Goal: Communication & Community: Share content

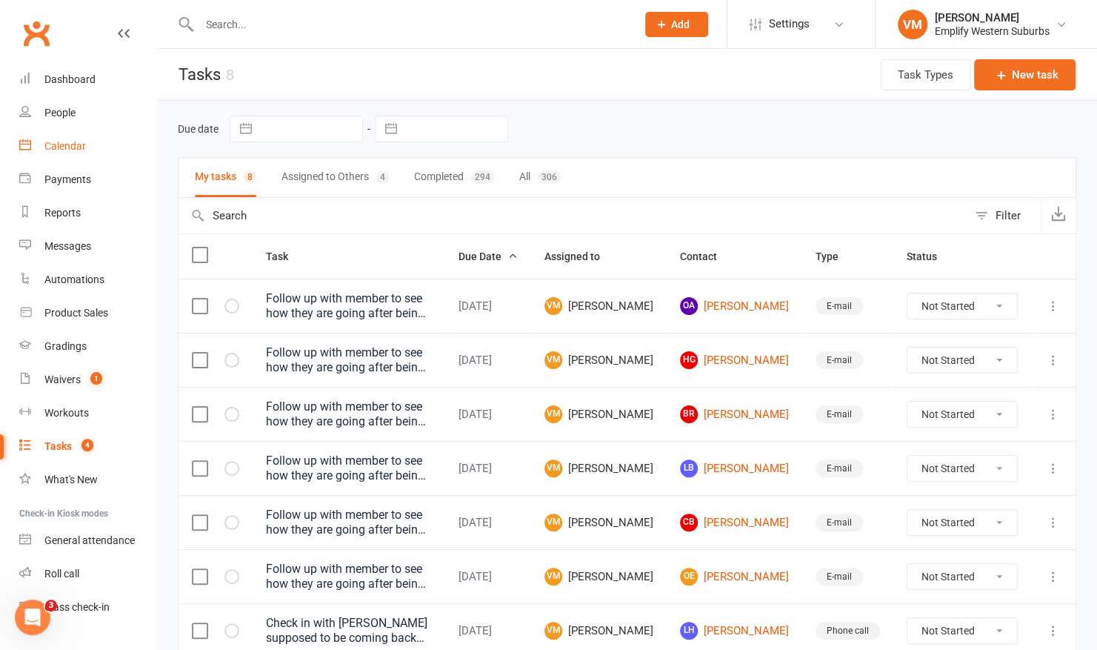
click at [99, 145] on link "Calendar" at bounding box center [87, 146] width 137 height 33
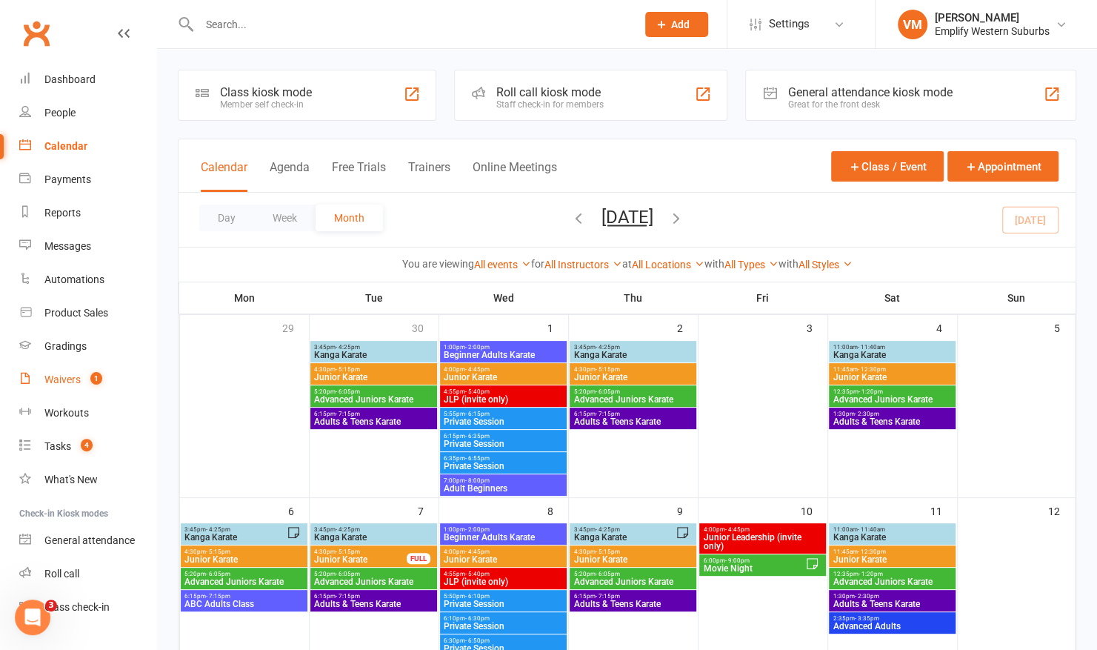
click at [90, 375] on span "1" at bounding box center [96, 378] width 12 height 13
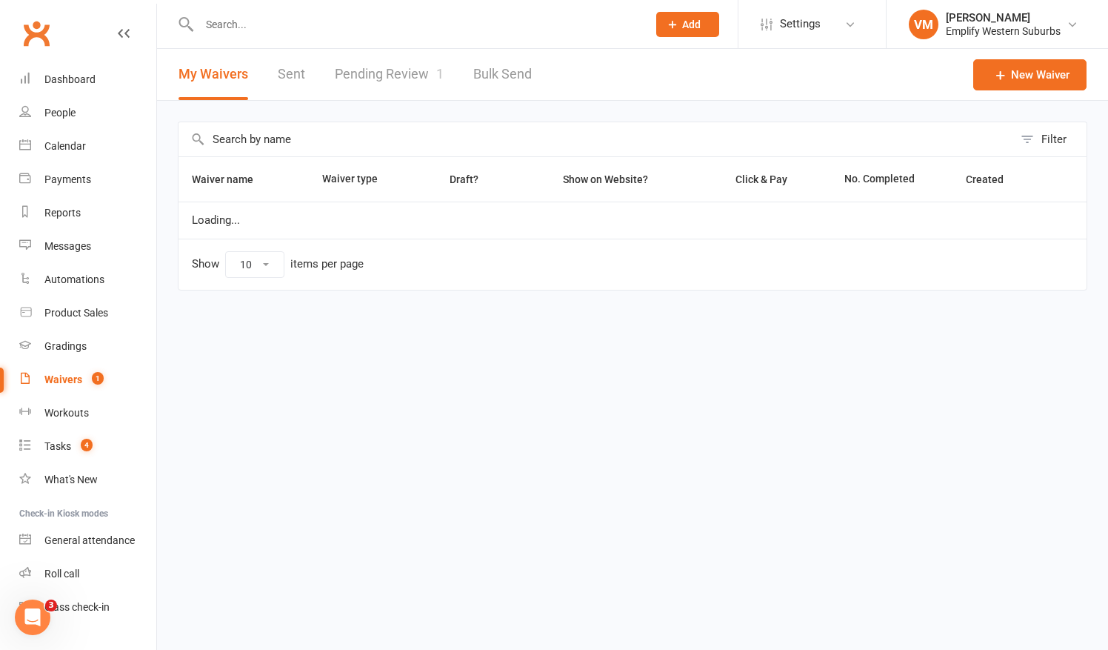
click at [373, 67] on link "Pending Review 1" at bounding box center [389, 74] width 109 height 51
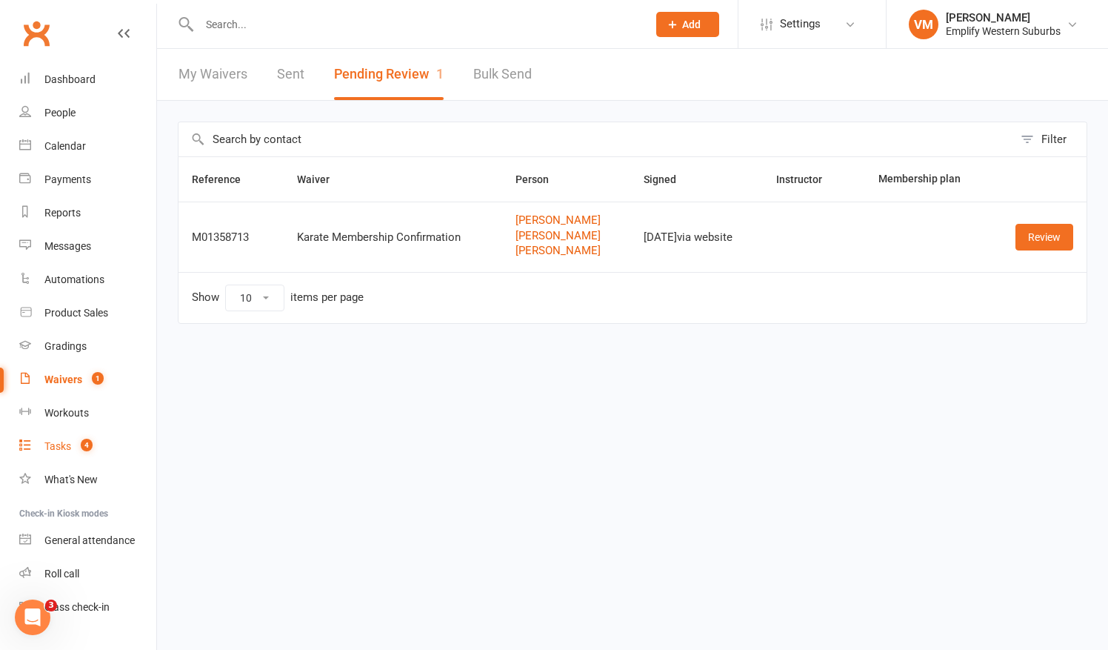
click at [58, 442] on div "Tasks" at bounding box center [57, 446] width 27 height 12
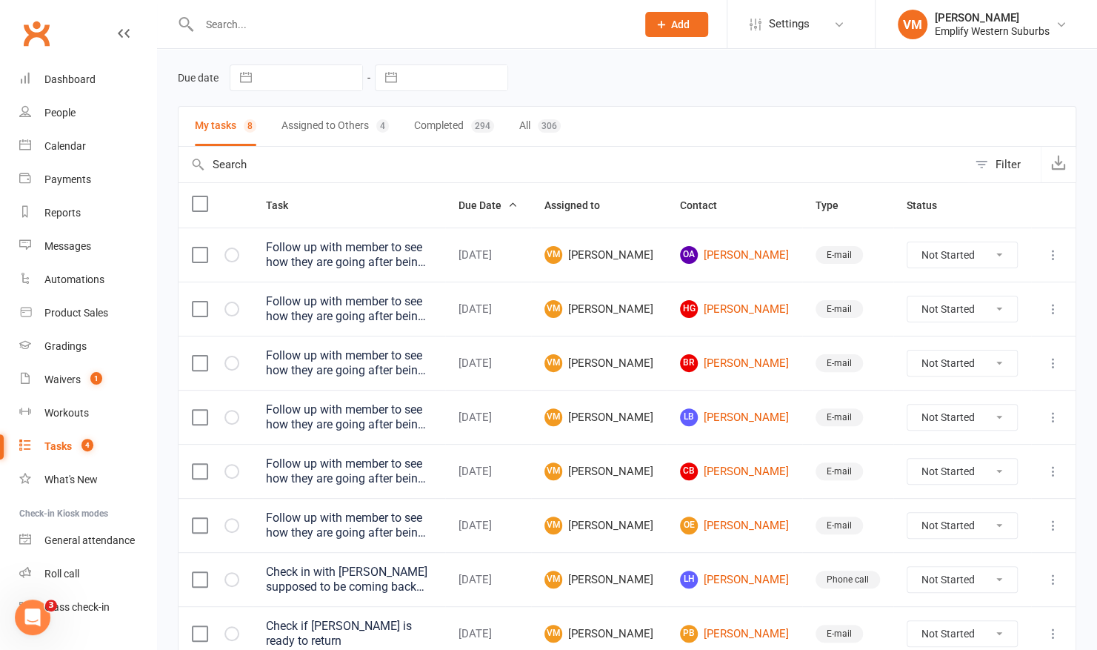
scroll to position [54, 0]
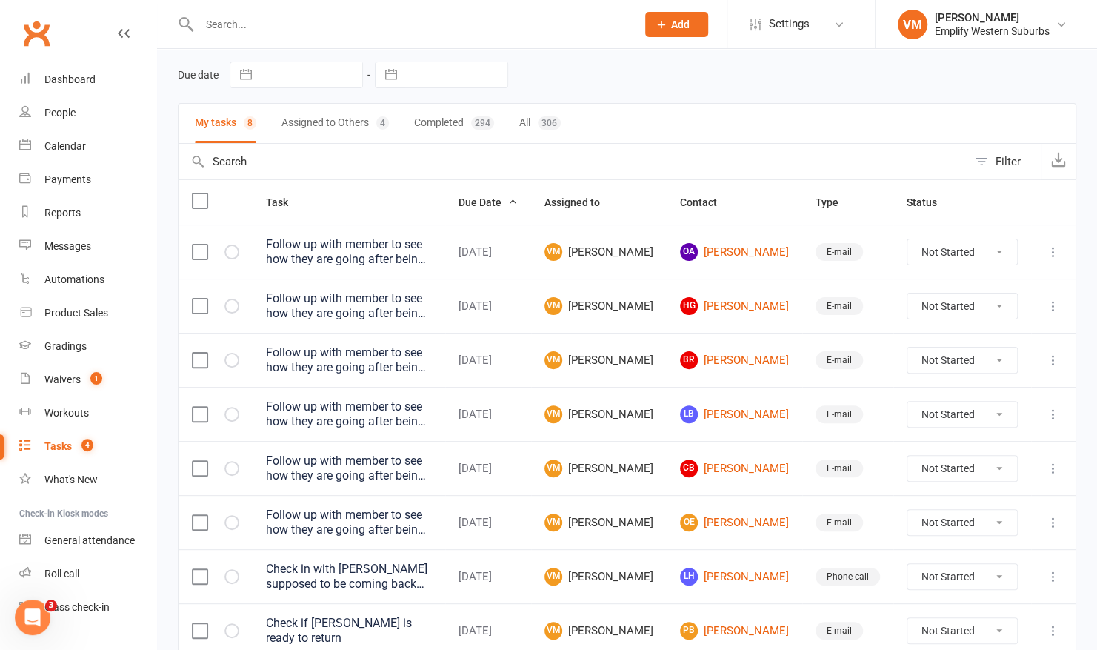
click at [307, 124] on button "Assigned to Others 4" at bounding box center [335, 123] width 107 height 39
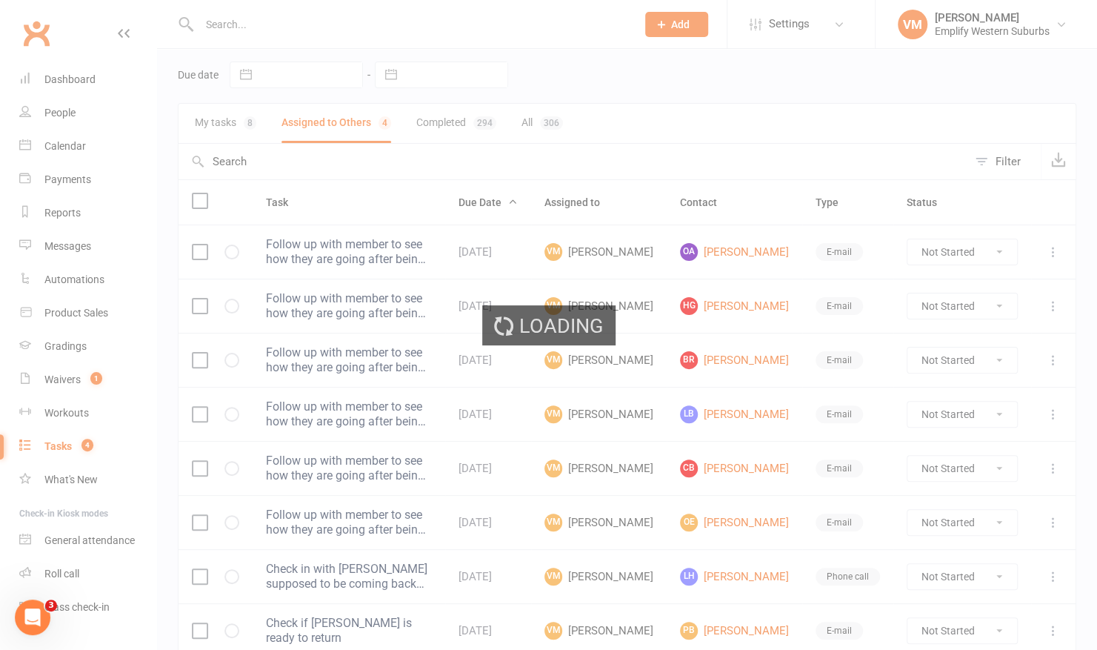
select select "waiting"
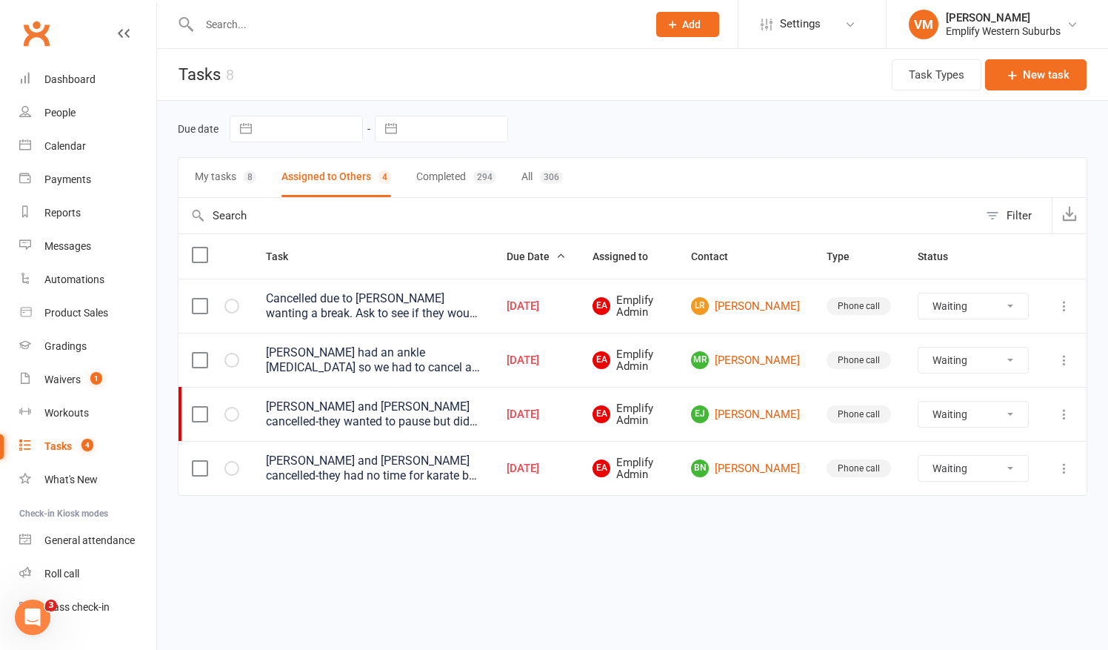
select select "waiting"
click at [215, 176] on button "My tasks 8" at bounding box center [225, 177] width 61 height 39
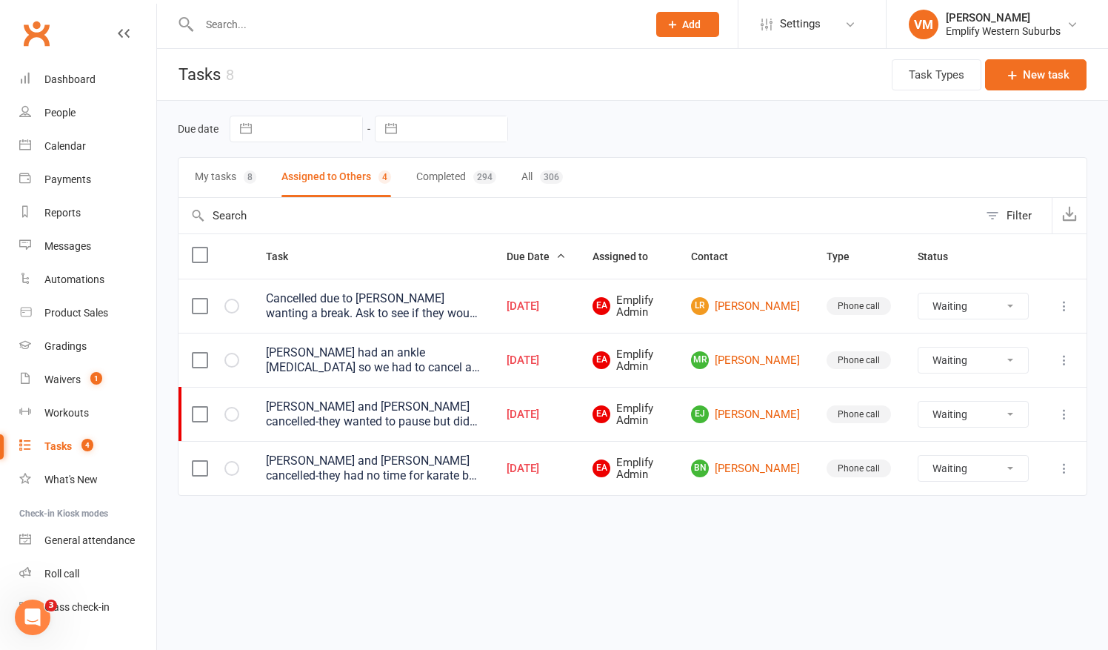
select select "waiting"
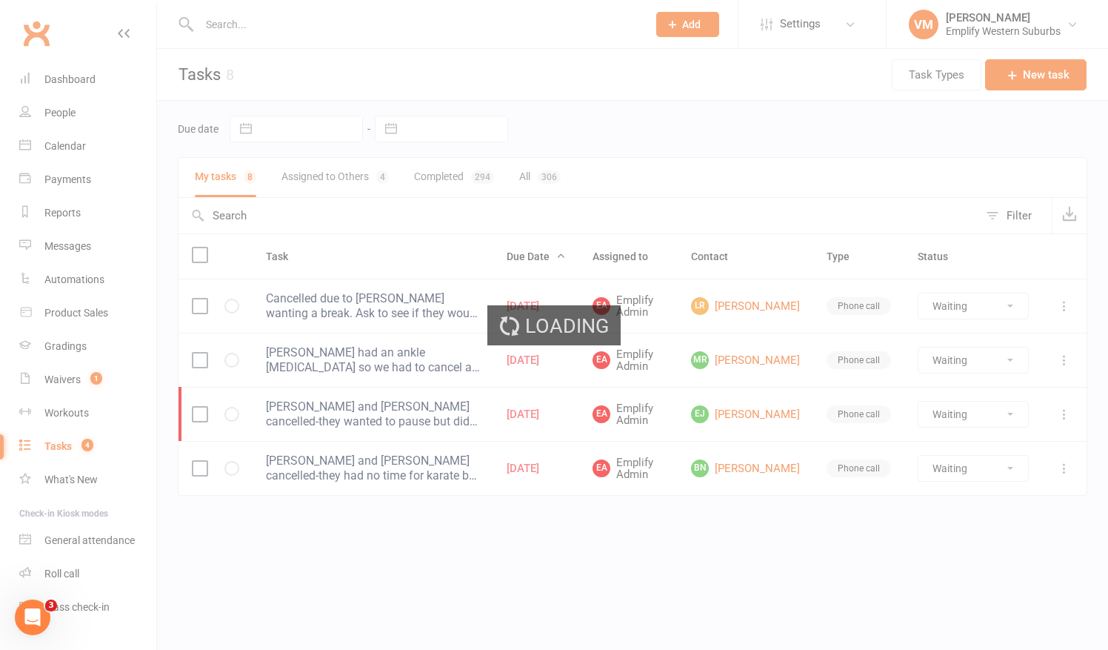
select select "waiting"
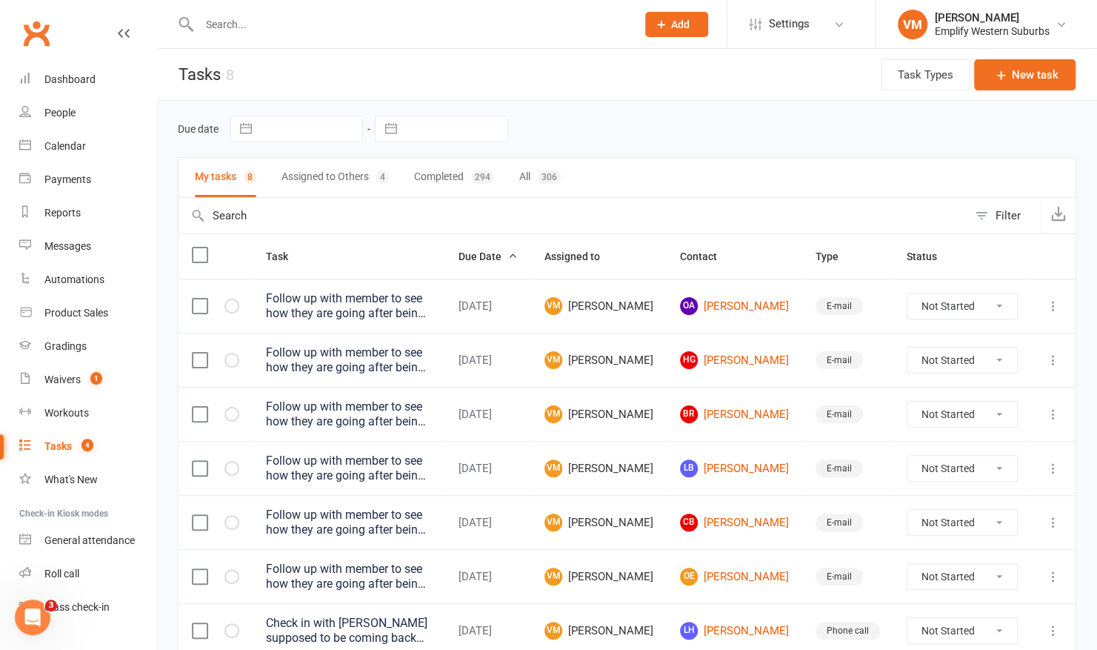
click at [251, 24] on input "text" at bounding box center [410, 24] width 431 height 21
click at [66, 221] on link "Reports" at bounding box center [87, 212] width 137 height 33
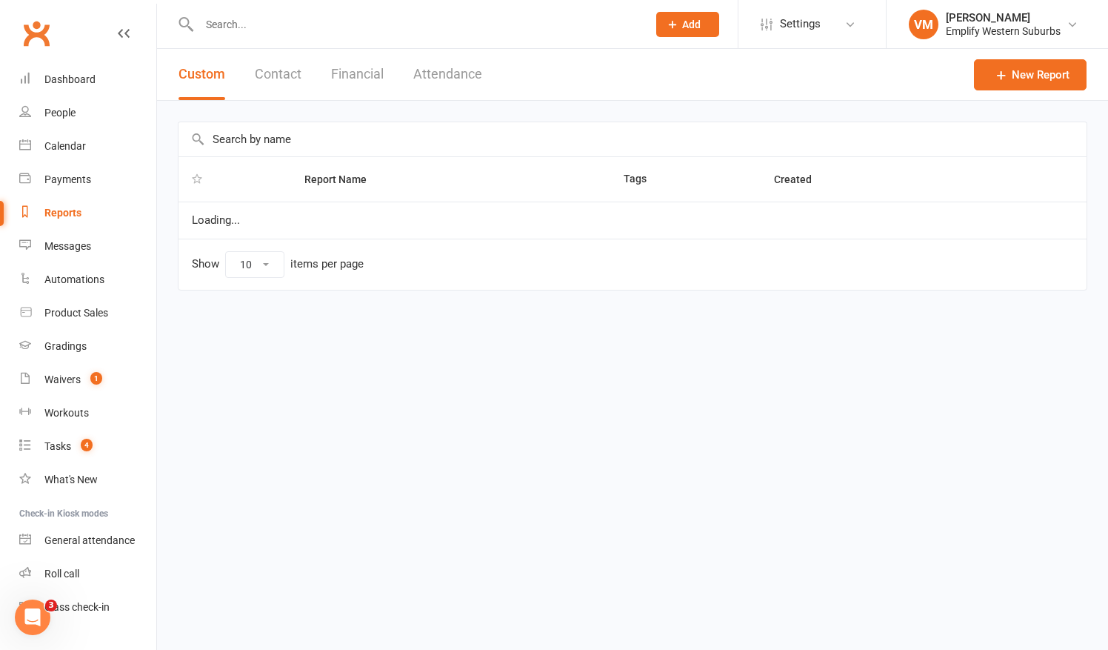
select select "50"
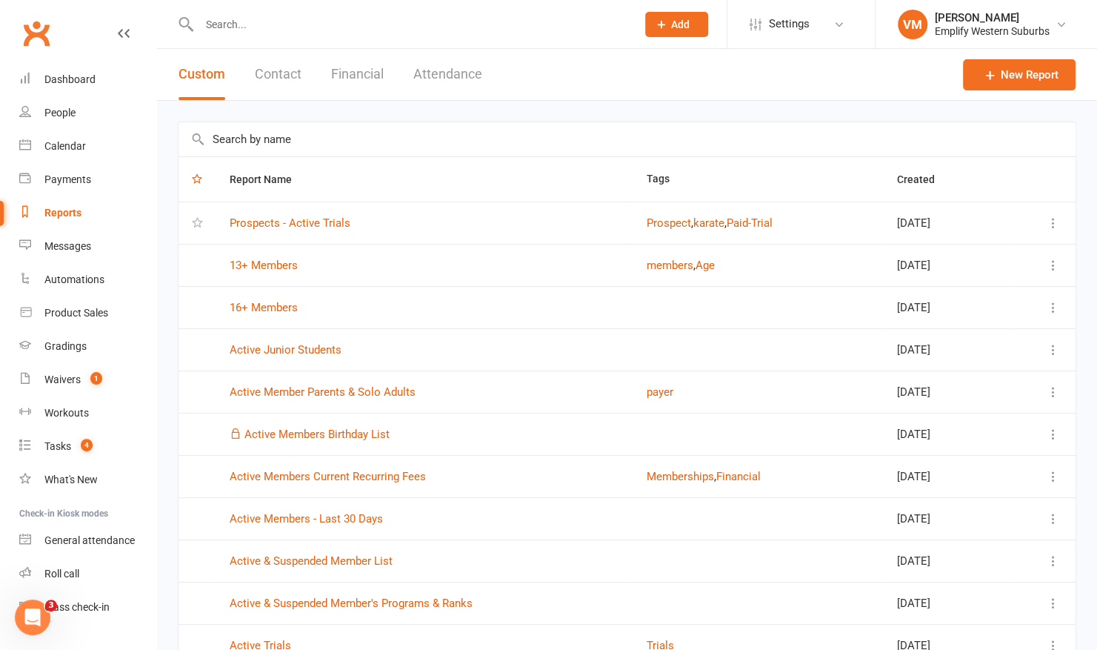
click at [430, 81] on button "Attendance" at bounding box center [447, 74] width 69 height 51
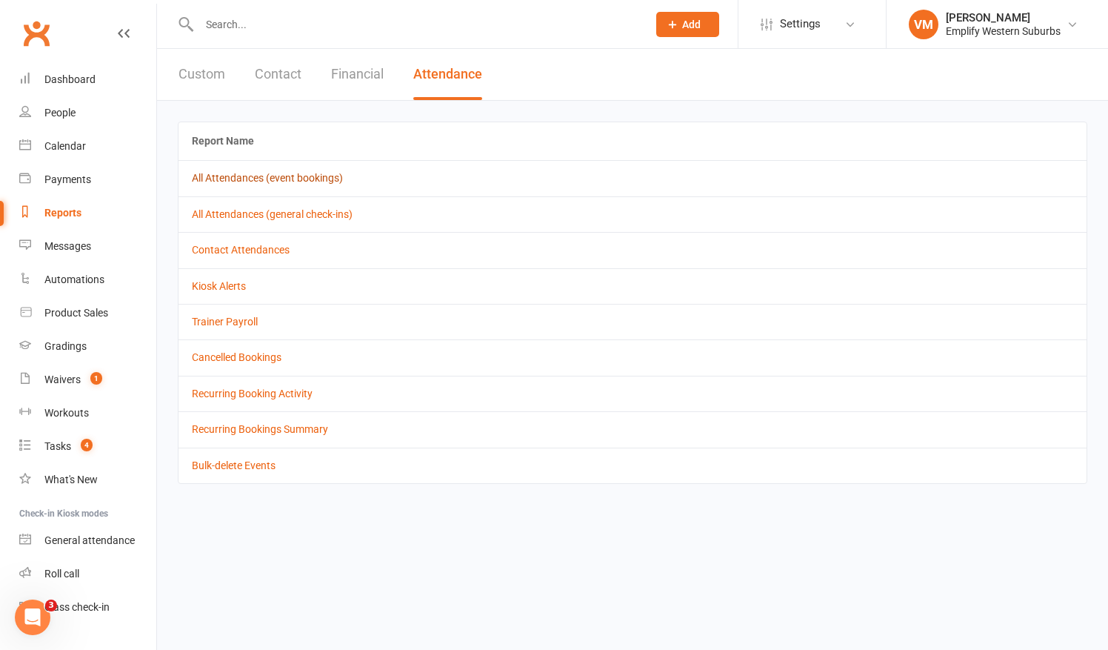
click at [262, 178] on link "All Attendances (event bookings)" at bounding box center [267, 178] width 151 height 12
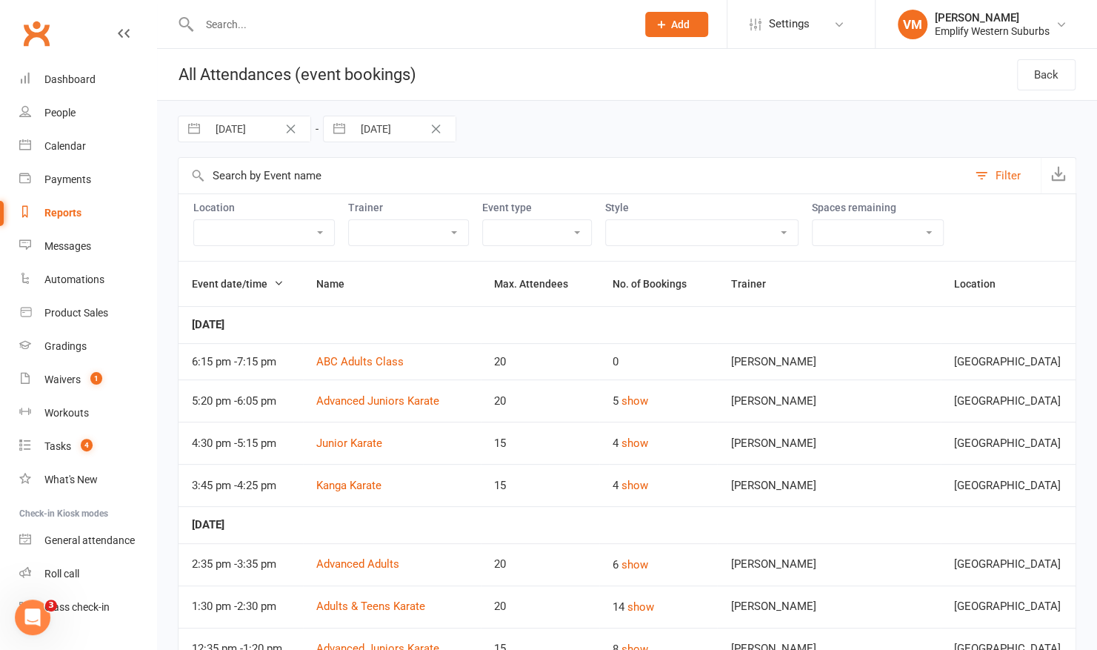
click at [256, 131] on input "[DATE]" at bounding box center [258, 128] width 103 height 25
select select "7"
select select "2025"
select select "8"
select select "2025"
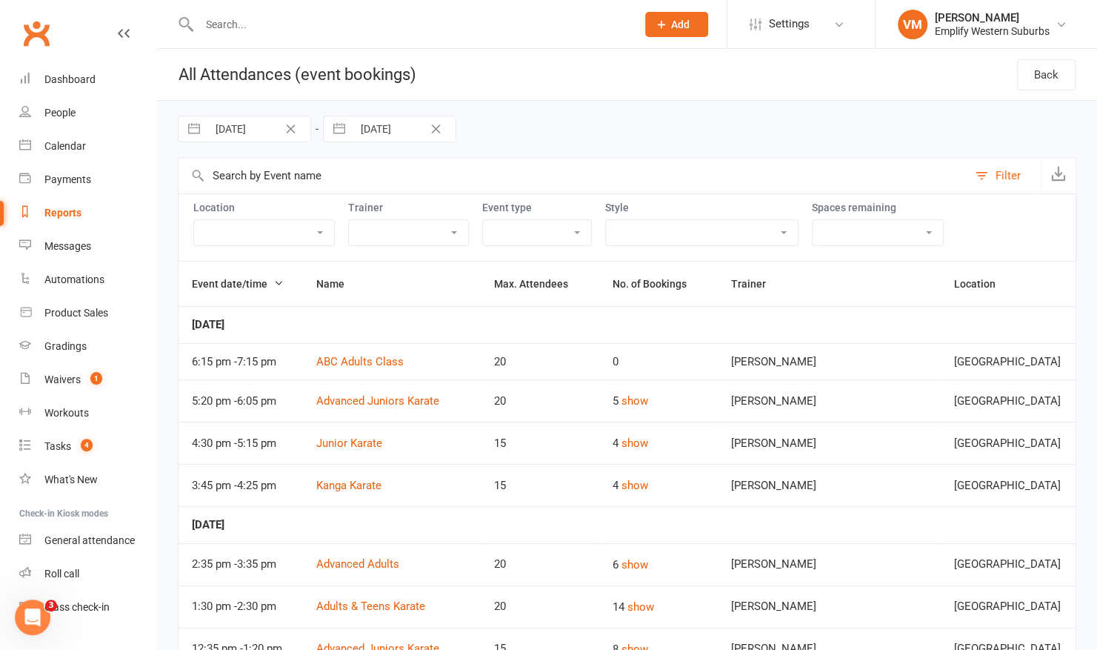
select select "9"
select select "2025"
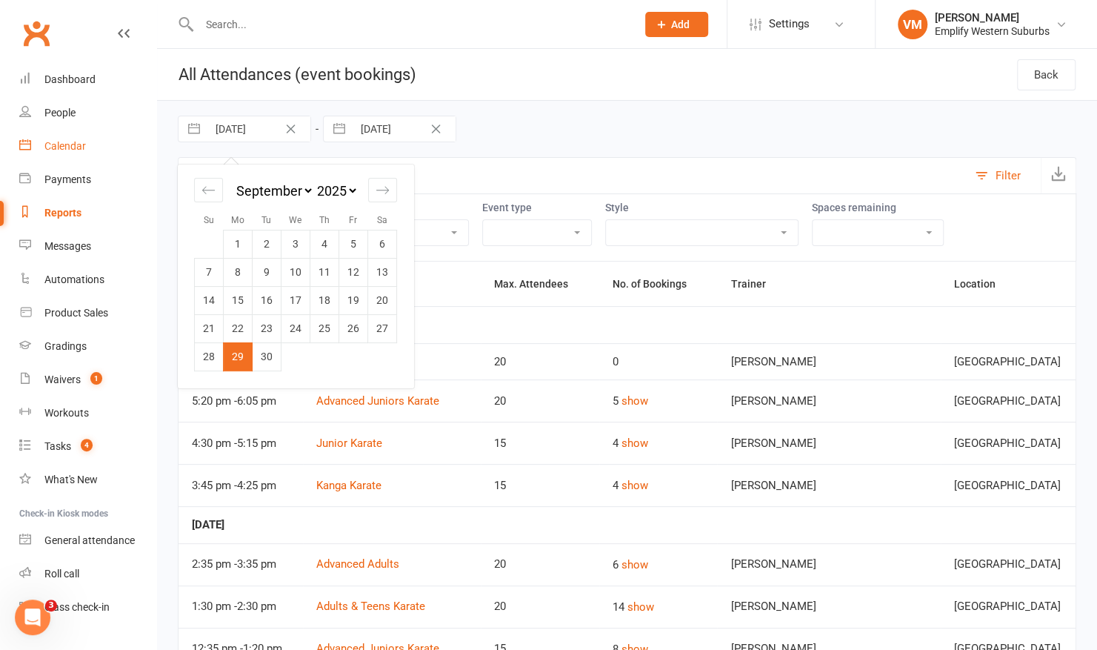
click at [61, 144] on div "Calendar" at bounding box center [64, 146] width 41 height 12
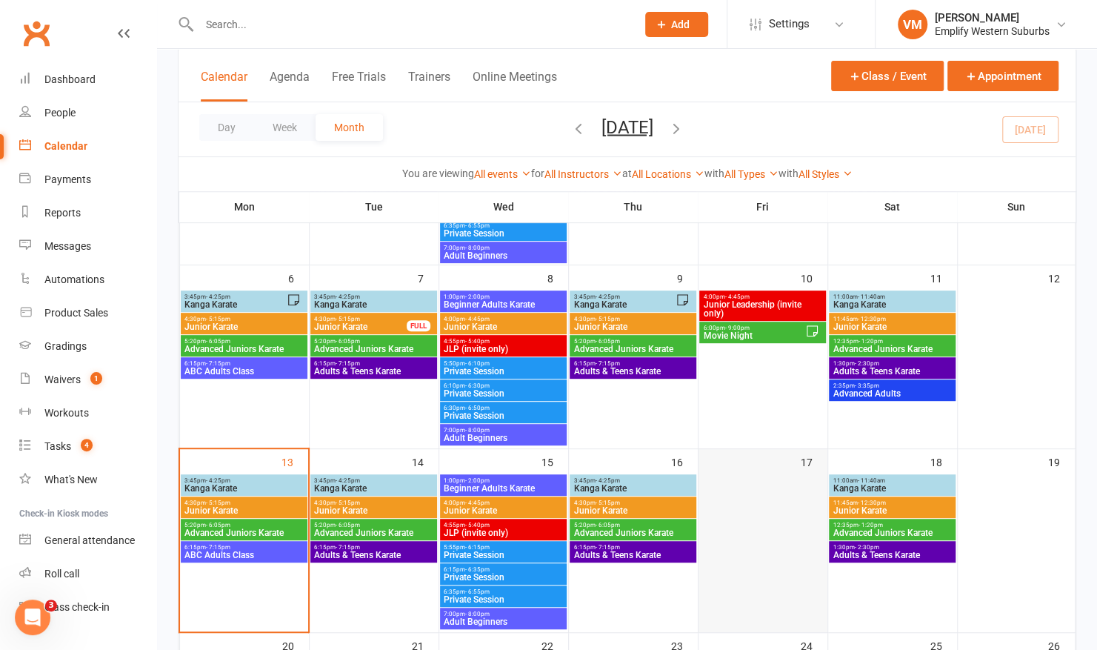
scroll to position [230, 0]
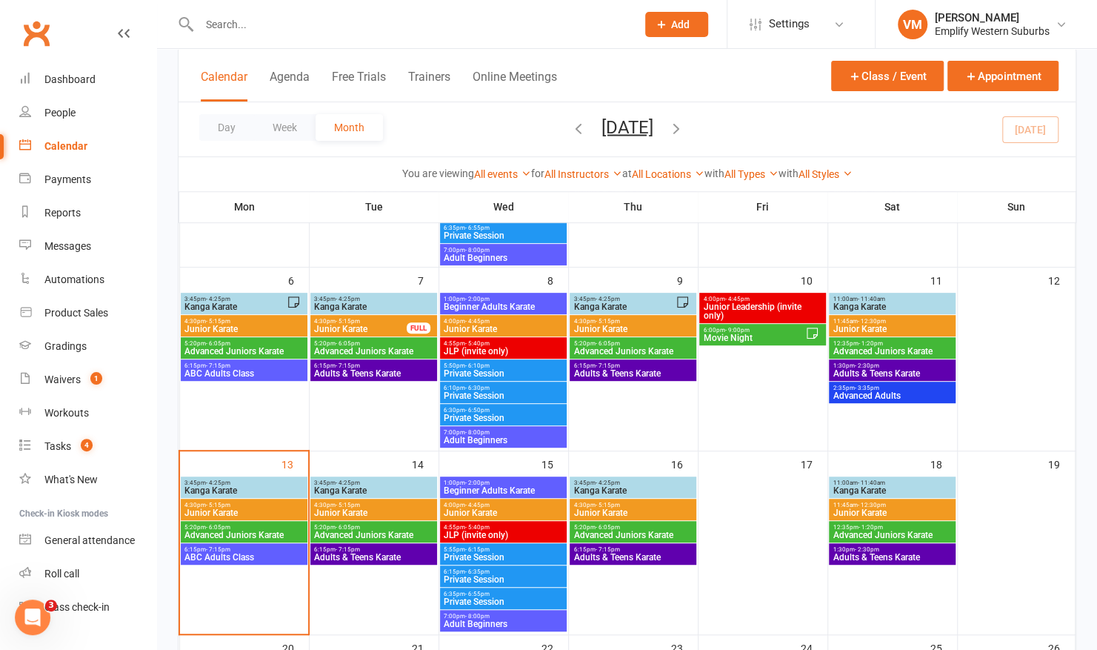
click at [776, 338] on span "Movie Night" at bounding box center [753, 337] width 102 height 9
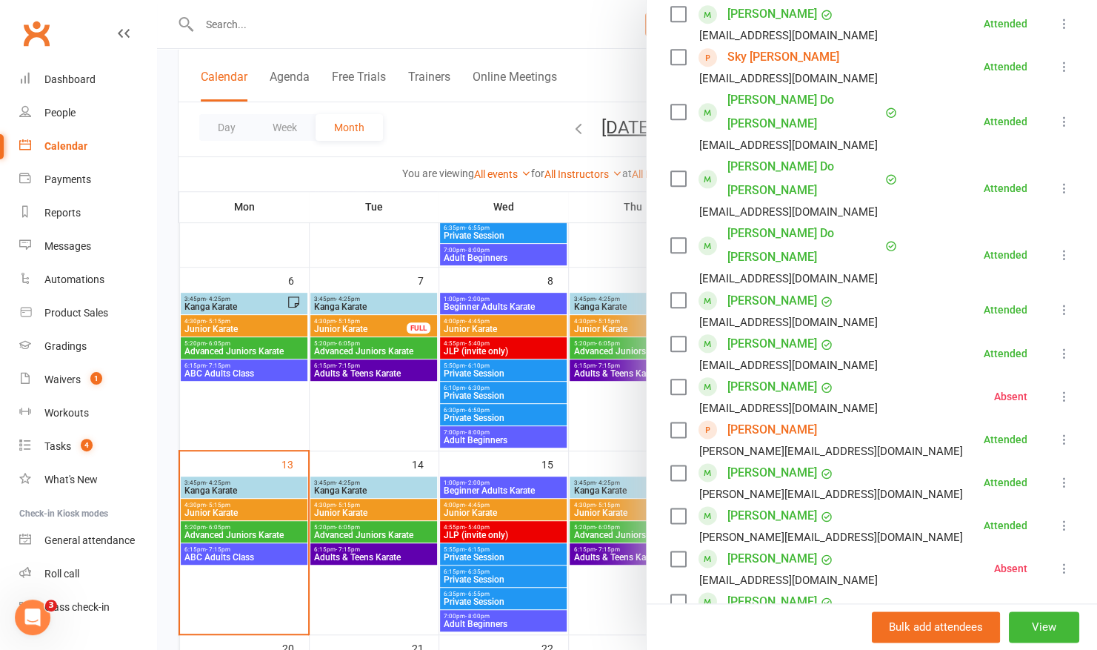
scroll to position [835, 0]
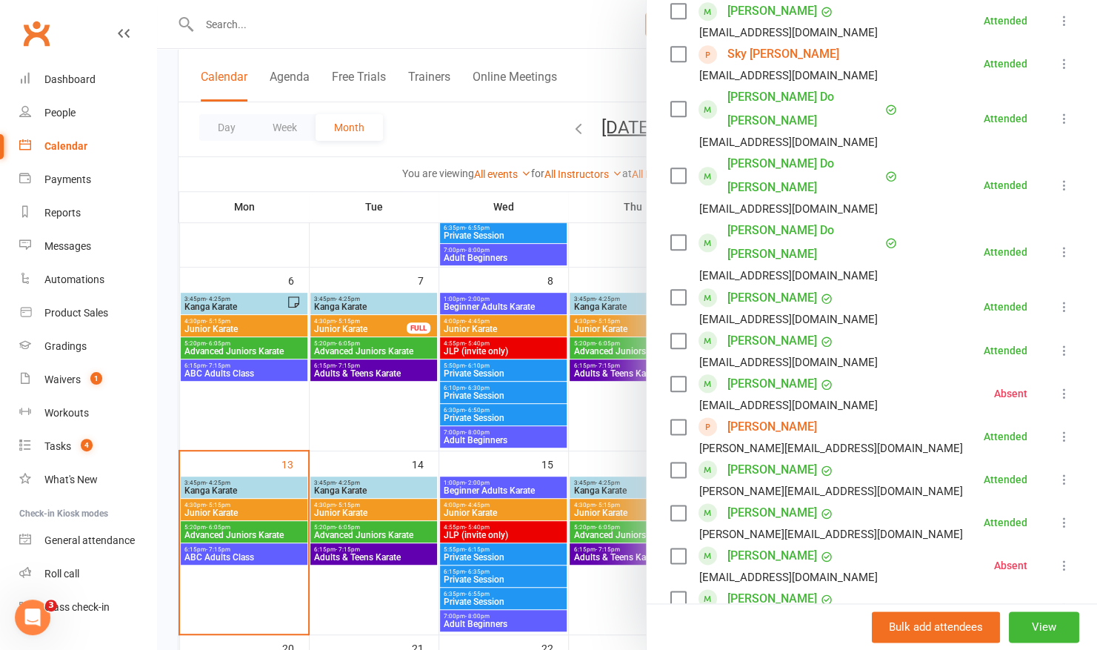
click at [1057, 386] on icon at bounding box center [1064, 393] width 15 height 15
click at [605, 396] on div at bounding box center [627, 325] width 940 height 650
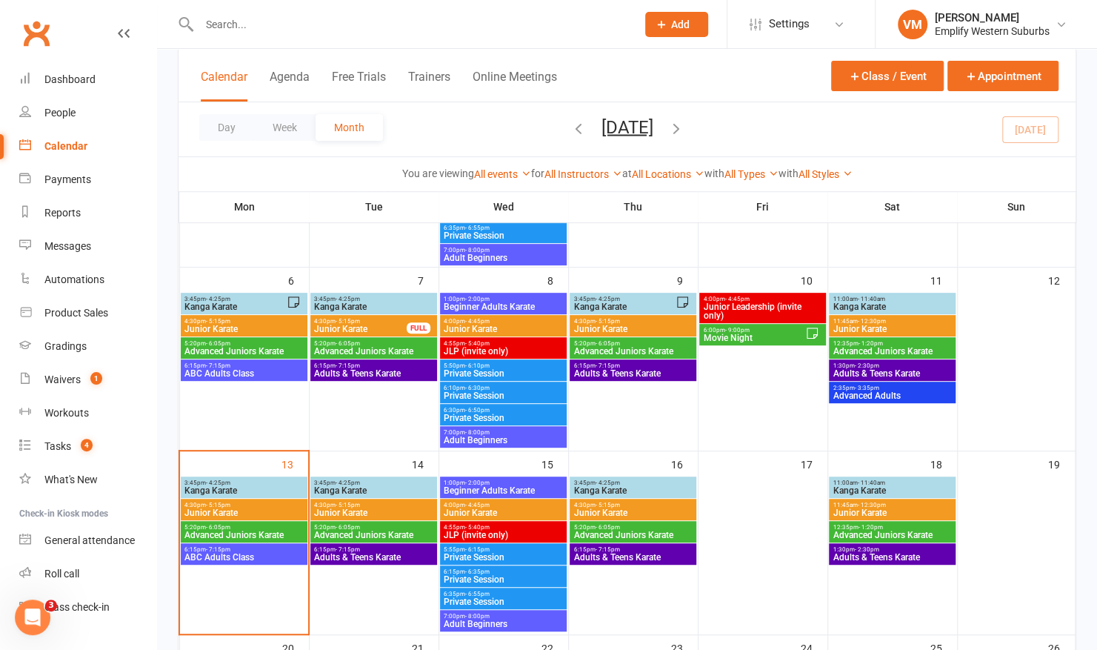
click at [758, 335] on span "Movie Night" at bounding box center [753, 337] width 102 height 9
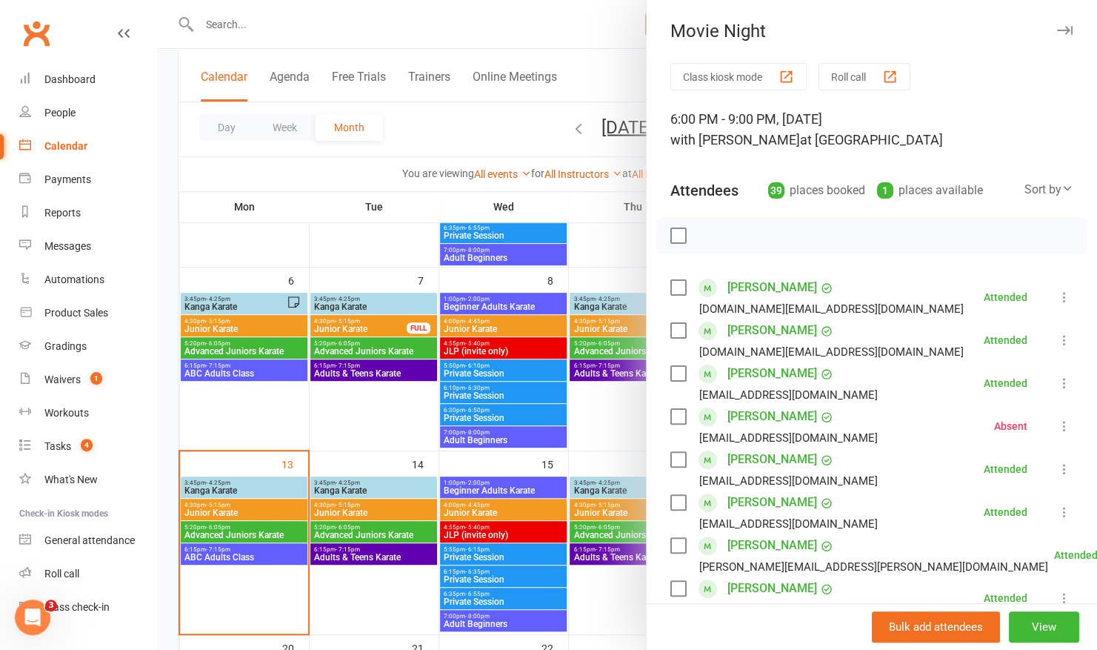
scroll to position [170, 0]
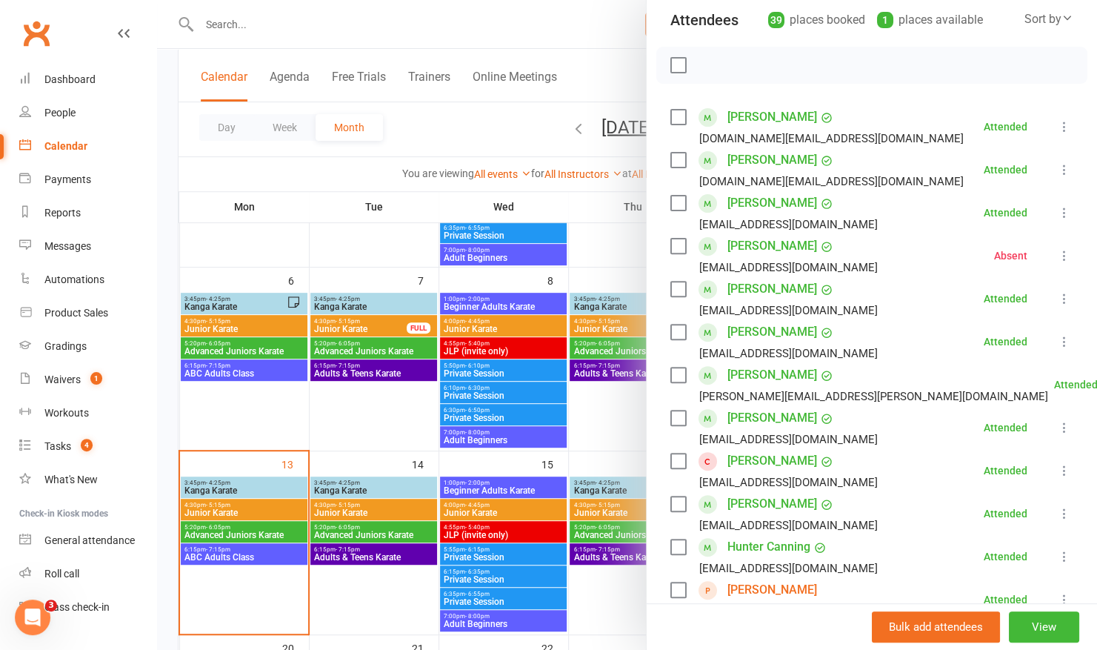
click at [1057, 250] on icon at bounding box center [1064, 255] width 15 height 15
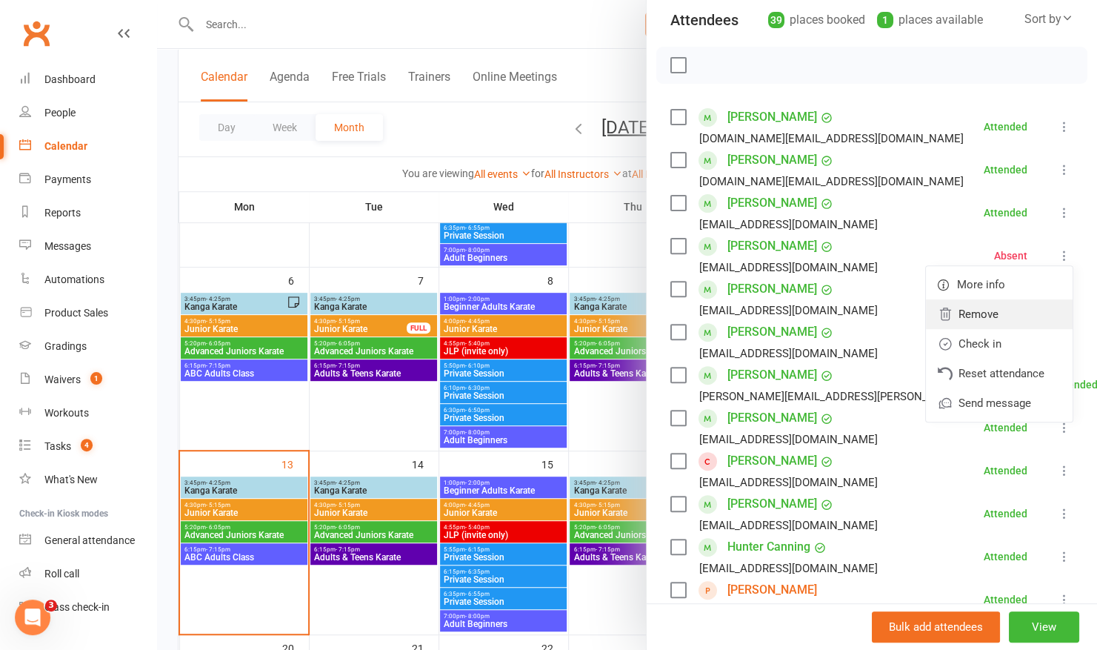
click at [957, 316] on link "Remove" at bounding box center [999, 314] width 147 height 30
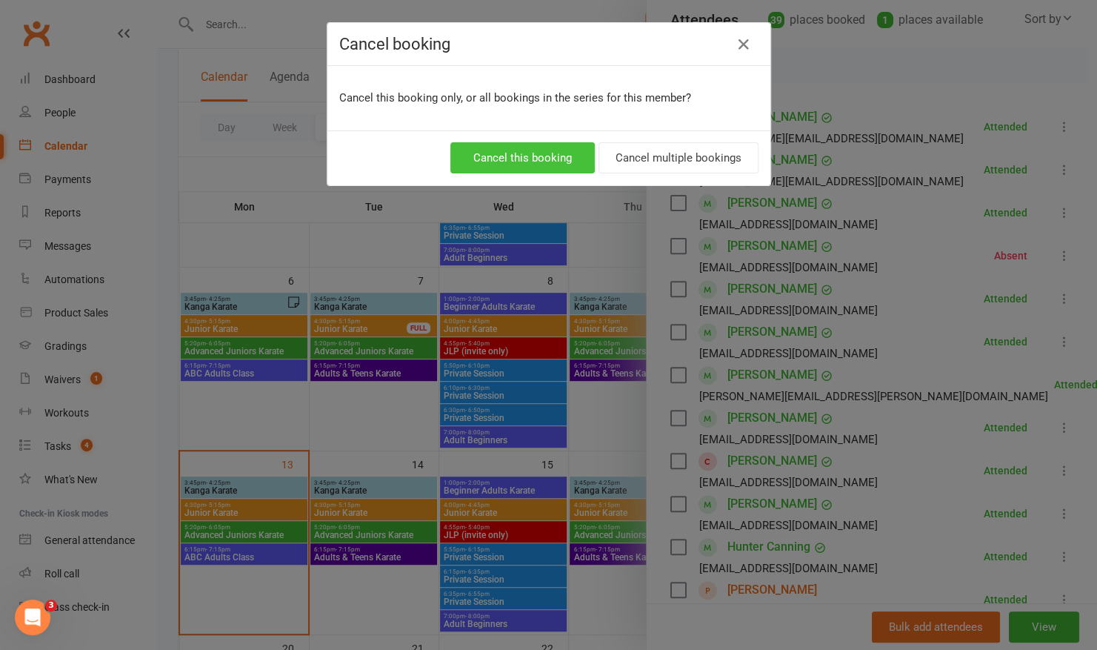
click at [522, 150] on button "Cancel this booking" at bounding box center [522, 157] width 144 height 31
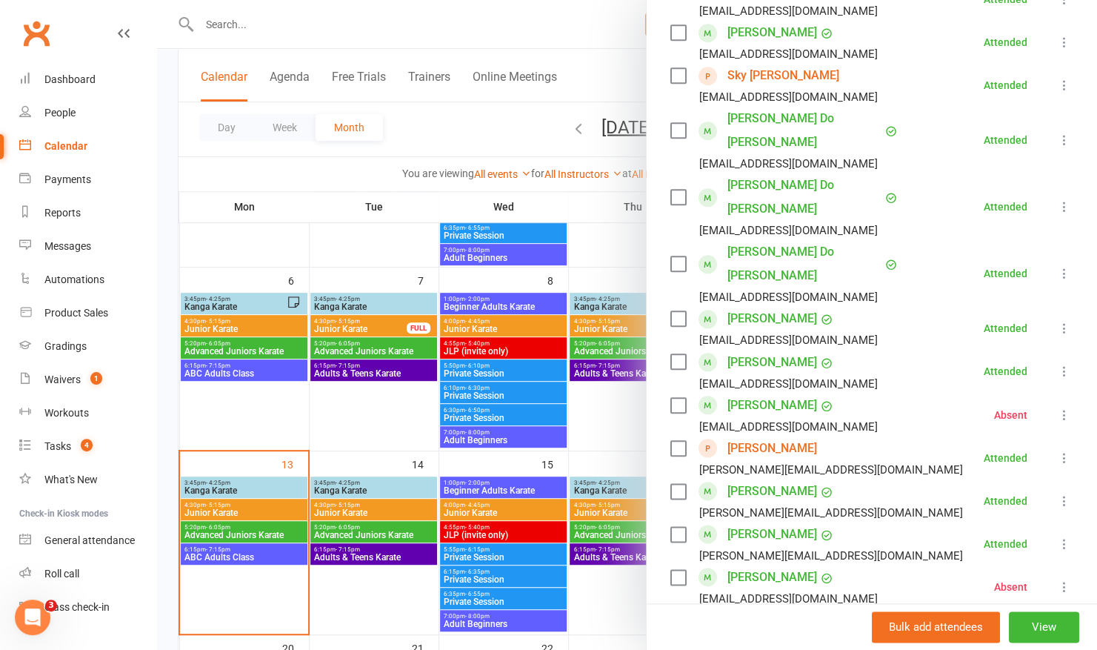
scroll to position [802, 0]
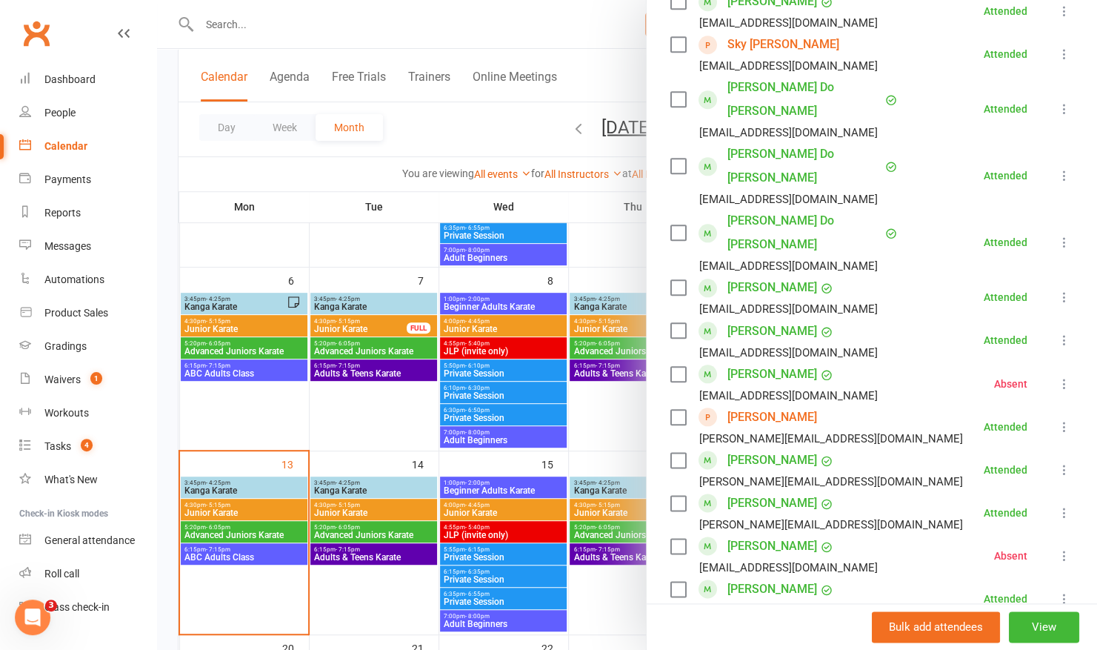
click at [1057, 376] on icon at bounding box center [1064, 383] width 15 height 15
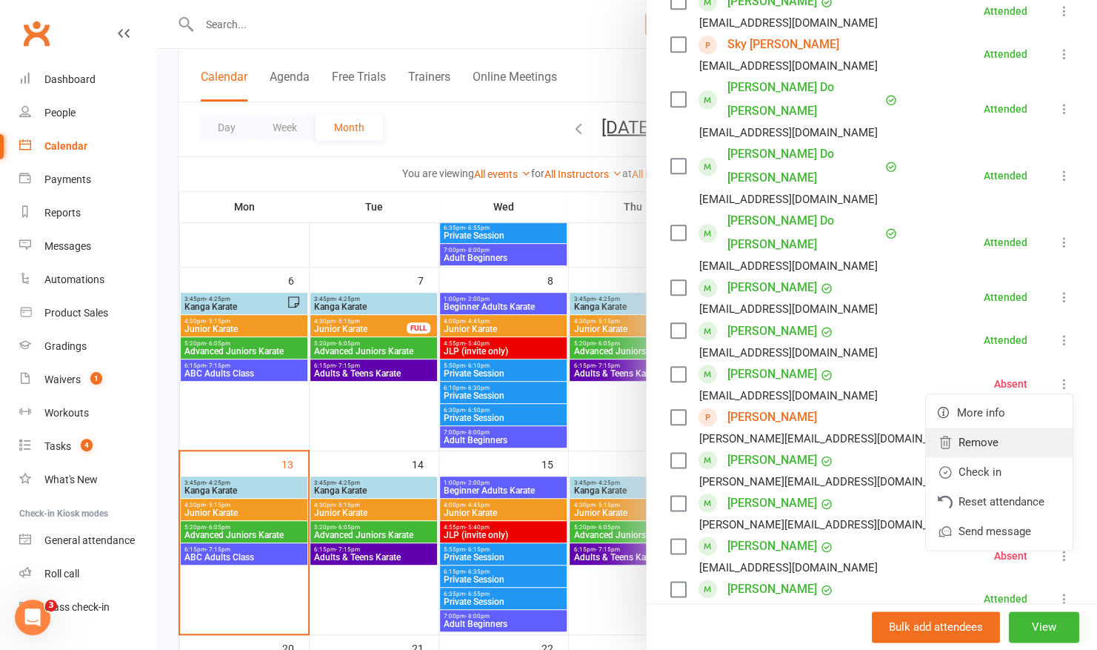
click at [950, 427] on link "Remove" at bounding box center [999, 442] width 147 height 30
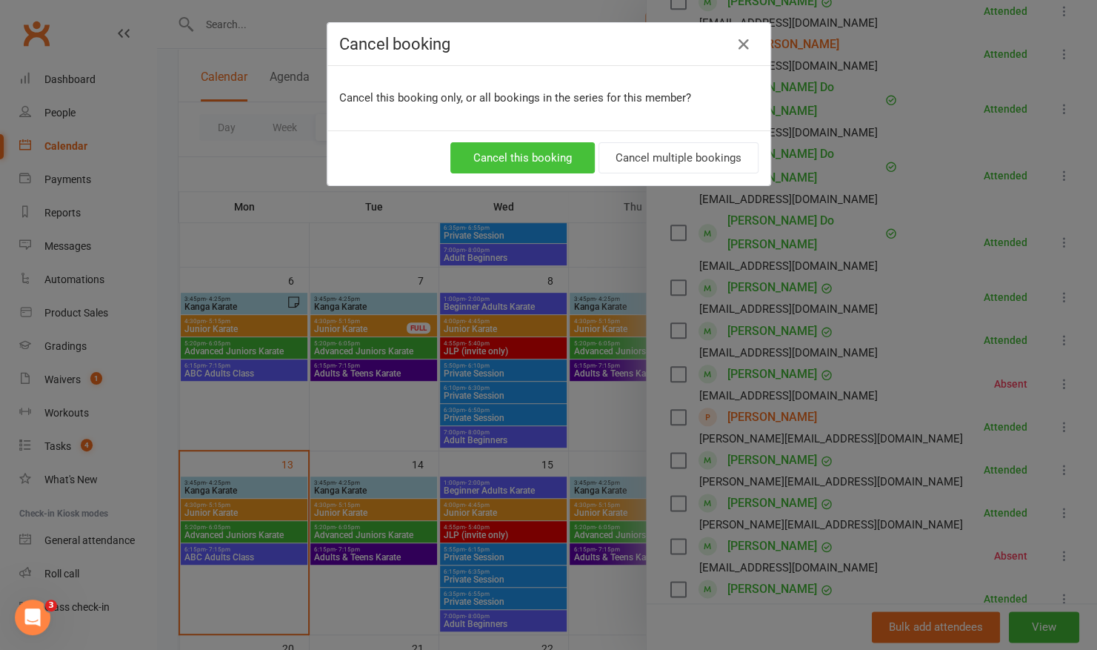
click at [538, 156] on button "Cancel this booking" at bounding box center [522, 157] width 144 height 31
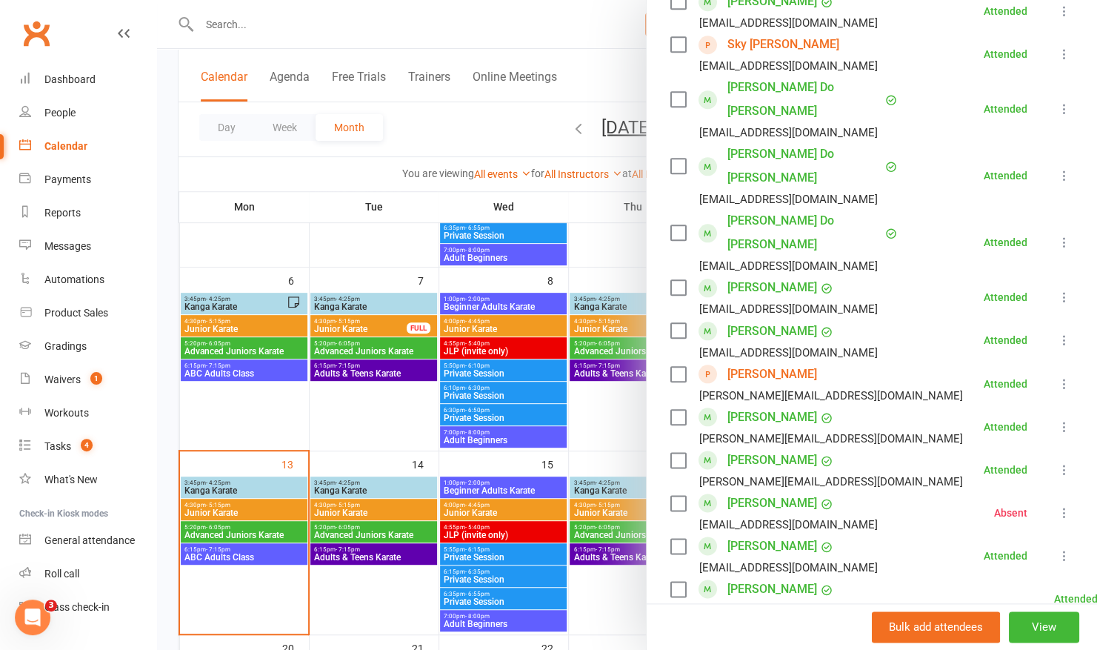
click at [1057, 505] on icon at bounding box center [1064, 512] width 15 height 15
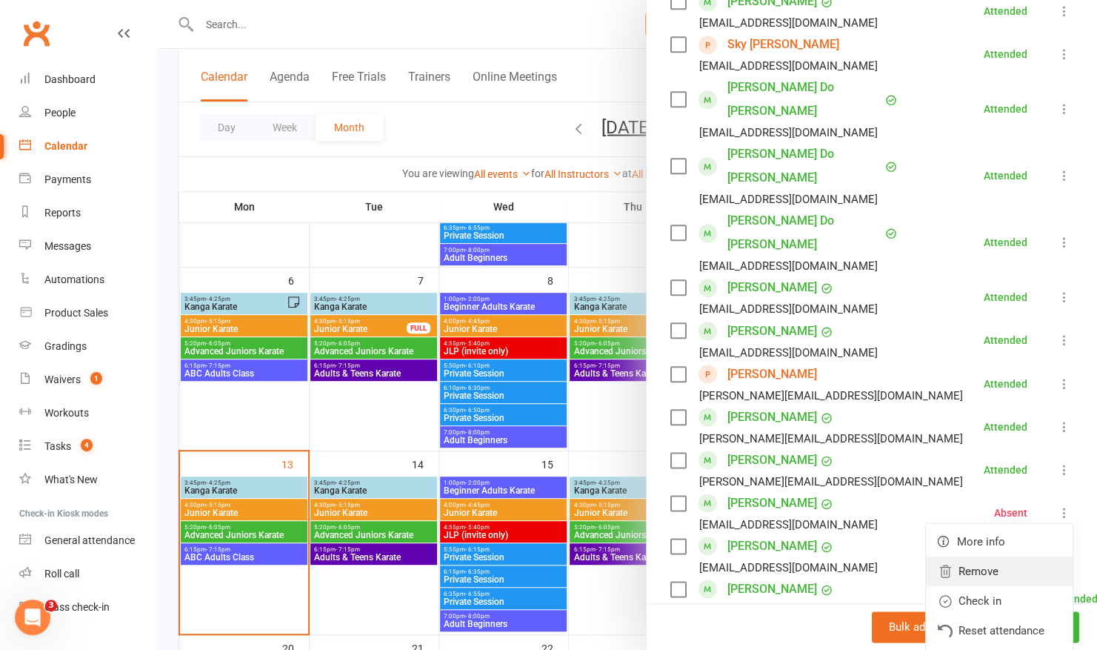
click at [932, 556] on link "Remove" at bounding box center [999, 571] width 147 height 30
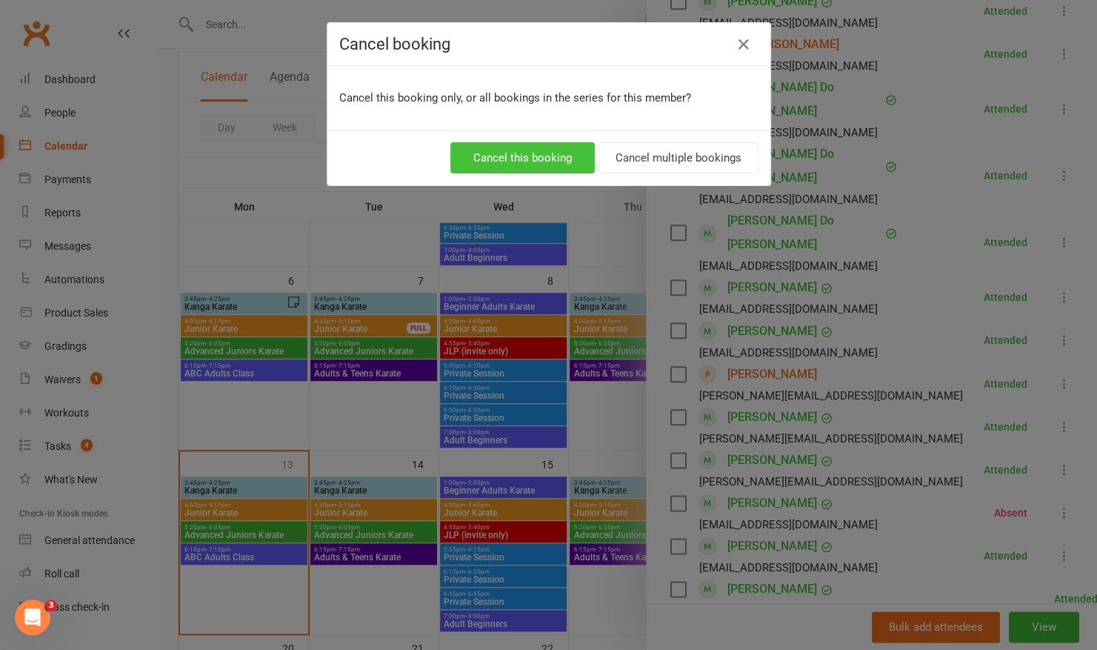
click at [539, 148] on button "Cancel this booking" at bounding box center [522, 157] width 144 height 31
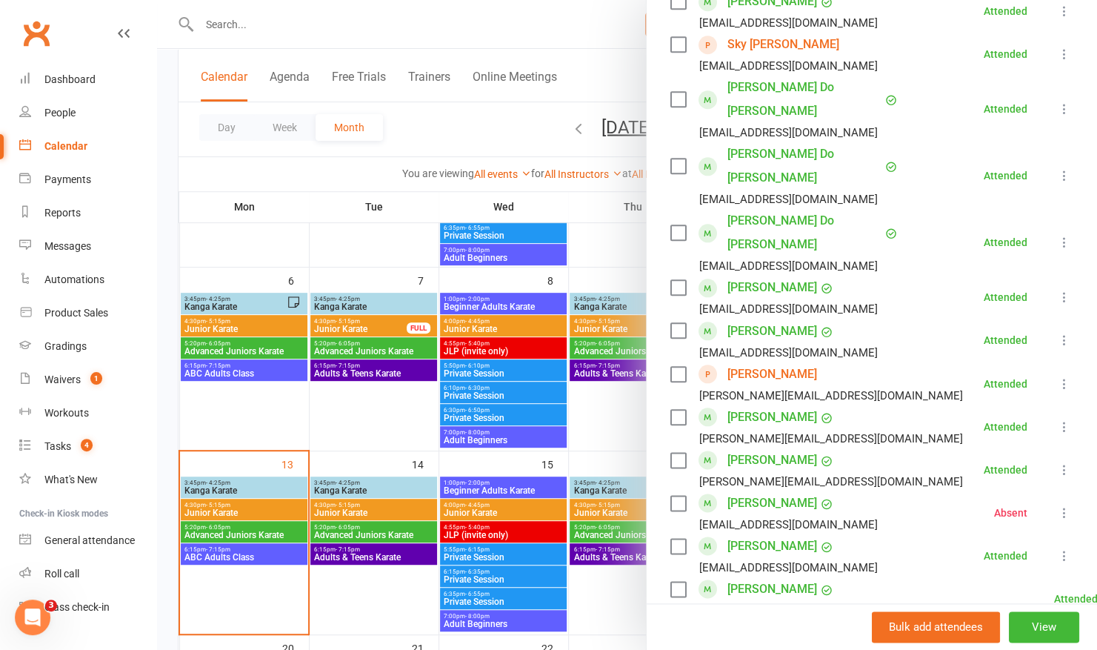
click at [344, 194] on div at bounding box center [627, 325] width 940 height 650
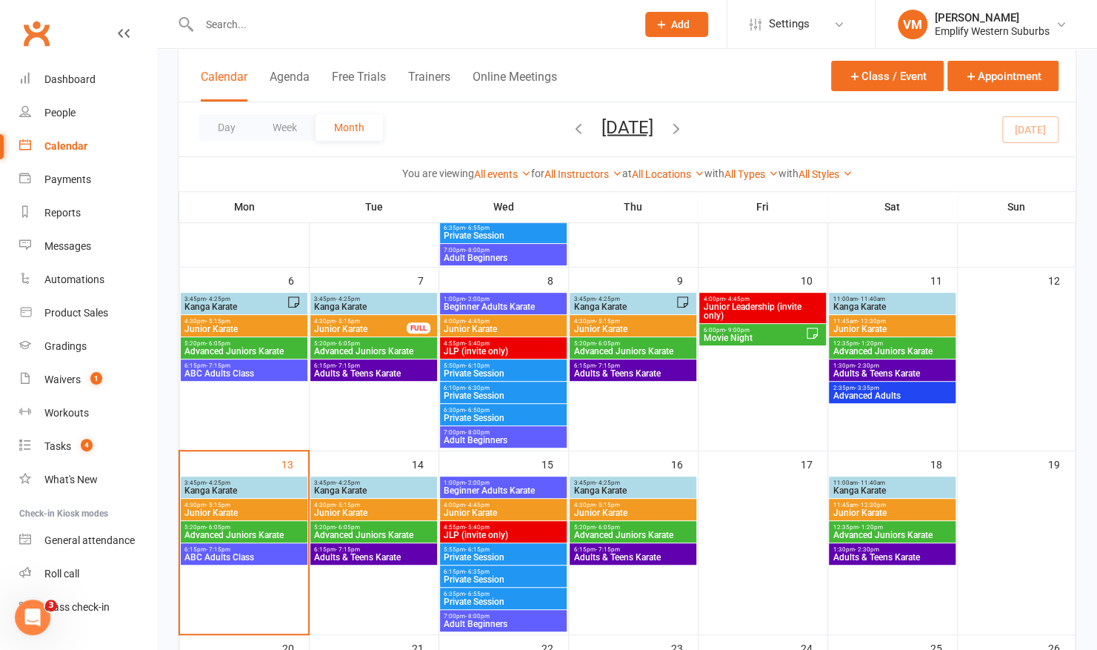
click at [362, 20] on input "text" at bounding box center [410, 24] width 431 height 21
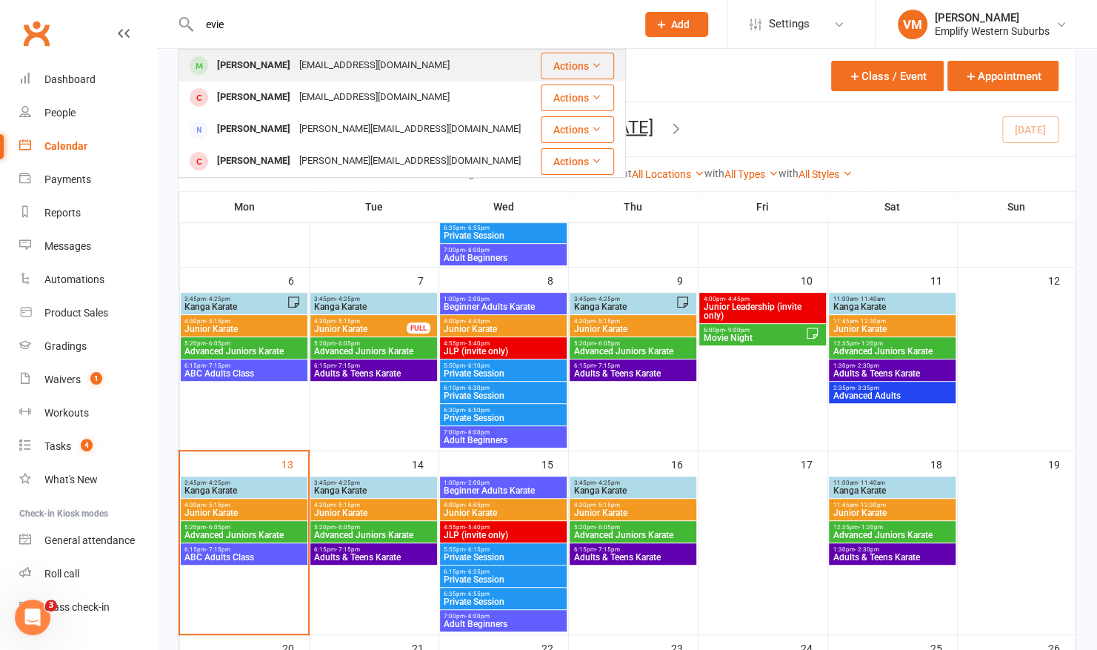
type input "evie"
click at [295, 73] on div "charlibaker.cb@gmail.com" at bounding box center [374, 65] width 159 height 21
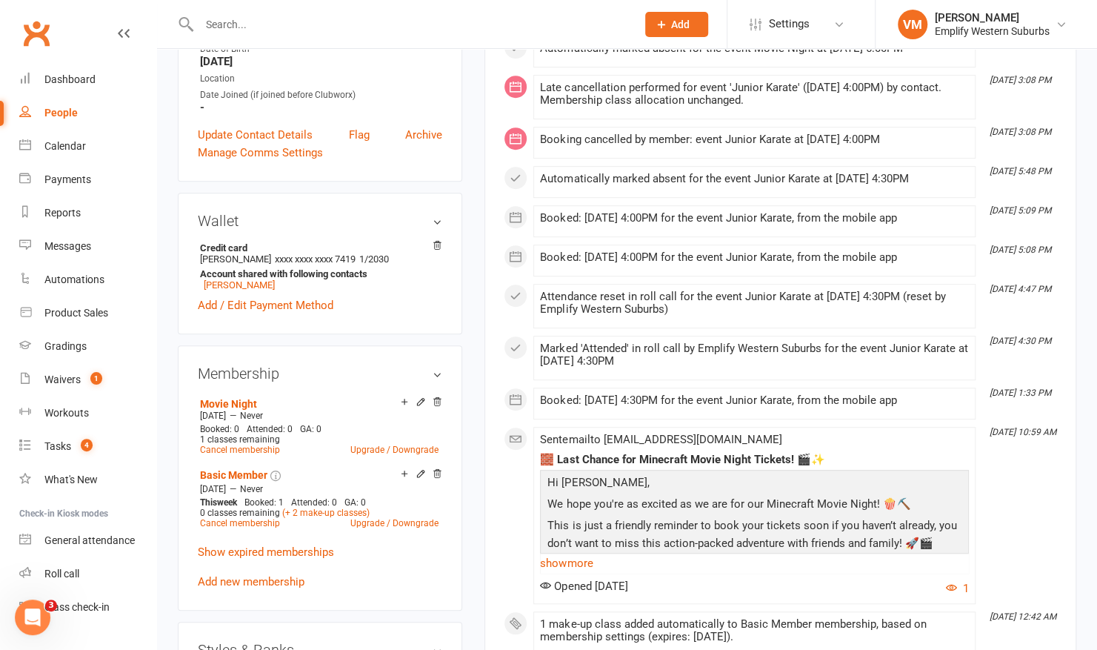
scroll to position [374, 0]
click at [435, 408] on icon at bounding box center [437, 403] width 10 height 10
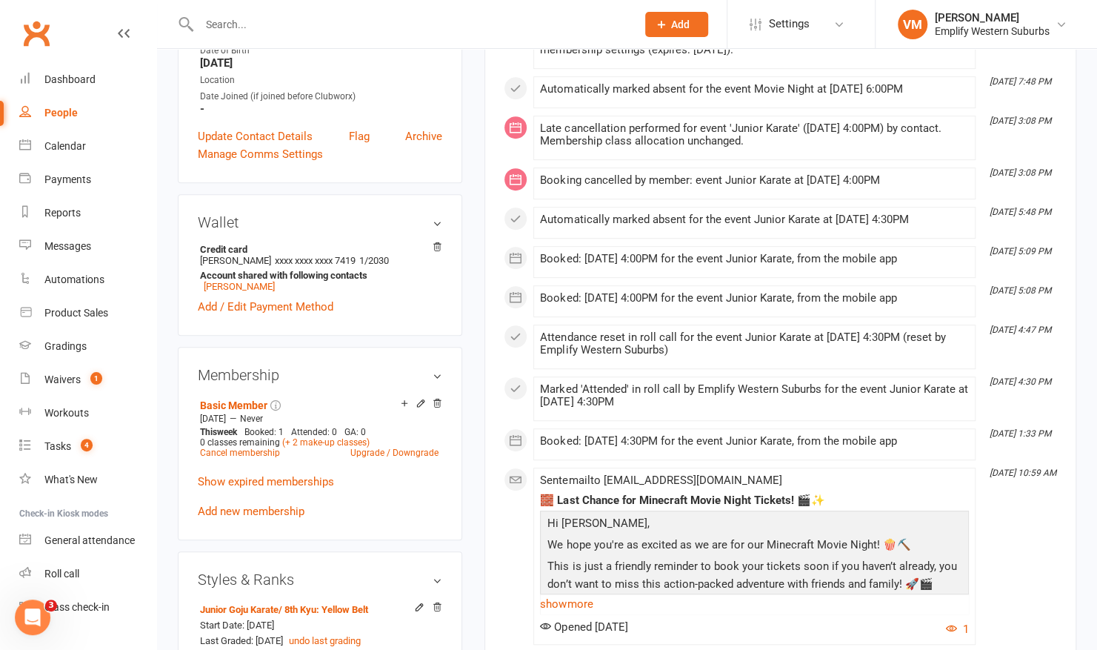
scroll to position [0, 0]
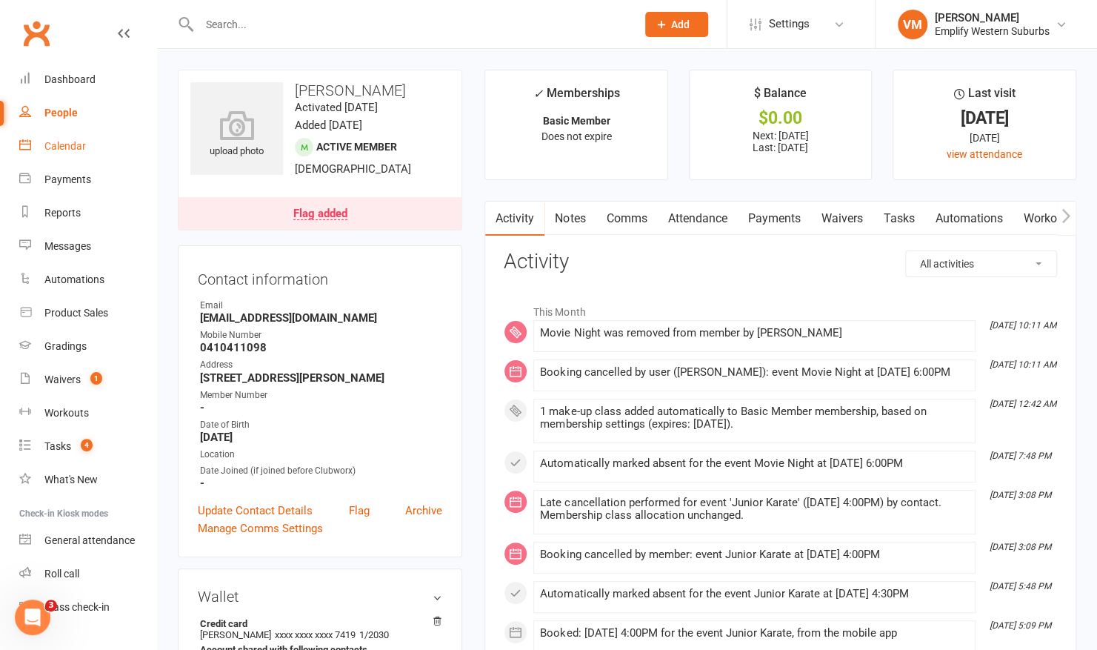
click at [64, 151] on div "Calendar" at bounding box center [64, 146] width 41 height 12
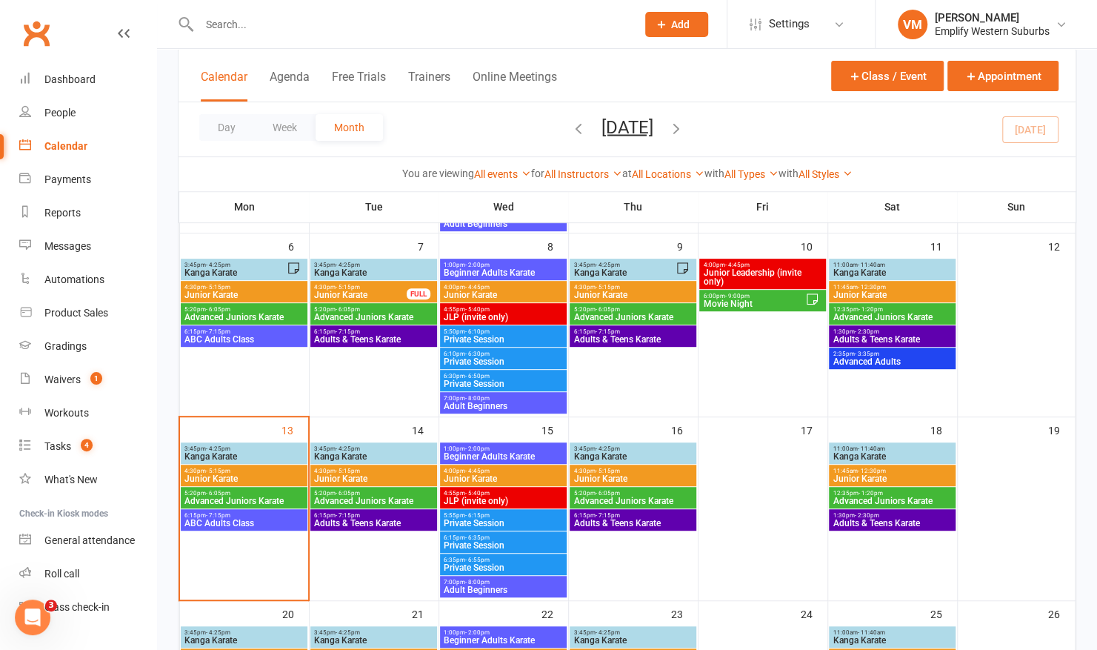
scroll to position [265, 0]
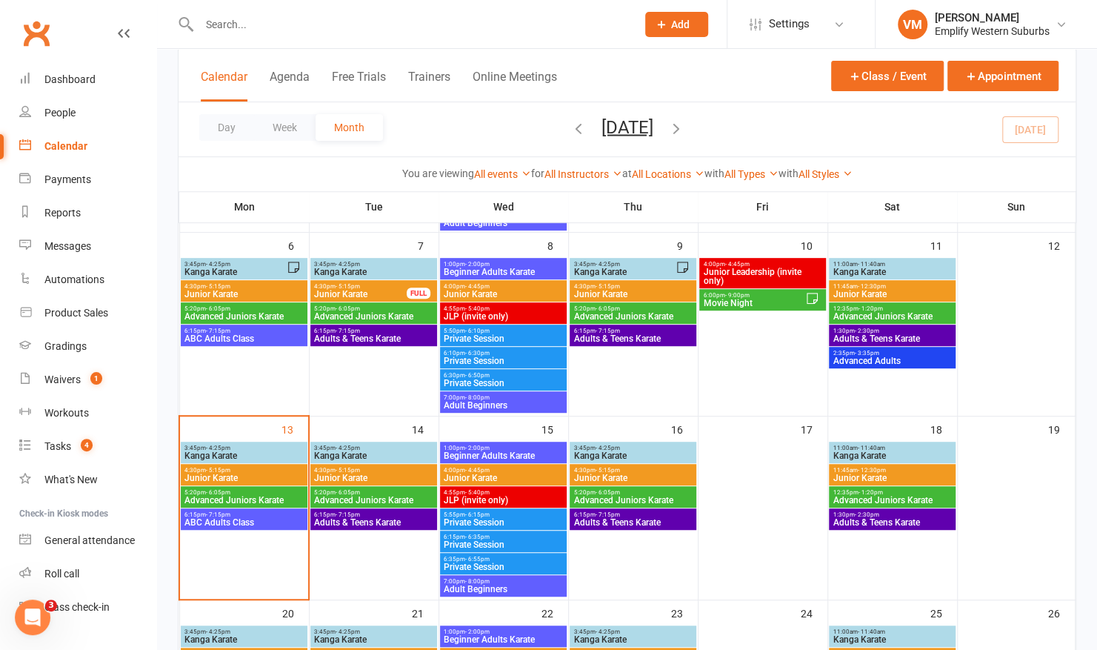
click at [756, 304] on span "Movie Night" at bounding box center [753, 303] width 102 height 9
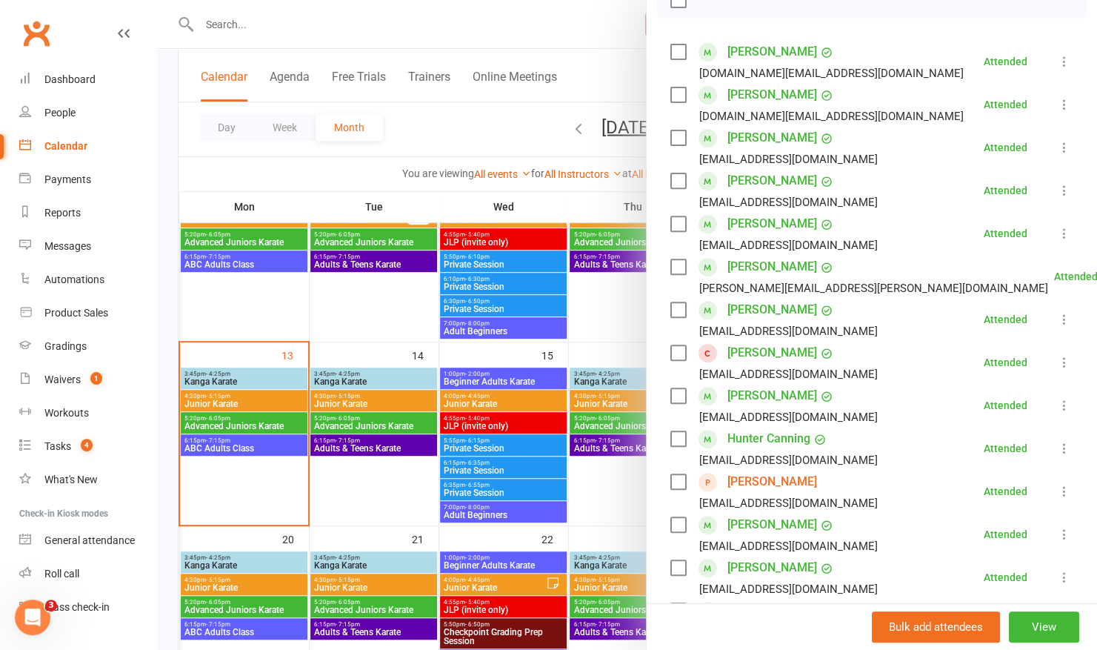
scroll to position [234, 0]
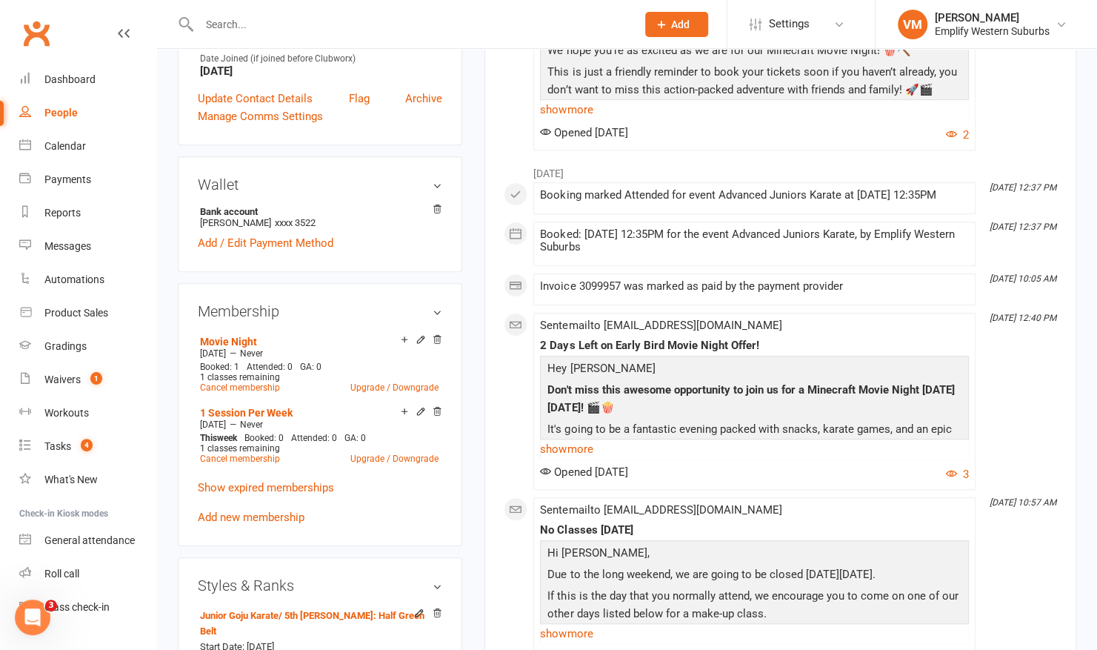
scroll to position [482, 0]
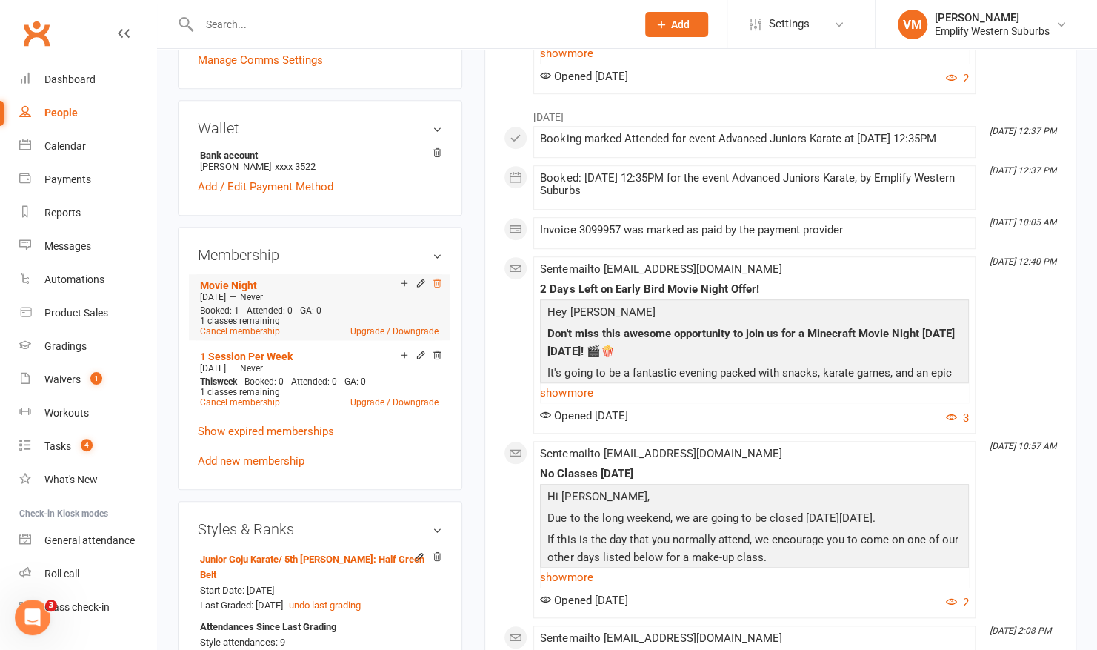
click at [439, 283] on icon at bounding box center [437, 283] width 7 height 8
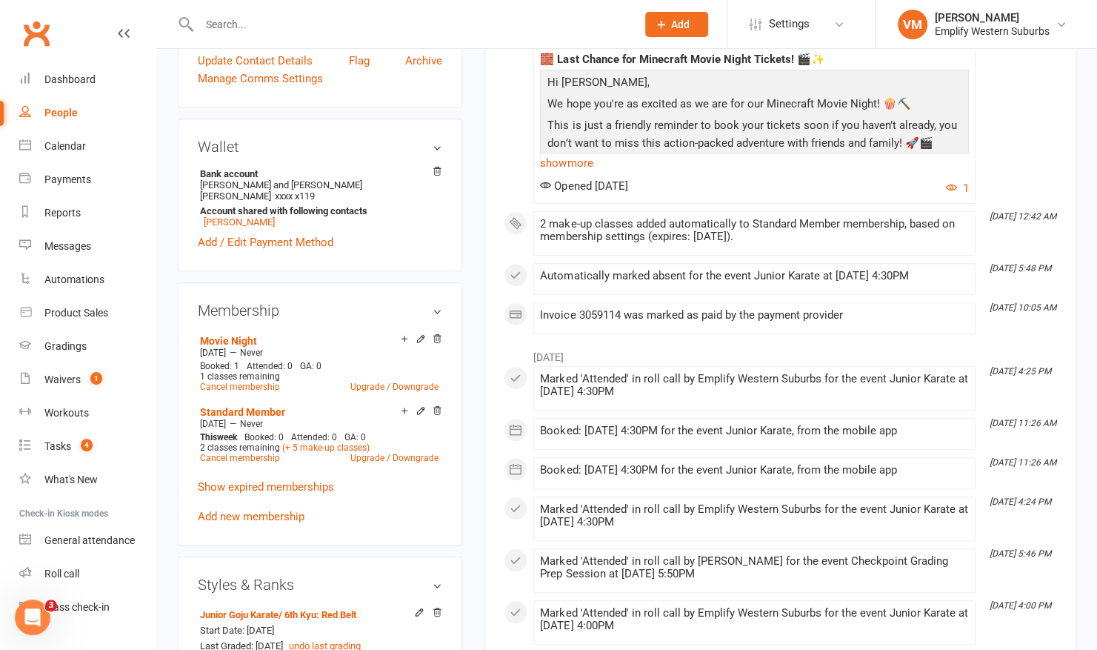
scroll to position [465, 0]
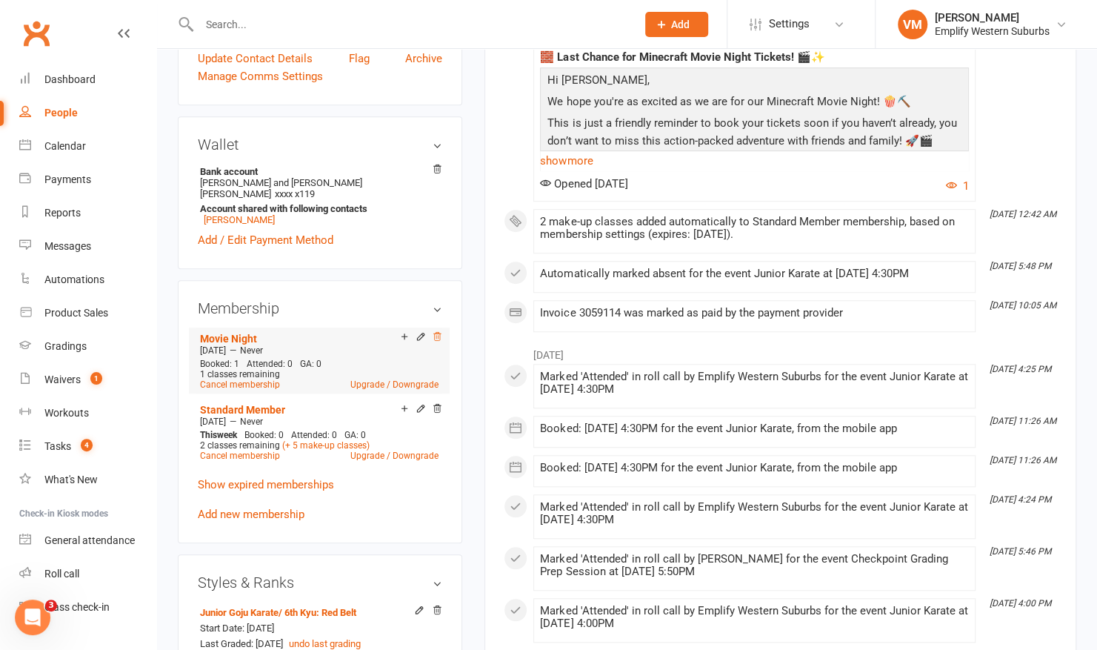
click at [437, 331] on icon at bounding box center [437, 336] width 10 height 10
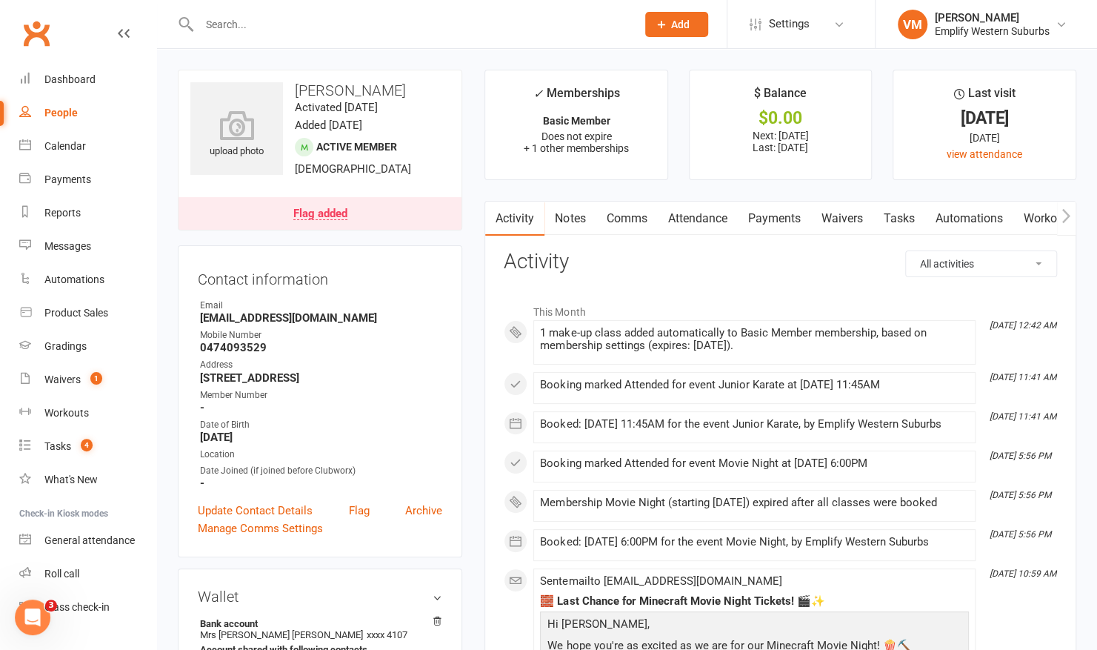
click at [684, 212] on link "Attendance" at bounding box center [697, 219] width 80 height 34
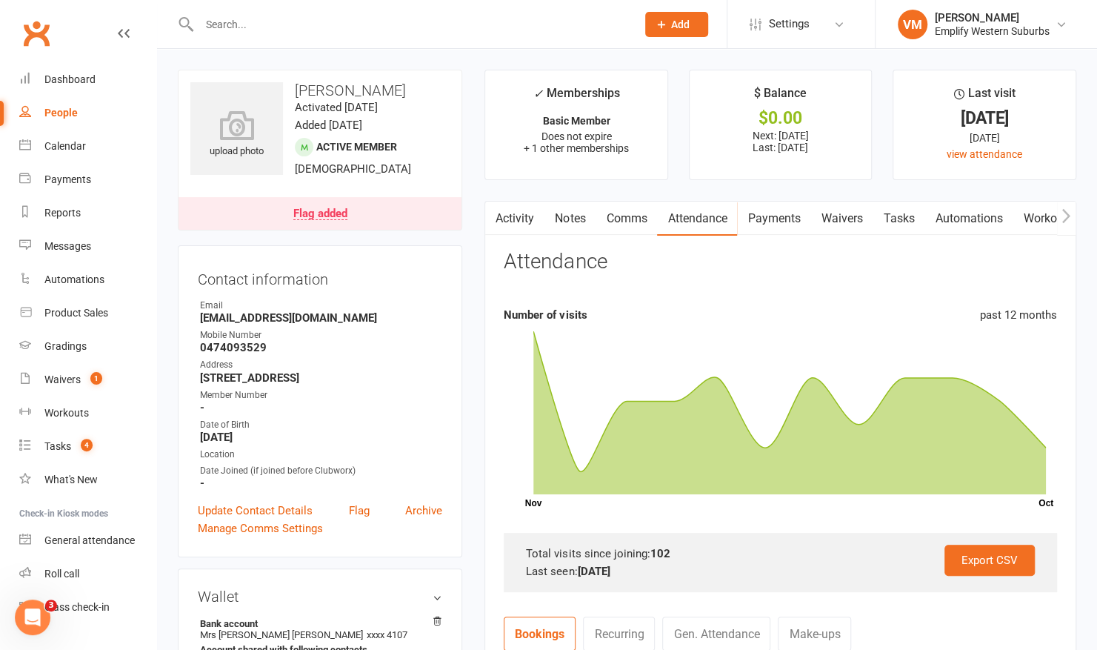
scroll to position [237, 0]
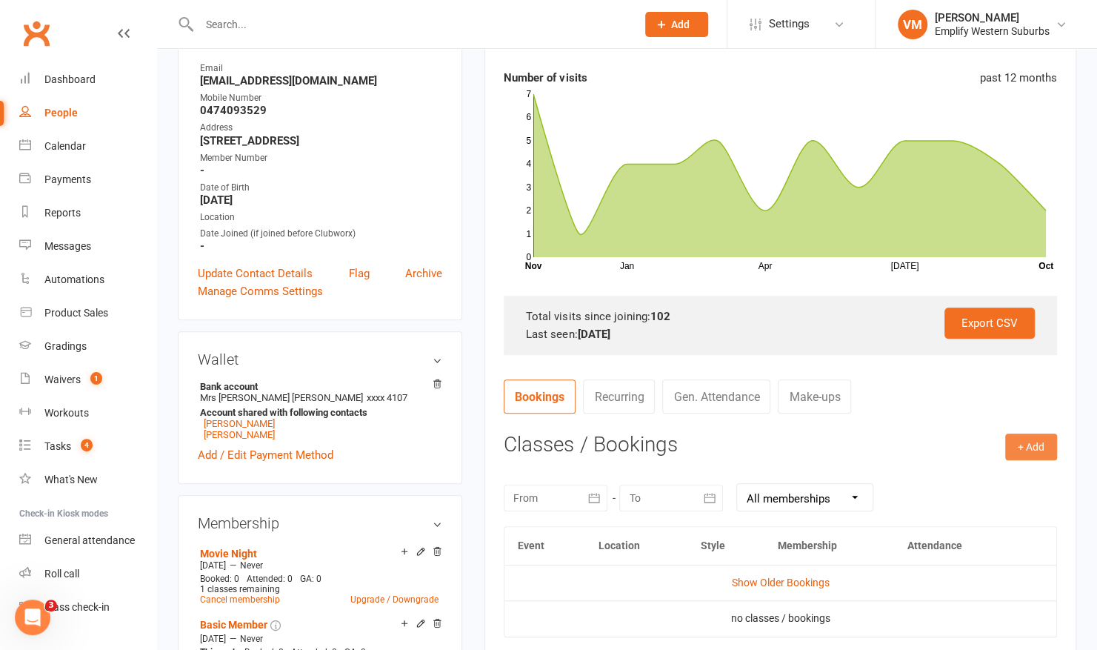
click at [1030, 446] on button "+ Add" at bounding box center [1031, 446] width 52 height 27
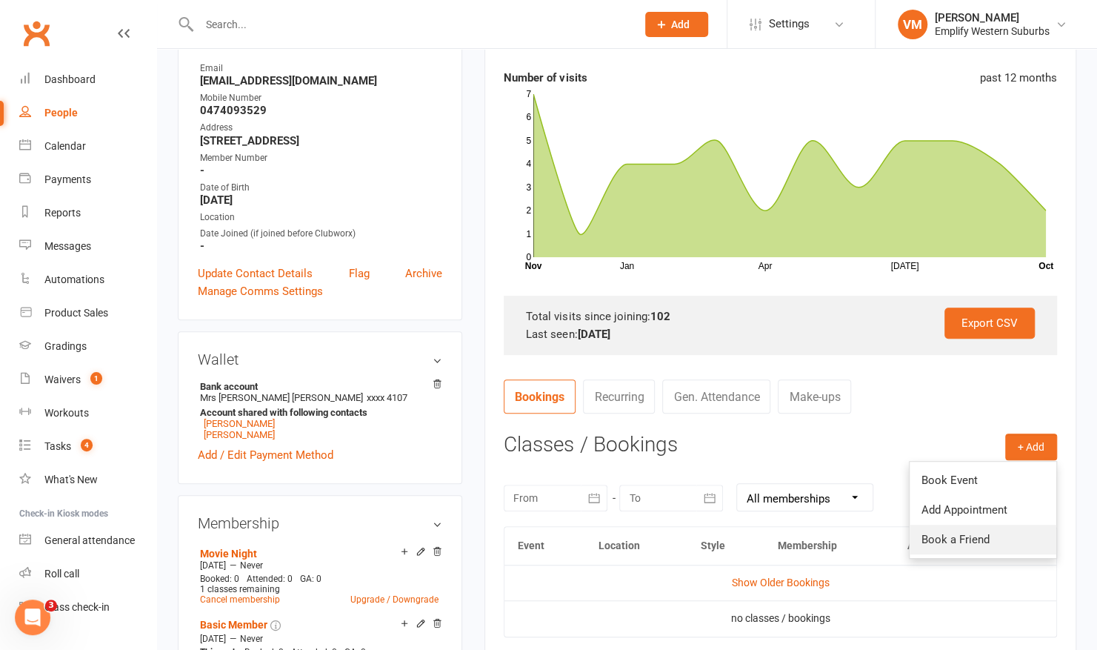
click at [935, 536] on link "Book a Friend" at bounding box center [983, 539] width 147 height 30
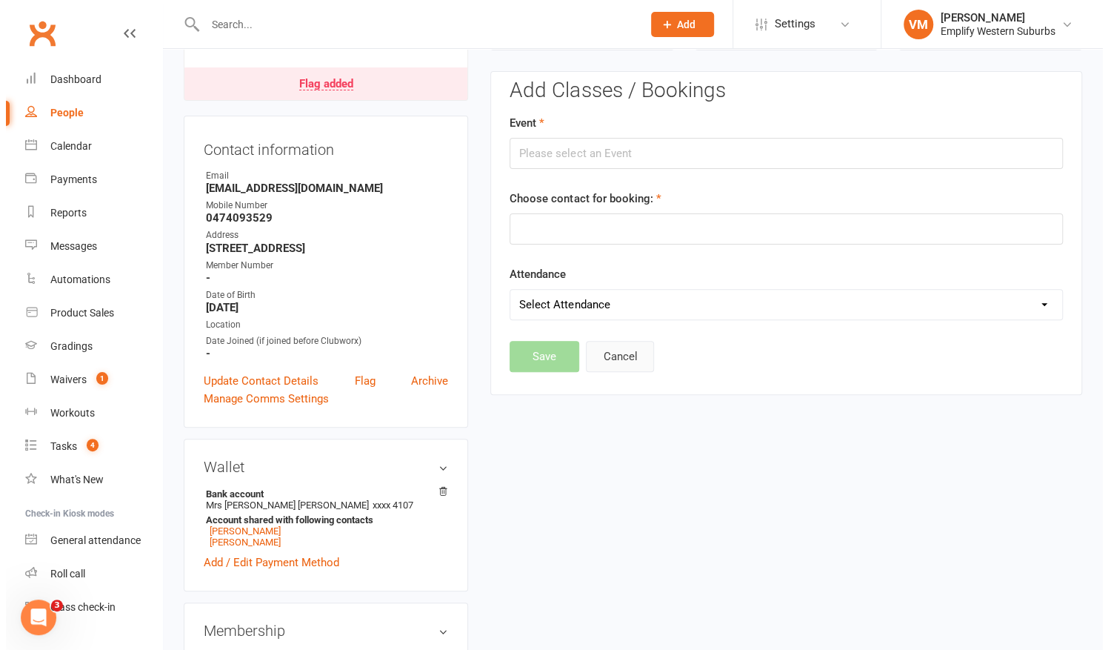
scroll to position [126, 0]
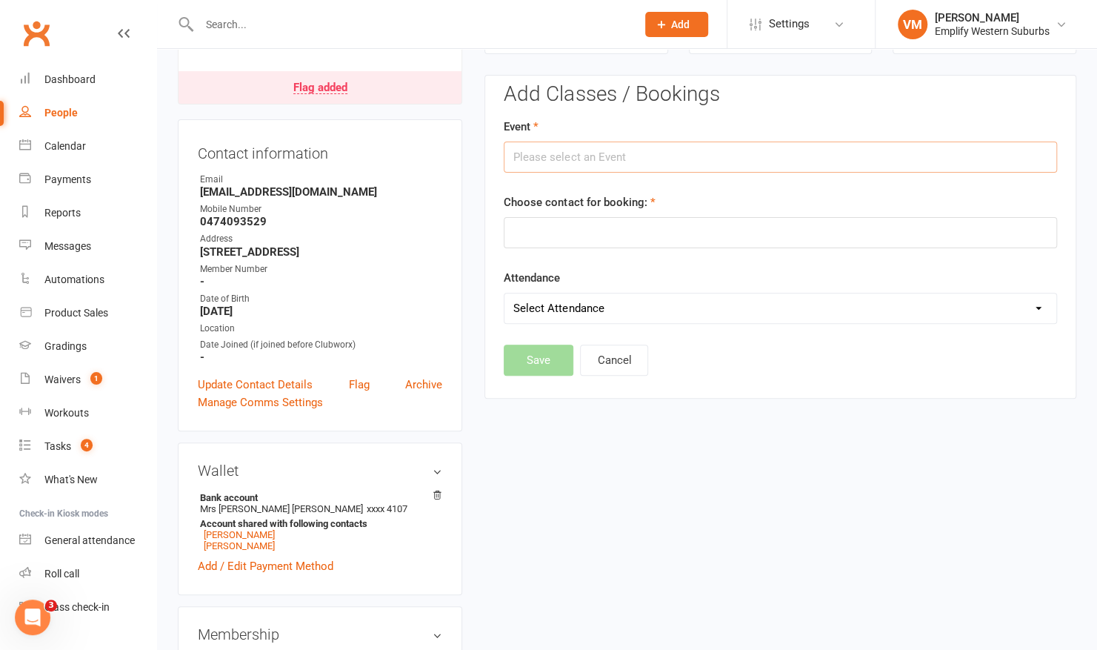
click at [701, 161] on input "text" at bounding box center [780, 156] width 553 height 31
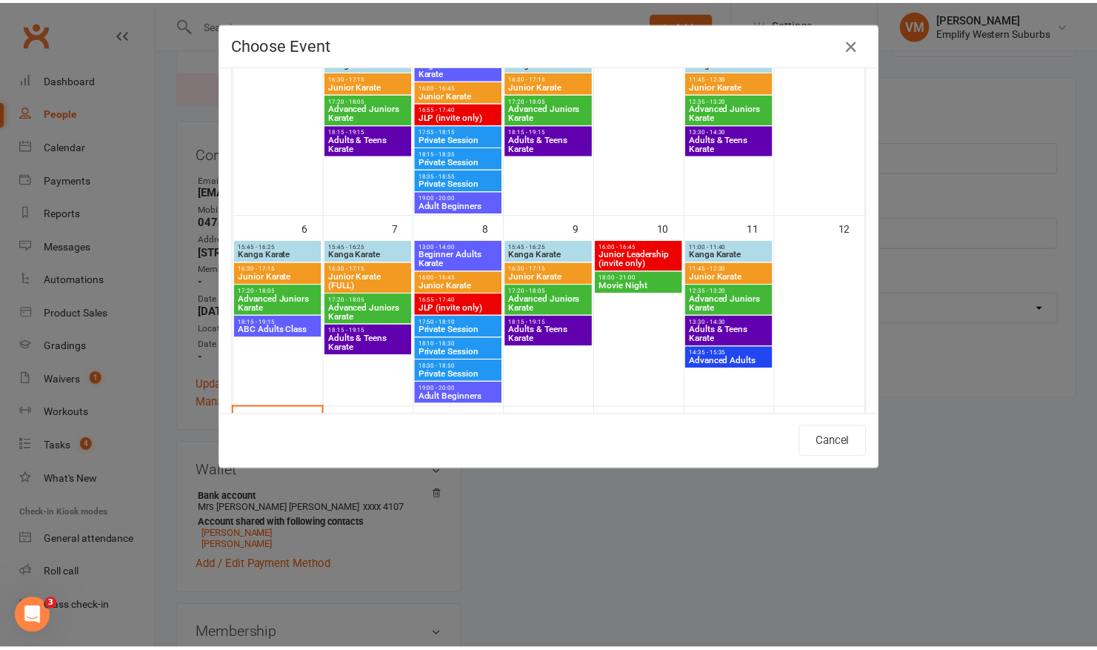
scroll to position [145, 0]
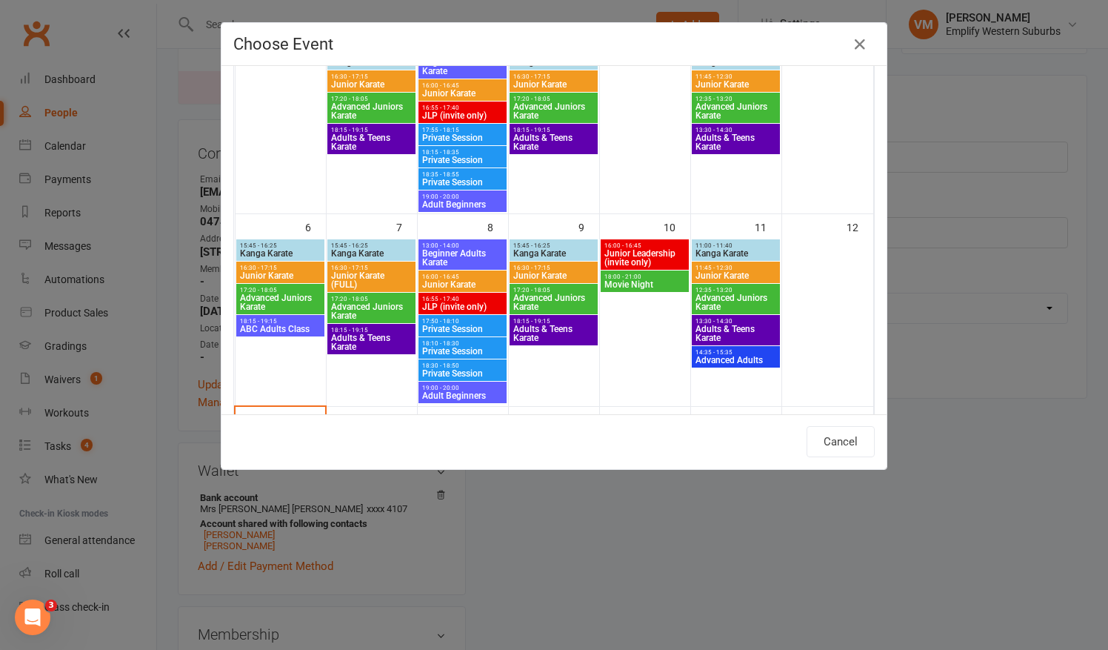
click at [615, 280] on span "Movie Night" at bounding box center [644, 284] width 81 height 9
type input "Movie Night - [DATE] 6:00:00 PM"
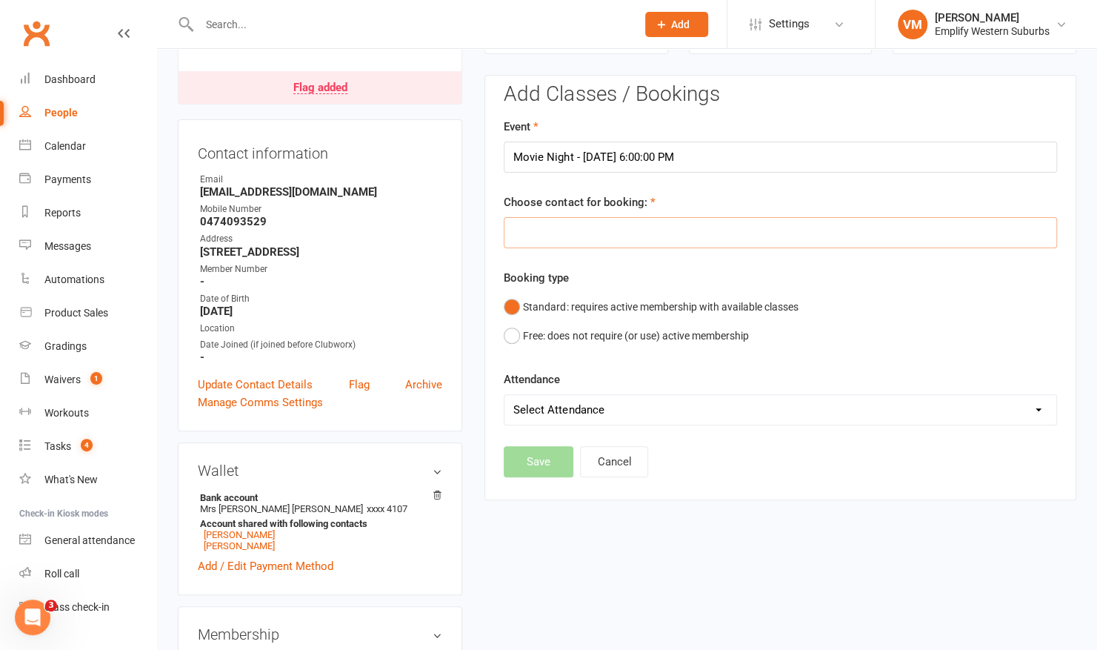
click at [590, 233] on input "text" at bounding box center [780, 232] width 553 height 31
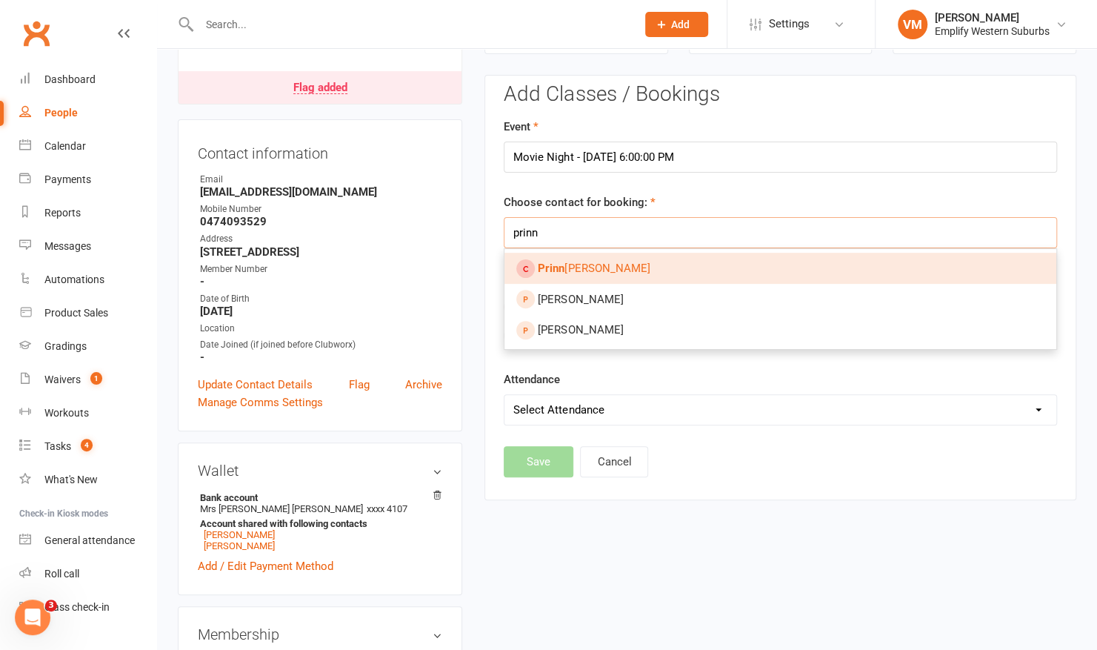
type input "prinn"
click at [587, 273] on link "Prinn Briggs" at bounding box center [780, 268] width 552 height 31
type input "Prinn Briggs"
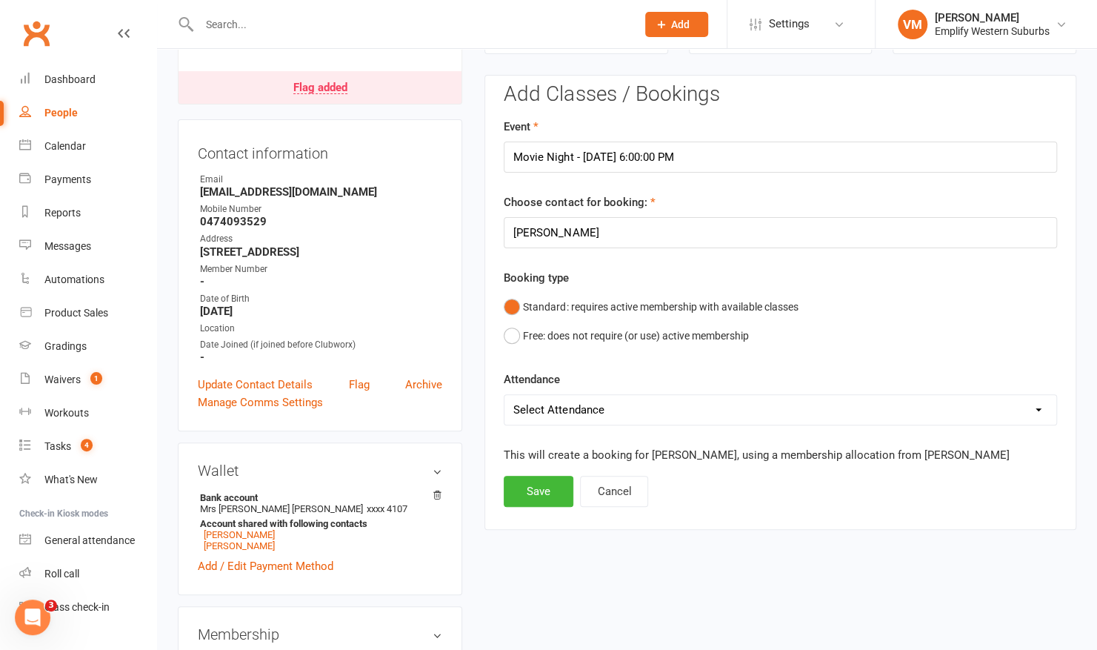
click at [612, 403] on select "Select Attendance Attended Absent" at bounding box center [780, 410] width 552 height 30
select select "0"
click at [504, 395] on select "Select Attendance Attended Absent" at bounding box center [780, 410] width 552 height 30
click at [536, 479] on button "Save" at bounding box center [539, 491] width 70 height 31
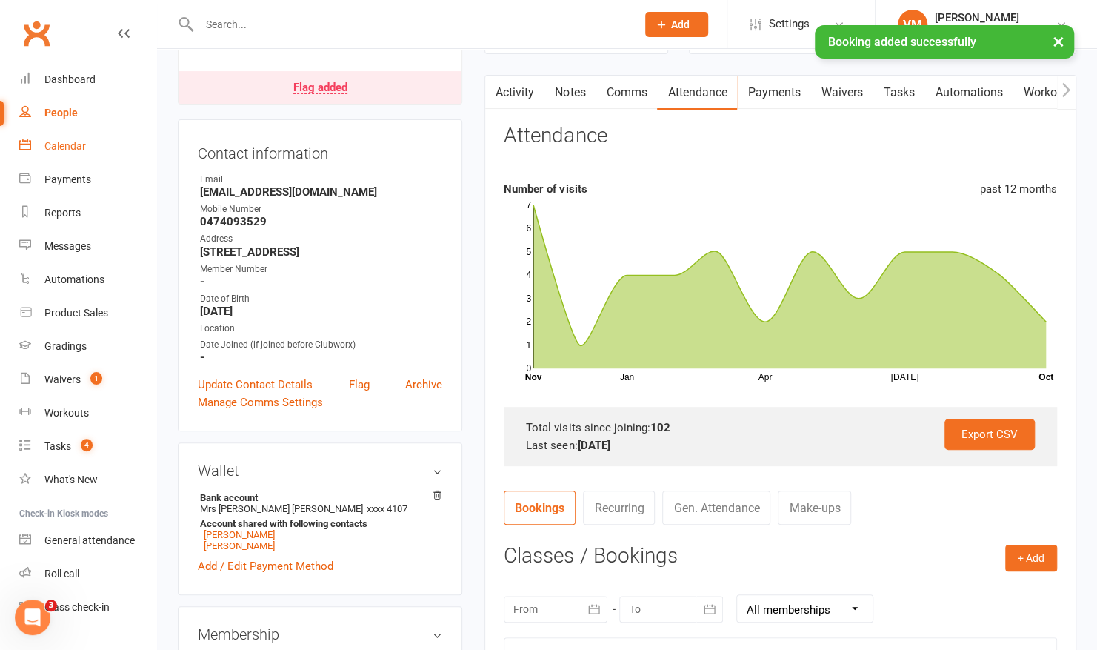
click at [64, 141] on div "Calendar" at bounding box center [64, 146] width 41 height 12
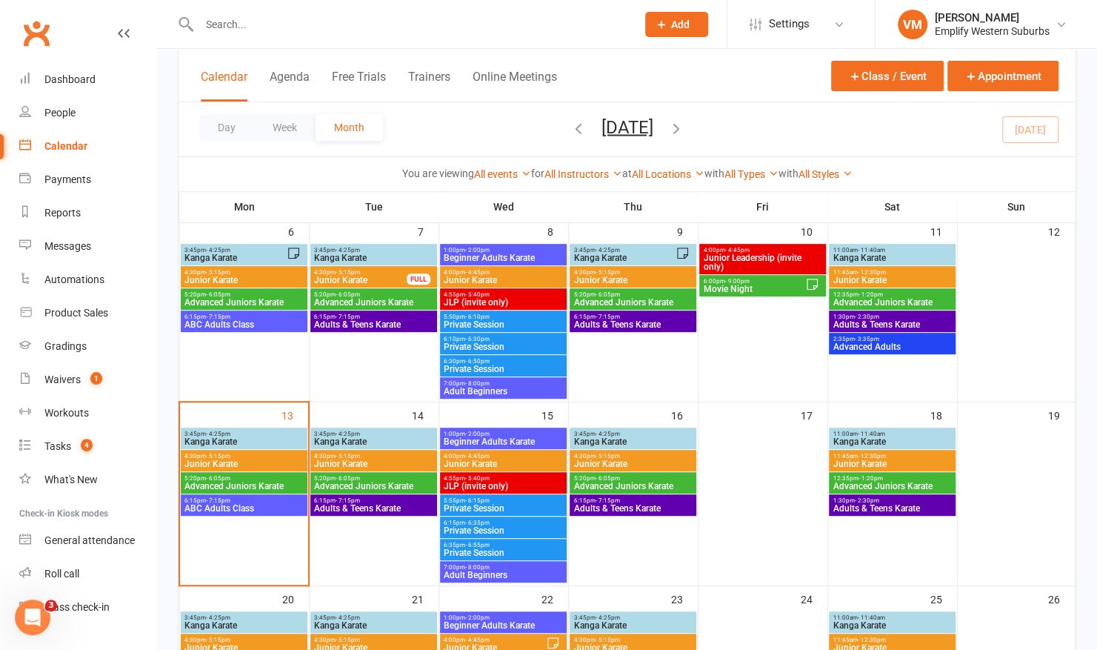
scroll to position [279, 0]
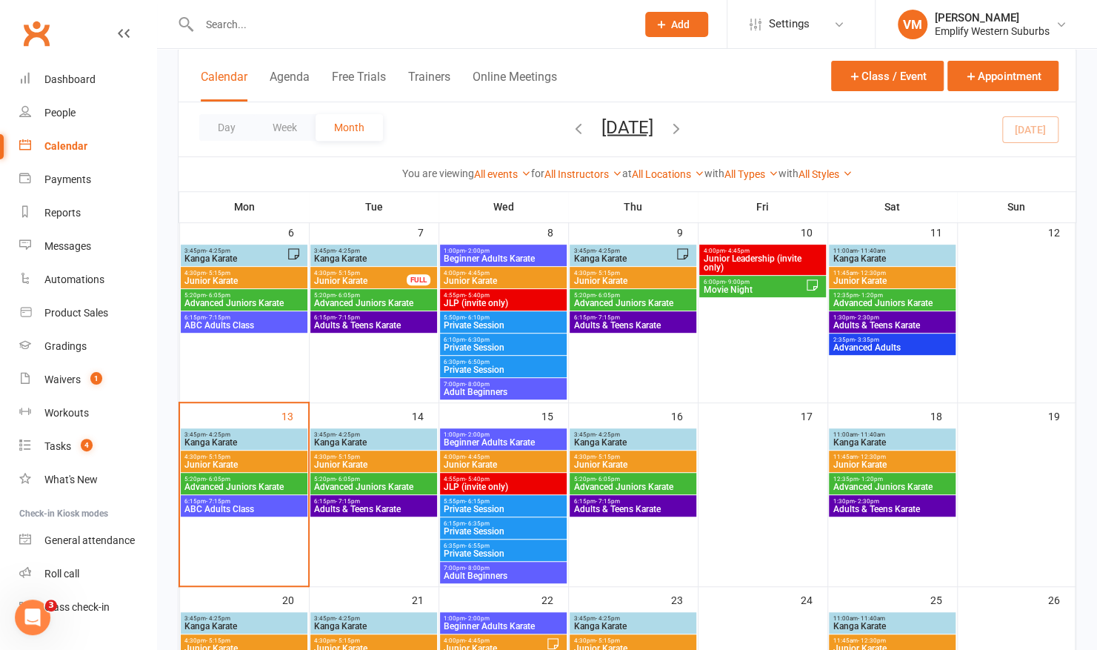
click at [745, 289] on span "Movie Night" at bounding box center [753, 289] width 102 height 9
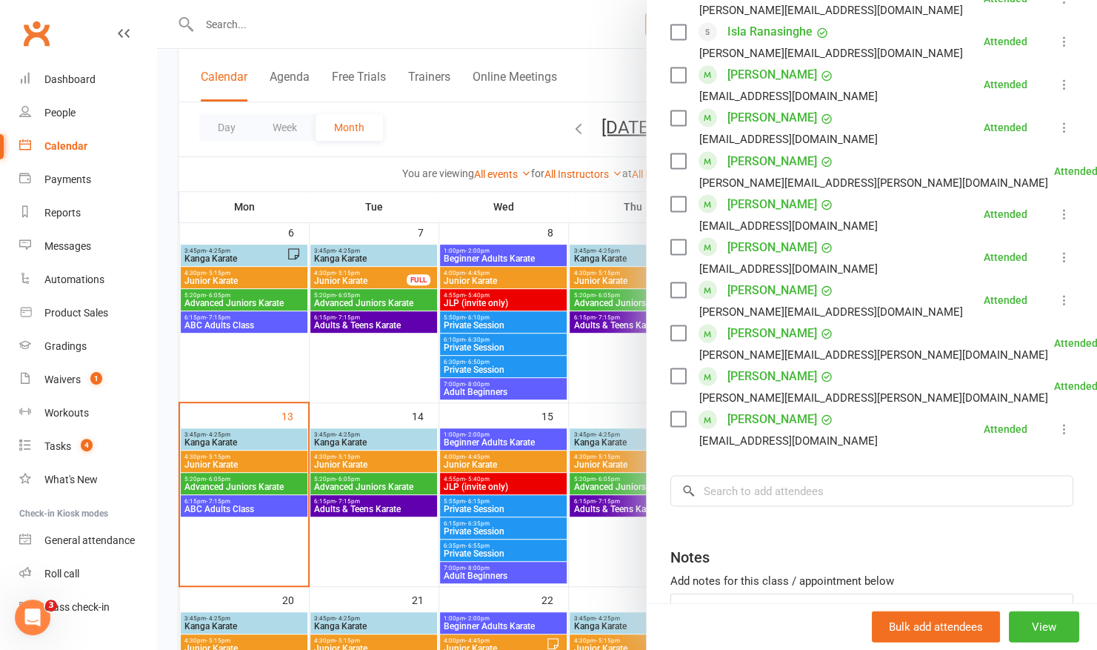
scroll to position [1527, 0]
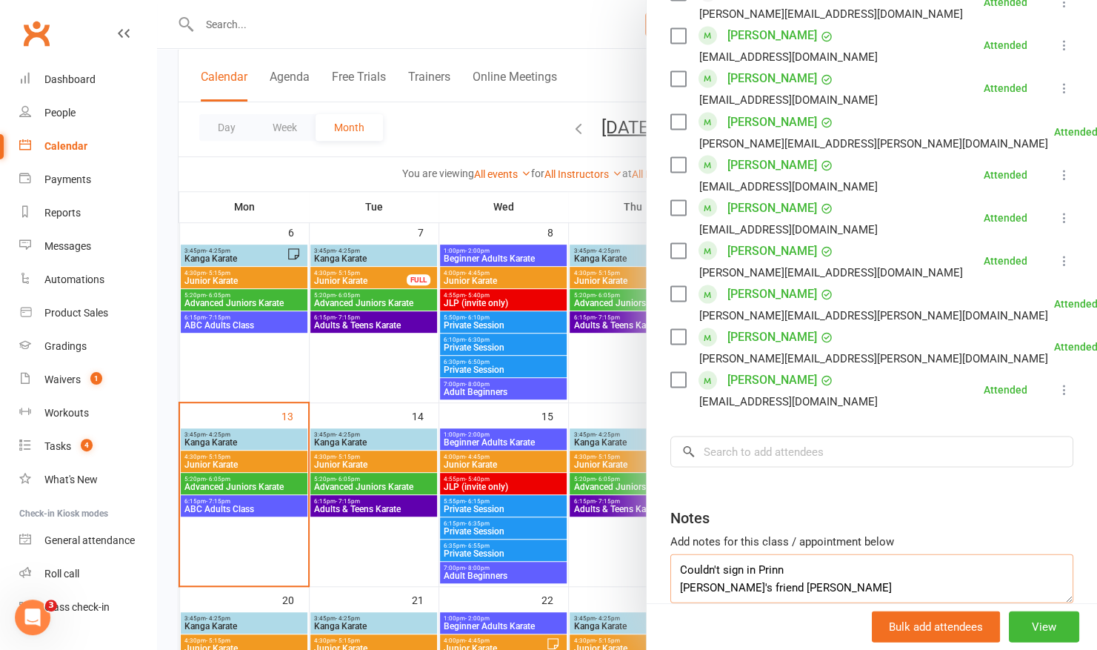
click at [782, 553] on textarea "Couldn't sign in Prinn Arya's friend Will Riley" at bounding box center [871, 577] width 403 height 49
type textarea "Arya's friend Will Riley"
click at [102, 61] on div "Clubworx" at bounding box center [78, 42] width 156 height 55
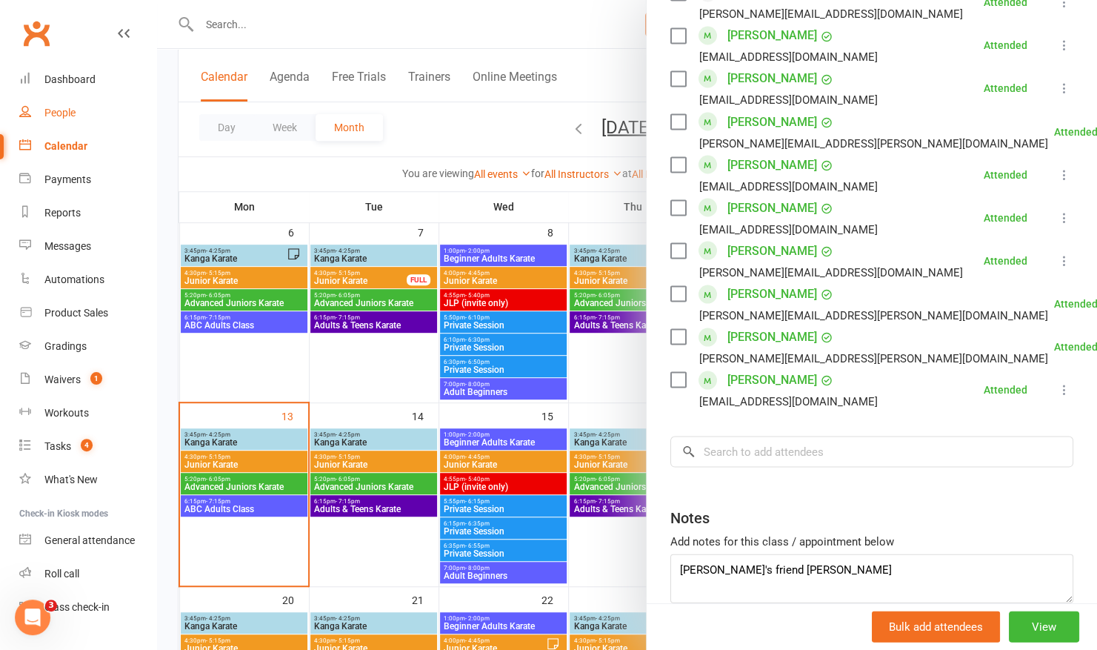
click at [64, 108] on div "People" at bounding box center [59, 113] width 31 height 12
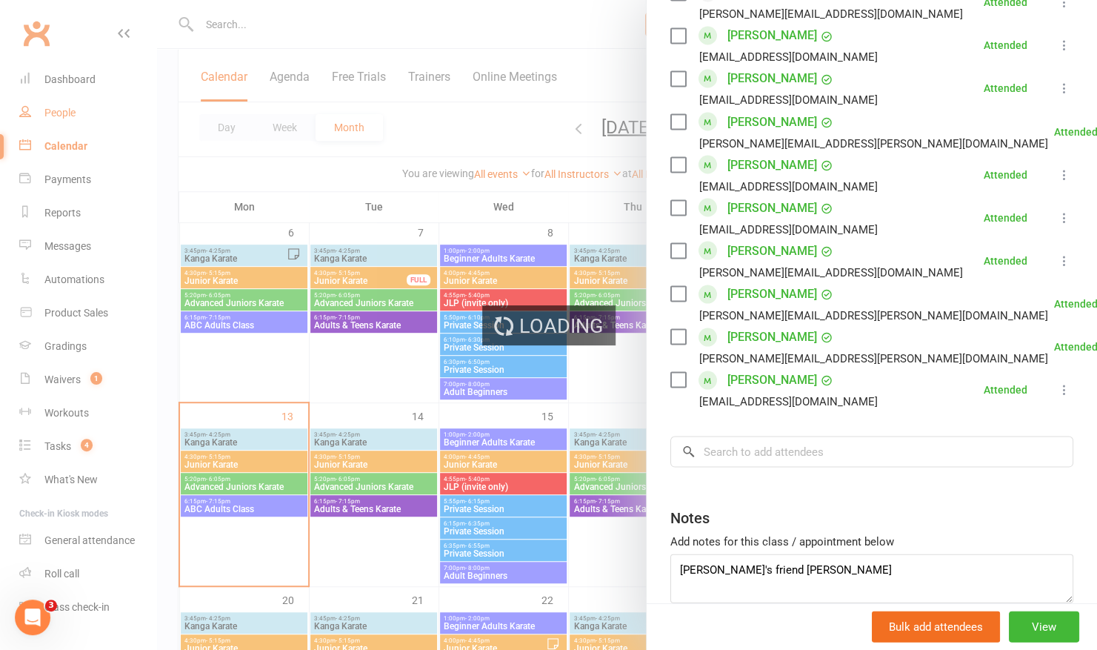
select select "100"
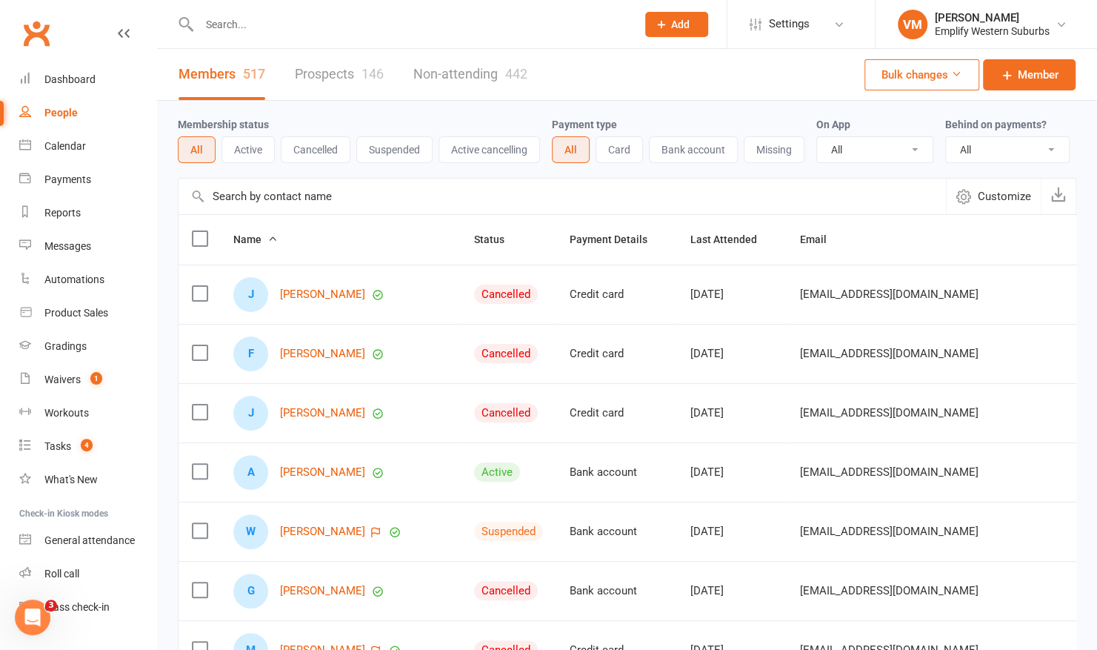
click at [344, 73] on link "Prospects 146" at bounding box center [339, 74] width 89 height 51
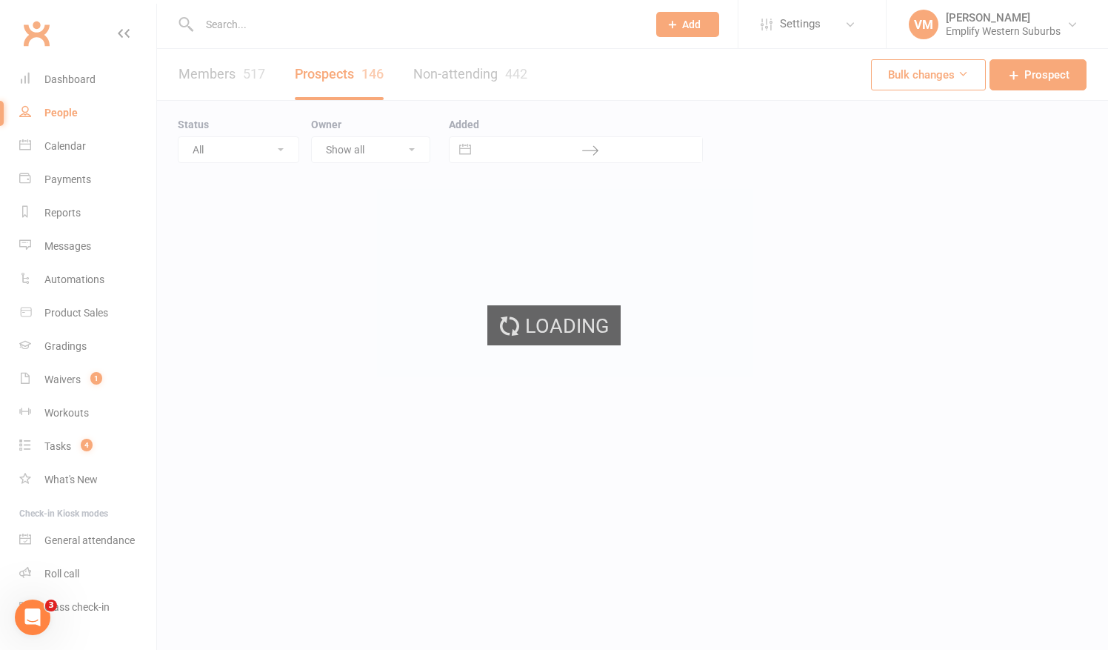
select select "100"
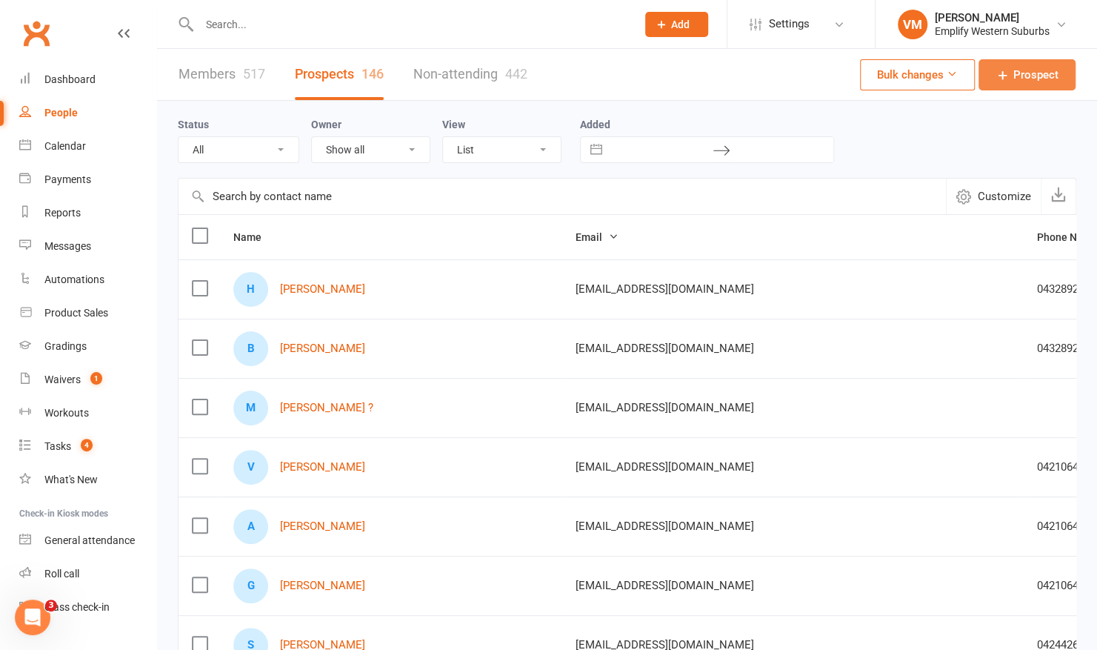
click at [1022, 79] on span "Prospect" at bounding box center [1035, 75] width 45 height 18
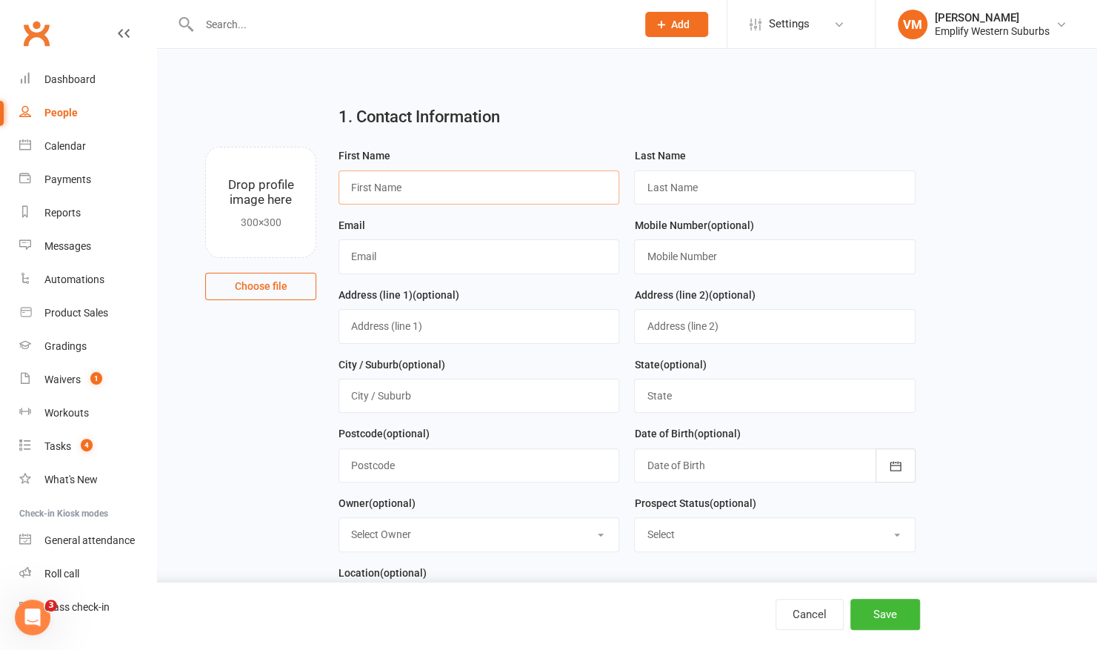
click at [460, 185] on input "text" at bounding box center [479, 187] width 281 height 34
type input "Will"
type input "Riley"
click at [522, 258] on input "text" at bounding box center [479, 256] width 281 height 34
paste input "cordeliamortimer@gmail.com"
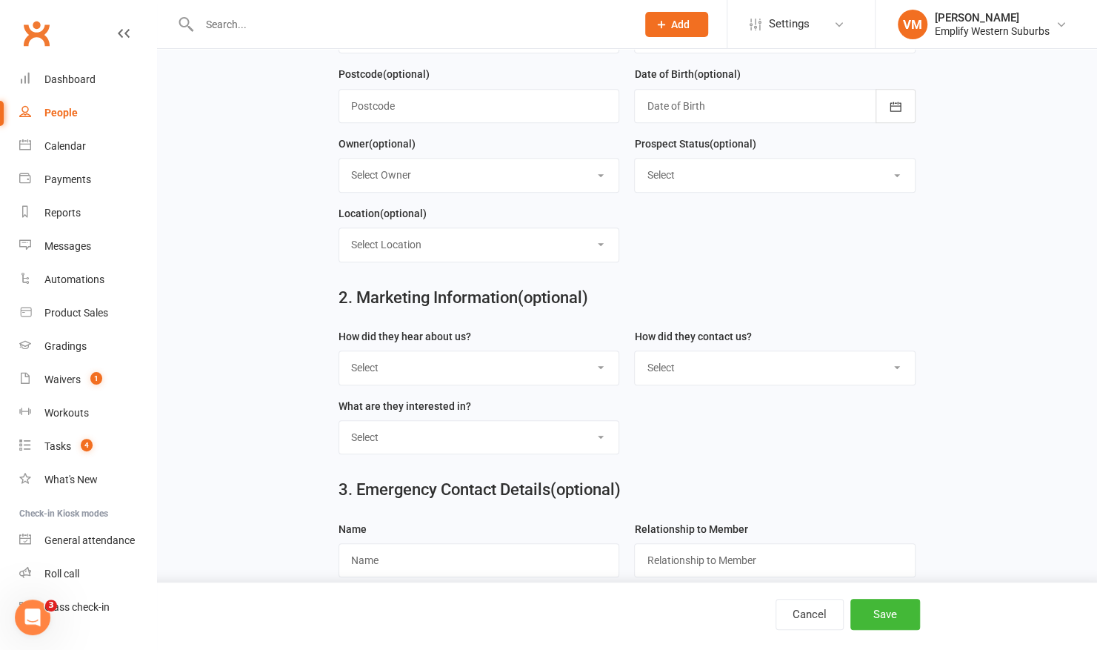
scroll to position [359, 0]
type input "cordeliamortimer@gmail.com"
click at [602, 360] on select "Select Google Through A Friend Poster Magazine Walk by Letter Box Drop Facebook" at bounding box center [478, 368] width 279 height 33
select select "Through A Friend"
click at [339, 352] on select "Select Google Through A Friend Poster Magazine Walk by Letter Box Drop Facebook" at bounding box center [478, 368] width 279 height 33
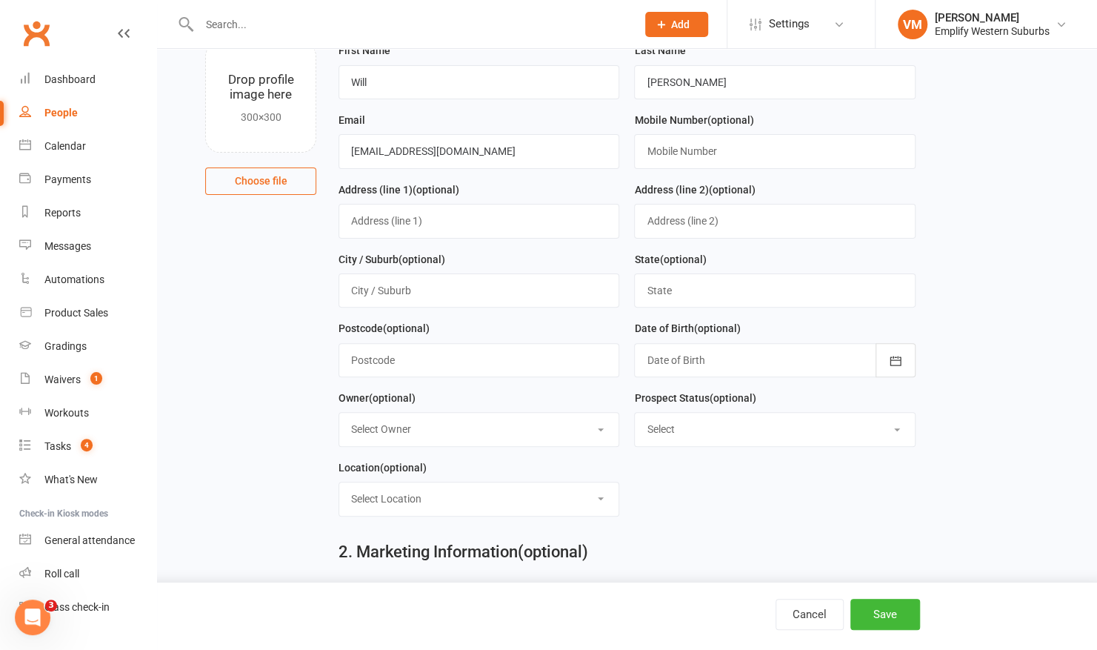
scroll to position [0, 0]
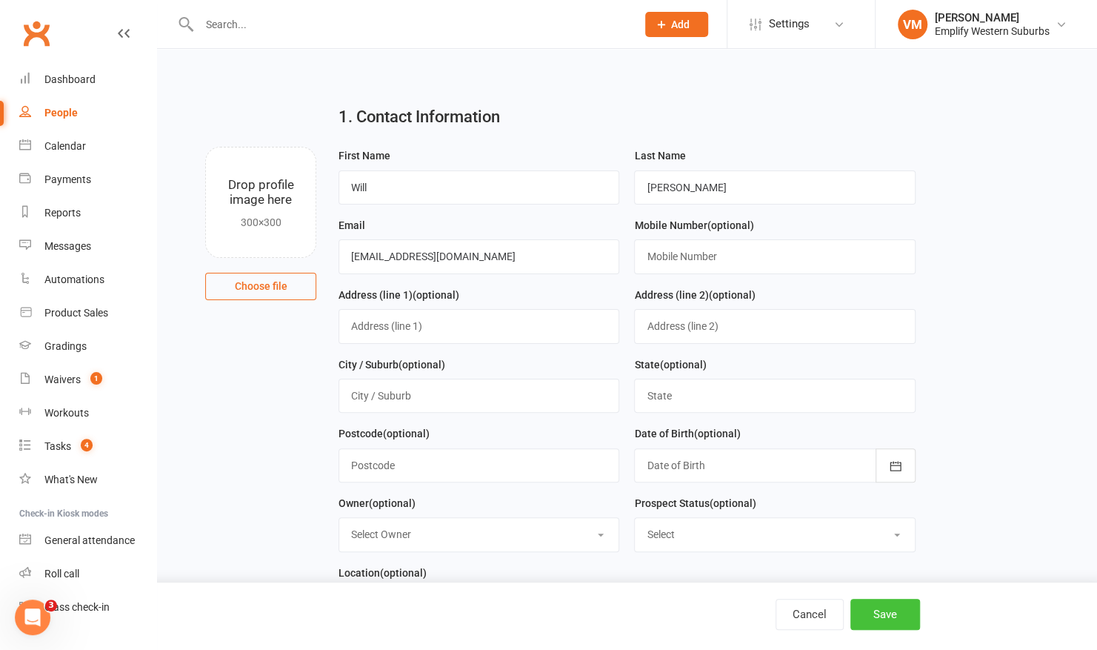
click at [890, 611] on button "Save" at bounding box center [885, 614] width 70 height 31
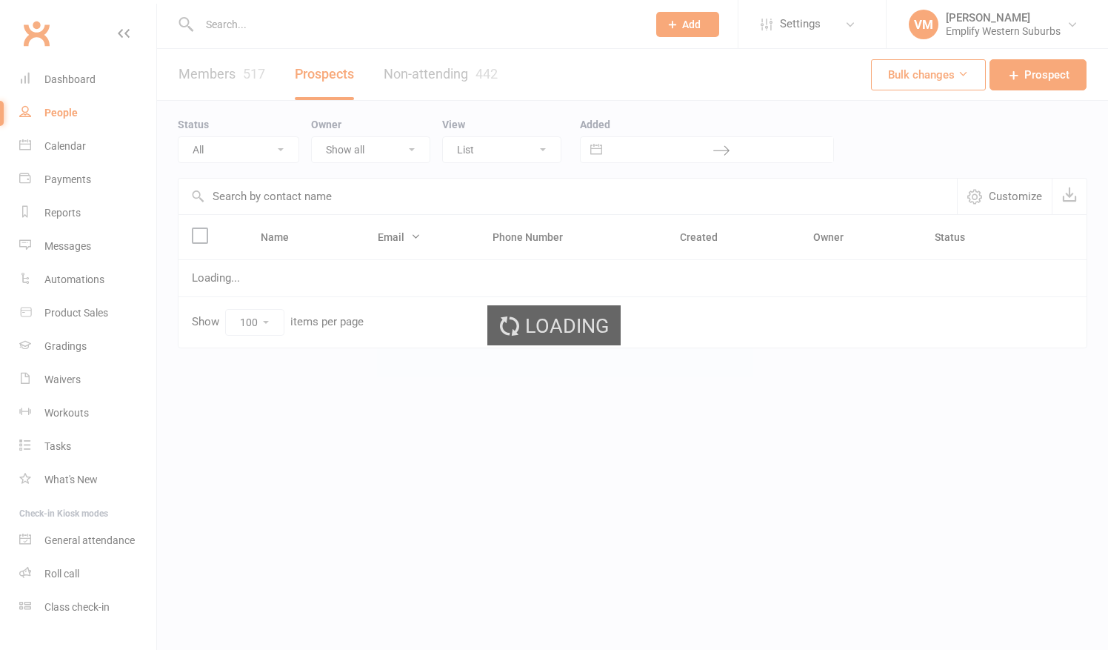
select select "100"
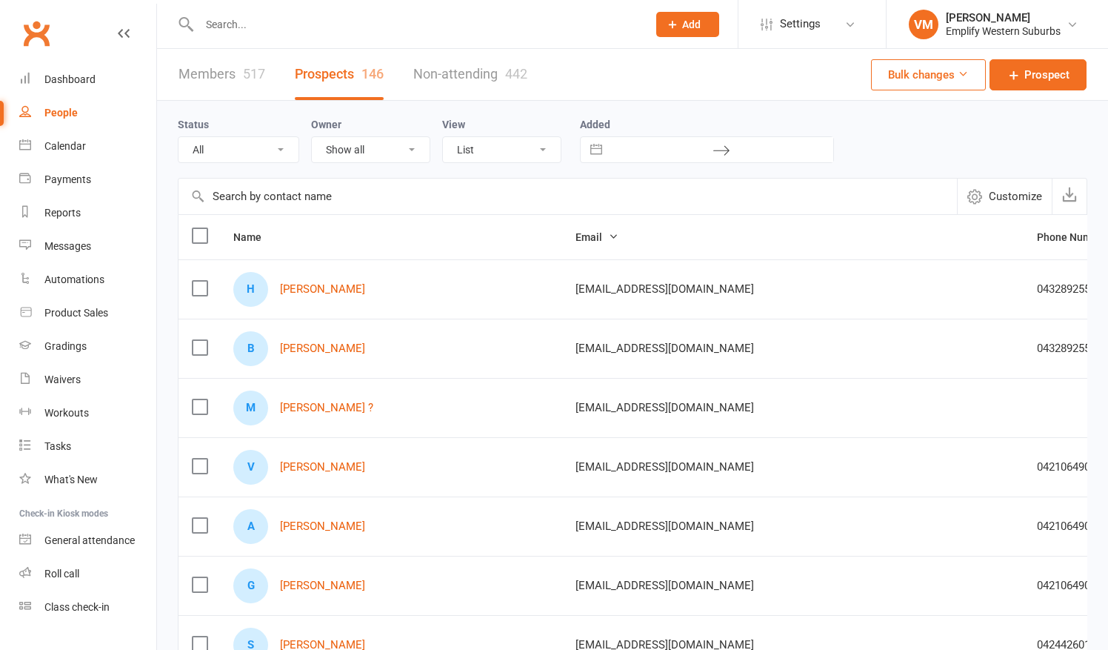
click at [244, 22] on input "text" at bounding box center [416, 24] width 442 height 21
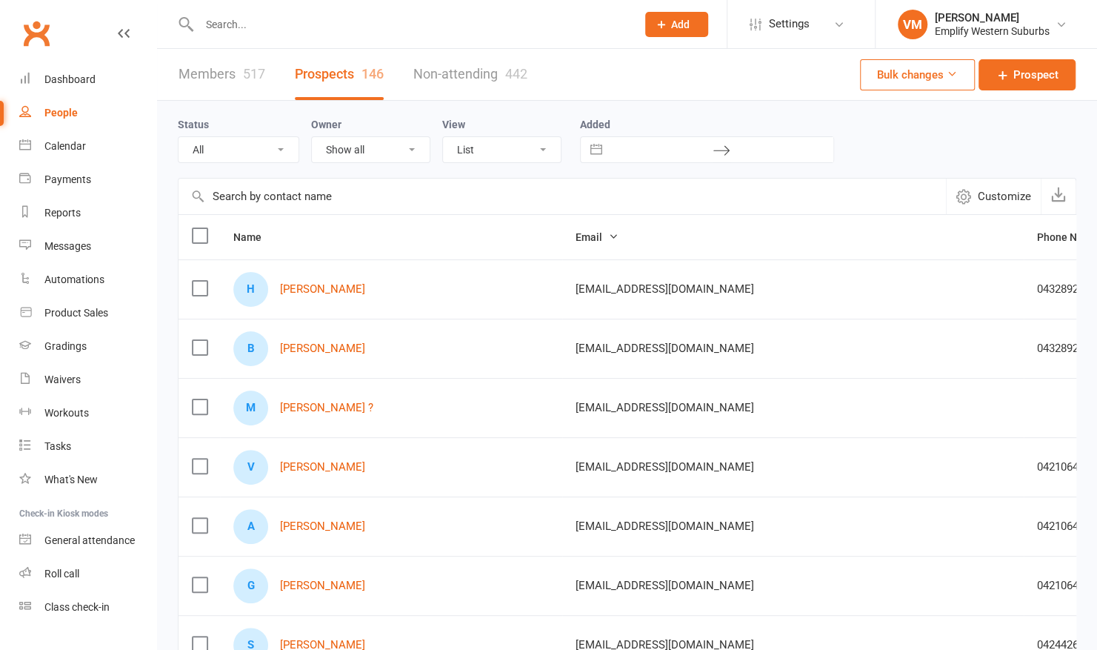
click at [244, 22] on input "text" at bounding box center [410, 24] width 431 height 21
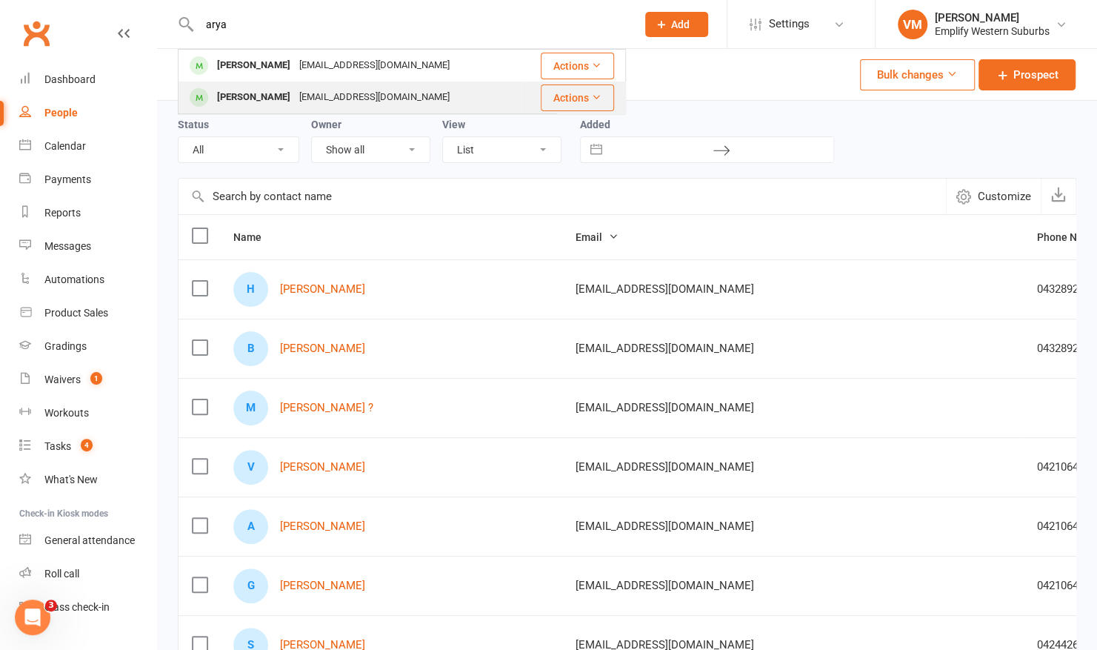
type input "arya"
click at [242, 96] on div "[PERSON_NAME]" at bounding box center [254, 97] width 82 height 21
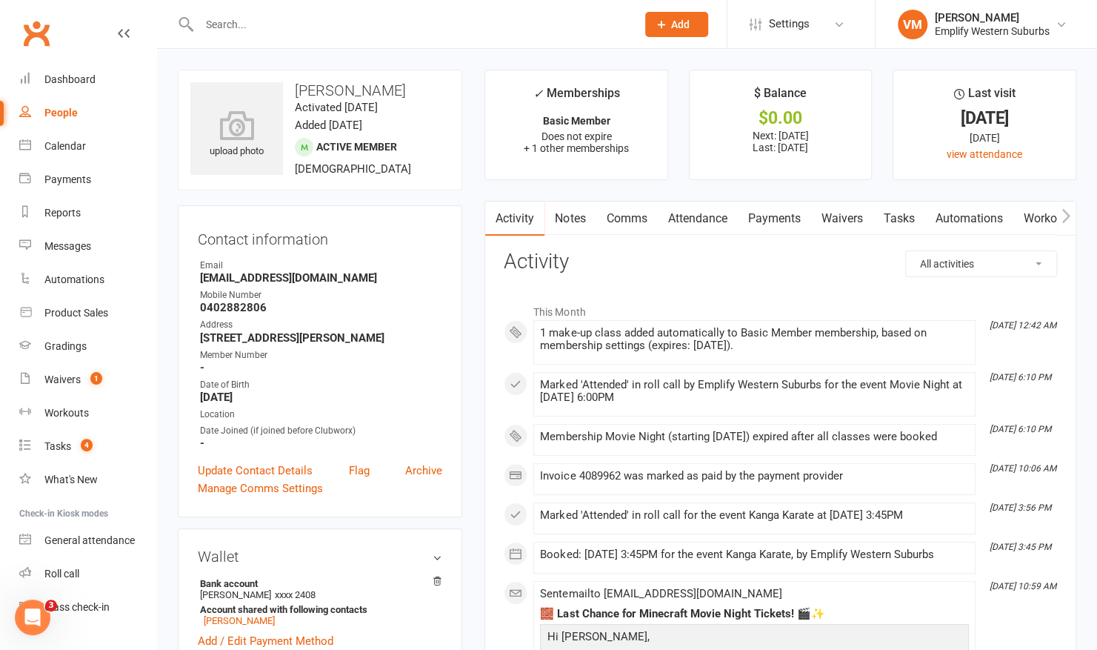
click at [242, 272] on strong "[EMAIL_ADDRESS][DOMAIN_NAME]" at bounding box center [321, 277] width 242 height 13
copy render-form-field "[EMAIL_ADDRESS][DOMAIN_NAME]"
click at [733, 230] on link "Attendance" at bounding box center [697, 219] width 80 height 34
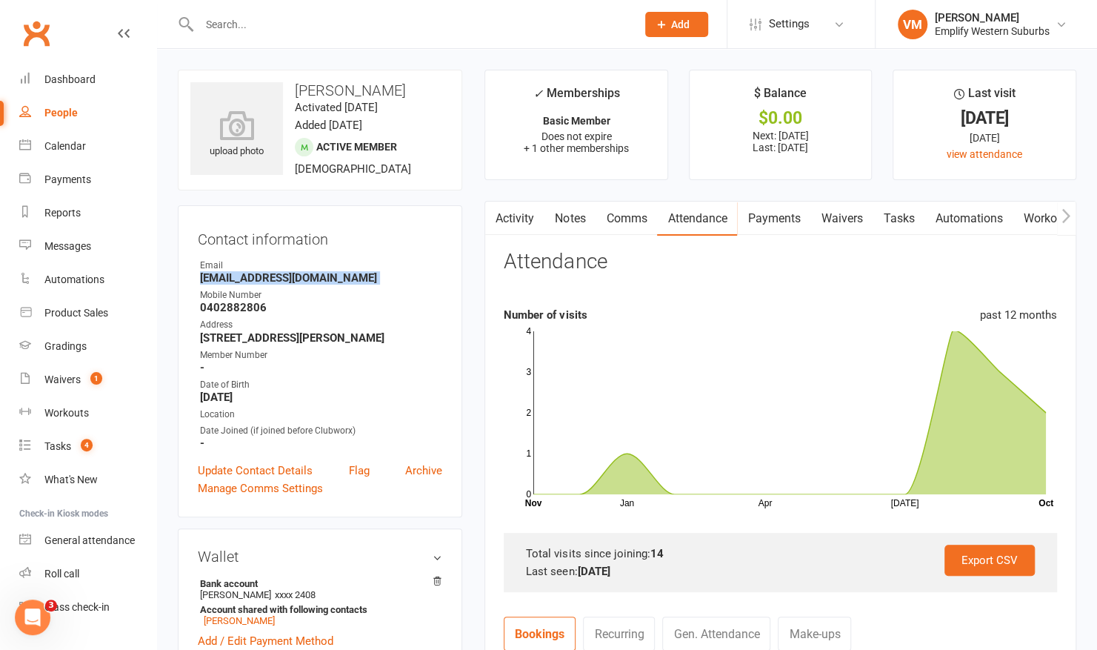
scroll to position [270, 0]
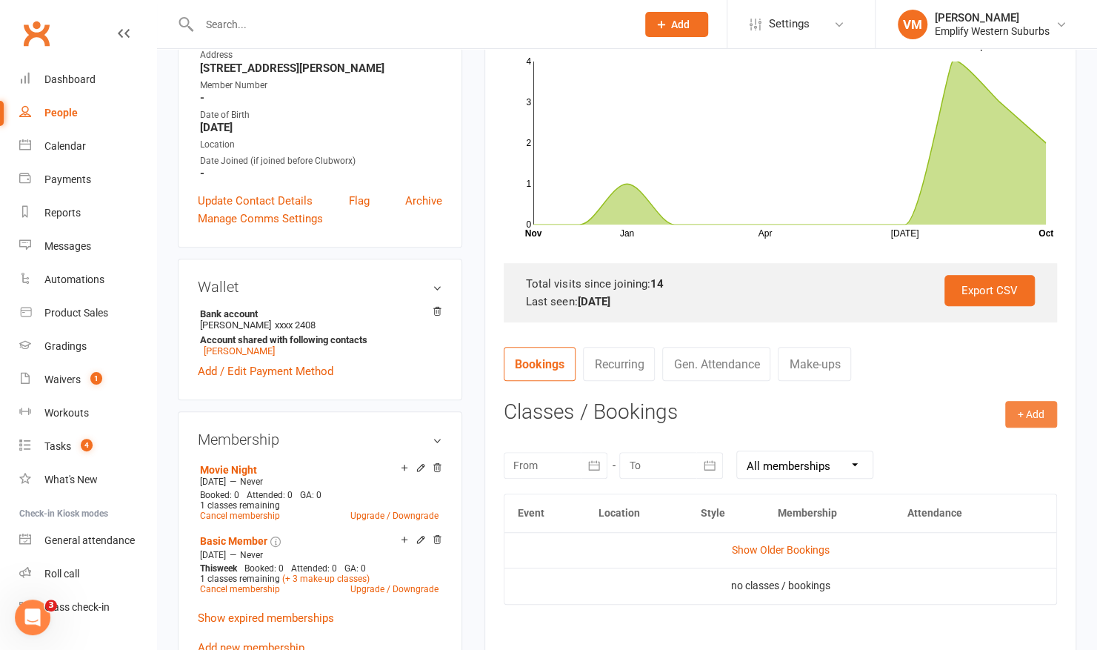
click at [1033, 407] on button "+ Add" at bounding box center [1031, 414] width 52 height 27
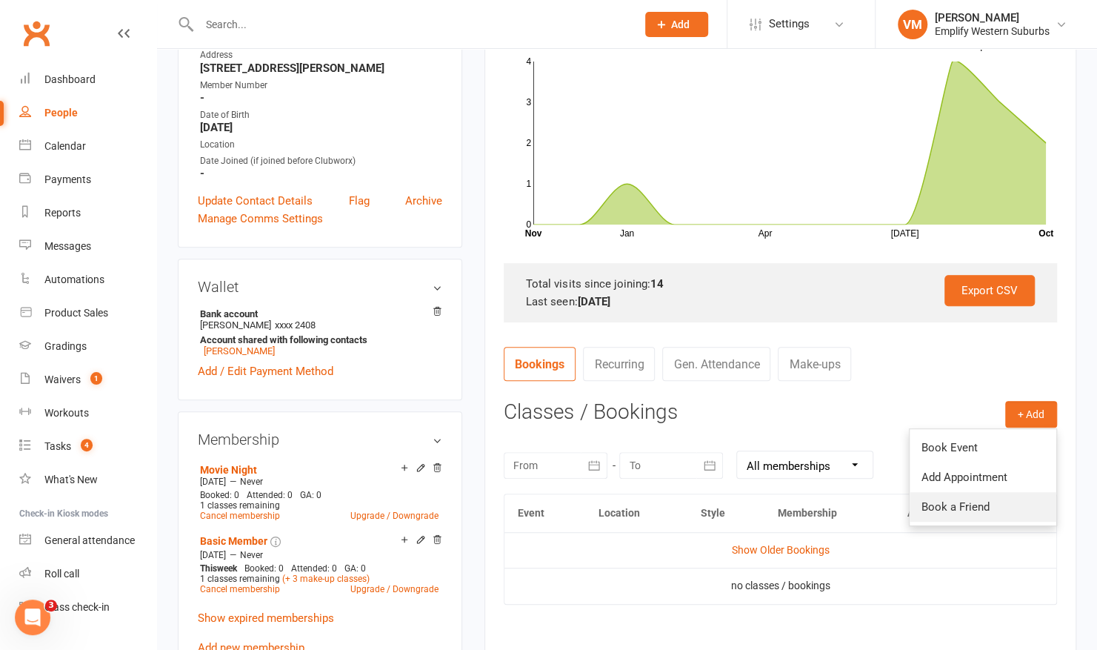
click at [936, 498] on link "Book a Friend" at bounding box center [983, 507] width 147 height 30
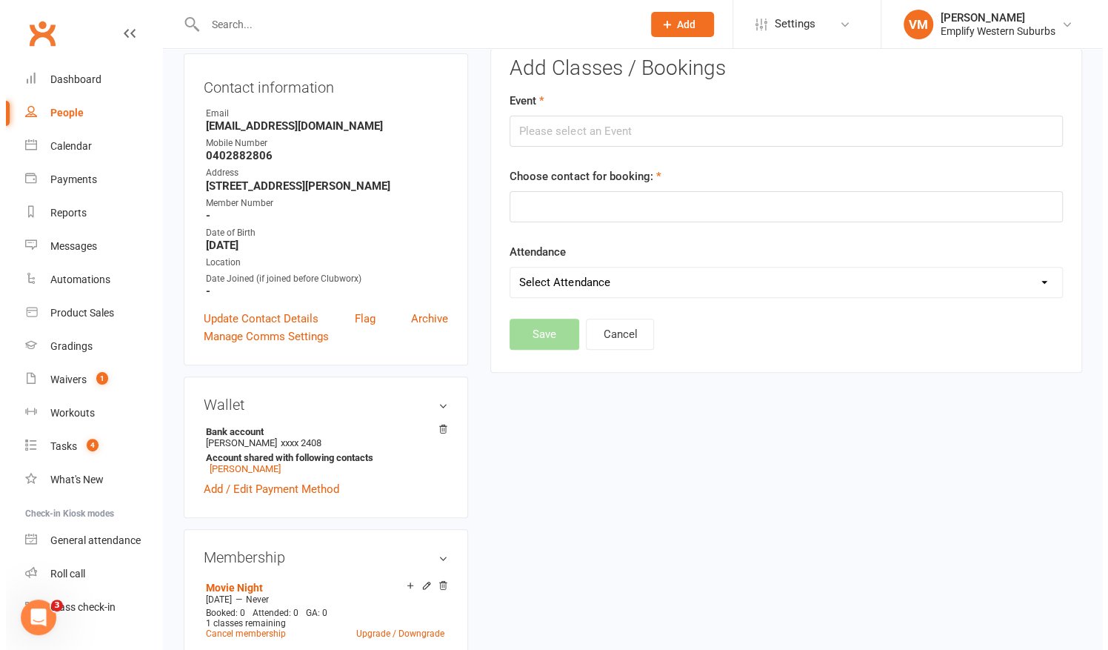
scroll to position [126, 0]
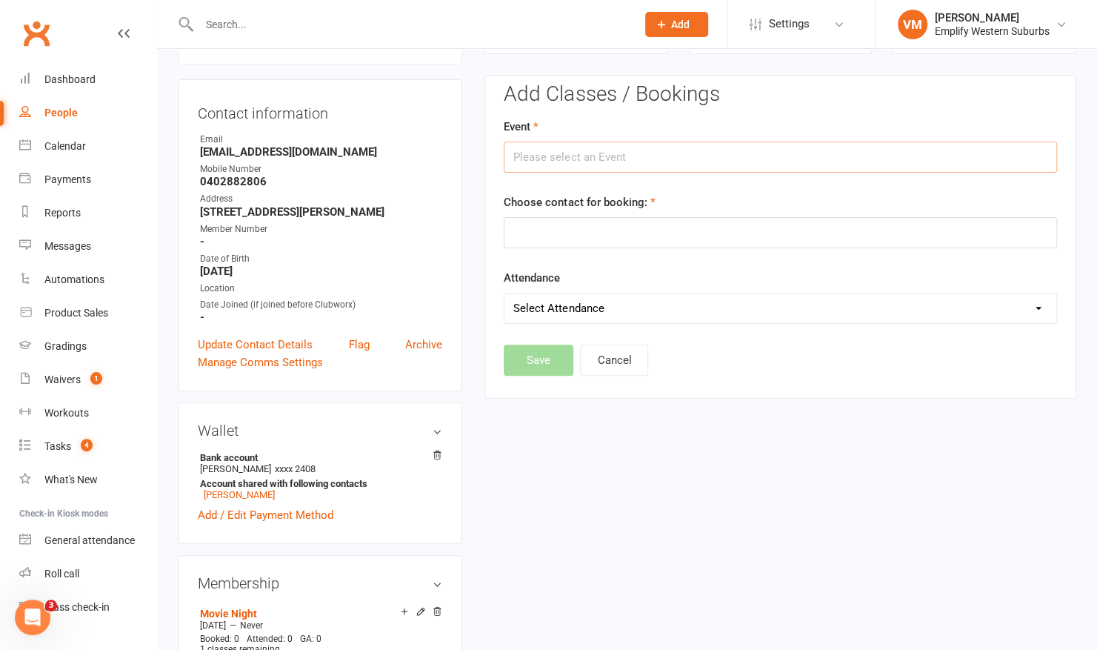
click at [624, 147] on input "text" at bounding box center [780, 156] width 553 height 31
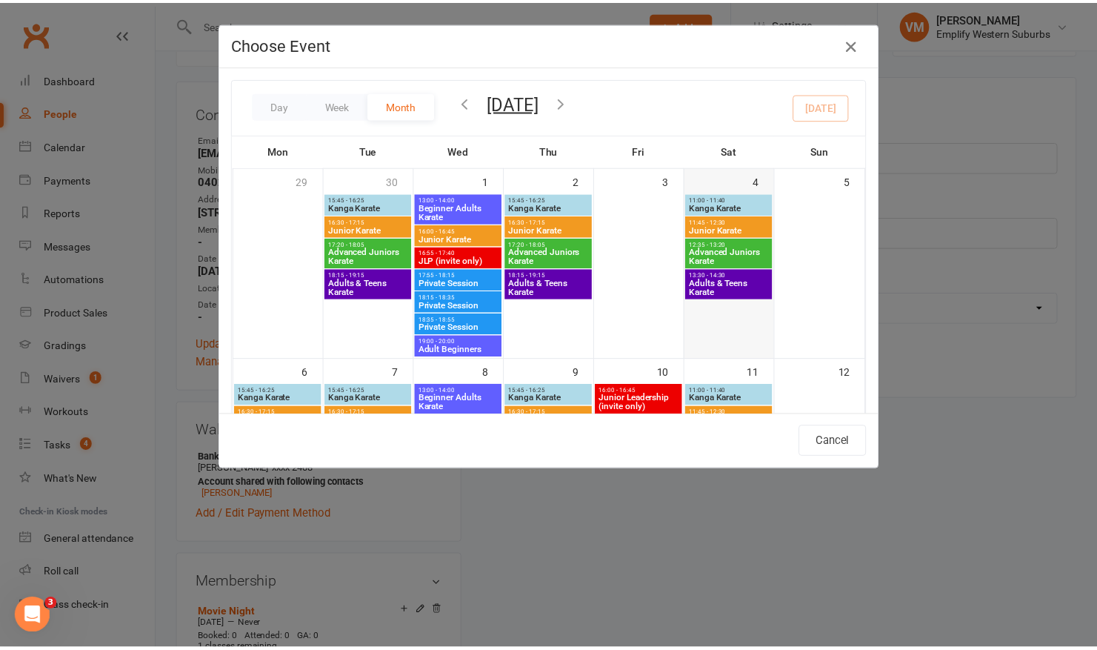
scroll to position [239, 0]
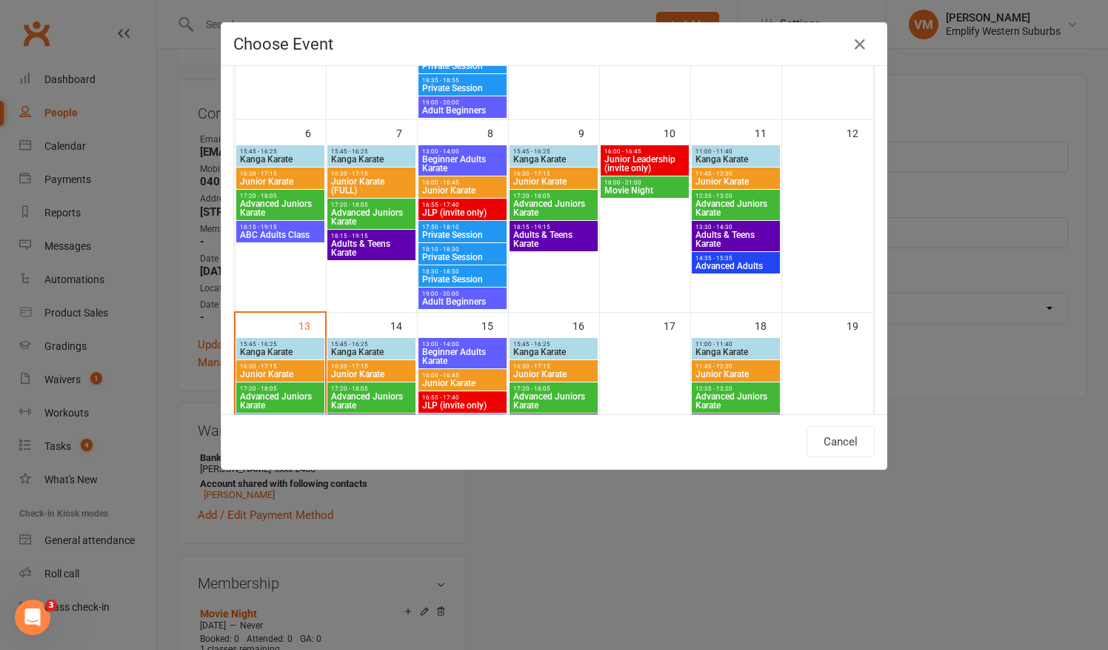
click at [651, 189] on span "Movie Night" at bounding box center [644, 190] width 81 height 9
type input "Movie Night - Oct 10, 2025 6:00:00 PM"
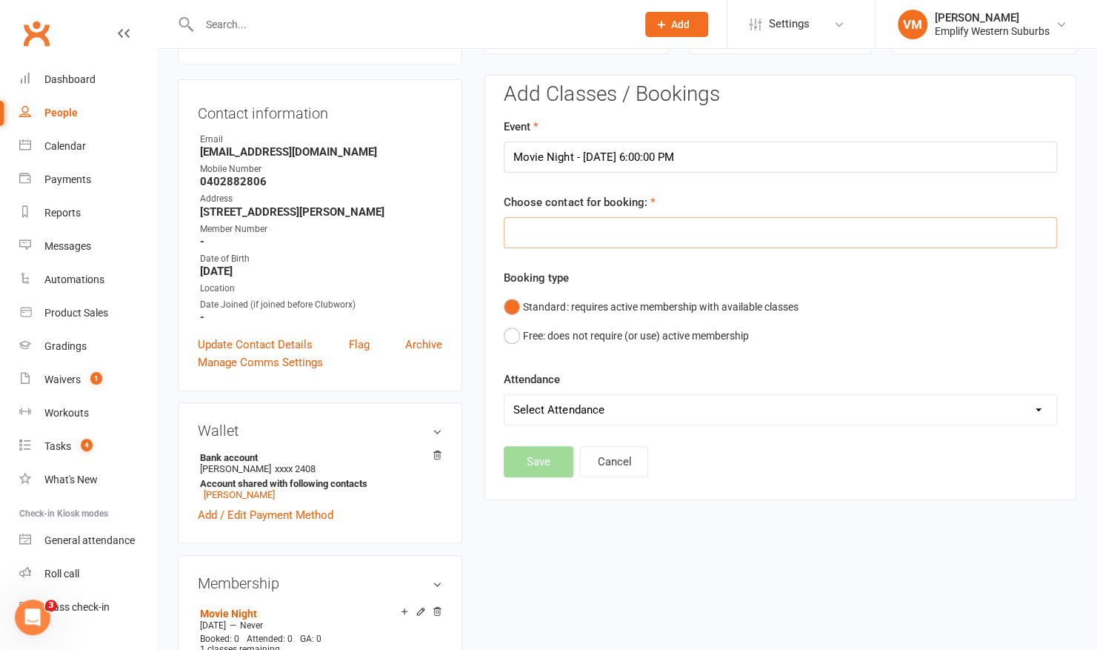
click at [620, 236] on input "text" at bounding box center [780, 232] width 553 height 31
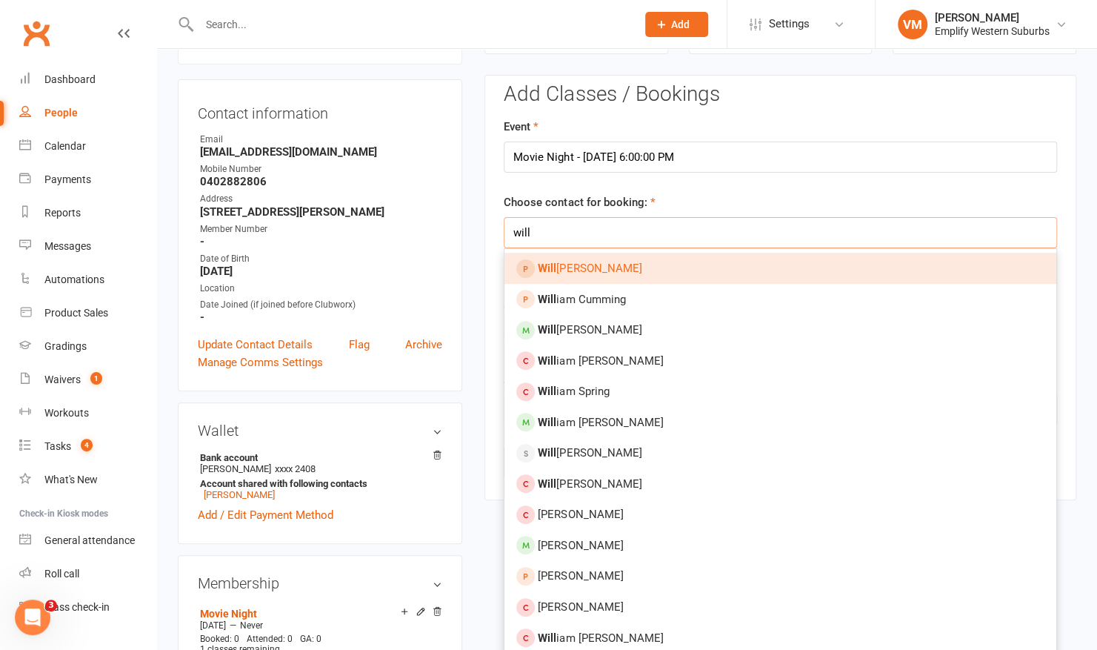
type input "will"
click at [596, 268] on link "Will Riley" at bounding box center [780, 268] width 552 height 31
type input "[PERSON_NAME]"
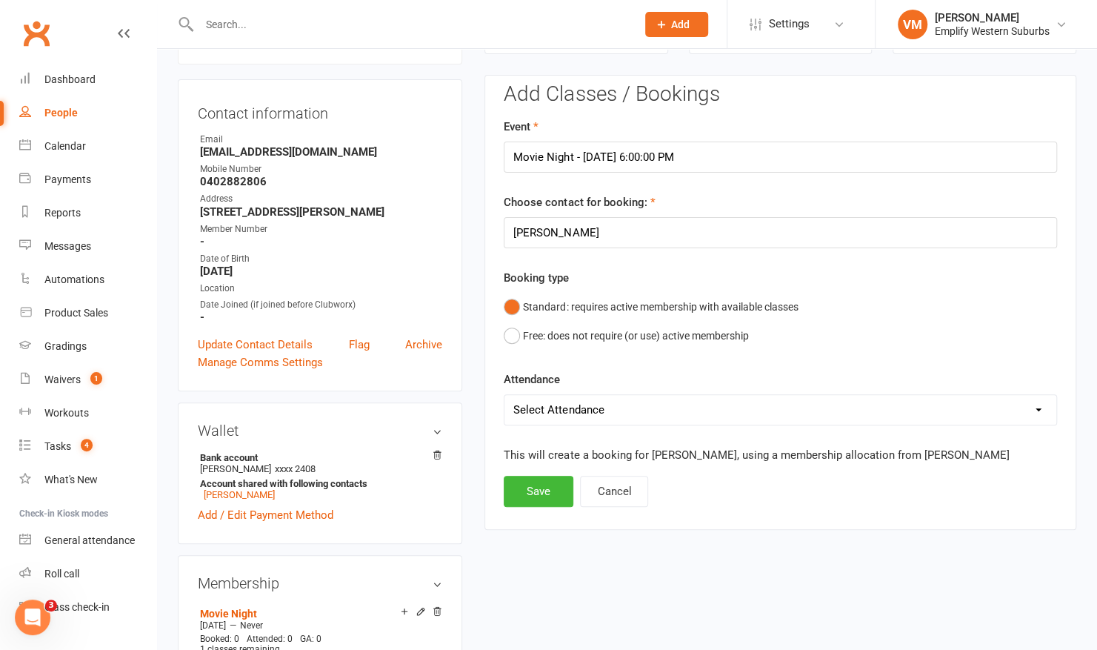
click at [581, 410] on select "Select Attendance Attended Absent" at bounding box center [780, 410] width 552 height 30
select select "0"
click at [504, 395] on select "Select Attendance Attended Absent" at bounding box center [780, 410] width 552 height 30
click at [523, 490] on button "Save" at bounding box center [539, 491] width 70 height 31
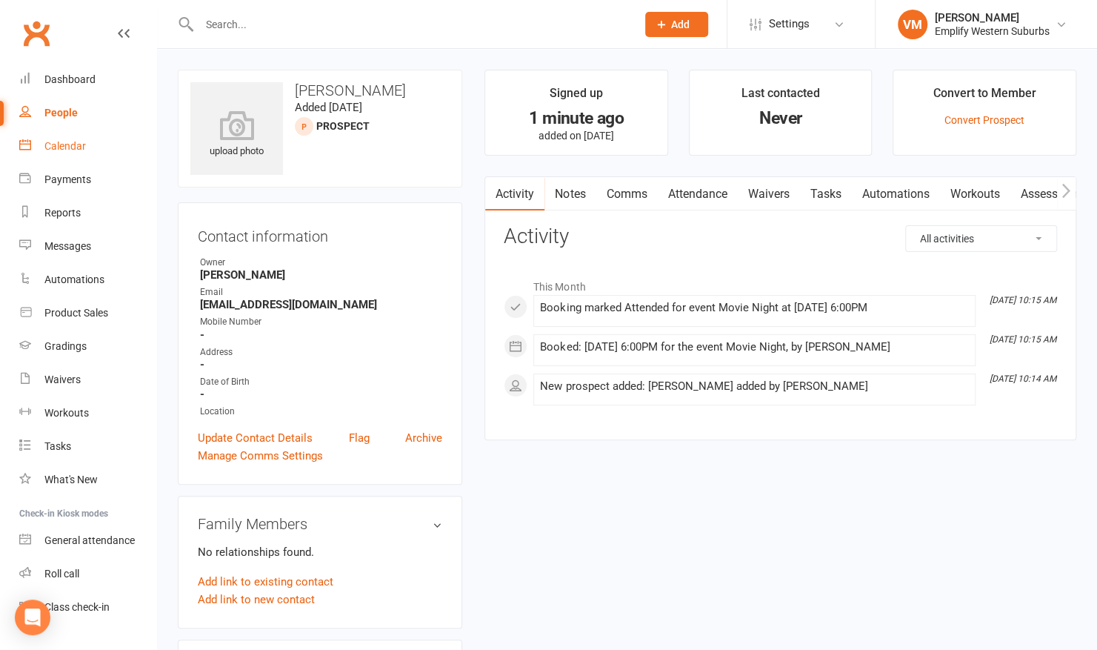
click at [63, 147] on div "Calendar" at bounding box center [64, 146] width 41 height 12
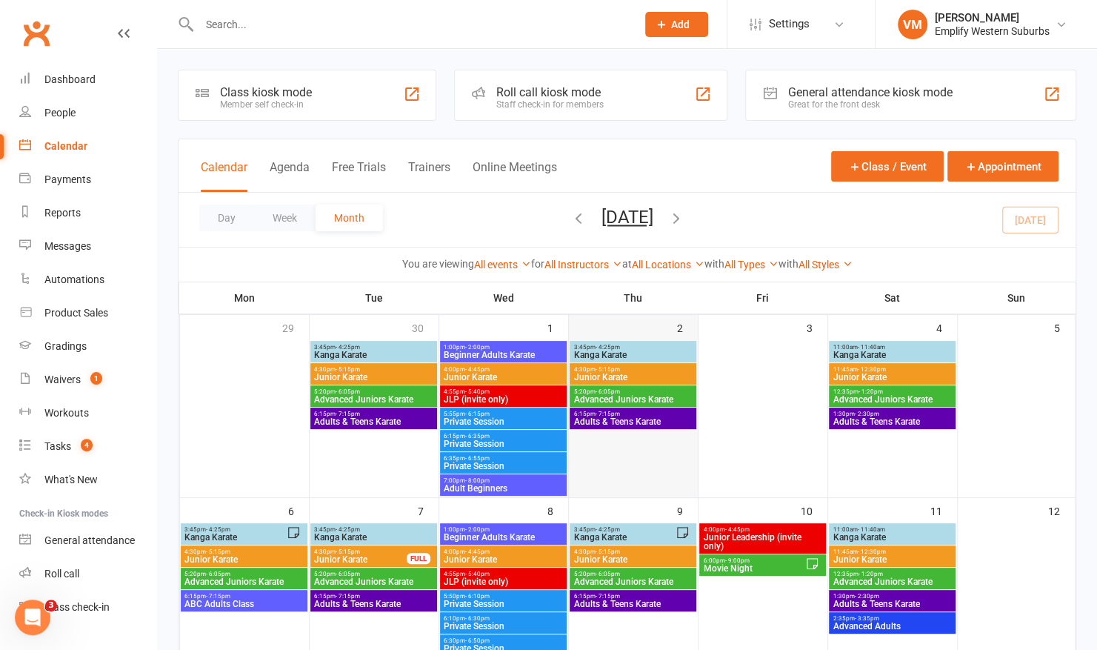
scroll to position [280, 0]
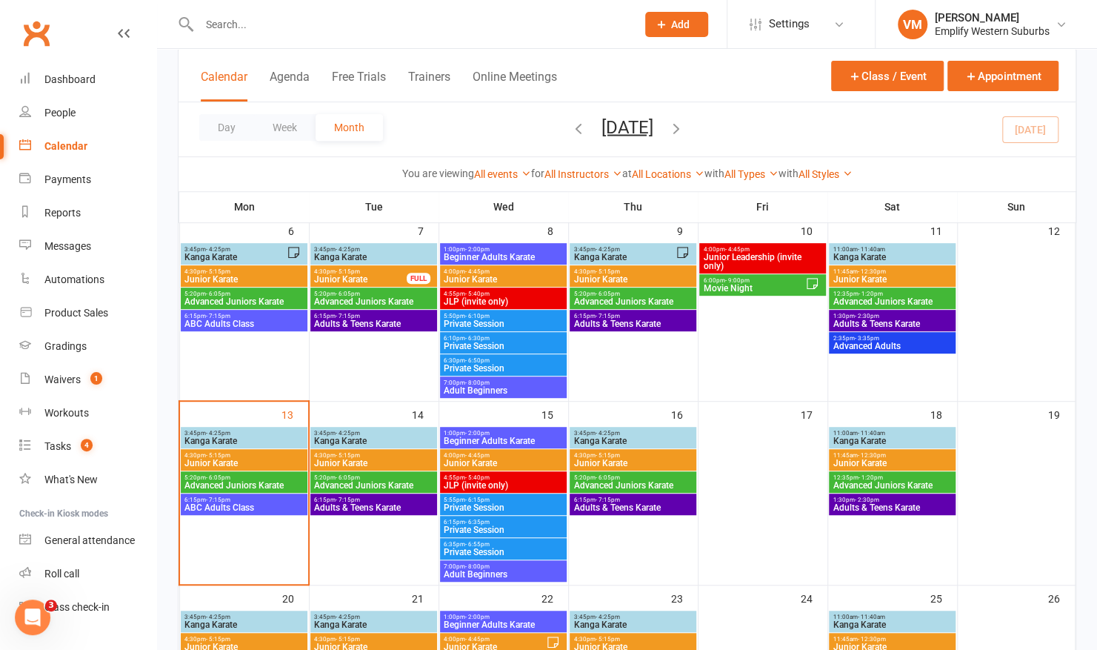
click at [739, 282] on span "- 9:00pm" at bounding box center [737, 280] width 24 height 7
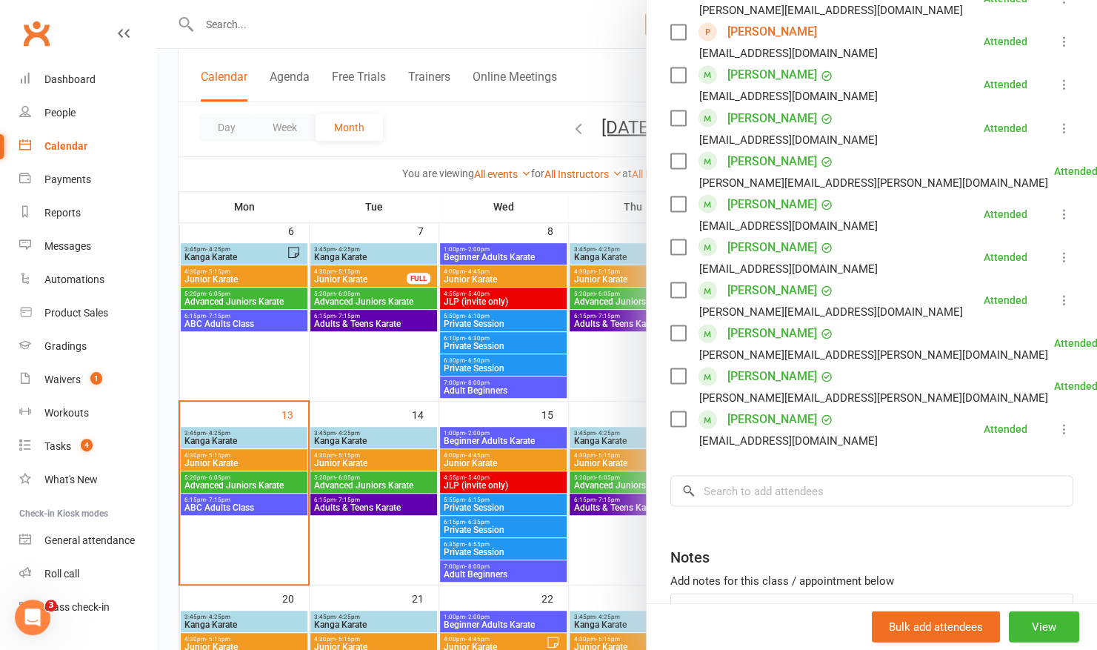
scroll to position [1570, 0]
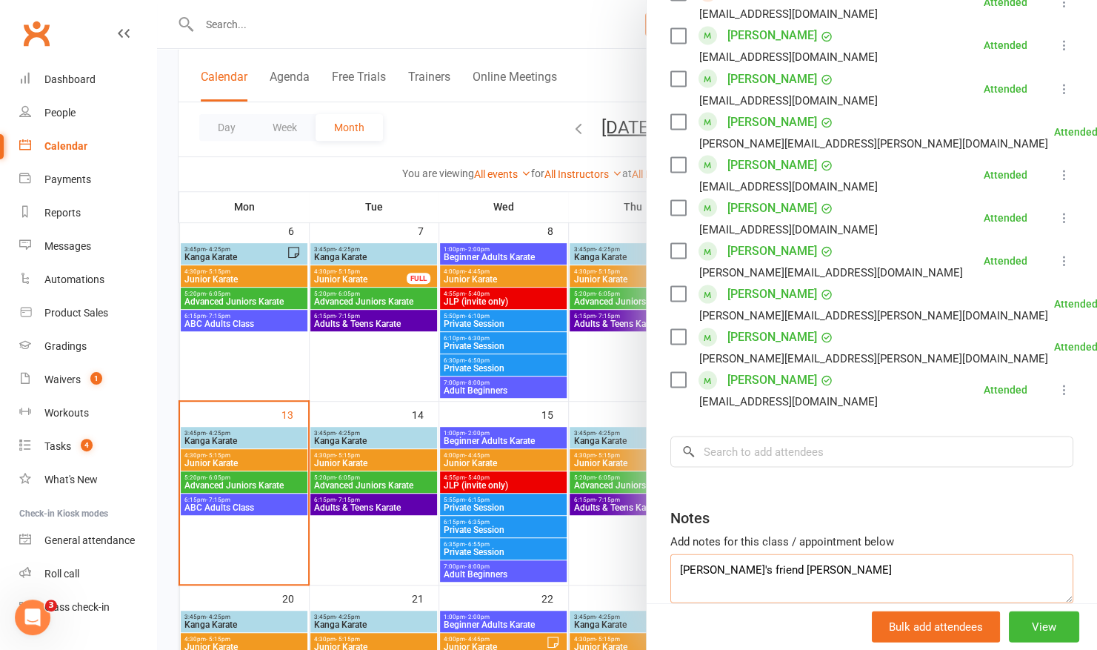
click at [772, 553] on textarea "[PERSON_NAME]'s friend [PERSON_NAME]" at bounding box center [871, 577] width 403 height 49
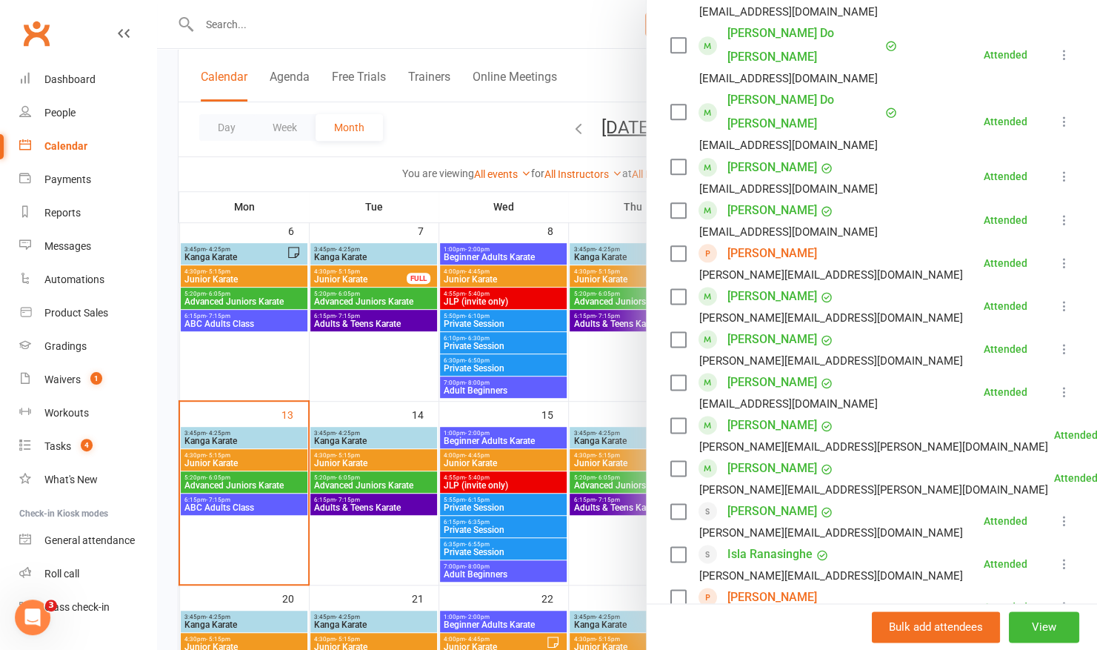
scroll to position [965, 0]
click at [68, 202] on link "Reports" at bounding box center [87, 212] width 137 height 33
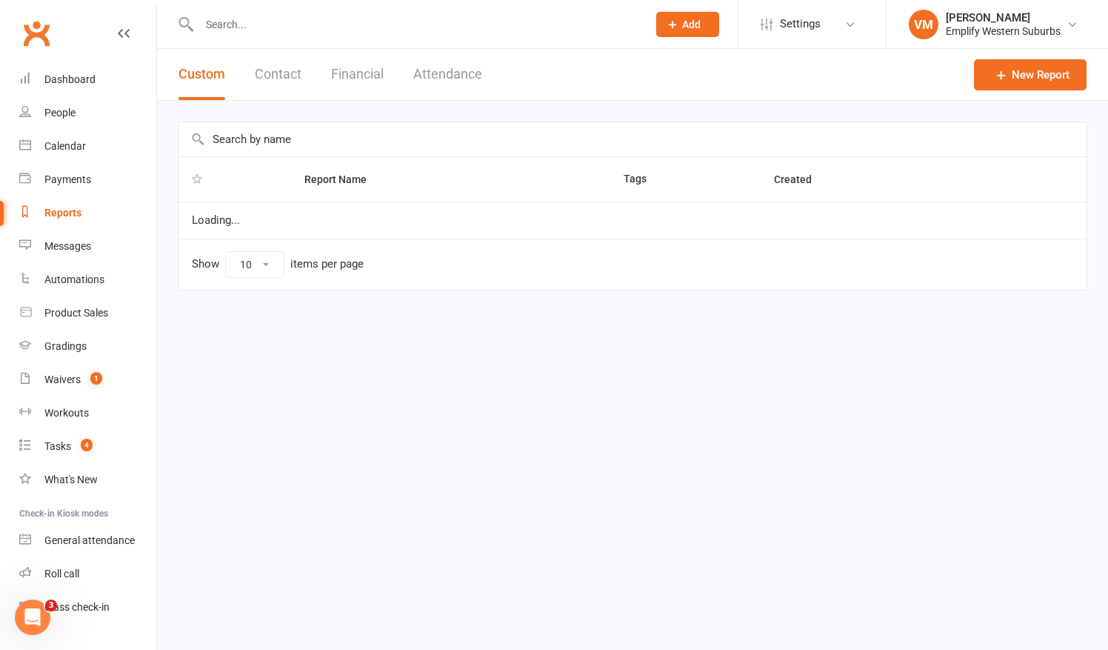
select select "50"
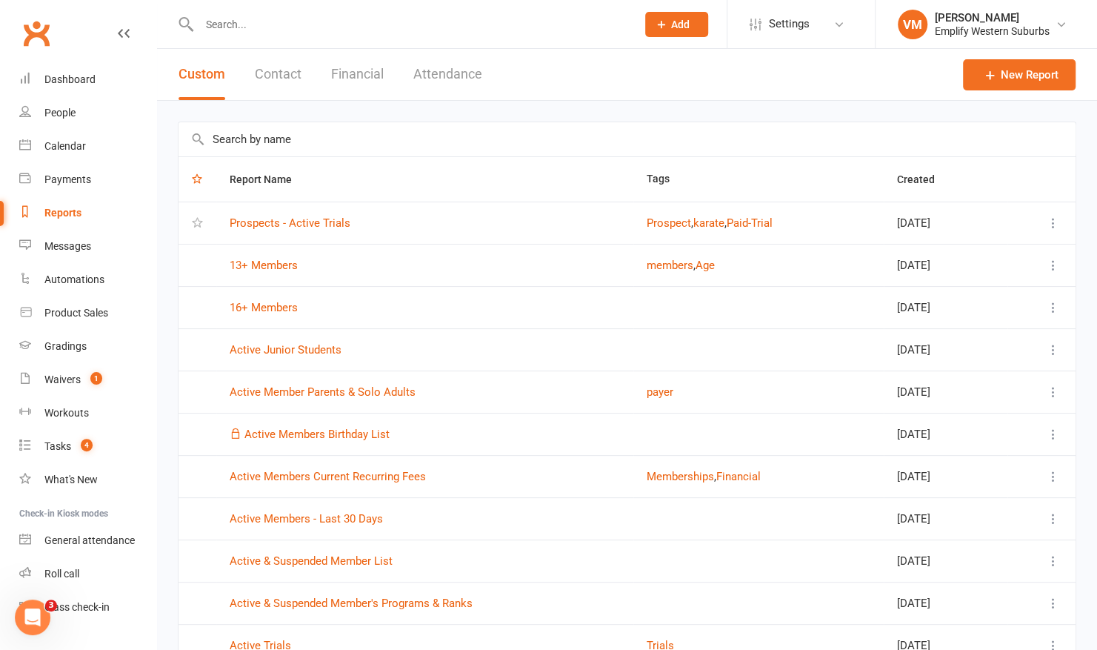
click at [438, 77] on button "Attendance" at bounding box center [447, 74] width 69 height 51
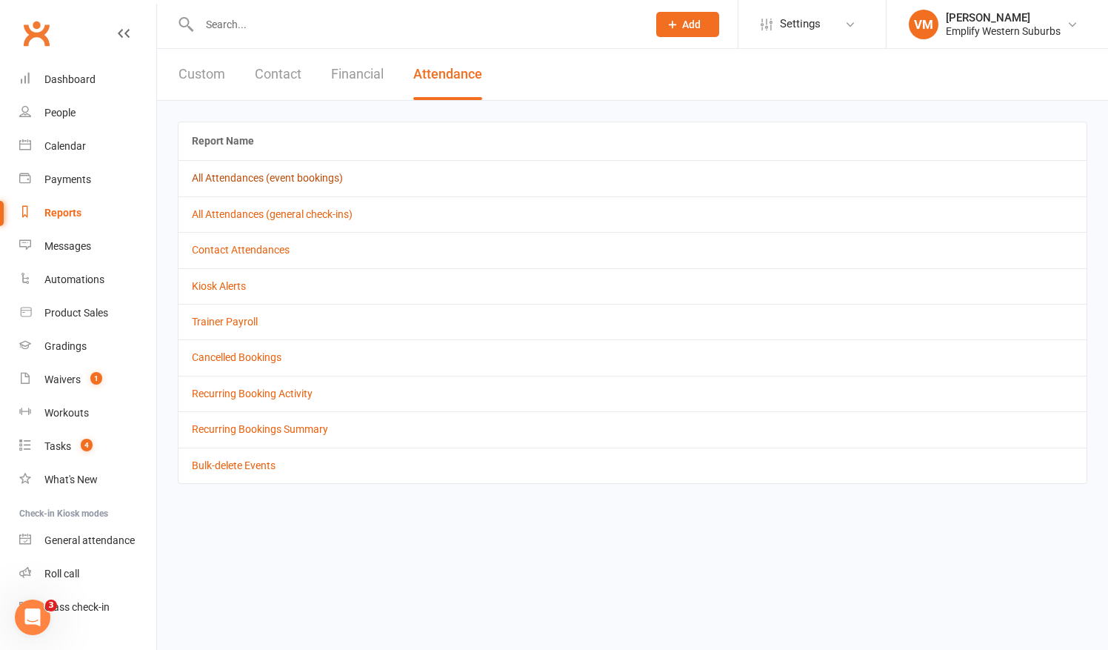
click at [229, 178] on link "All Attendances (event bookings)" at bounding box center [267, 178] width 151 height 12
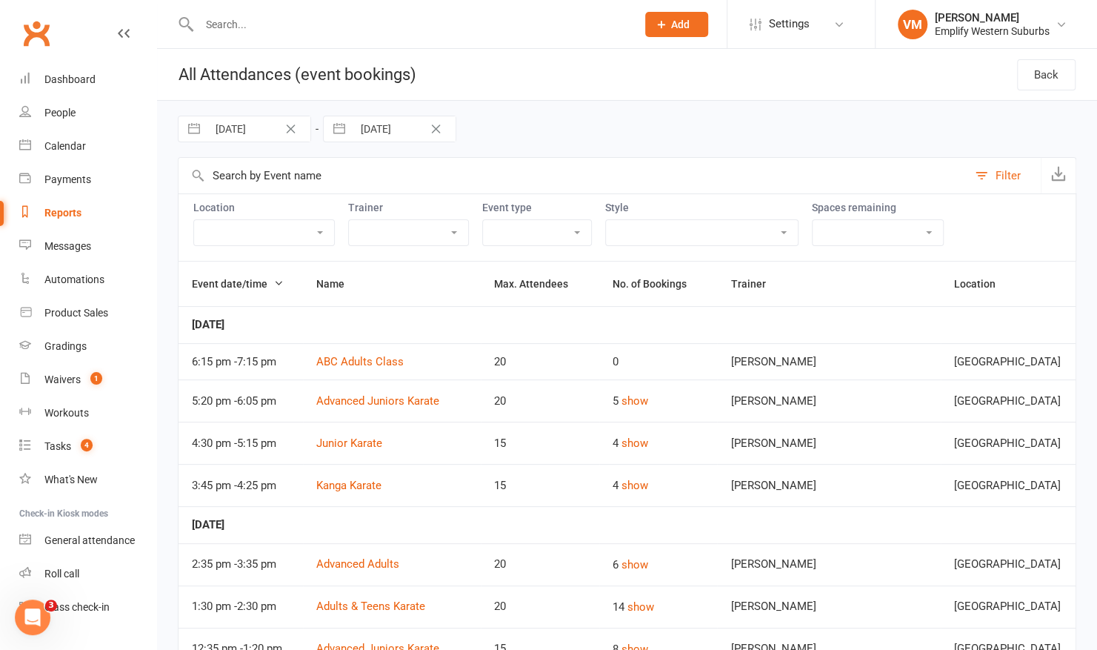
click at [231, 123] on input "29 Sep 2025" at bounding box center [258, 128] width 103 height 25
select select "7"
select select "2025"
select select "8"
select select "2025"
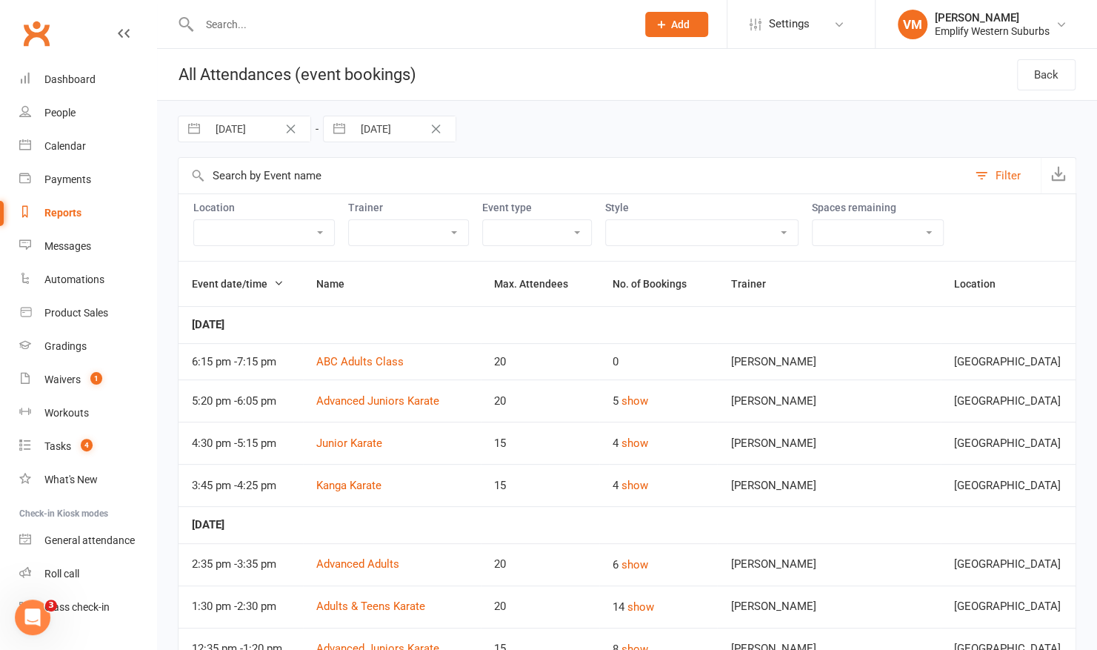
select select "9"
select select "2025"
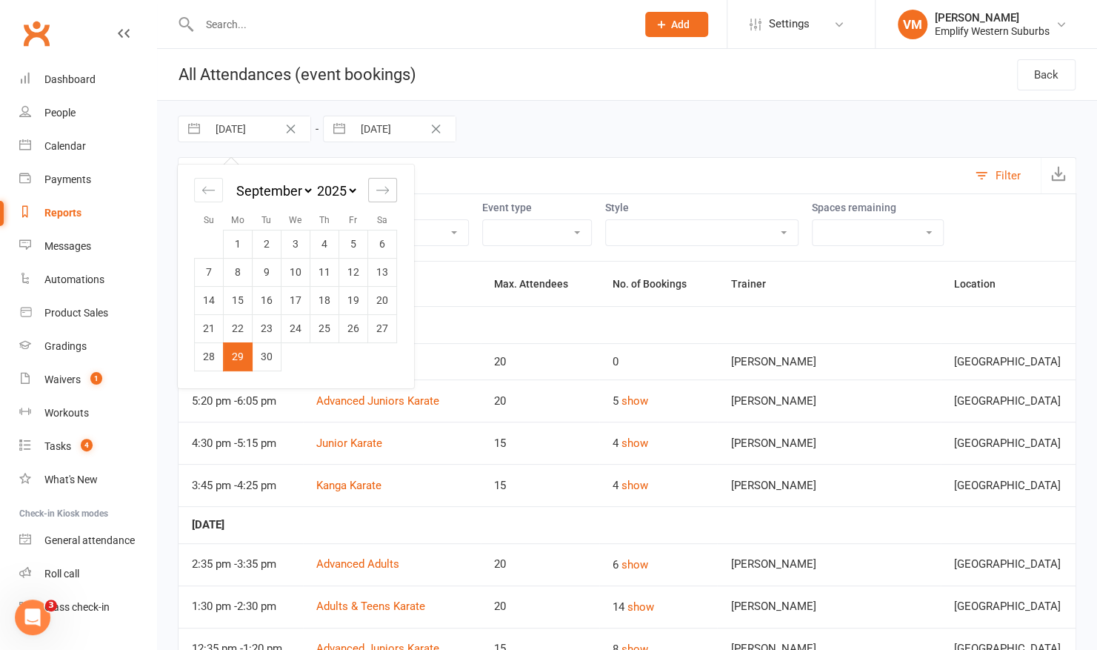
click at [384, 190] on icon "Move forward to switch to the next month." at bounding box center [383, 190] width 14 height 14
select select "10"
select select "2025"
drag, startPoint x: 355, startPoint y: 246, endPoint x: 356, endPoint y: 275, distance: 28.9
click at [356, 275] on tbody "1 2 3 4 5 6 7 8 9 10 11 12 13 14 15 16 17 18 19 20 21 22 23 24 25 26 27 28 29 3…" at bounding box center [296, 300] width 202 height 141
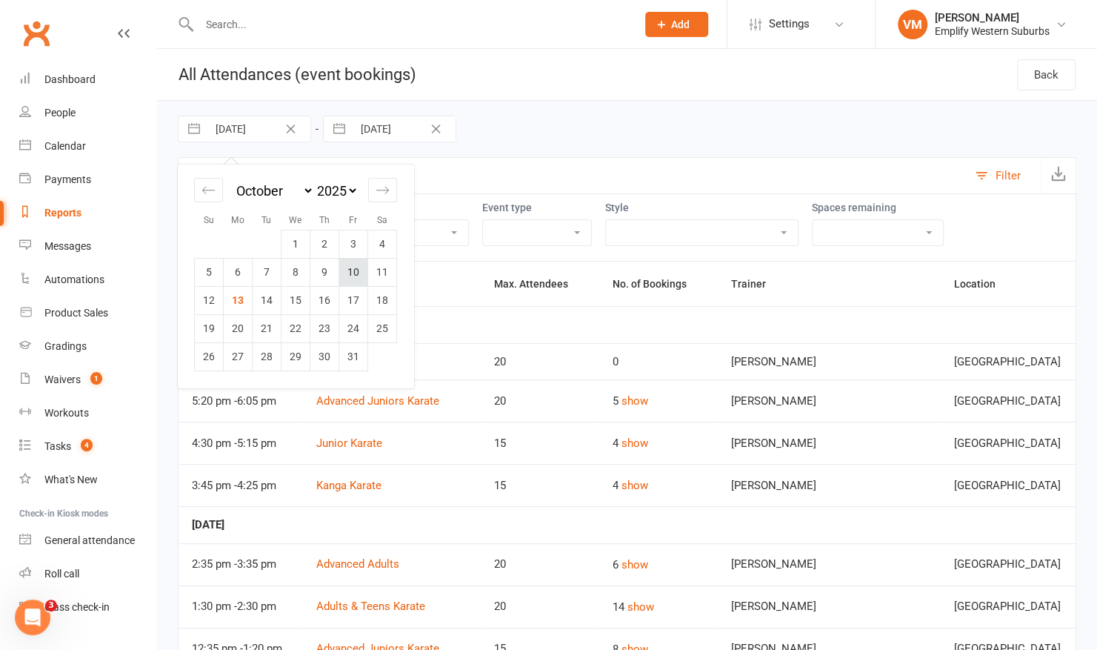
click at [356, 275] on td "10" at bounding box center [353, 272] width 29 height 28
type input "10 Oct 2025"
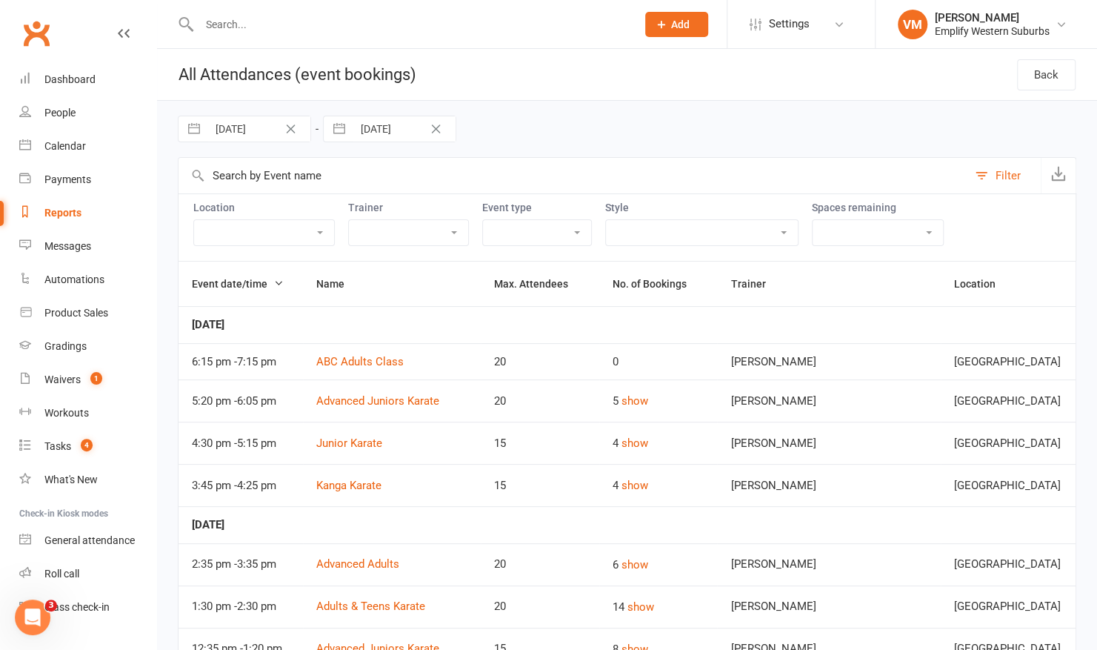
click at [396, 126] on input "13 Oct 2025" at bounding box center [404, 128] width 103 height 25
select select "8"
select select "2025"
select select "9"
select select "2025"
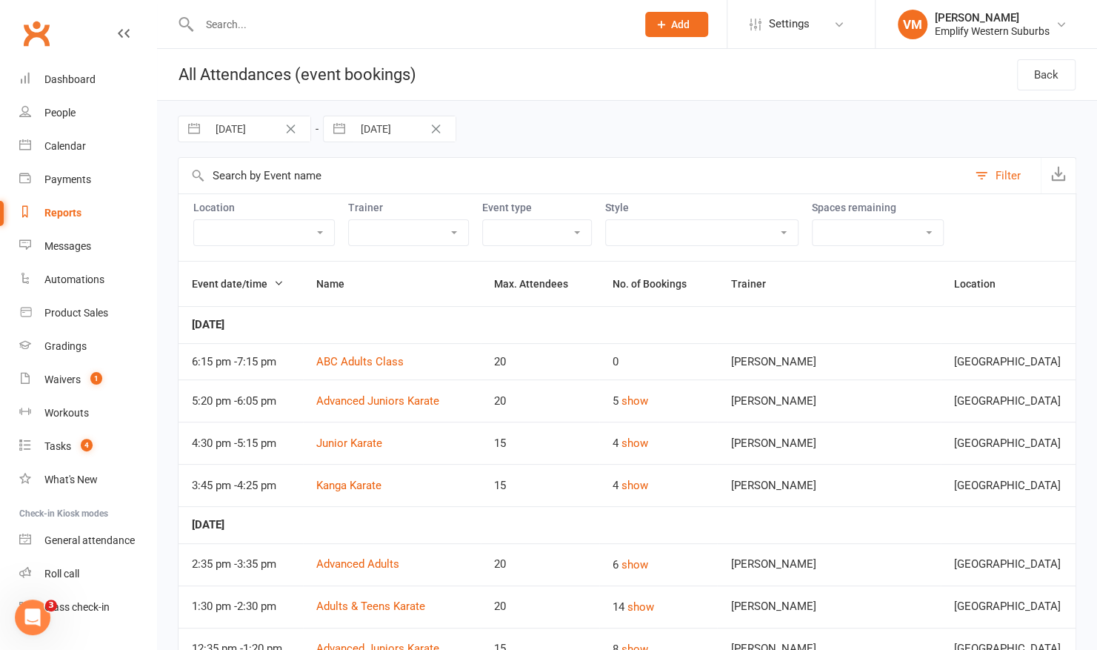
select select "10"
select select "2025"
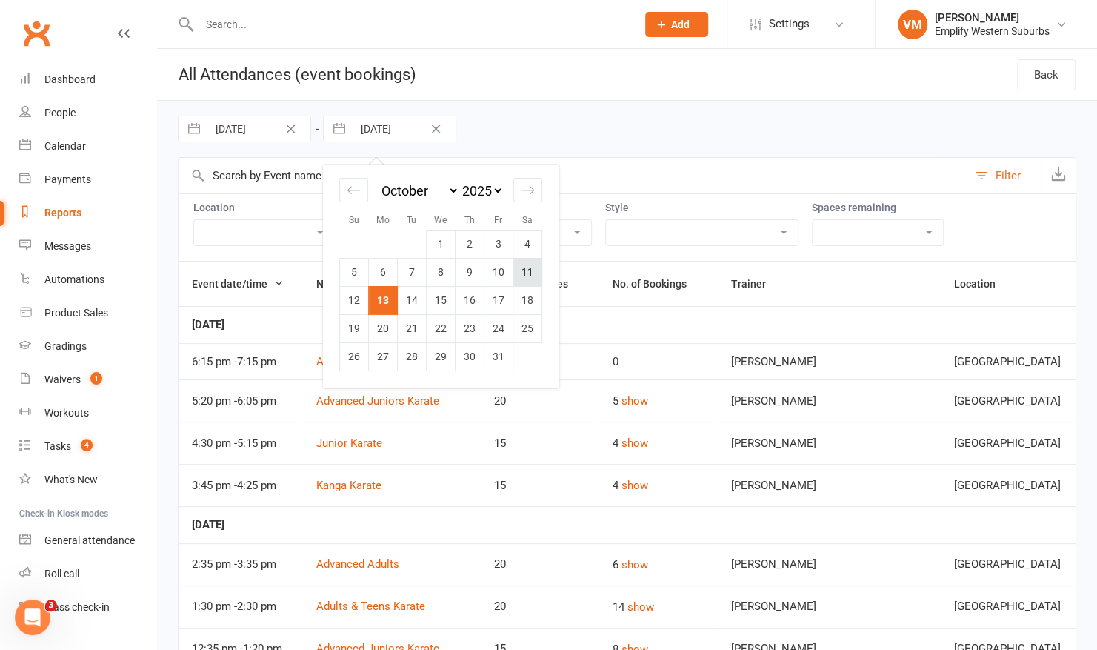
click at [534, 270] on td "11" at bounding box center [527, 272] width 29 height 28
type input "11 Oct 2025"
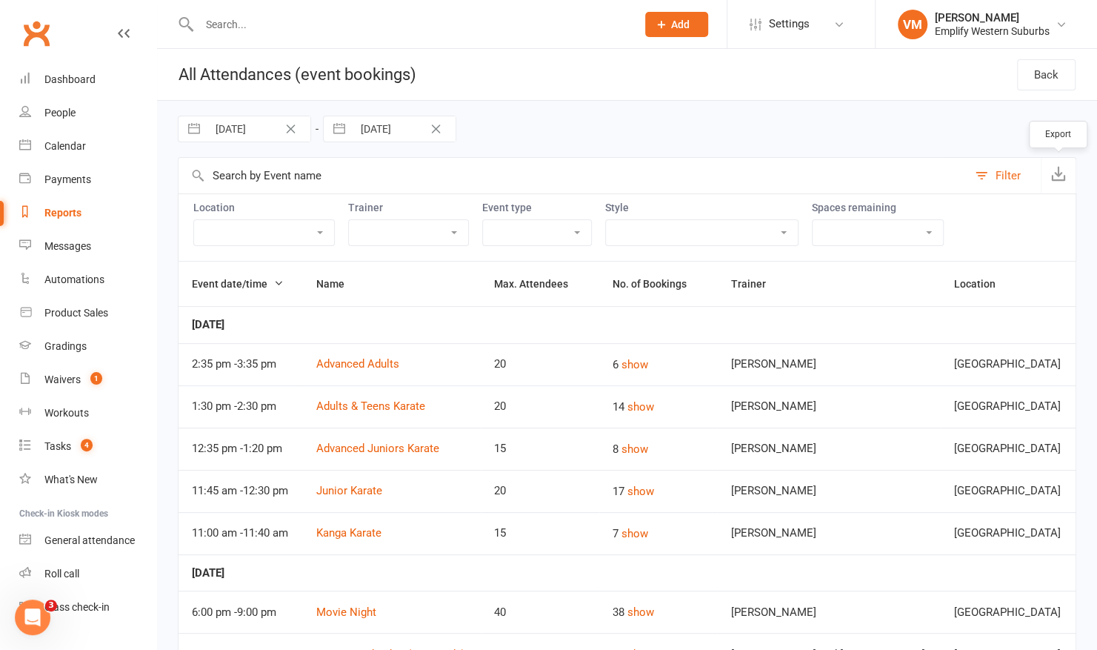
click at [1063, 169] on icon "button" at bounding box center [1058, 173] width 15 height 15
click at [535, 124] on div "10 Oct 2025 Navigate forward to interact with the calendar and select a date. P…" at bounding box center [627, 129] width 899 height 56
click at [68, 83] on div "Dashboard" at bounding box center [69, 79] width 51 height 12
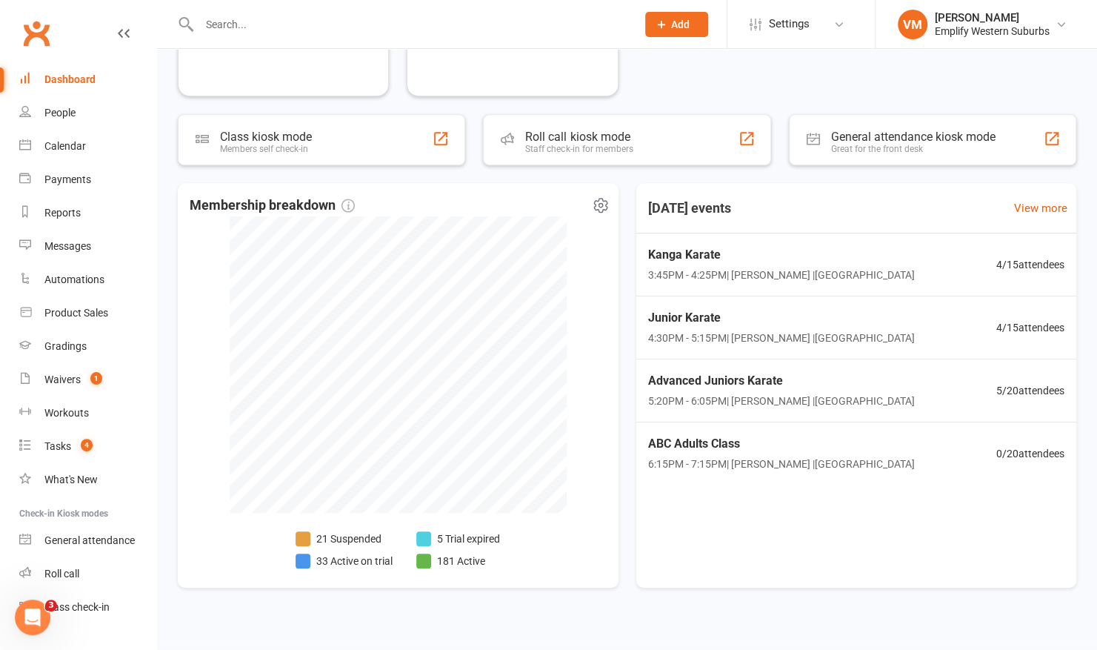
scroll to position [417, 0]
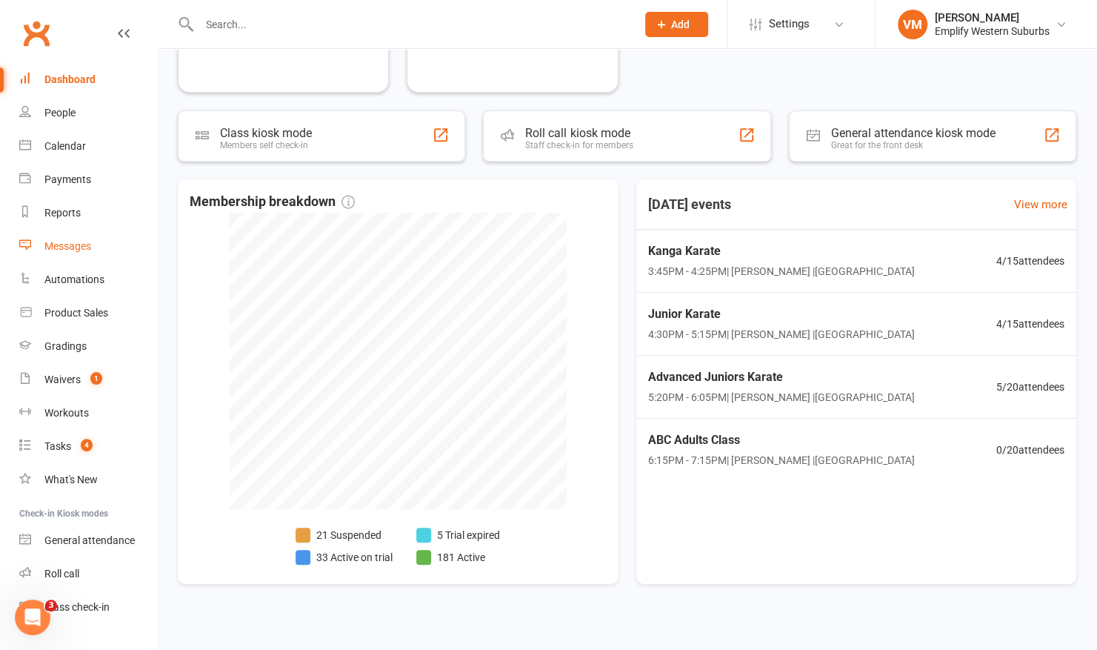
click at [87, 252] on link "Messages" at bounding box center [87, 246] width 137 height 33
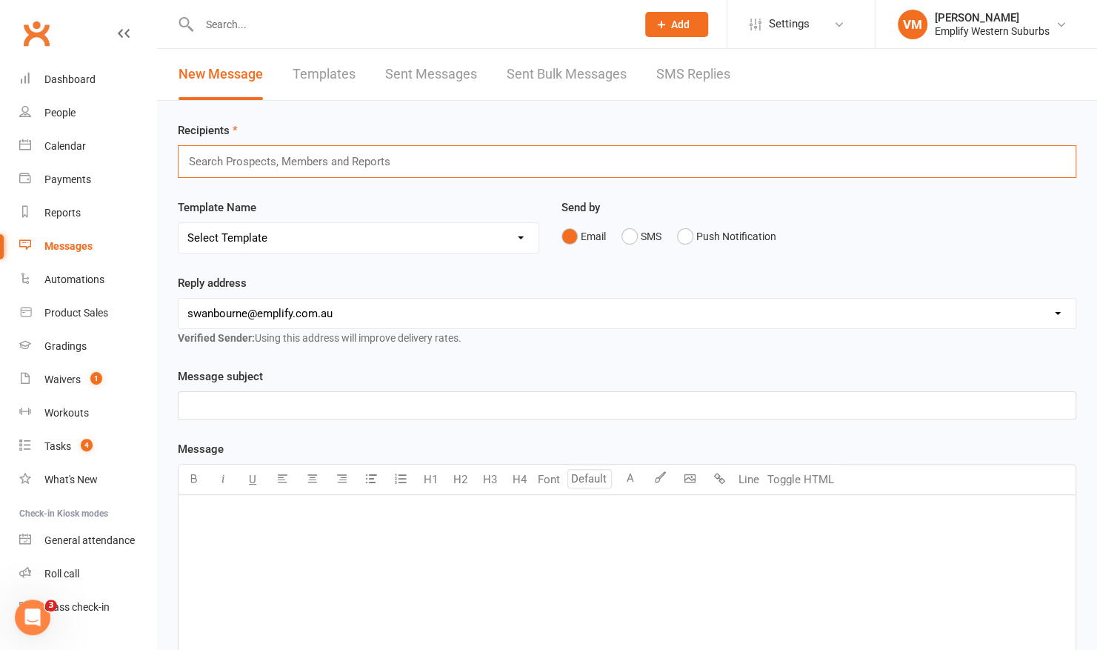
click at [287, 164] on input "text" at bounding box center [295, 161] width 217 height 19
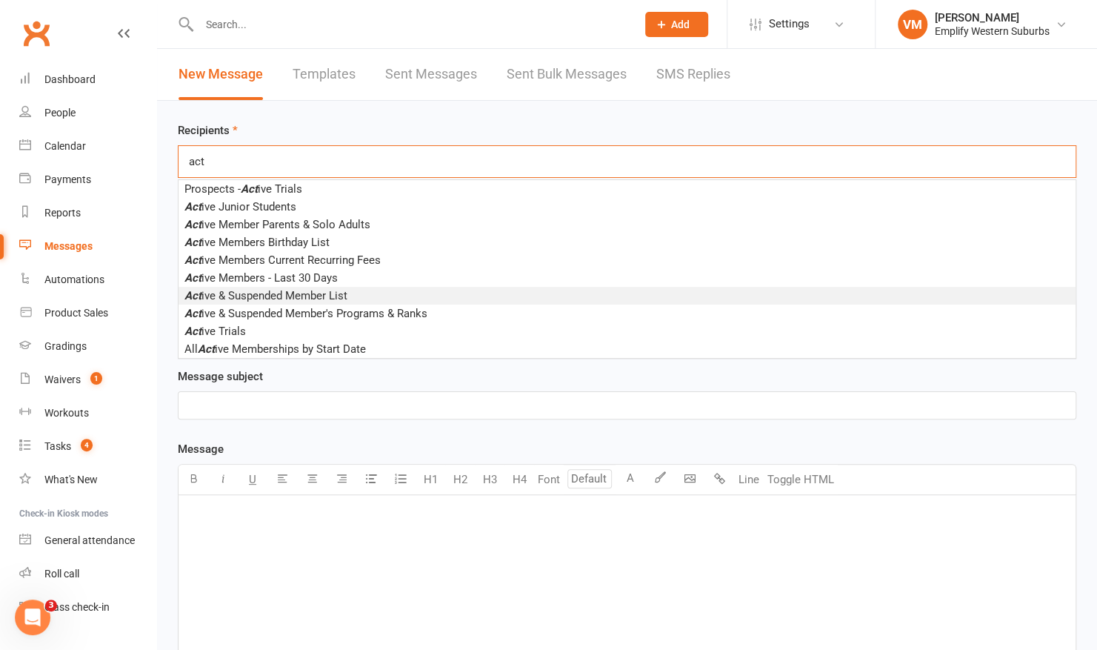
type input "act"
click at [250, 296] on span "Act ive & Suspended Member List" at bounding box center [265, 295] width 163 height 13
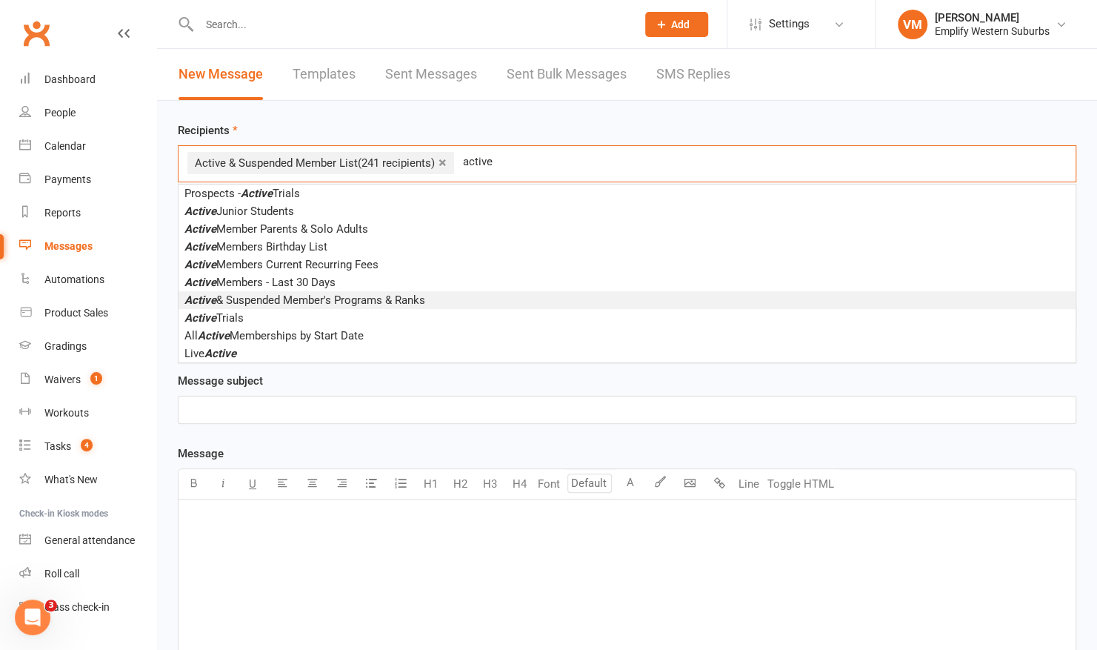
type input "active"
click at [345, 298] on span "Active & Suspended Member's Programs & Ranks" at bounding box center [304, 299] width 241 height 13
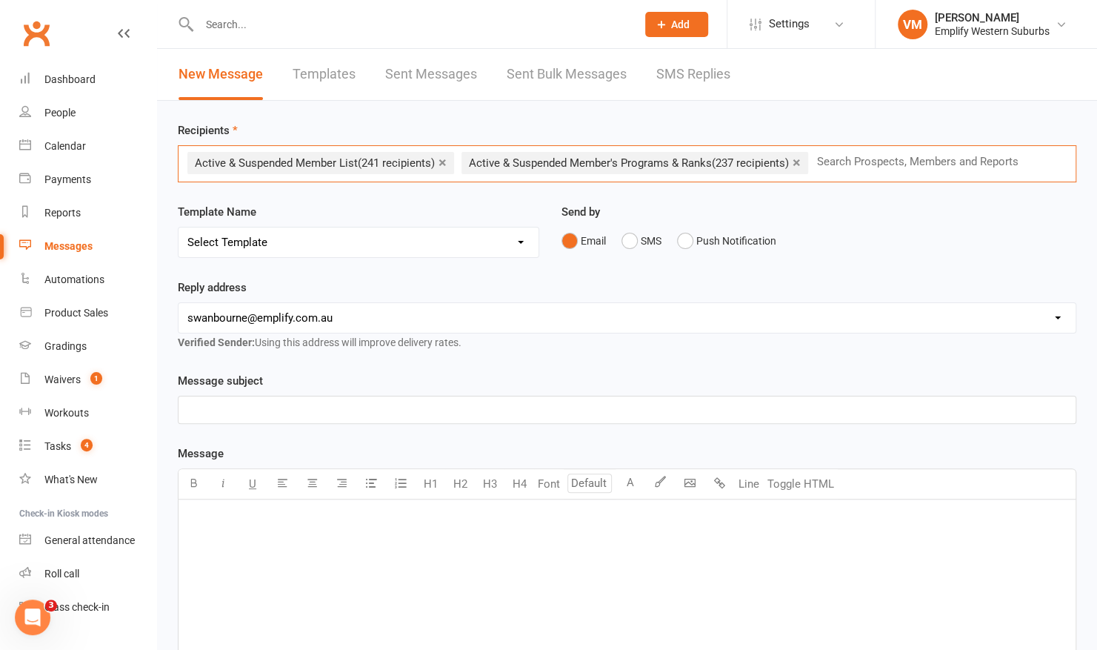
click at [801, 161] on link "×" at bounding box center [797, 162] width 8 height 24
click at [494, 247] on select "Select Template [Email] 15 Days Absent (adult) [Email] 15 Days Absent (child) […" at bounding box center [359, 242] width 360 height 30
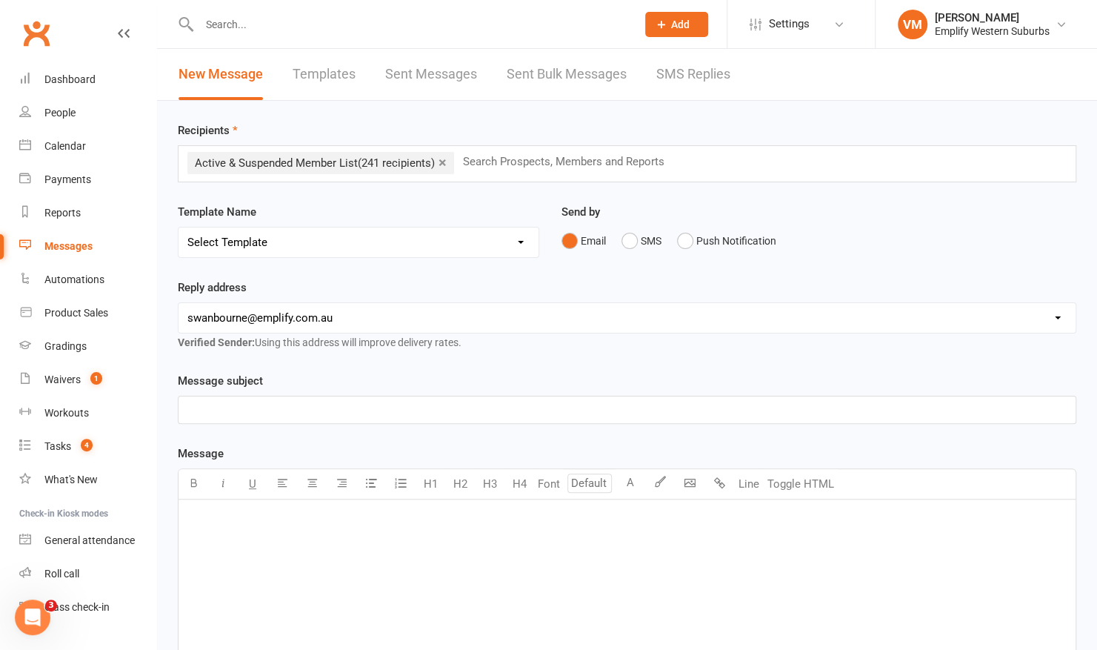
select select "41"
click at [179, 227] on select "Select Template [Email] 15 Days Absent (adult) [Email] 15 Days Absent (child) […" at bounding box center [359, 242] width 360 height 30
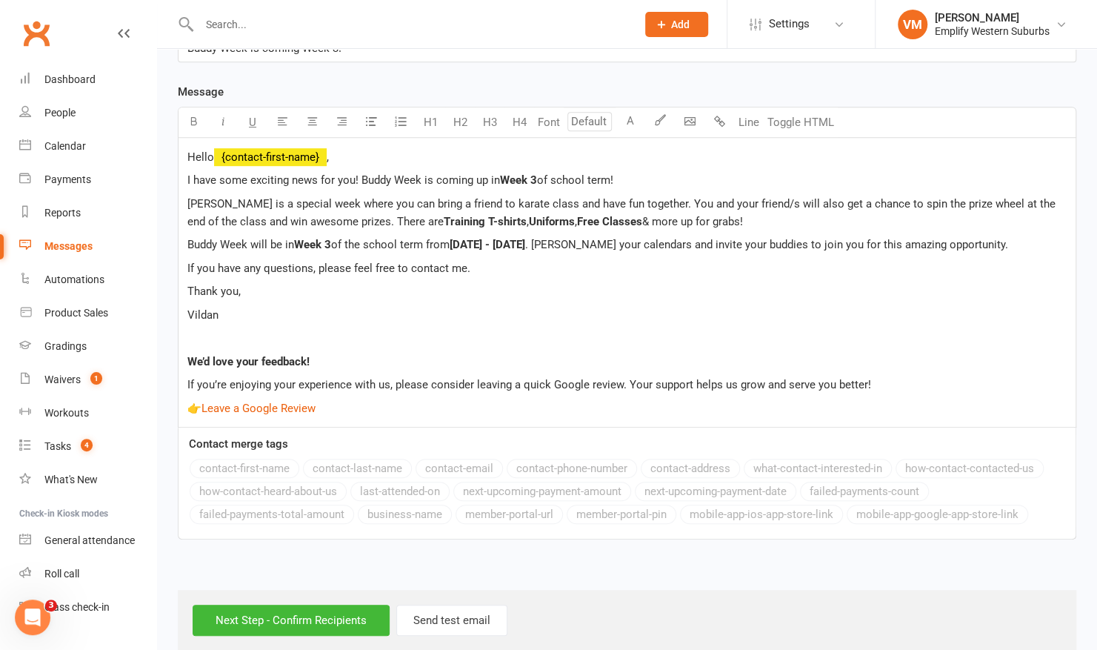
scroll to position [396, 0]
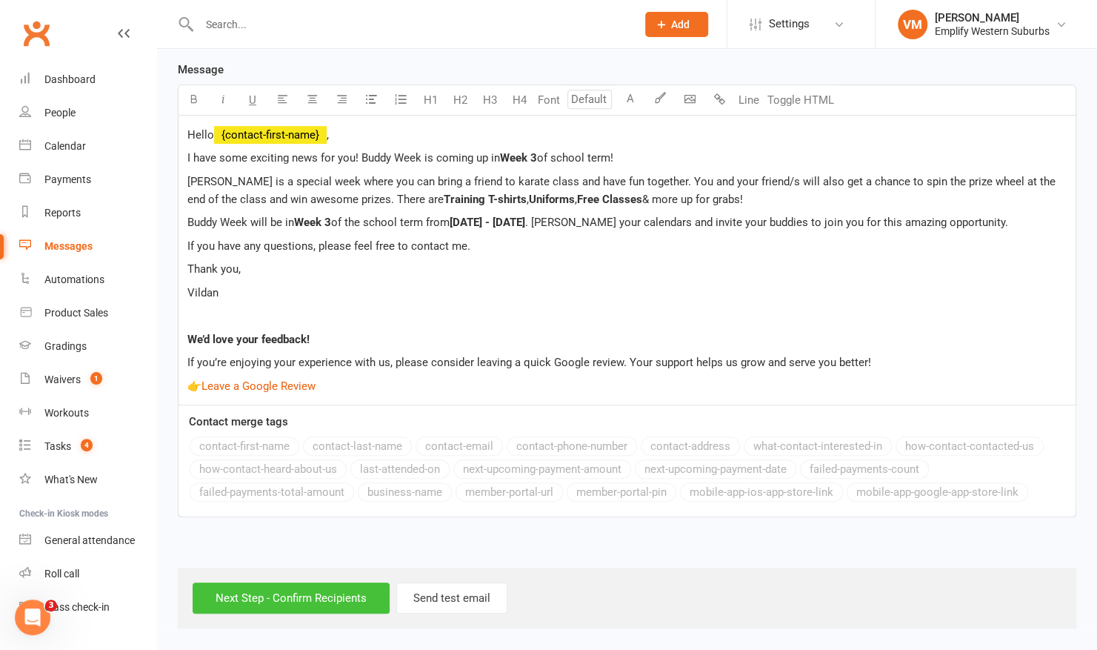
click at [287, 592] on input "Next Step - Confirm Recipients" at bounding box center [291, 597] width 197 height 31
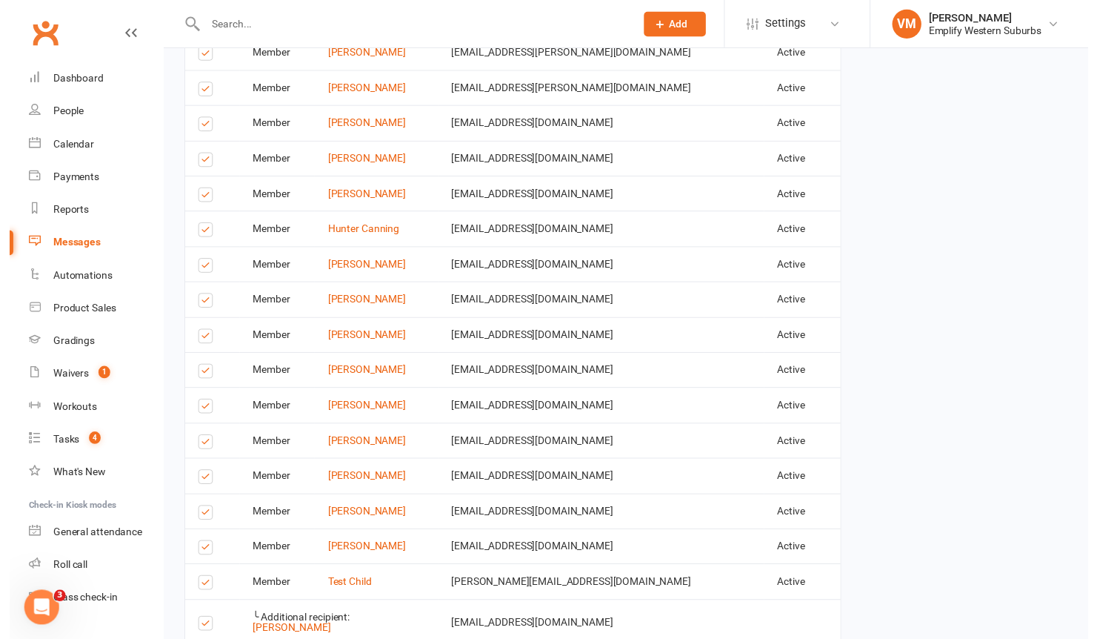
scroll to position [2135, 0]
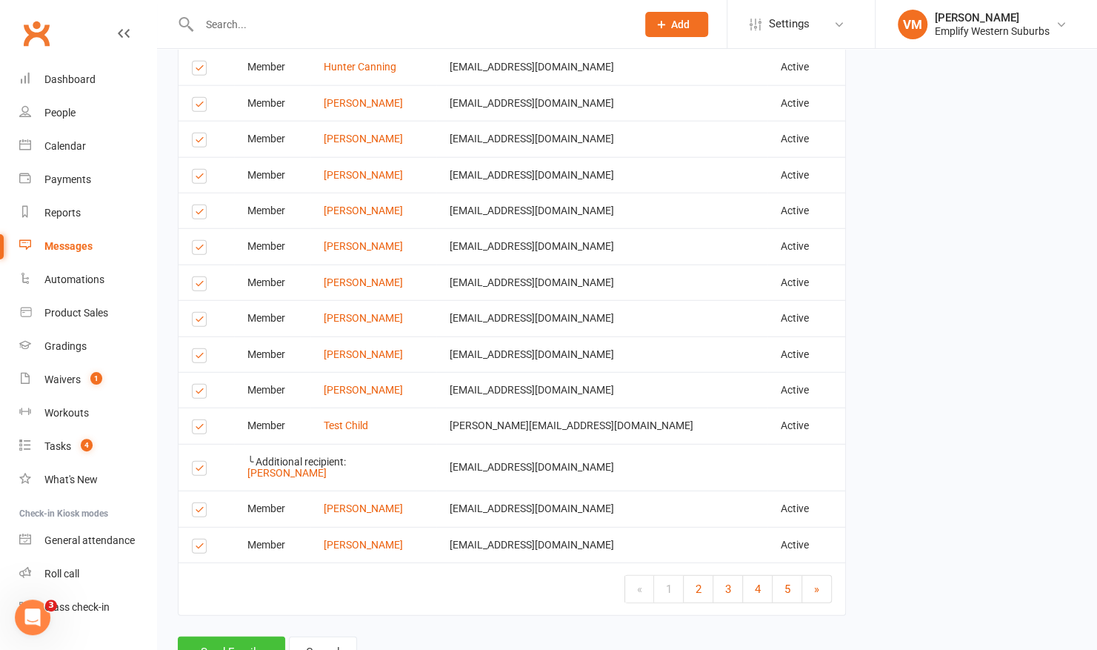
click at [225, 636] on button "Send Emails" at bounding box center [231, 651] width 107 height 31
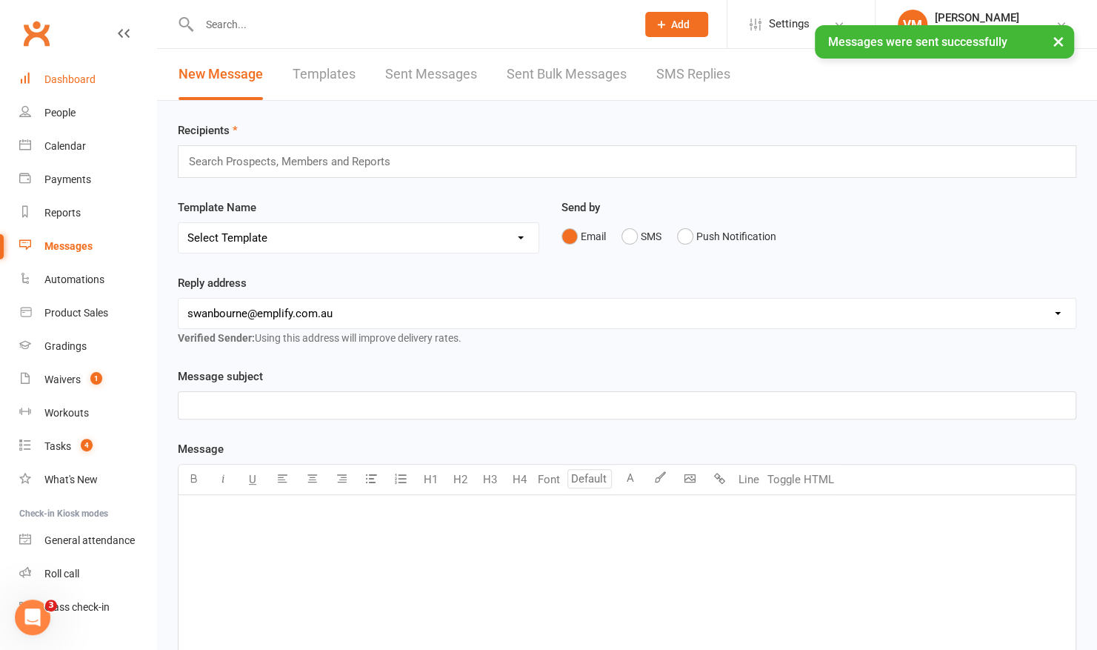
click at [67, 69] on link "Dashboard" at bounding box center [87, 79] width 137 height 33
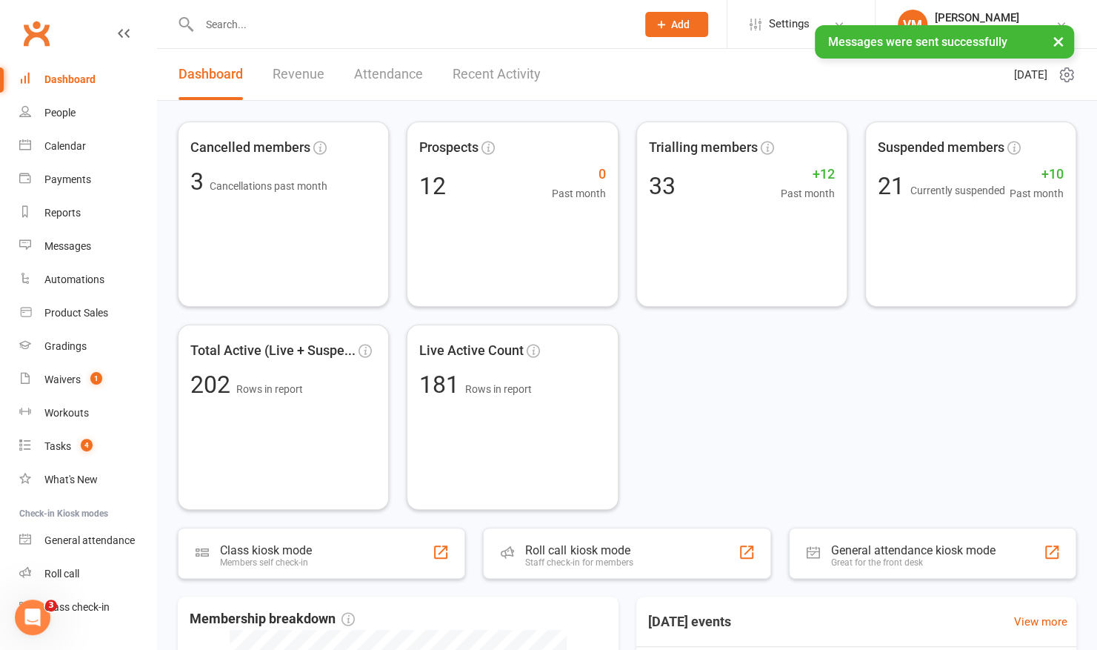
click at [473, 74] on link "Recent Activity" at bounding box center [497, 74] width 88 height 51
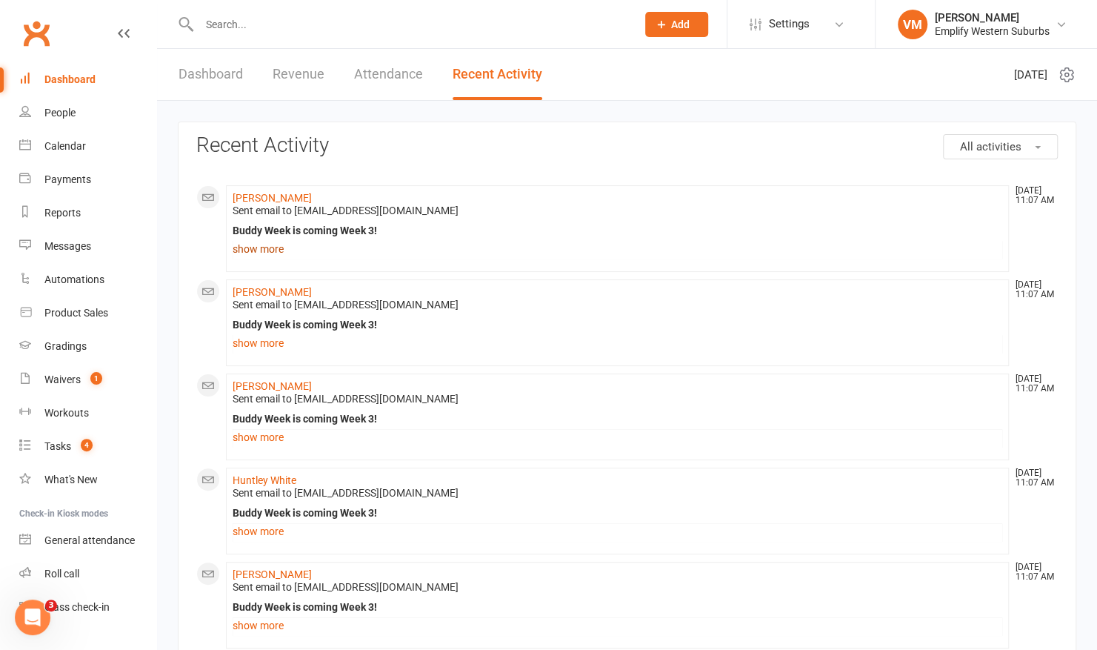
click at [245, 253] on link "show more" at bounding box center [618, 249] width 770 height 21
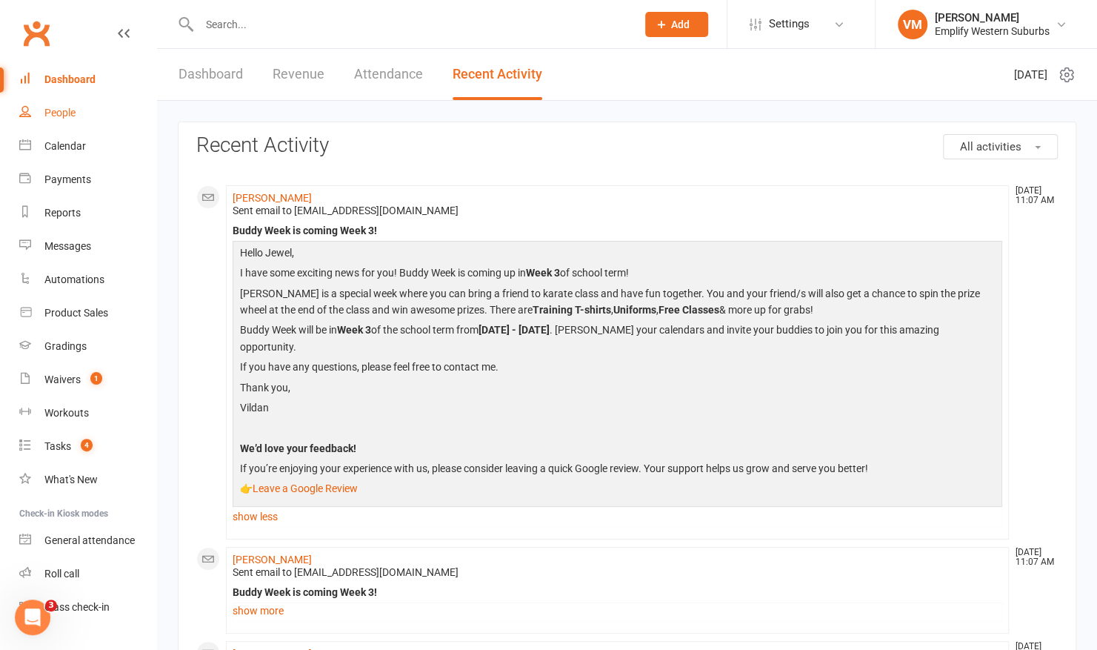
click at [87, 111] on link "People" at bounding box center [87, 112] width 137 height 33
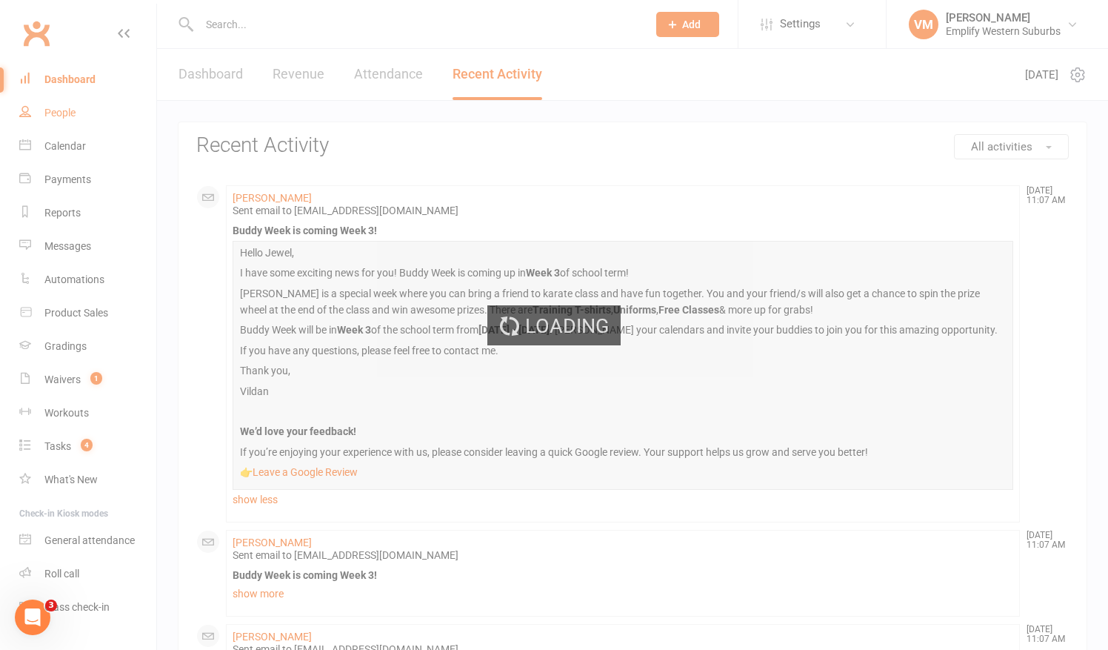
select select "100"
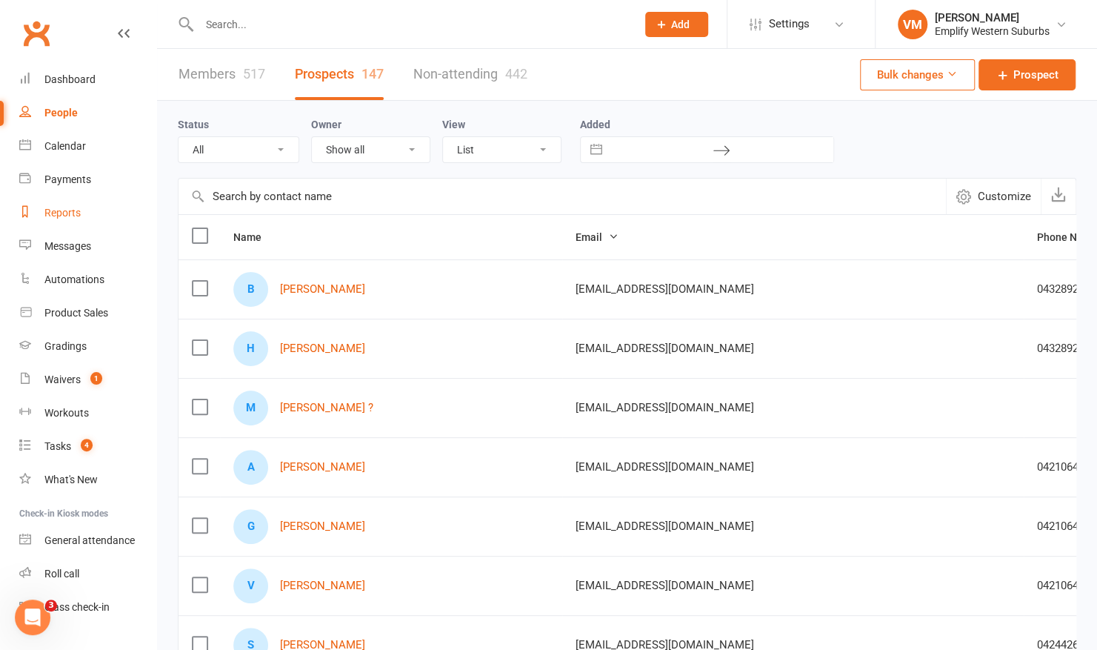
click at [58, 212] on div "Reports" at bounding box center [62, 213] width 36 height 12
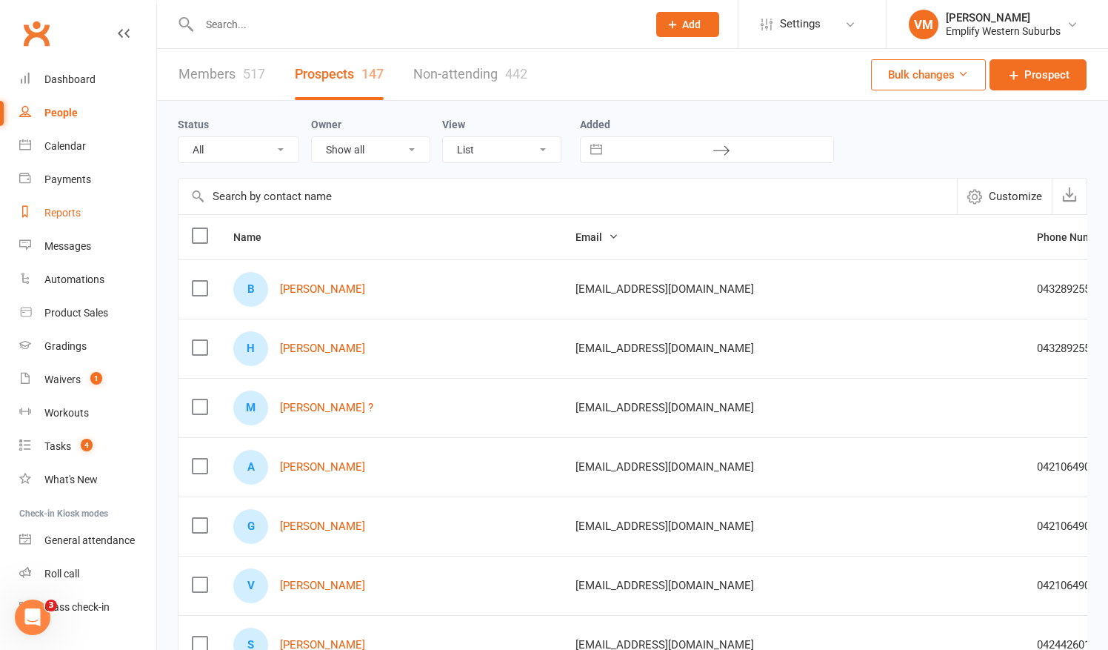
select select "50"
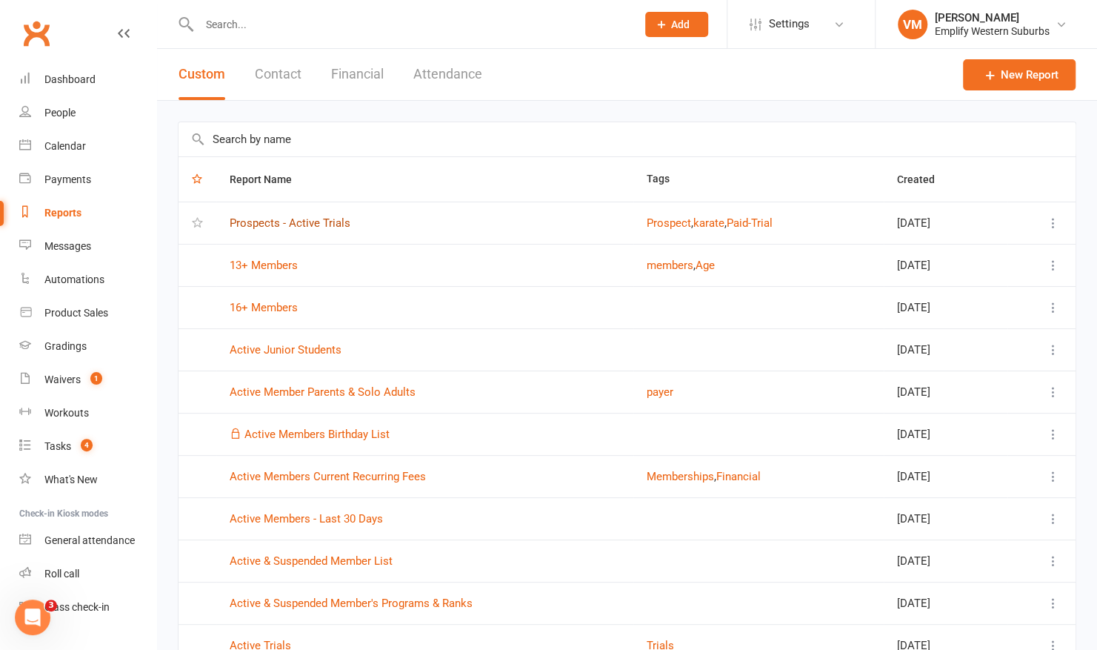
click at [279, 220] on link "Prospects - Active Trials" at bounding box center [290, 222] width 121 height 13
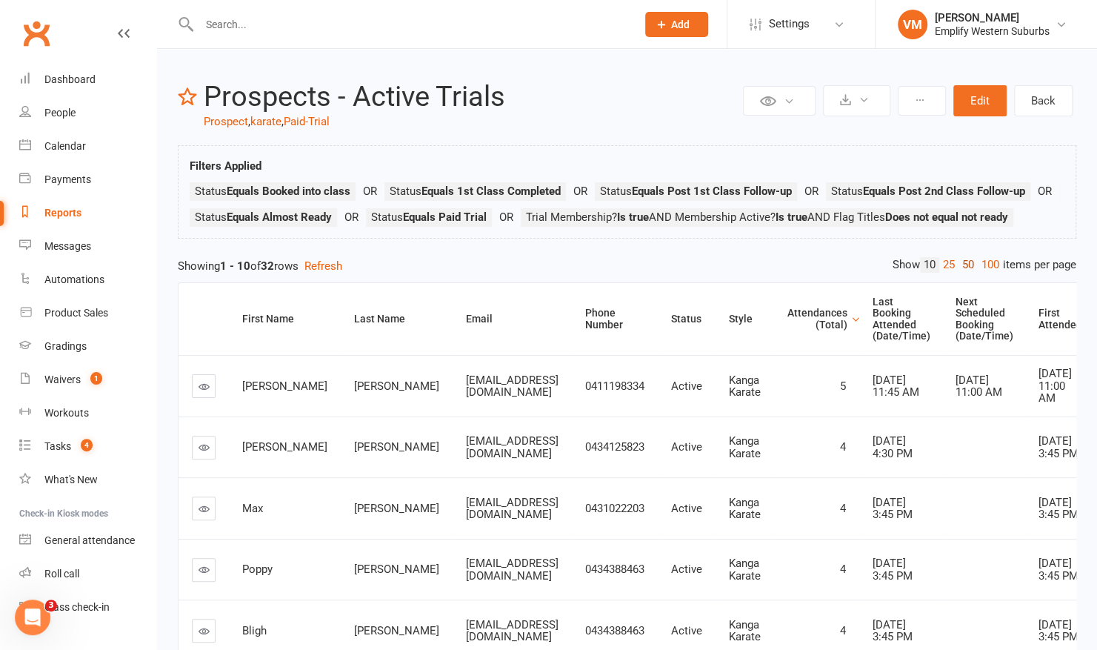
click at [973, 273] on link "50" at bounding box center [968, 265] width 19 height 16
click at [847, 330] on div "Attendances (Total)" at bounding box center [817, 318] width 60 height 23
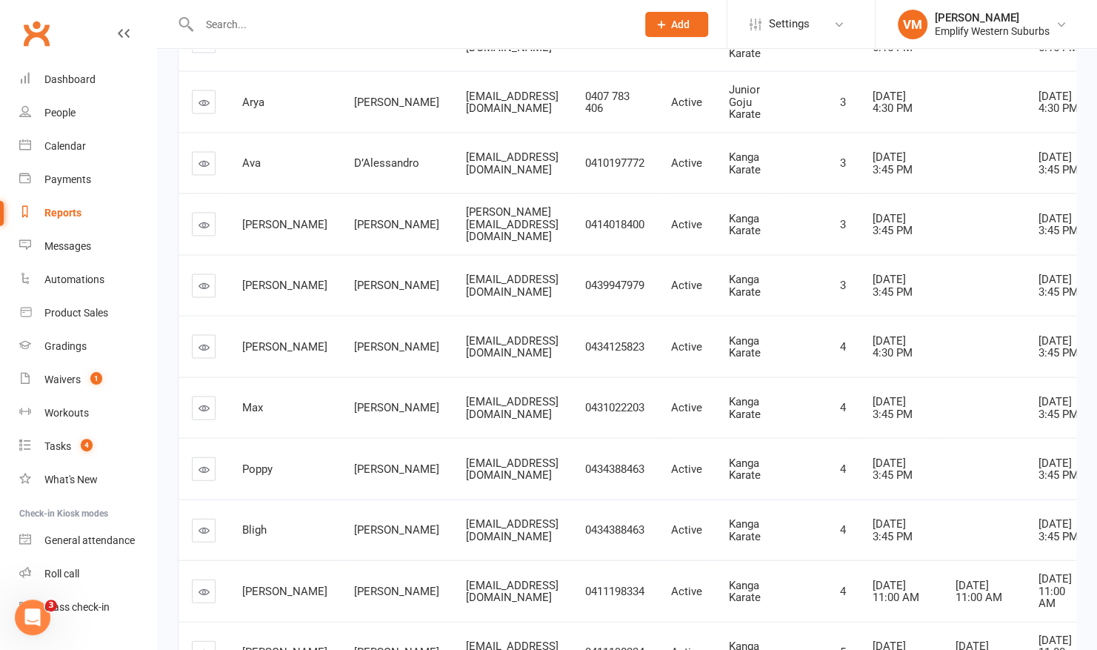
scroll to position [1653, 0]
drag, startPoint x: 207, startPoint y: 403, endPoint x: 302, endPoint y: 359, distance: 105.1
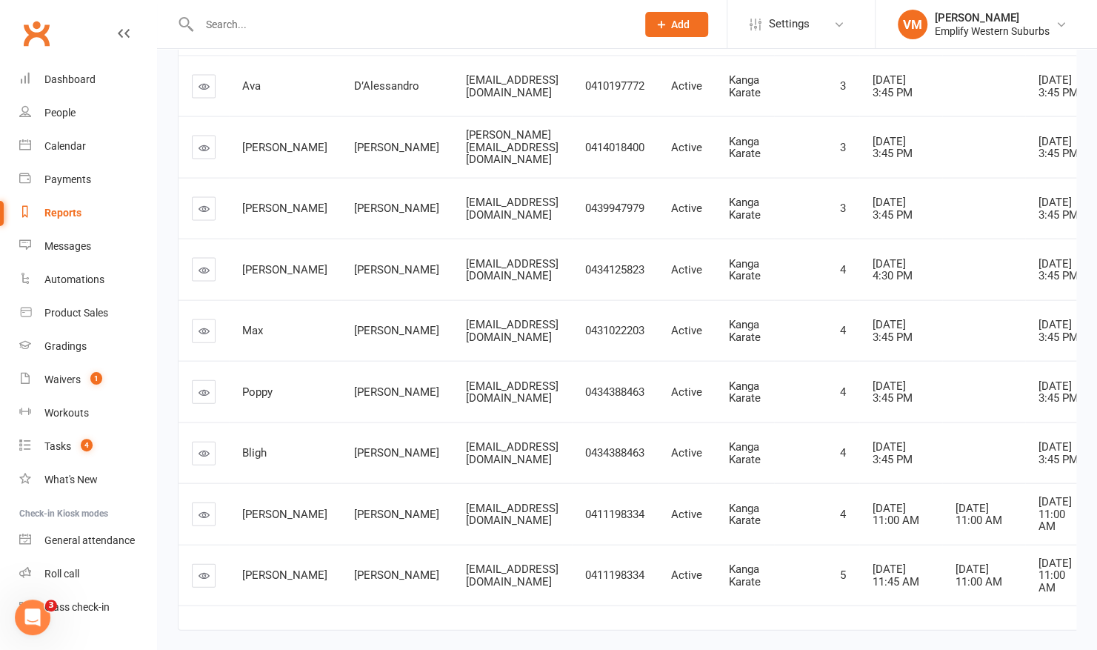
scroll to position [1751, 0]
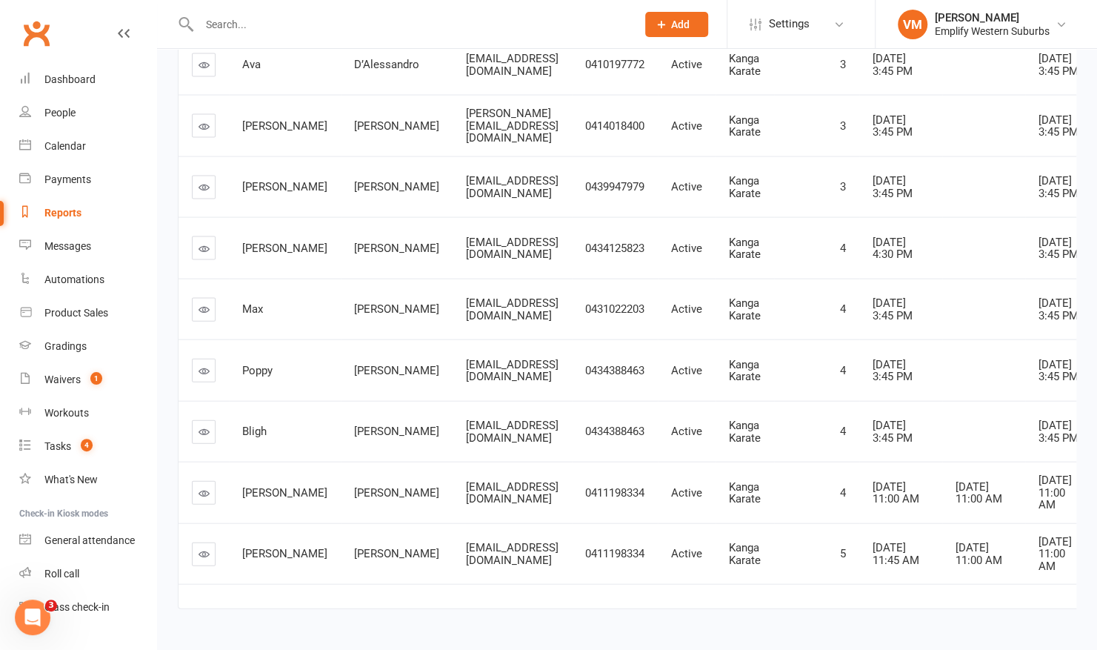
drag, startPoint x: 210, startPoint y: 394, endPoint x: 161, endPoint y: 335, distance: 77.3
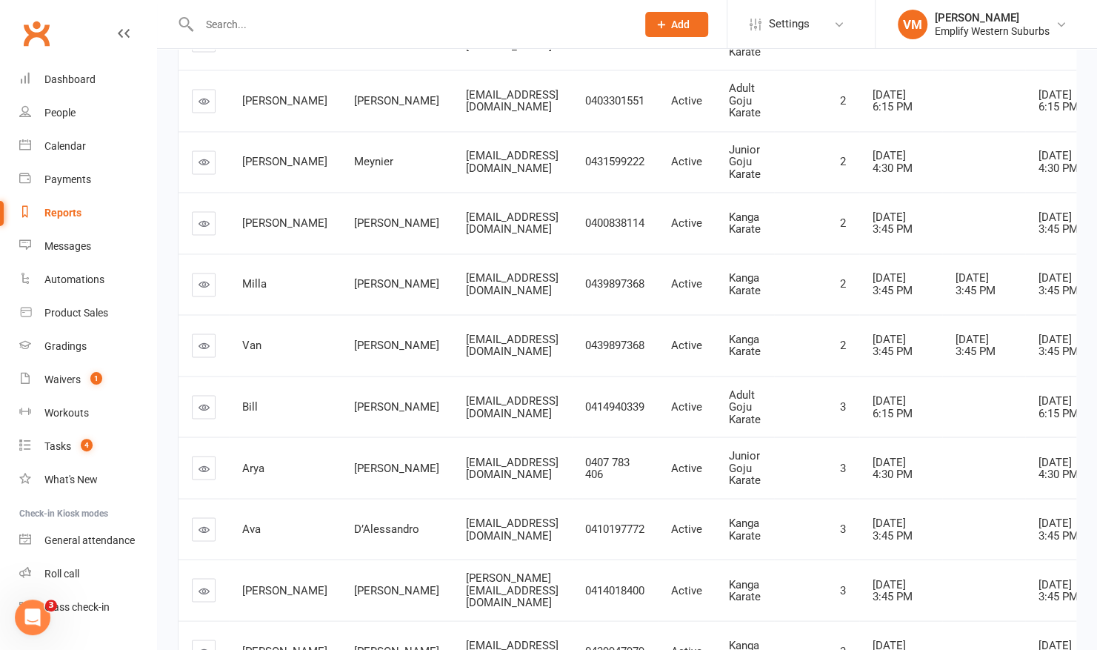
scroll to position [1085, 0]
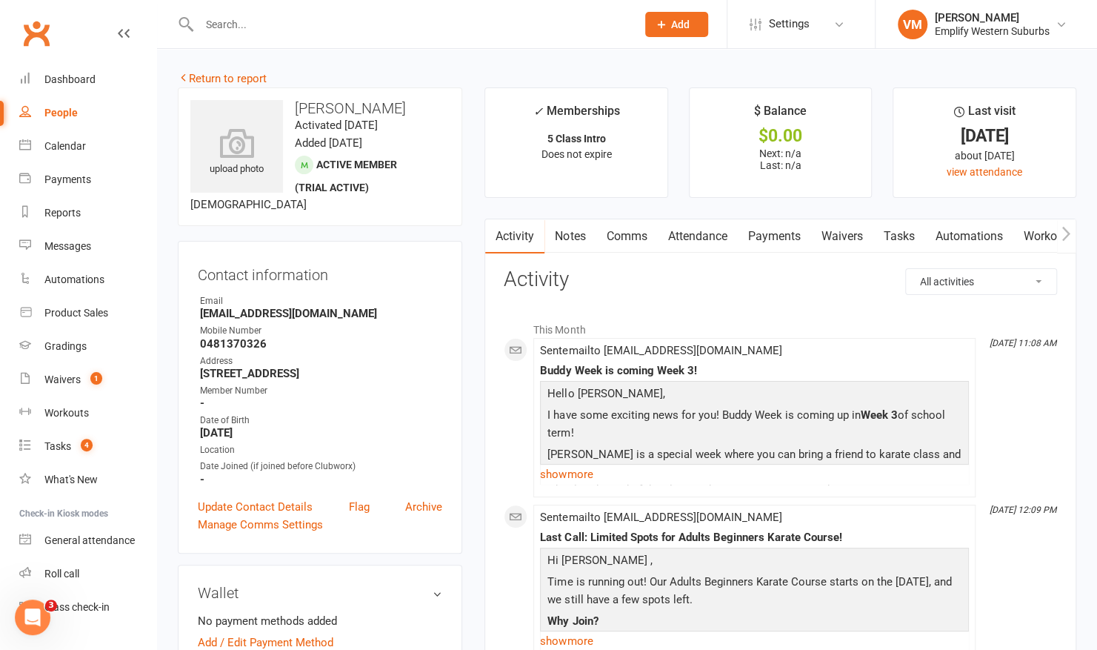
scroll to position [241, 0]
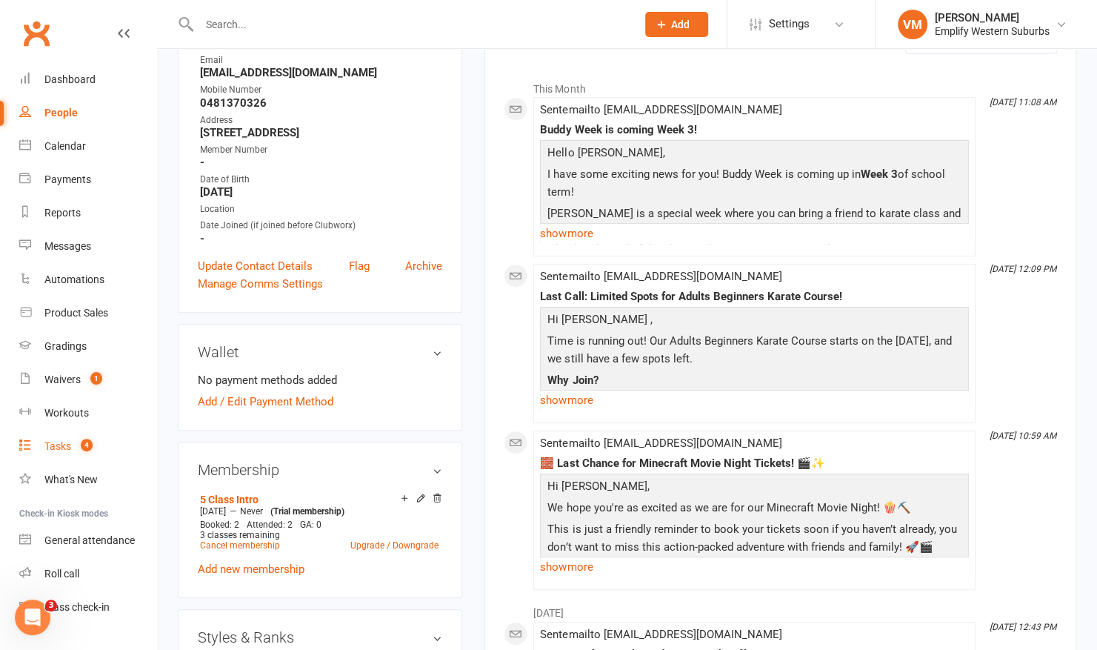
click at [47, 442] on div "Tasks" at bounding box center [57, 446] width 27 height 12
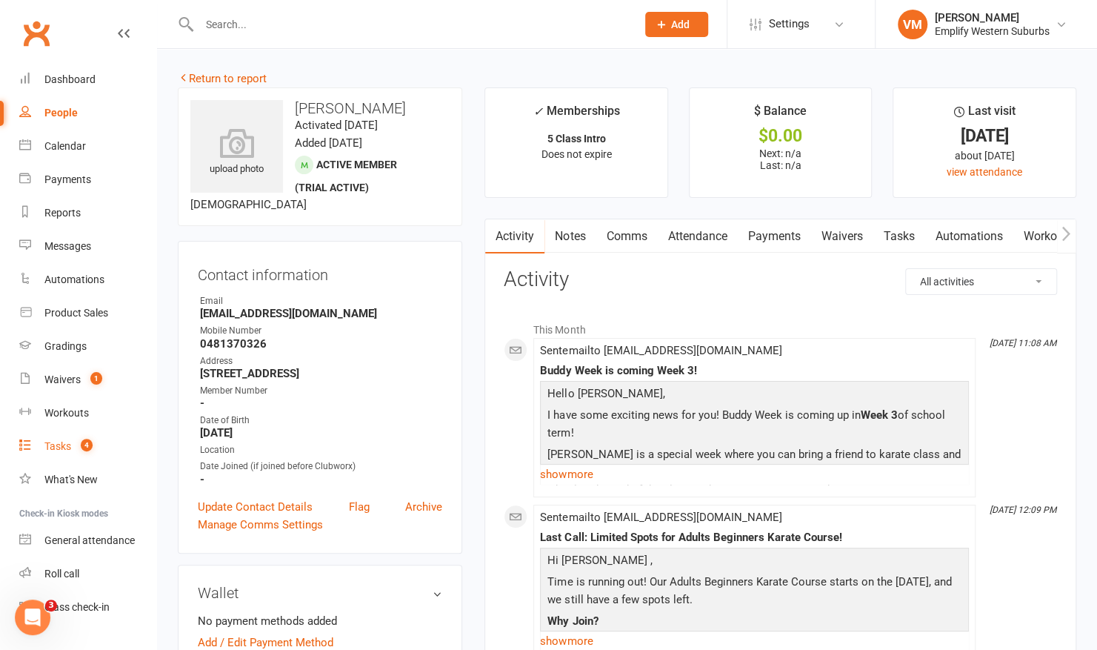
click at [590, 233] on link "Notes" at bounding box center [569, 236] width 51 height 34
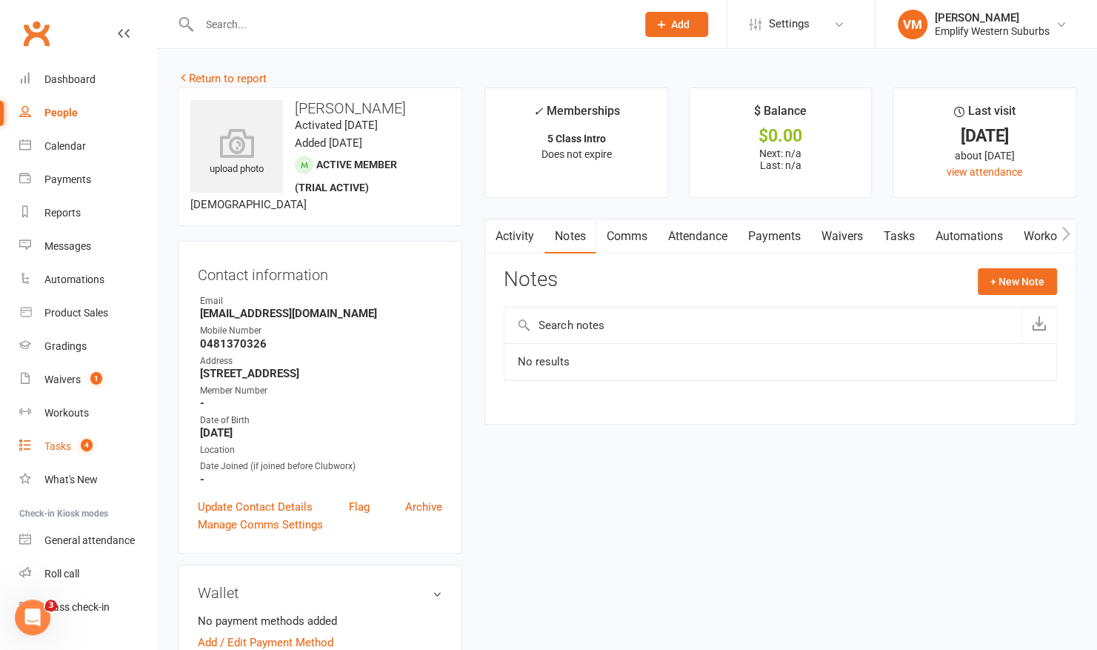
click at [632, 233] on link "Comms" at bounding box center [626, 236] width 61 height 34
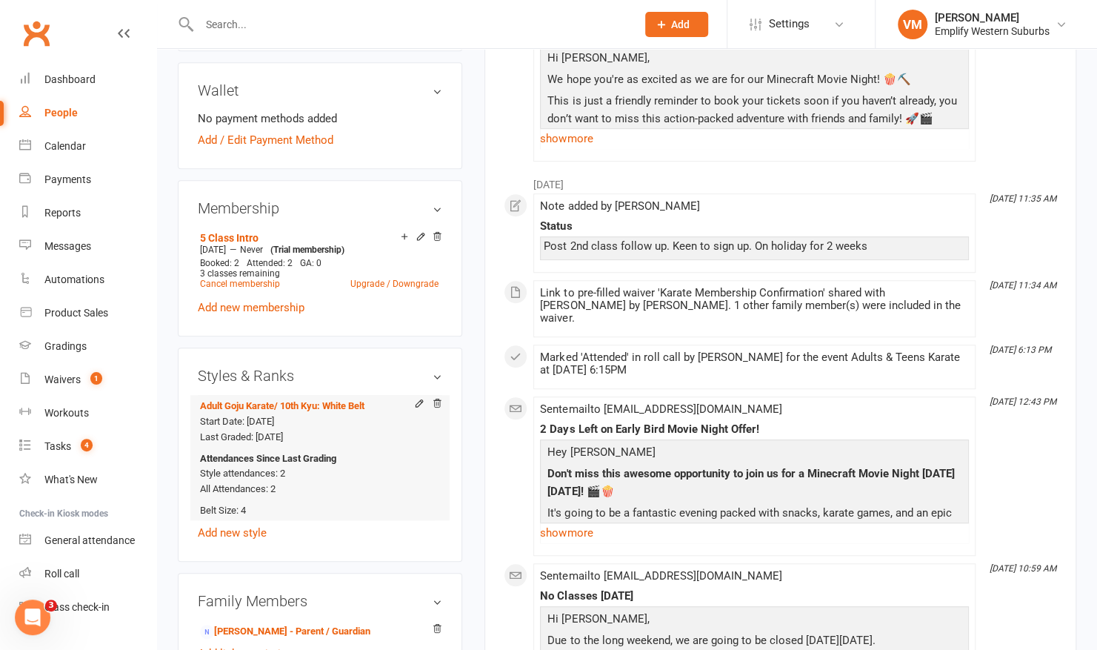
scroll to position [681, 0]
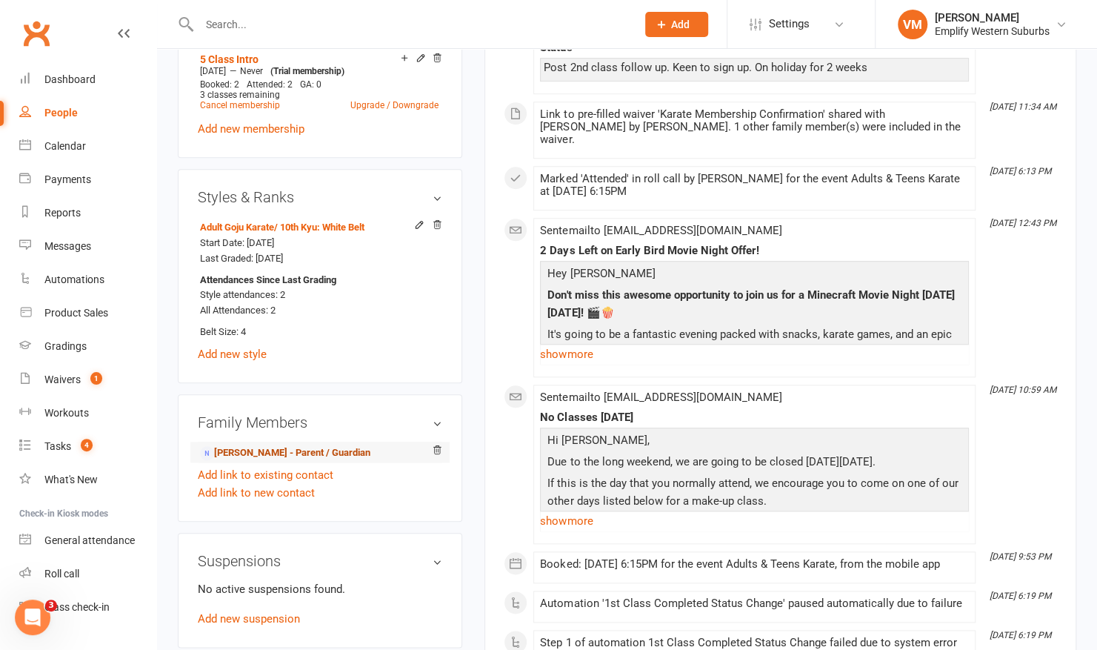
click at [266, 450] on link "[PERSON_NAME] - Parent / Guardian" at bounding box center [285, 453] width 170 height 16
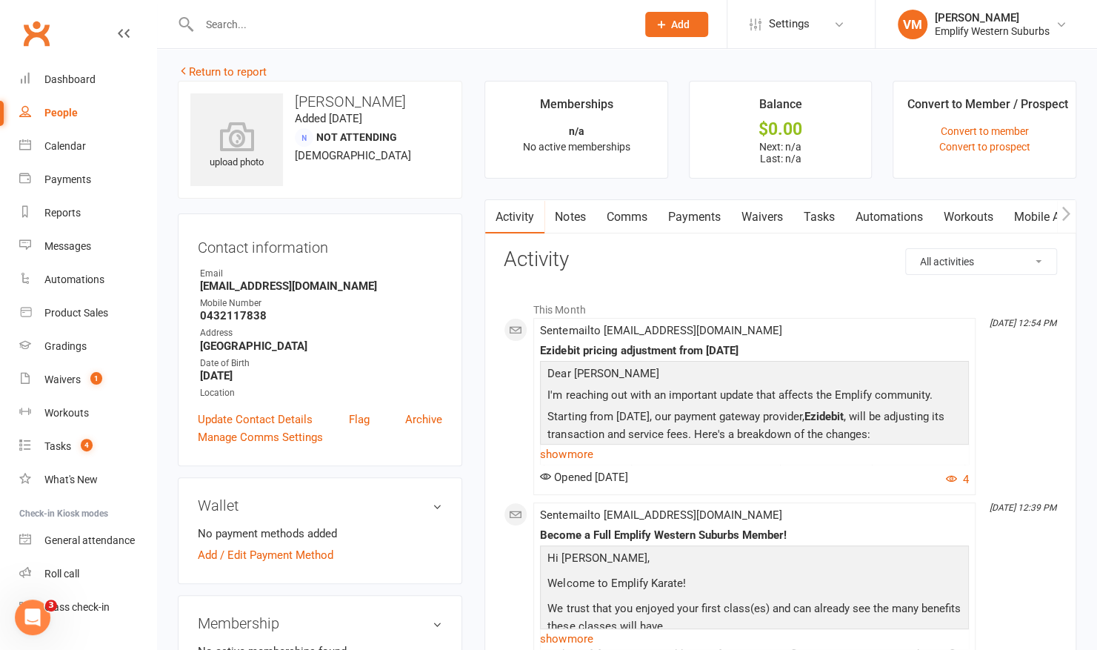
scroll to position [7, 0]
click at [769, 218] on link "Waivers" at bounding box center [761, 216] width 62 height 34
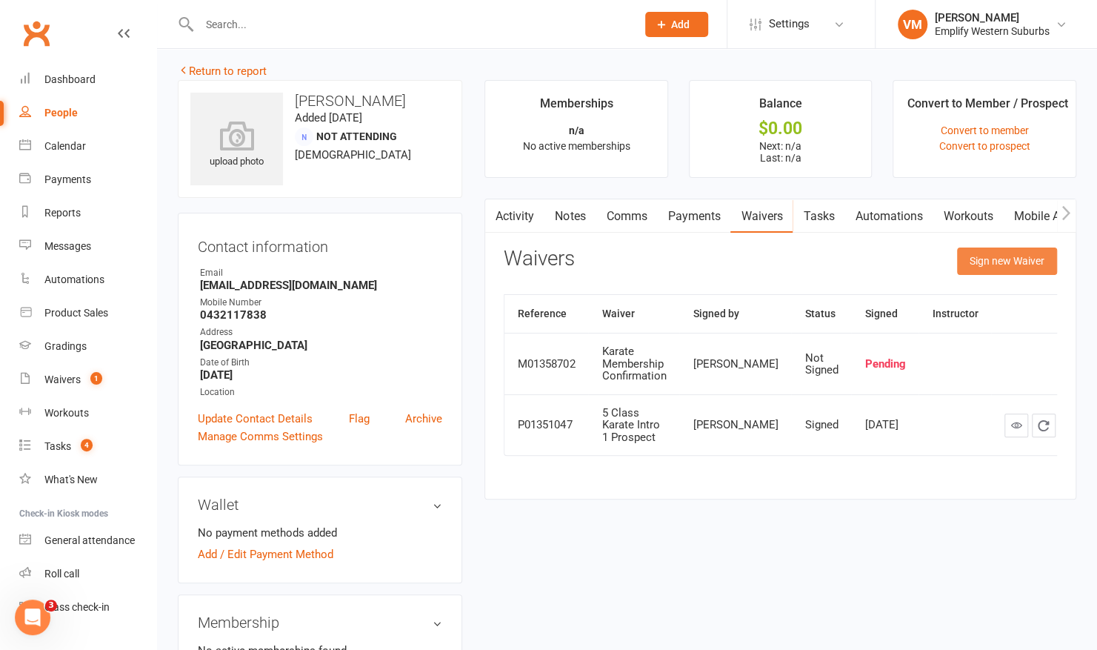
click at [1015, 264] on button "Sign new Waiver" at bounding box center [1007, 260] width 100 height 27
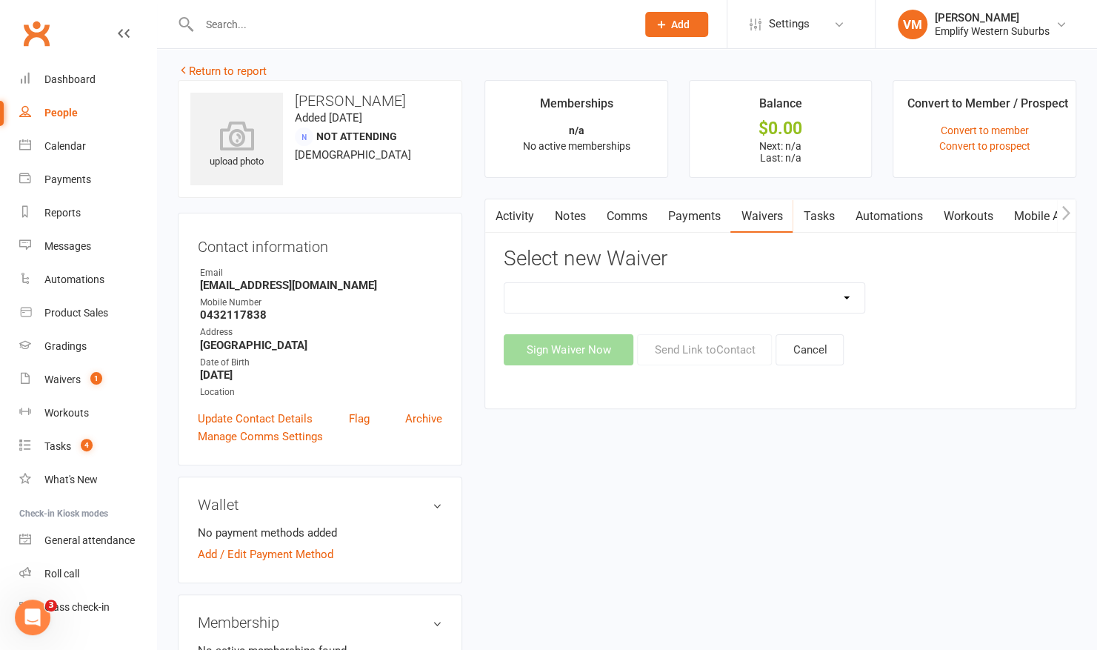
click at [836, 296] on select "5 Class Trial & Free Uniform Karate Membership Confirmation Karate Membership C…" at bounding box center [684, 298] width 360 height 30
select select "6813"
click at [504, 283] on select "5 Class Trial & Free Uniform Karate Membership Confirmation Karate Membership C…" at bounding box center [684, 298] width 360 height 30
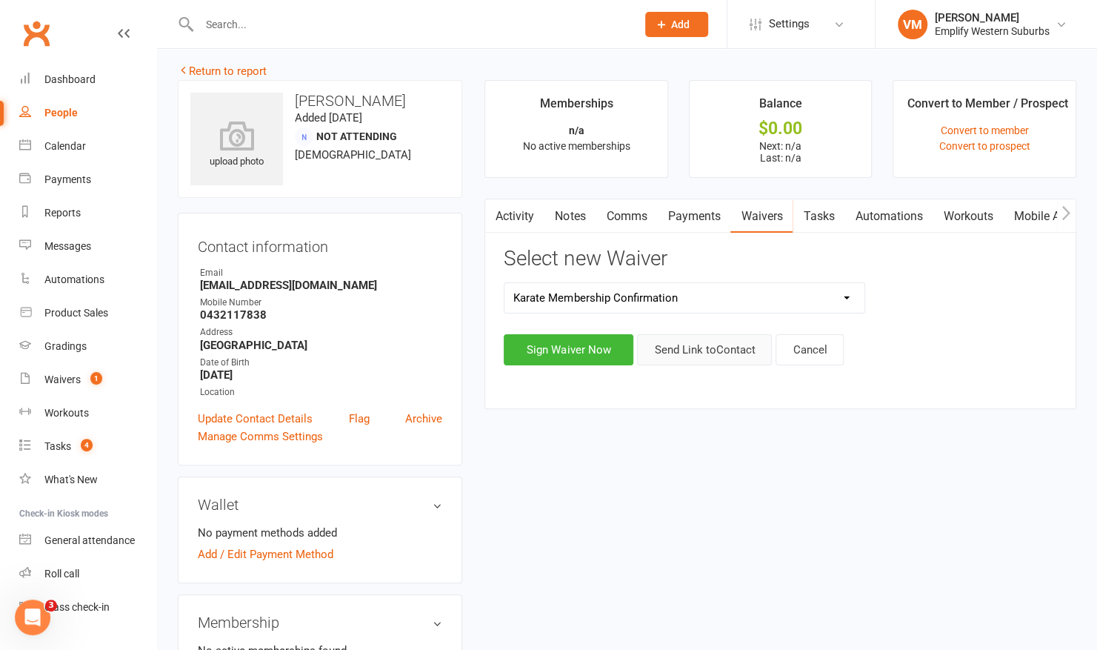
click at [699, 353] on button "Send Link to Contact" at bounding box center [704, 349] width 135 height 31
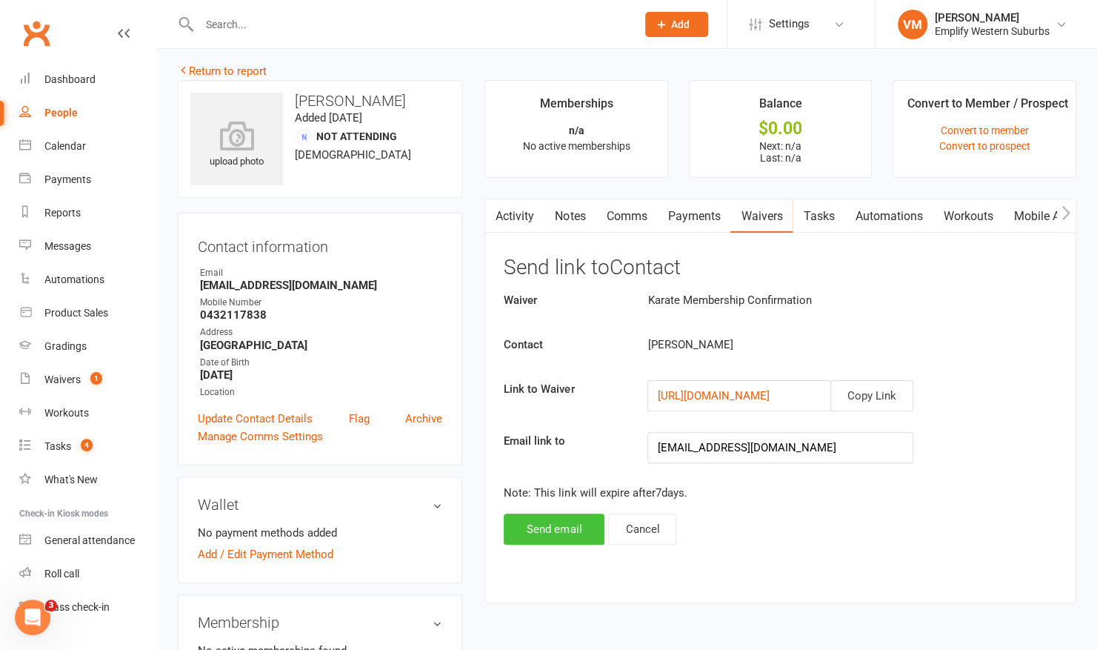
click at [541, 519] on button "Send email" at bounding box center [554, 528] width 101 height 31
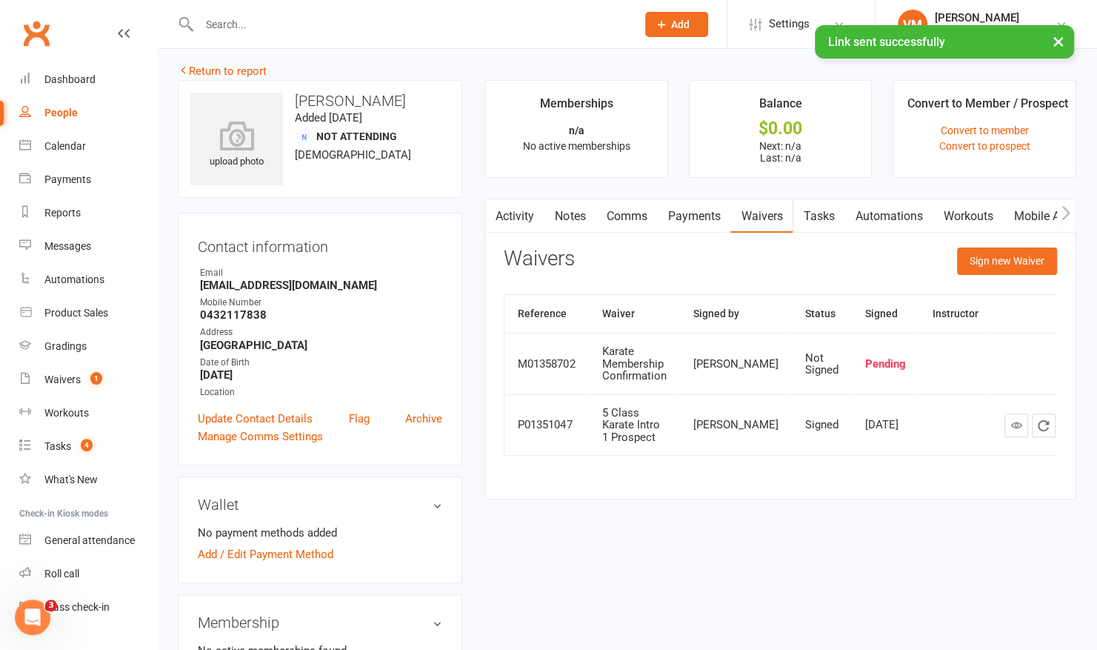
click at [630, 216] on link "Comms" at bounding box center [626, 216] width 61 height 34
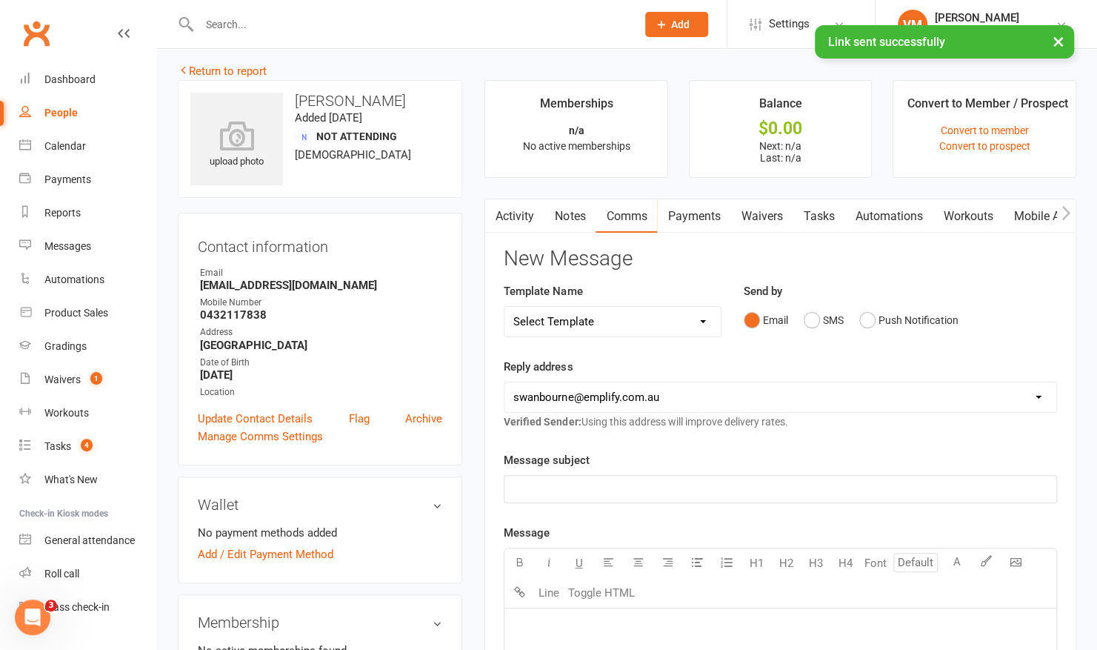
click at [635, 317] on select "Select Template [Email] 15 Days Absent (adult) [Email] 15 Days Absent (child) […" at bounding box center [612, 322] width 216 height 30
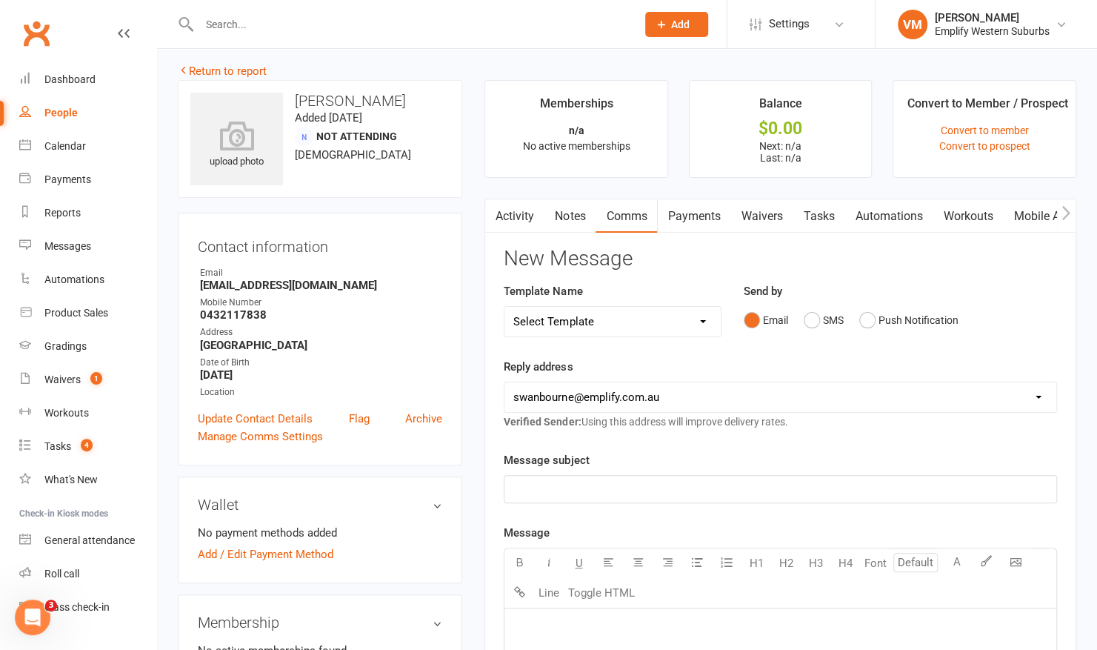
select select "62"
click at [504, 307] on select "Select Template [Email] 15 Days Absent (adult) [Email] 15 Days Absent (child) […" at bounding box center [612, 322] width 216 height 30
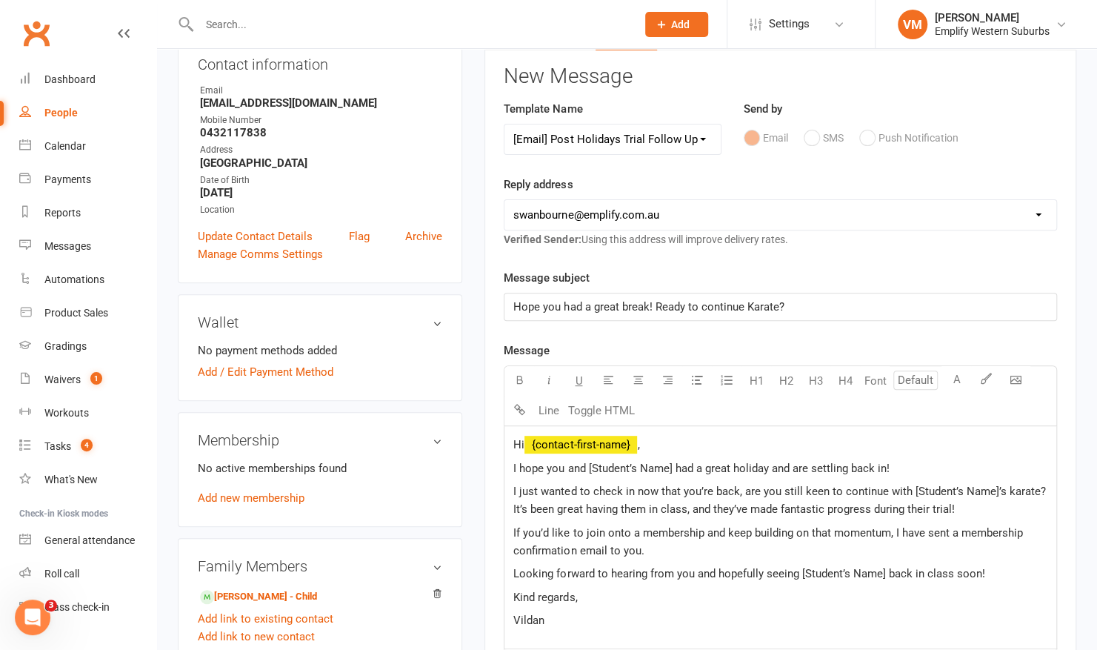
scroll to position [280, 0]
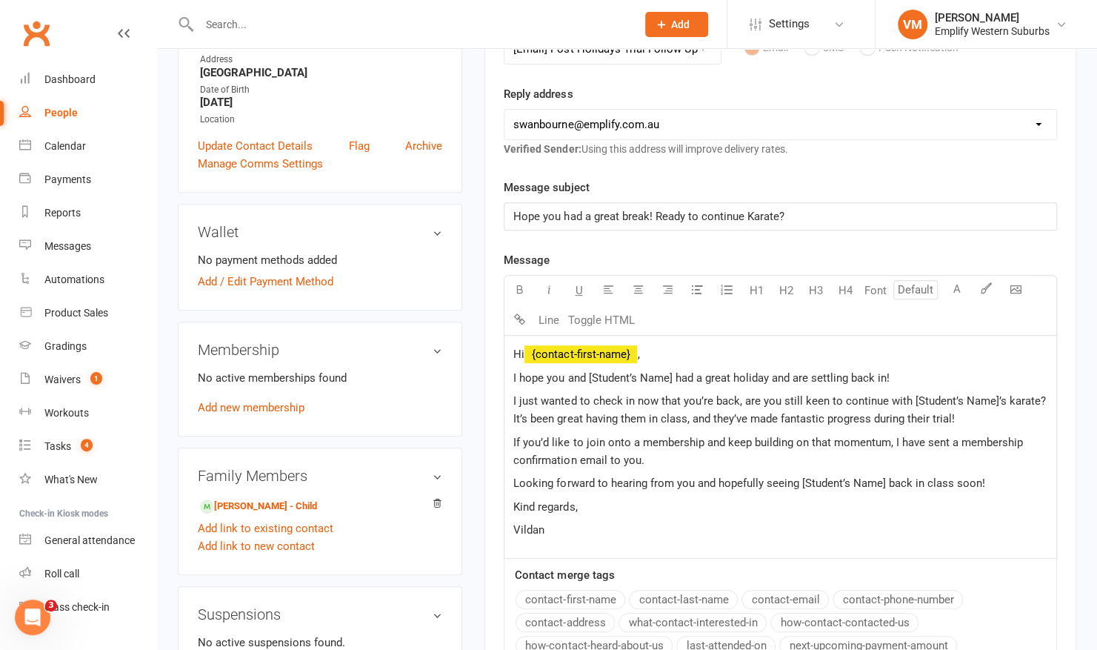
click at [671, 375] on span "I hope you and [Student’s Name] had a great holiday and are settling back in!" at bounding box center [701, 377] width 376 height 13
drag, startPoint x: 994, startPoint y: 401, endPoint x: 908, endPoint y: 396, distance: 86.1
click at [908, 396] on span "I just wanted to check in now that you’re back, are you still keen to continue …" at bounding box center [780, 409] width 535 height 31
click at [961, 416] on p "I just wanted to check in now that you’re back, are you still keen to continue …" at bounding box center [780, 410] width 534 height 36
click at [867, 476] on span "Looking forward to hearing from you and hopefully seeing [Student’s Name] back …" at bounding box center [748, 482] width 471 height 13
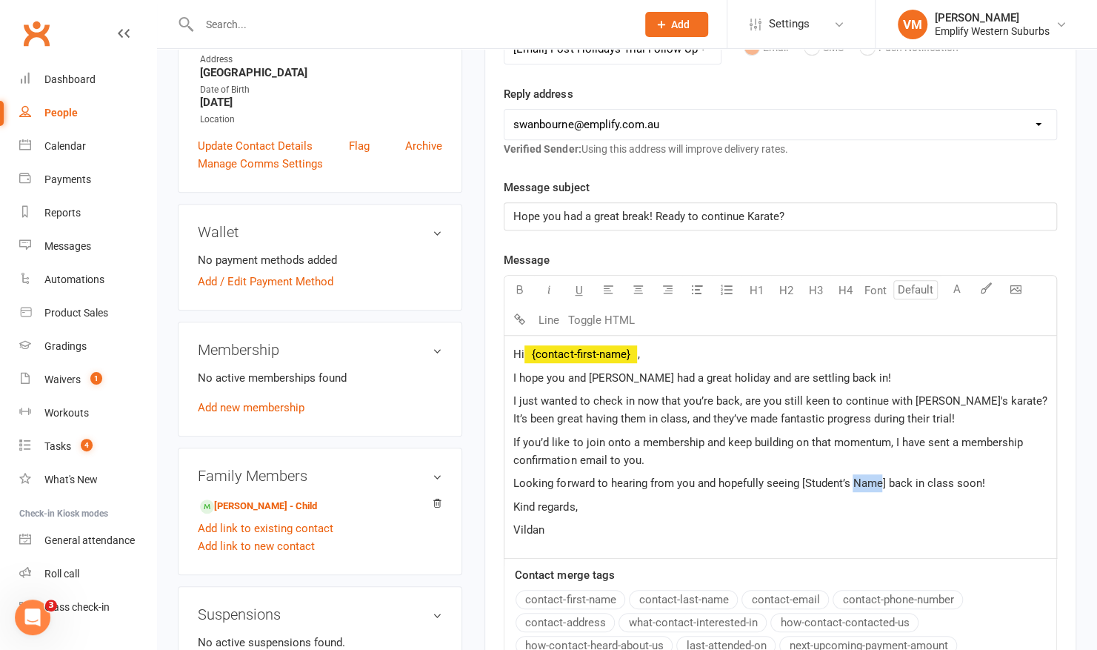
click at [867, 476] on span "Looking forward to hearing from you and hopefully seeing [Student’s Name] back …" at bounding box center [748, 482] width 471 height 13
click at [587, 417] on span "I just wanted to check in now that you’re back, are you still keen to continue …" at bounding box center [781, 409] width 536 height 31
click at [681, 417] on span "I just wanted to check in now that you’re back, are you still keen to continue …" at bounding box center [781, 409] width 536 height 31
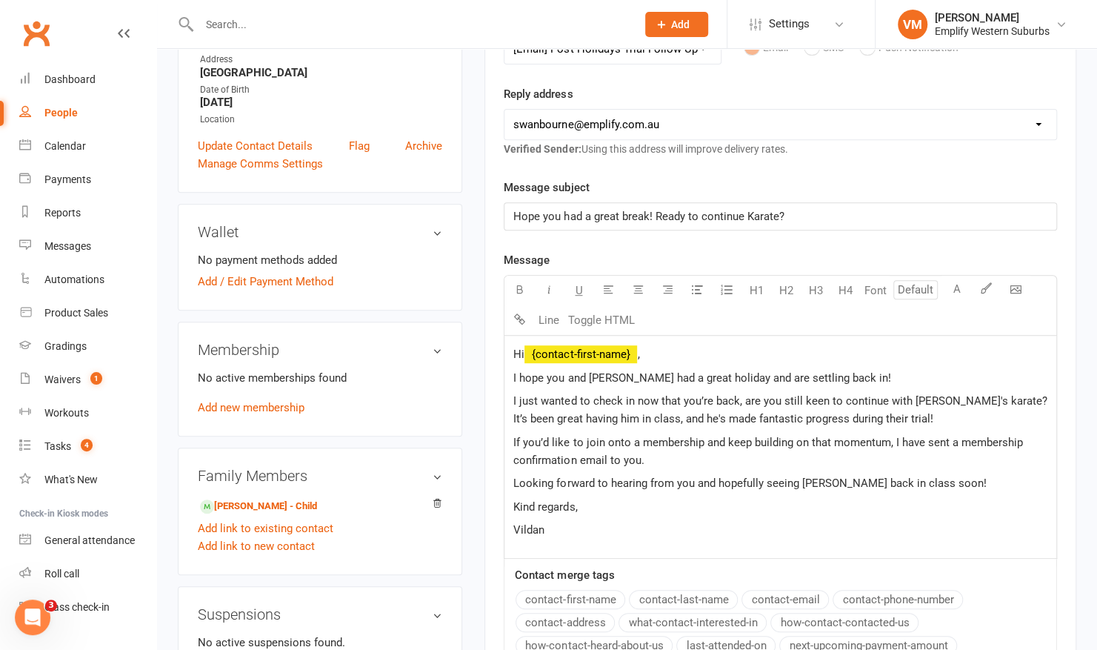
click at [847, 413] on span "I just wanted to check in now that you’re back, are you still keen to continue …" at bounding box center [781, 409] width 536 height 31
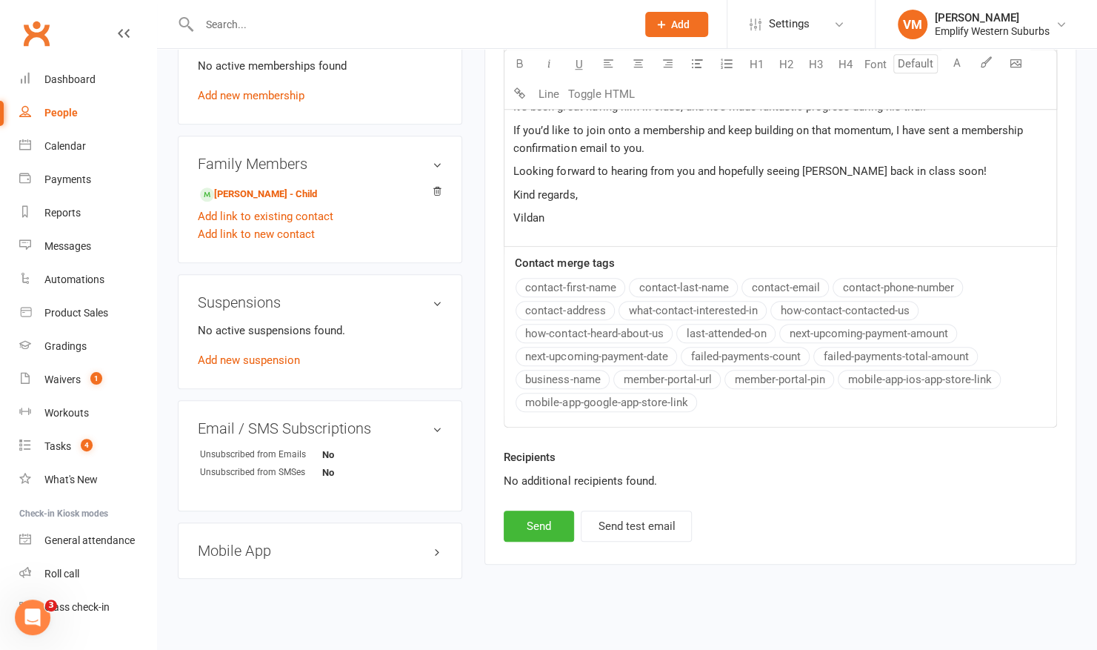
scroll to position [593, 0]
click at [529, 511] on button "Send" at bounding box center [539, 525] width 70 height 31
select select
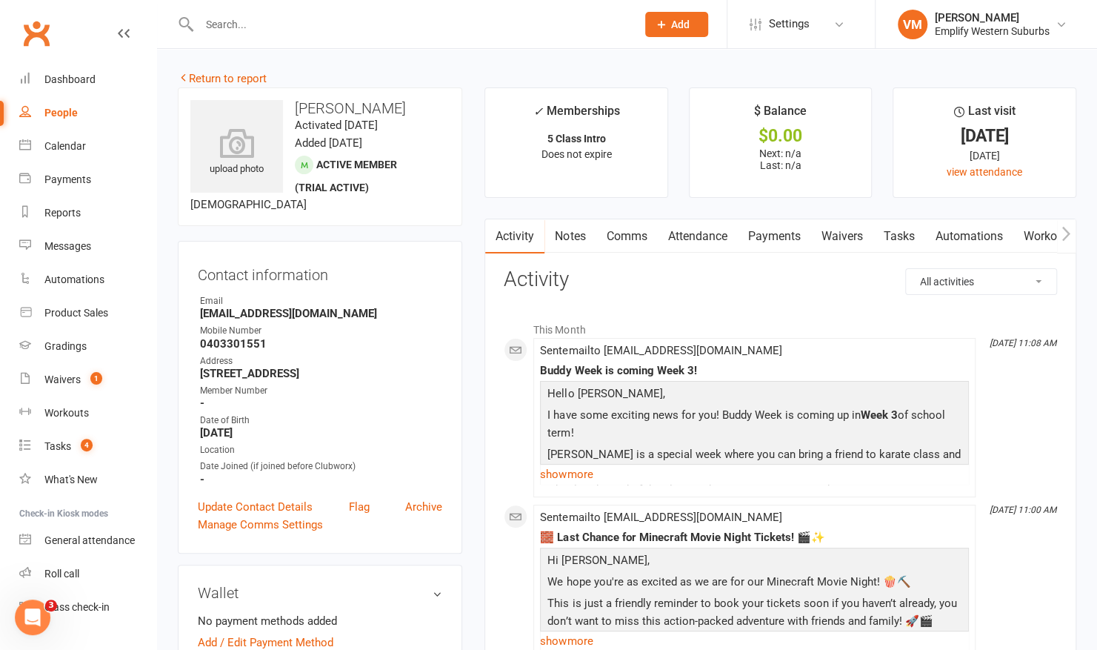
click at [613, 233] on link "Comms" at bounding box center [626, 236] width 61 height 34
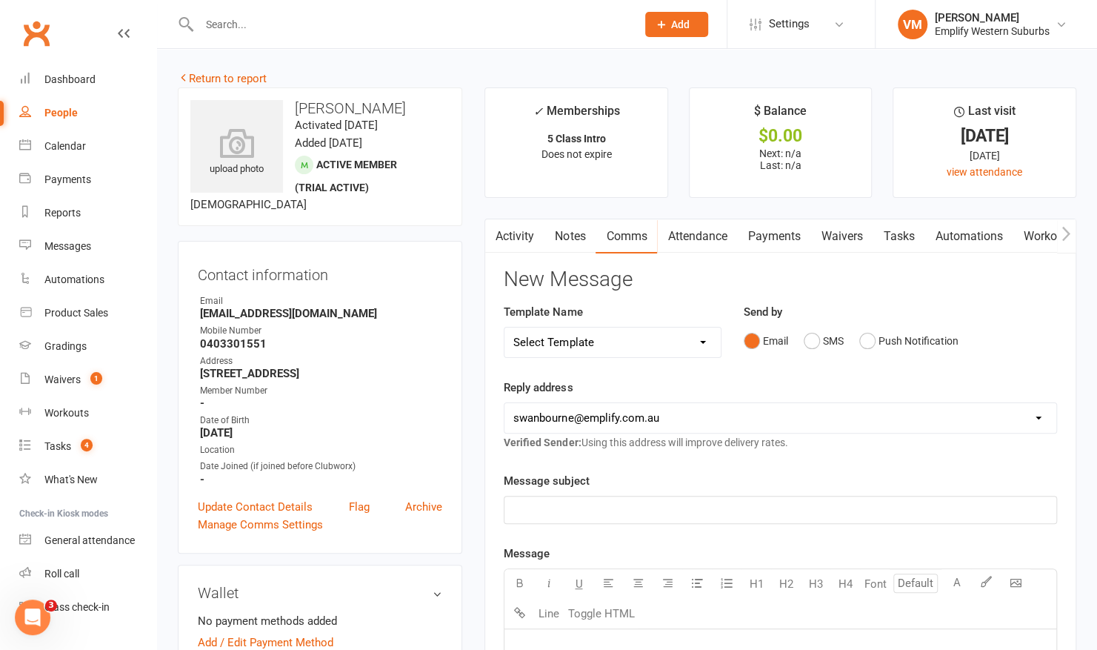
click at [680, 335] on select "Select Template [Email] 15 Days Absent (adult) [Email] 15 Days Absent (child) […" at bounding box center [612, 342] width 216 height 30
select select "62"
click at [504, 327] on select "Select Template [Email] 15 Days Absent (adult) [Email] 15 Days Absent (child) […" at bounding box center [612, 342] width 216 height 30
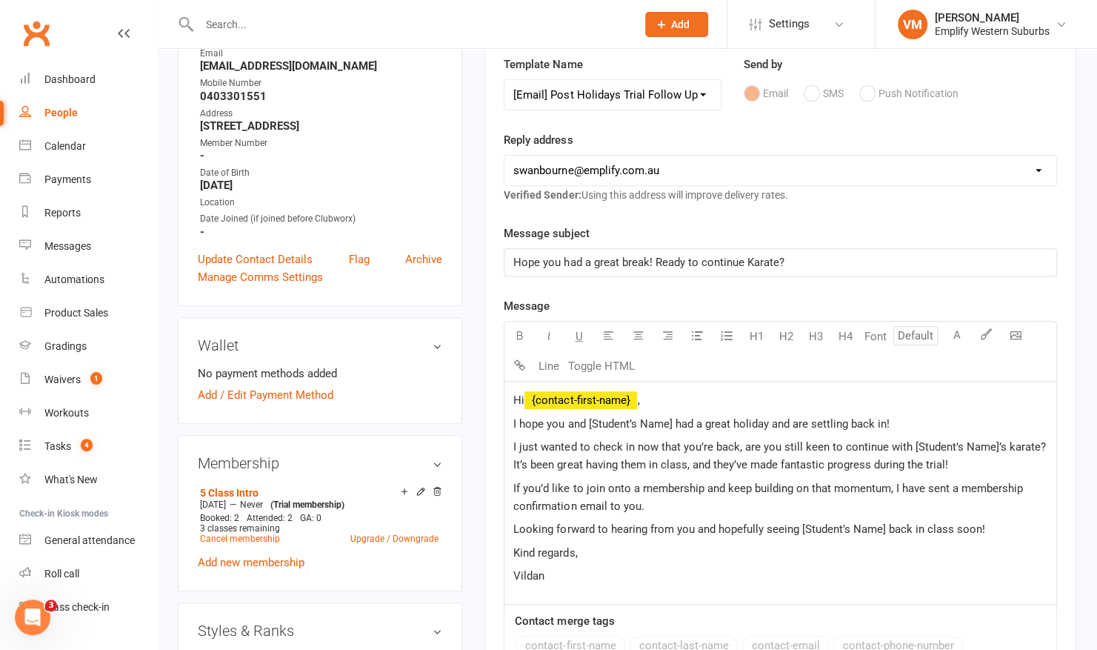
scroll to position [297, 0]
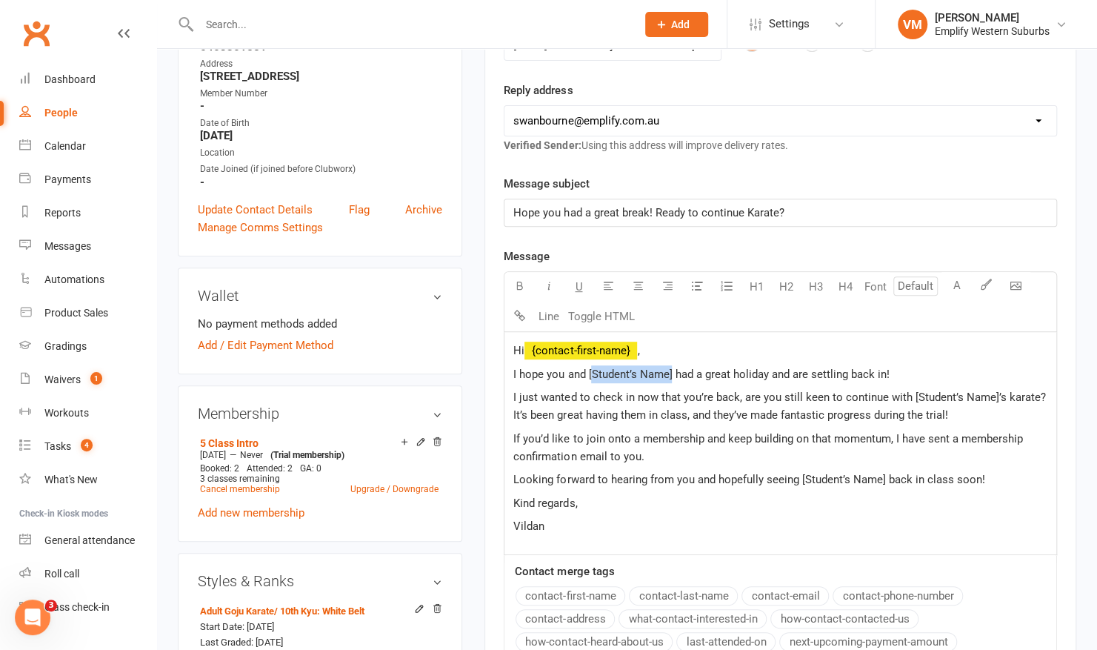
drag, startPoint x: 670, startPoint y: 370, endPoint x: 590, endPoint y: 373, distance: 80.8
click at [590, 373] on span "I hope you and [Student’s Name] had a great holiday and are settling back in!" at bounding box center [701, 373] width 376 height 13
click at [923, 397] on span "I just wanted to check in now that you’re back, are you still keen to continue …" at bounding box center [780, 405] width 535 height 31
click at [584, 412] on span "I just wanted to check in now that you’re back, are you still keen to continue …" at bounding box center [781, 405] width 536 height 31
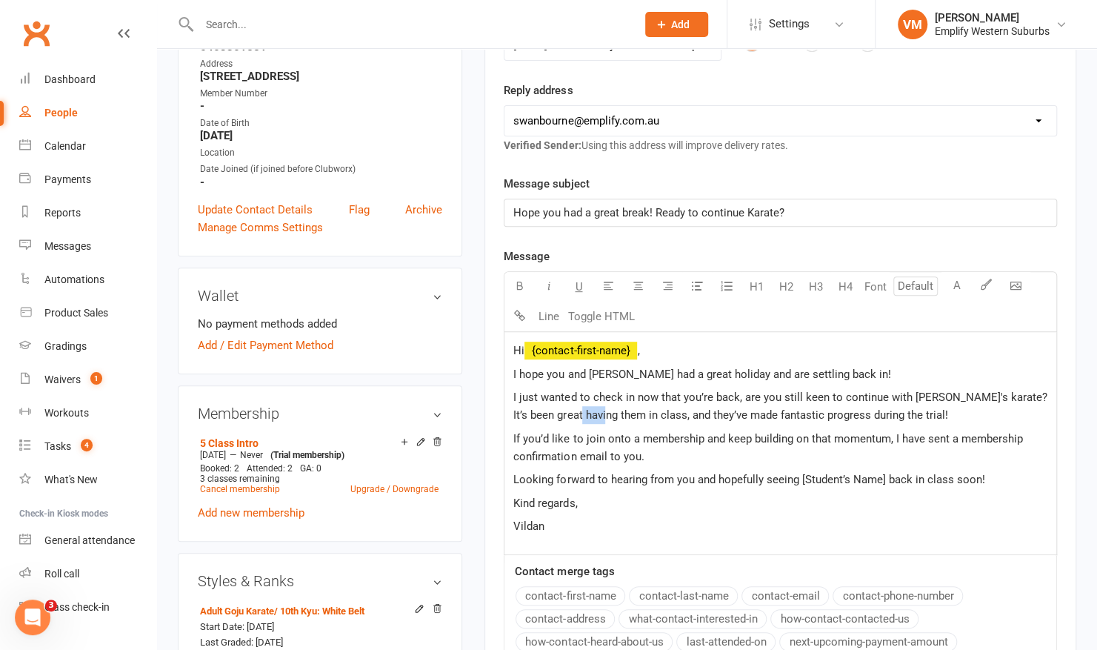
click at [584, 412] on span "I just wanted to check in now that you’re back, are you still keen to continue …" at bounding box center [781, 405] width 536 height 31
click at [682, 415] on span "I just wanted to check in now that you’re back, are you still keen to continue …" at bounding box center [781, 405] width 536 height 31
click at [816, 473] on span "Looking forward to hearing from you and hopefully seeing [Student’s Name] back …" at bounding box center [748, 479] width 471 height 13
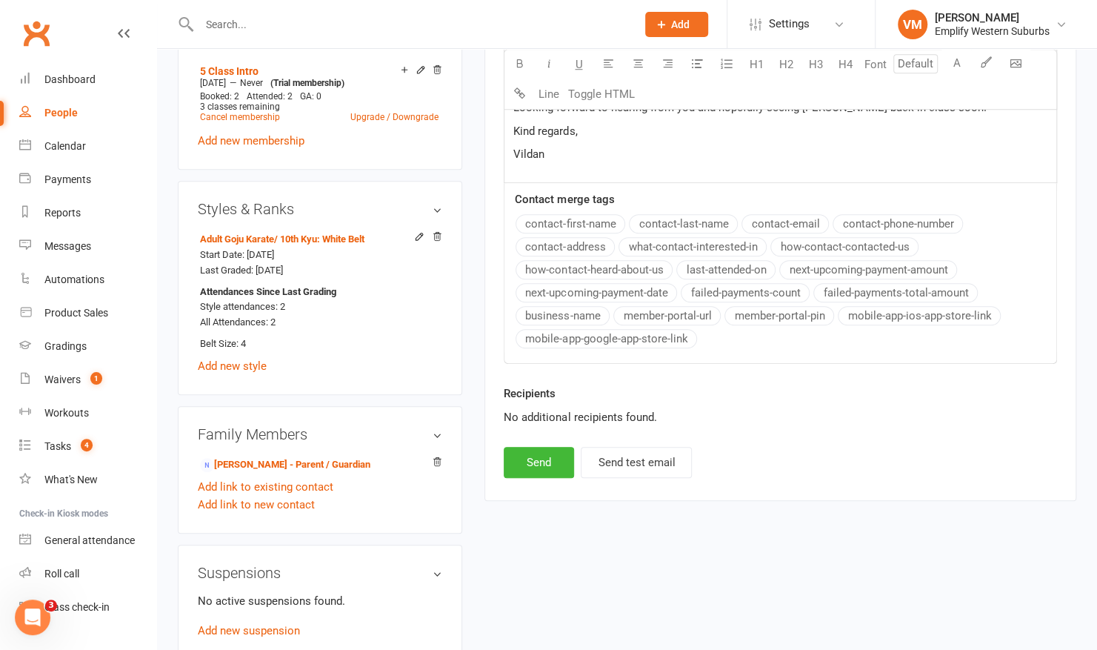
scroll to position [690, 0]
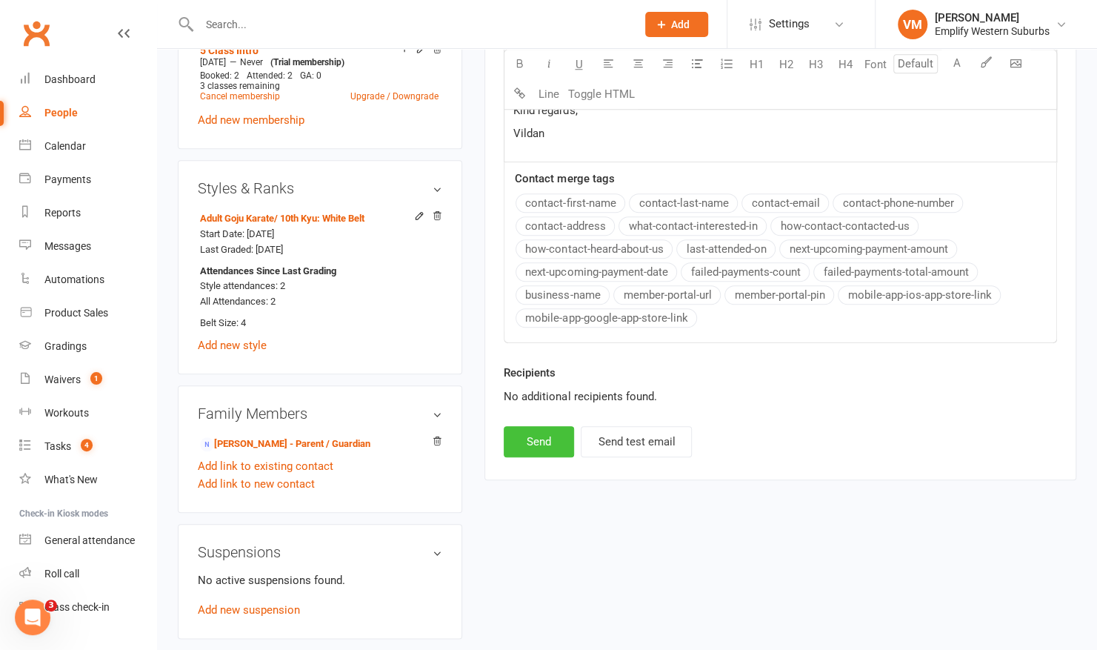
drag, startPoint x: 528, startPoint y: 436, endPoint x: 720, endPoint y: 350, distance: 210.2
click at [720, 350] on div "New Message Template Name Select Template [Email] 15 Days Absent (adult) [Email…" at bounding box center [780, 17] width 553 height 879
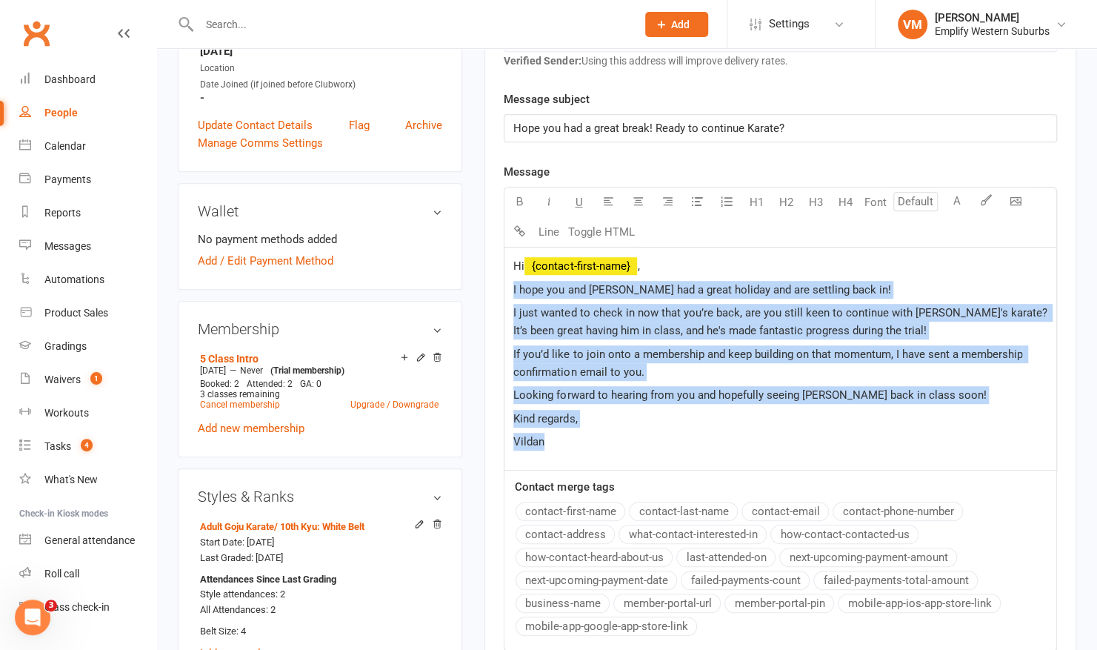
drag, startPoint x: 512, startPoint y: 281, endPoint x: 608, endPoint y: 440, distance: 186.1
click at [608, 440] on div "Hi ﻿ {contact-first-name} , I hope you and Anton had a great holiday and are se…" at bounding box center [780, 358] width 552 height 222
copy div "I hope you and Anton had a great holiday and are settling back in! I just wante…"
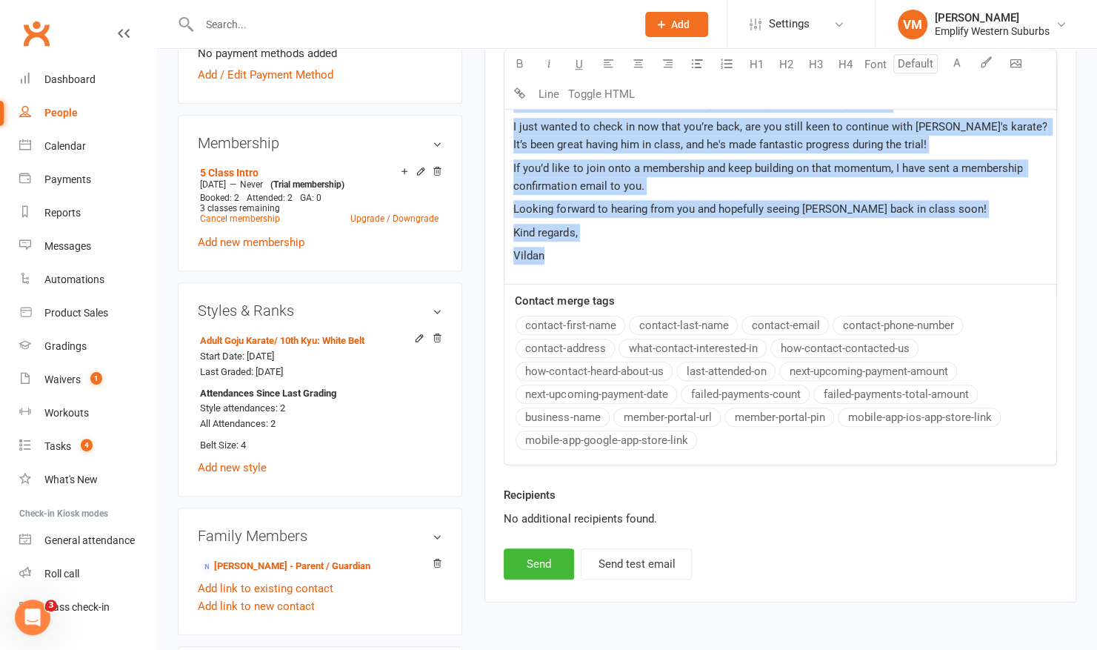
scroll to position [568, 0]
click at [245, 560] on link "Daniela Messina - Parent / Guardian" at bounding box center [285, 566] width 170 height 16
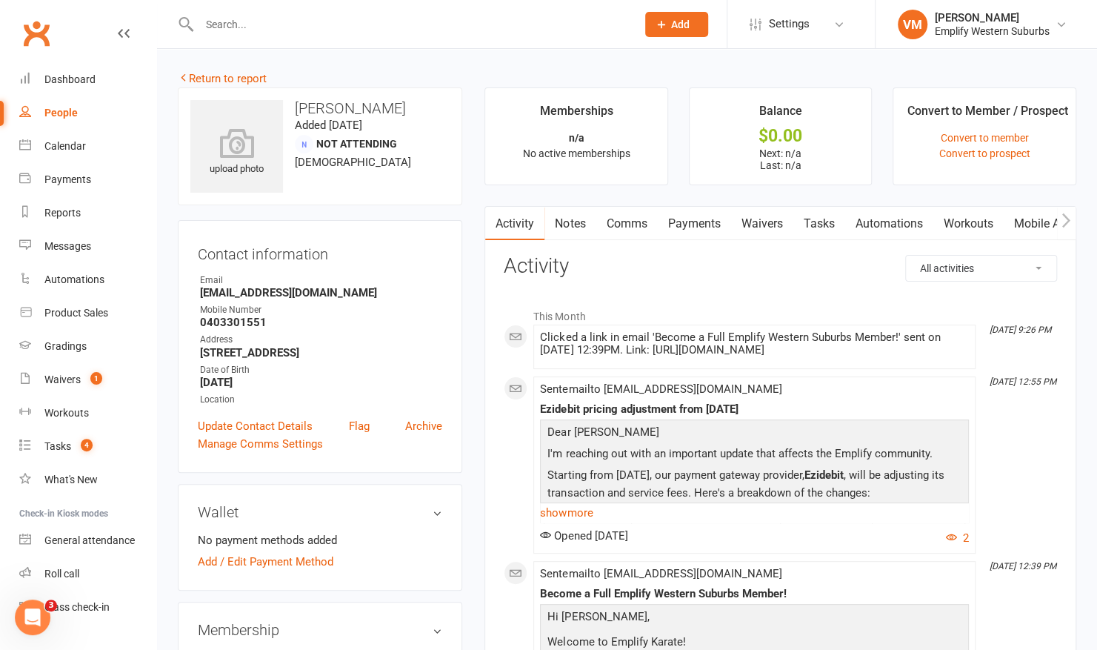
click at [766, 231] on link "Waivers" at bounding box center [761, 224] width 62 height 34
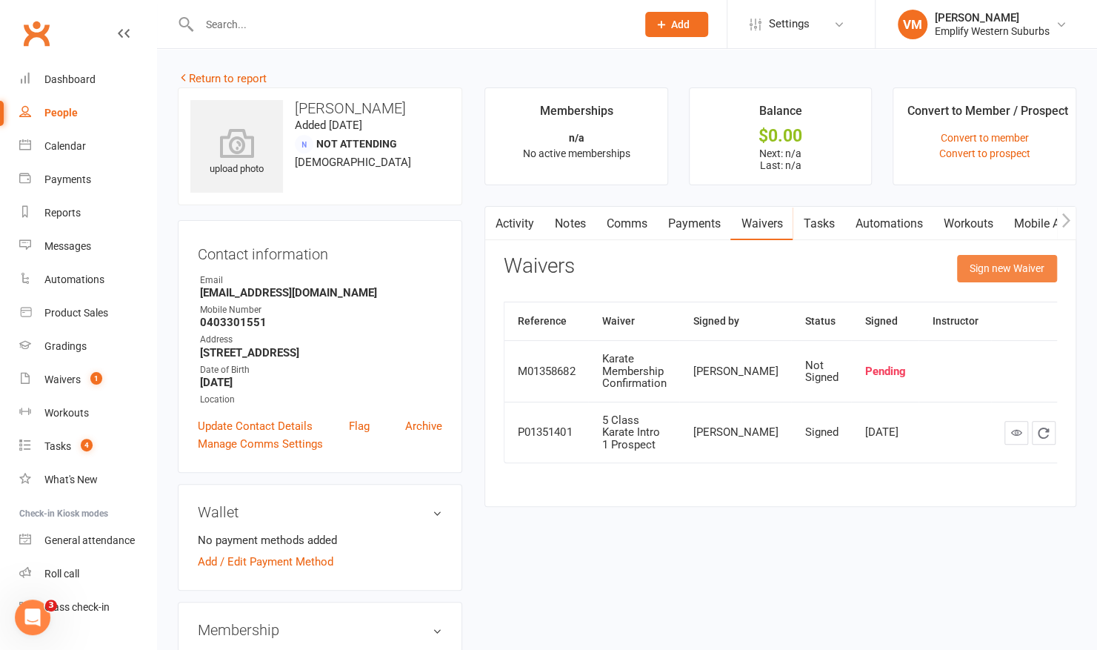
click at [962, 257] on button "Sign new Waiver" at bounding box center [1007, 268] width 100 height 27
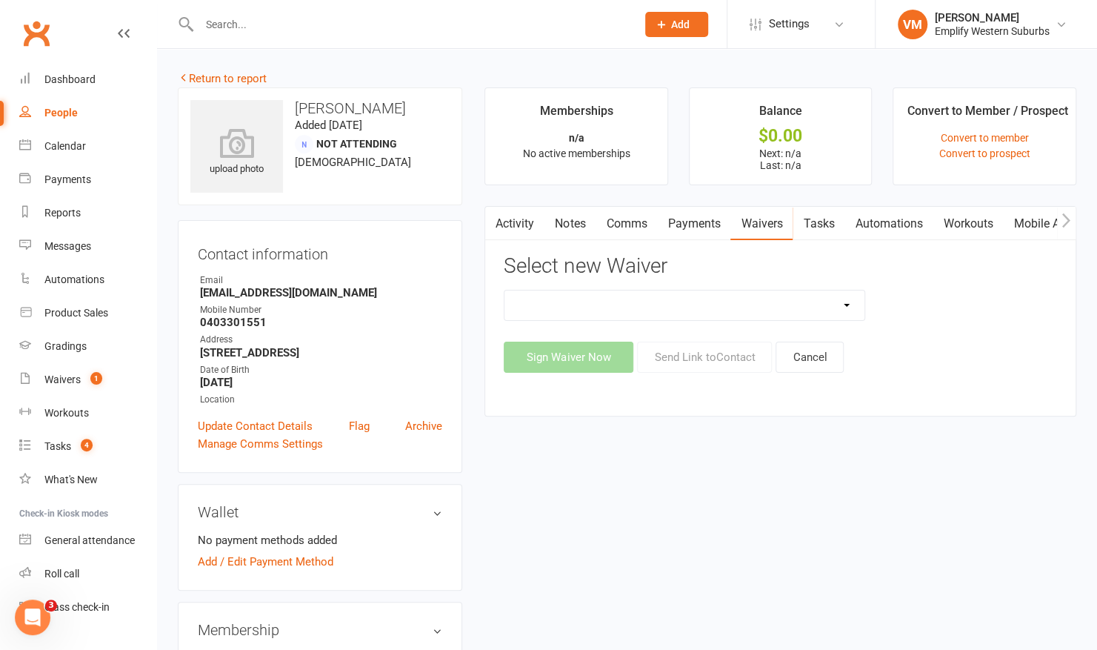
click at [818, 308] on select "5 Class Trial & Free Uniform Karate Membership Confirmation Karate Membership C…" at bounding box center [684, 305] width 360 height 30
select select "6813"
click at [504, 290] on select "5 Class Trial & Free Uniform Karate Membership Confirmation Karate Membership C…" at bounding box center [684, 305] width 360 height 30
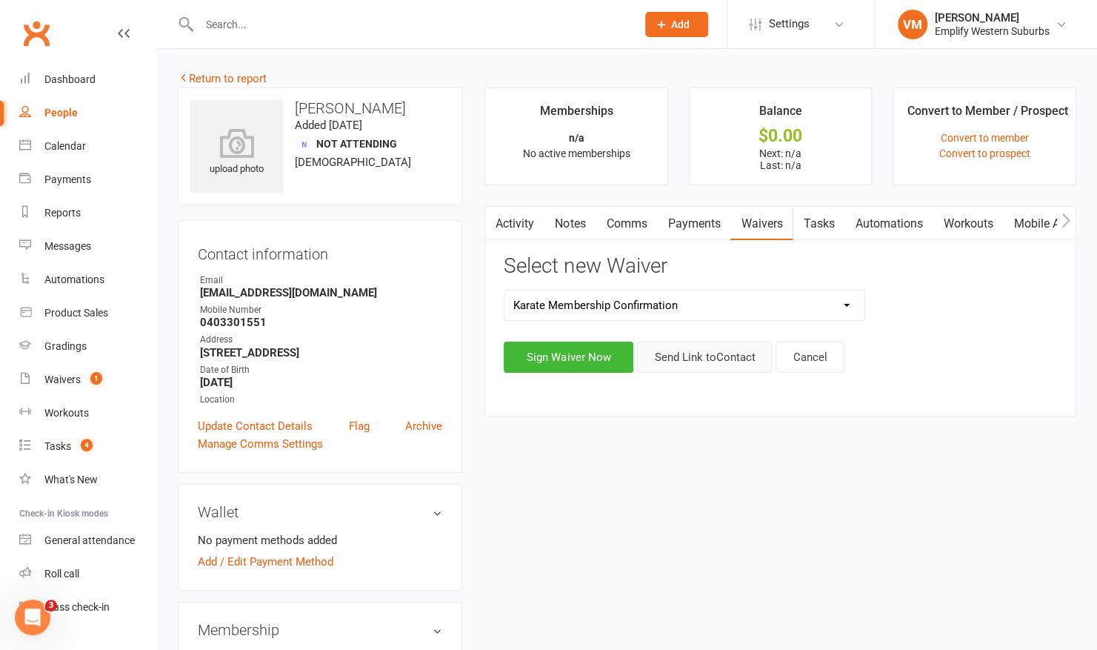
click at [687, 362] on button "Send Link to Contact" at bounding box center [704, 357] width 135 height 31
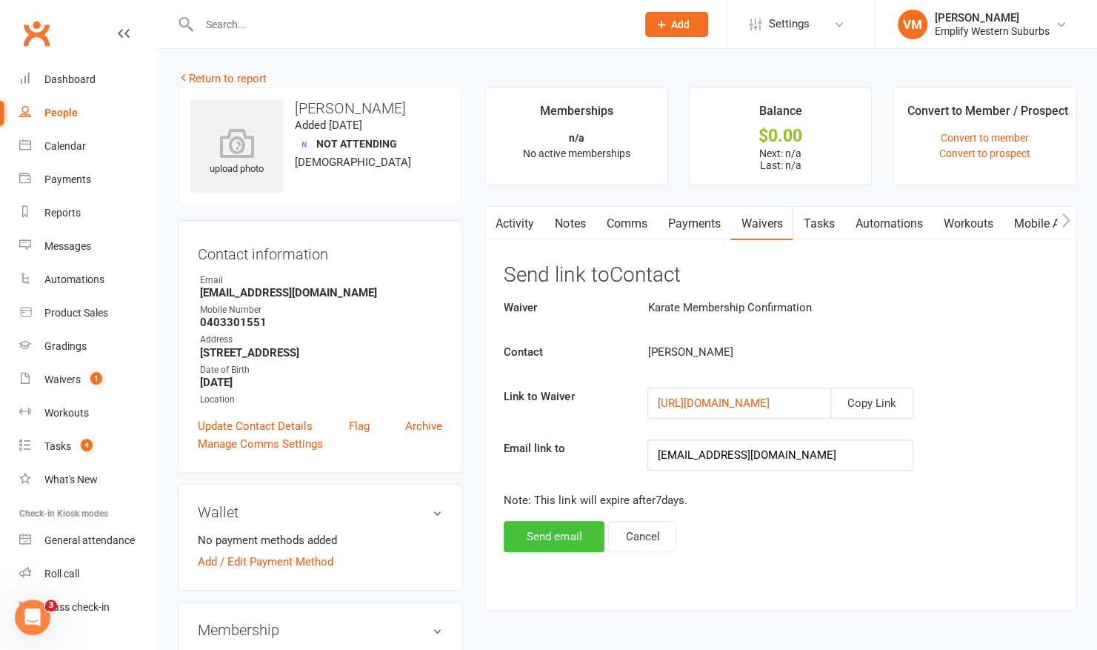
click at [550, 536] on button "Send email" at bounding box center [554, 536] width 101 height 31
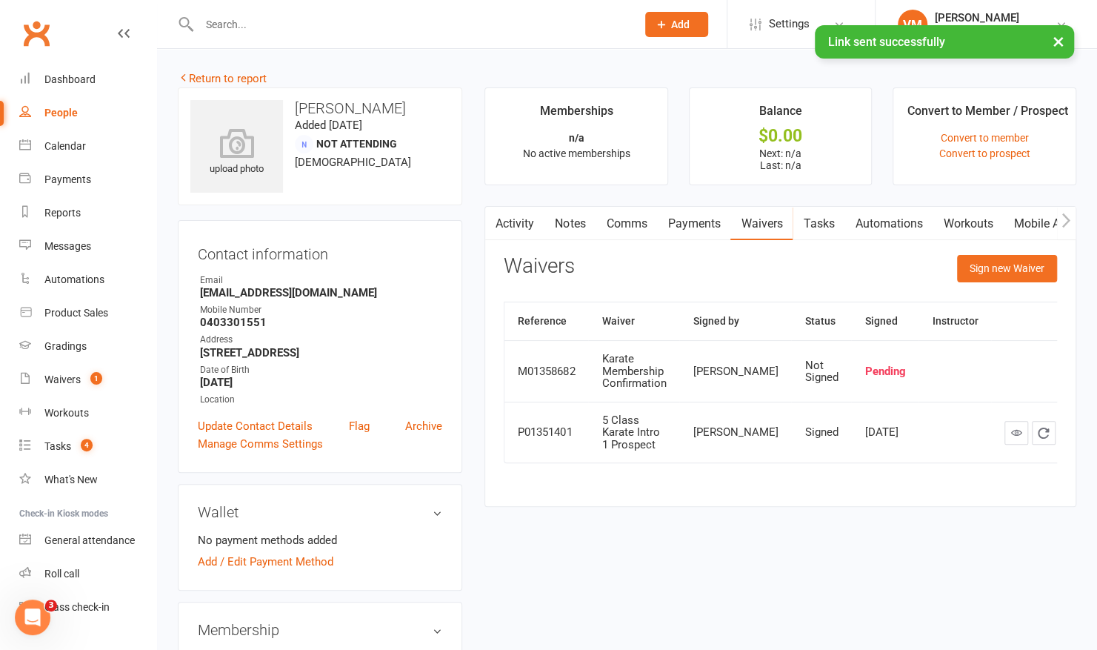
click at [630, 219] on link "Comms" at bounding box center [626, 224] width 61 height 34
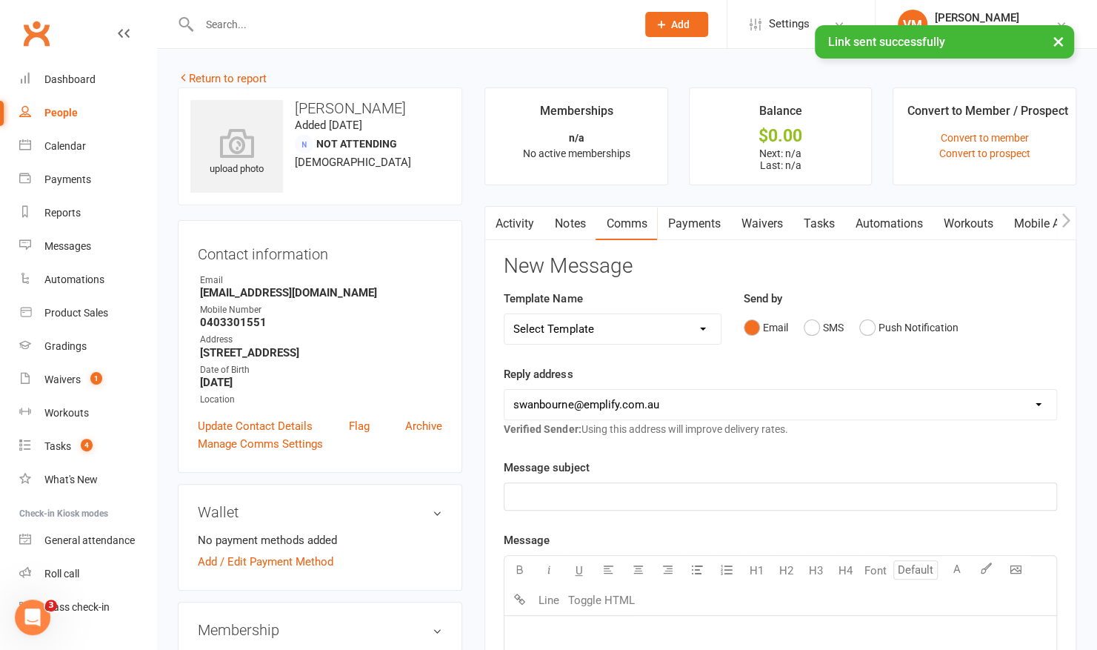
click at [686, 324] on select "Select Template [Email] 15 Days Absent (adult) [Email] 15 Days Absent (child) […" at bounding box center [612, 329] width 216 height 30
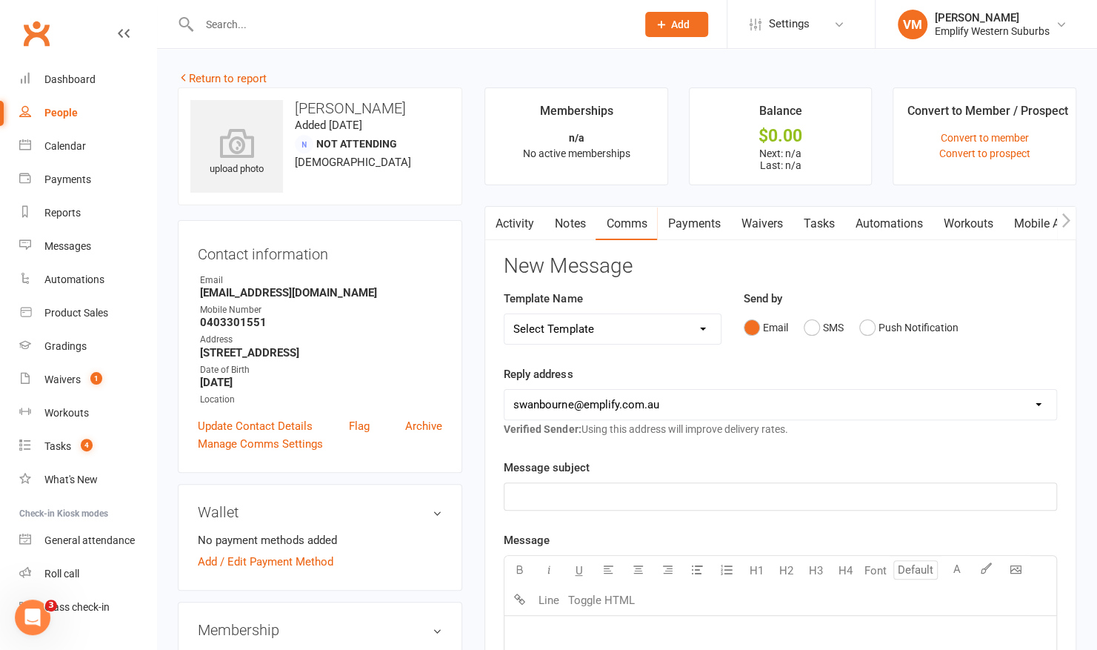
select select "62"
click at [504, 314] on select "Select Template [Email] 15 Days Absent (adult) [Email] 15 Days Absent (child) […" at bounding box center [612, 329] width 216 height 30
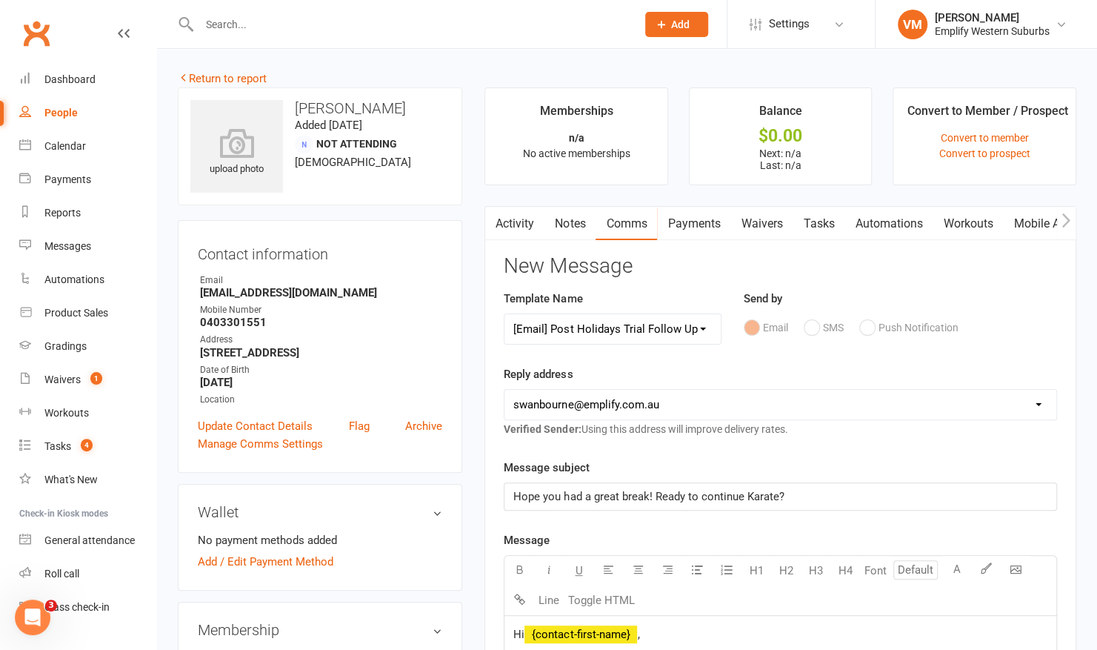
scroll to position [269, 0]
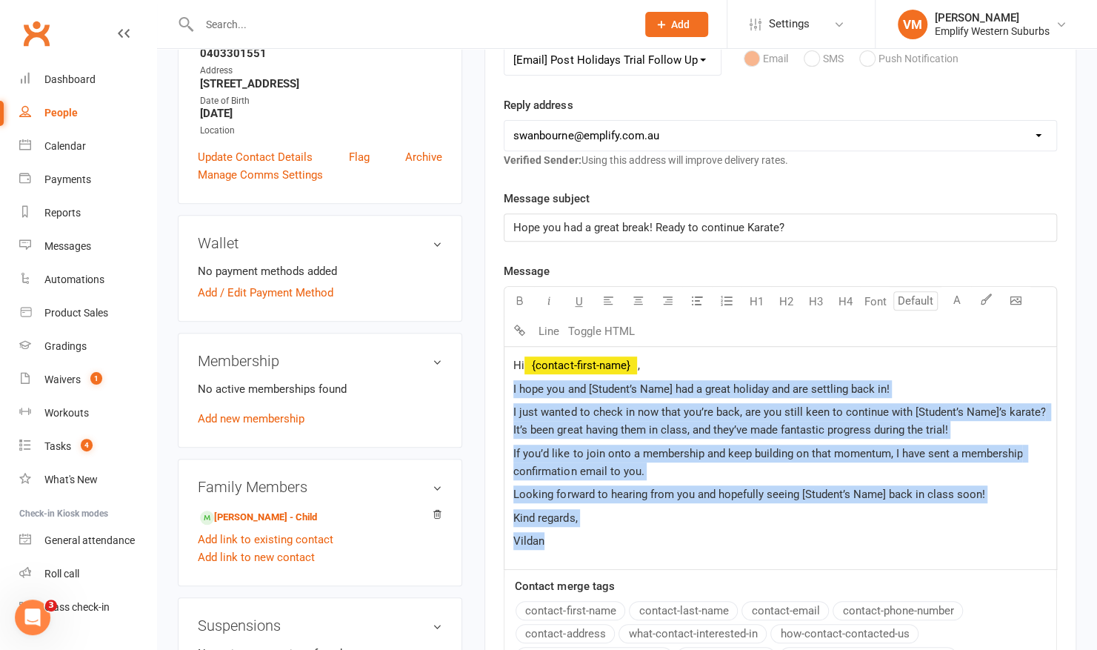
drag, startPoint x: 510, startPoint y: 382, endPoint x: 582, endPoint y: 539, distance: 173.0
click at [582, 539] on div "Hi ﻿ {contact-first-name} , I hope you and [Student’s Name] had a great holiday…" at bounding box center [780, 458] width 552 height 222
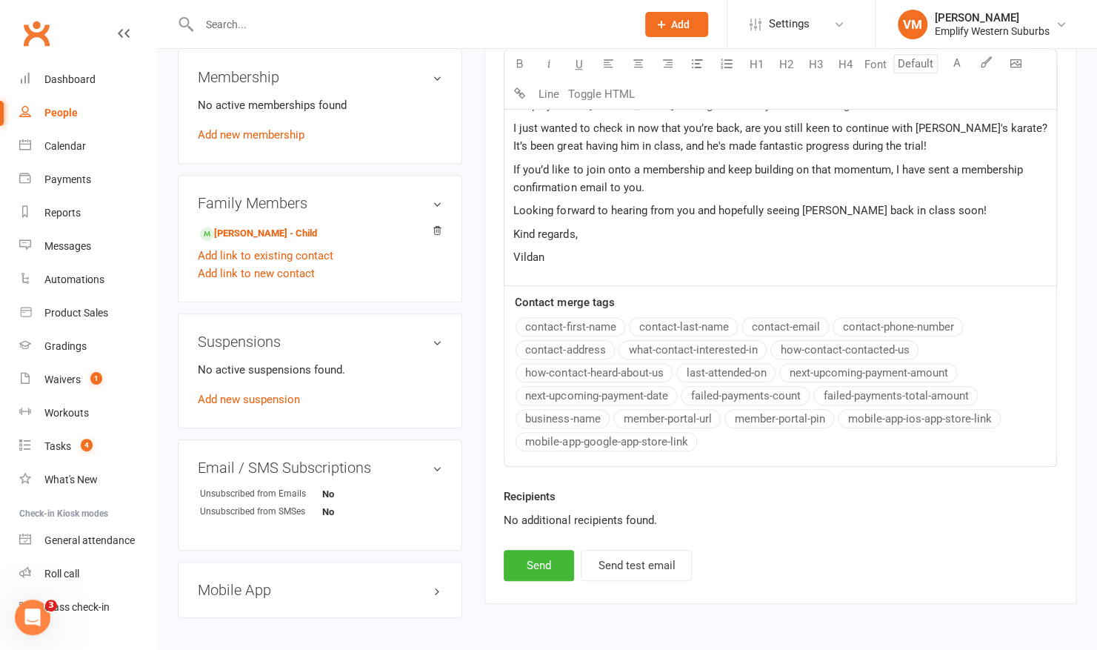
scroll to position [553, 0]
click at [536, 558] on button "Send" at bounding box center [539, 564] width 70 height 31
select select
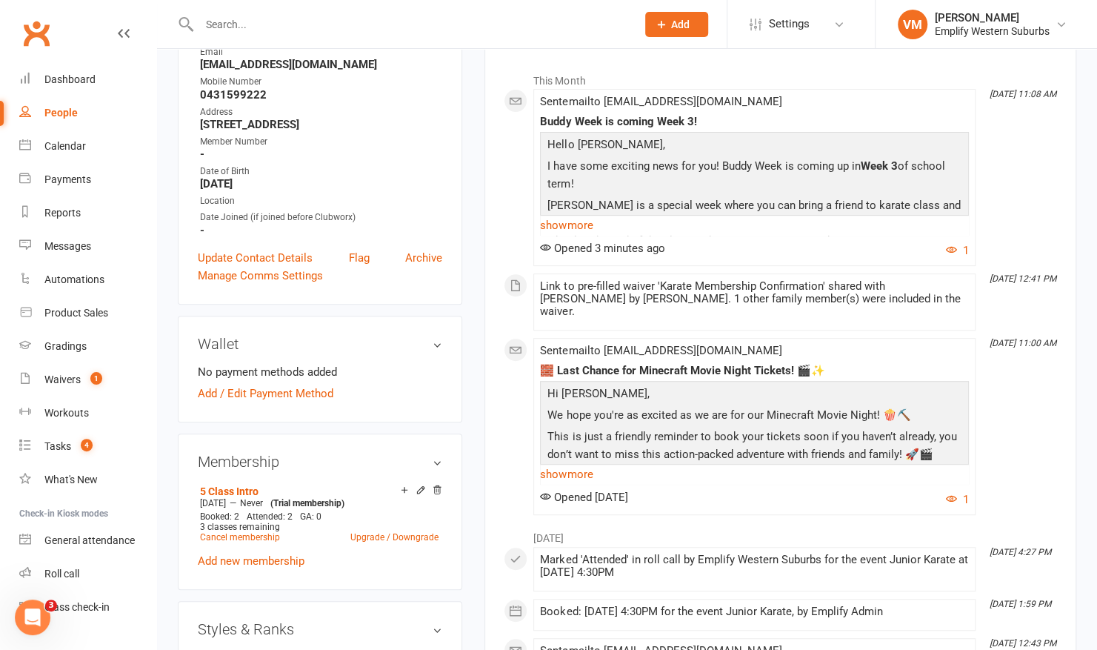
scroll to position [504, 0]
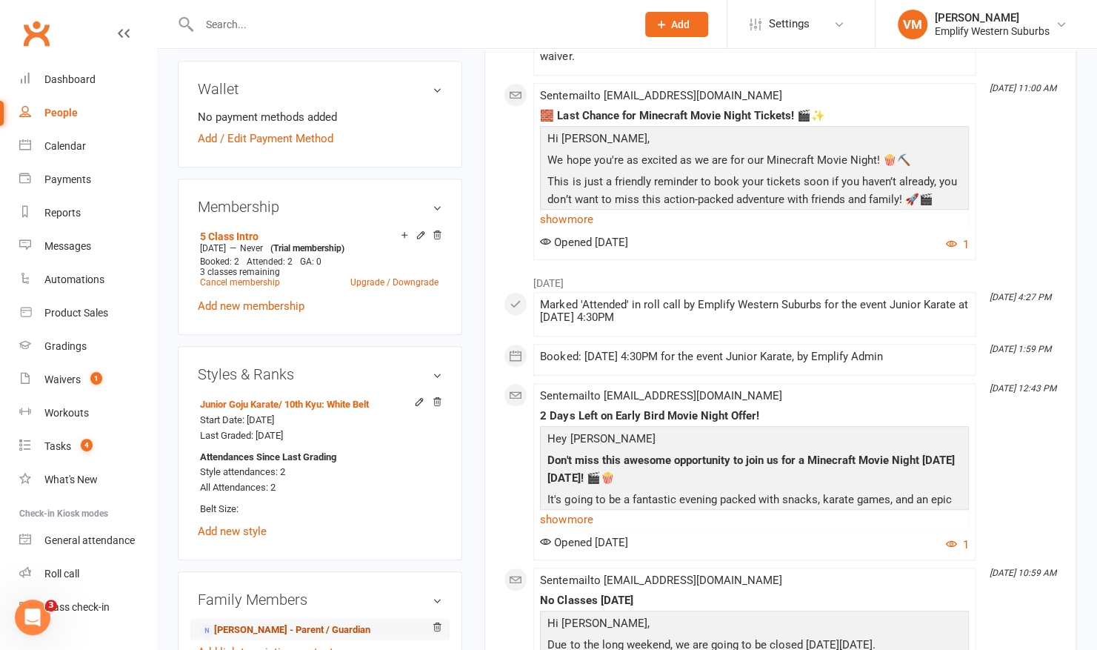
click at [244, 626] on link "[PERSON_NAME] - Parent / Guardian" at bounding box center [285, 630] width 170 height 16
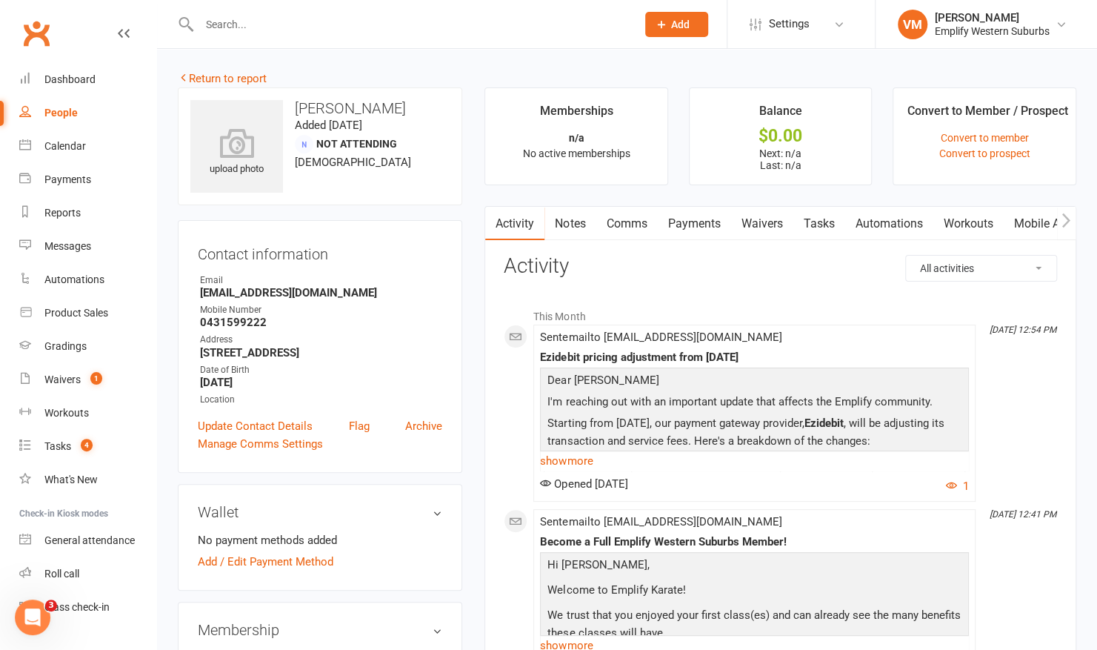
click at [776, 218] on link "Waivers" at bounding box center [761, 224] width 62 height 34
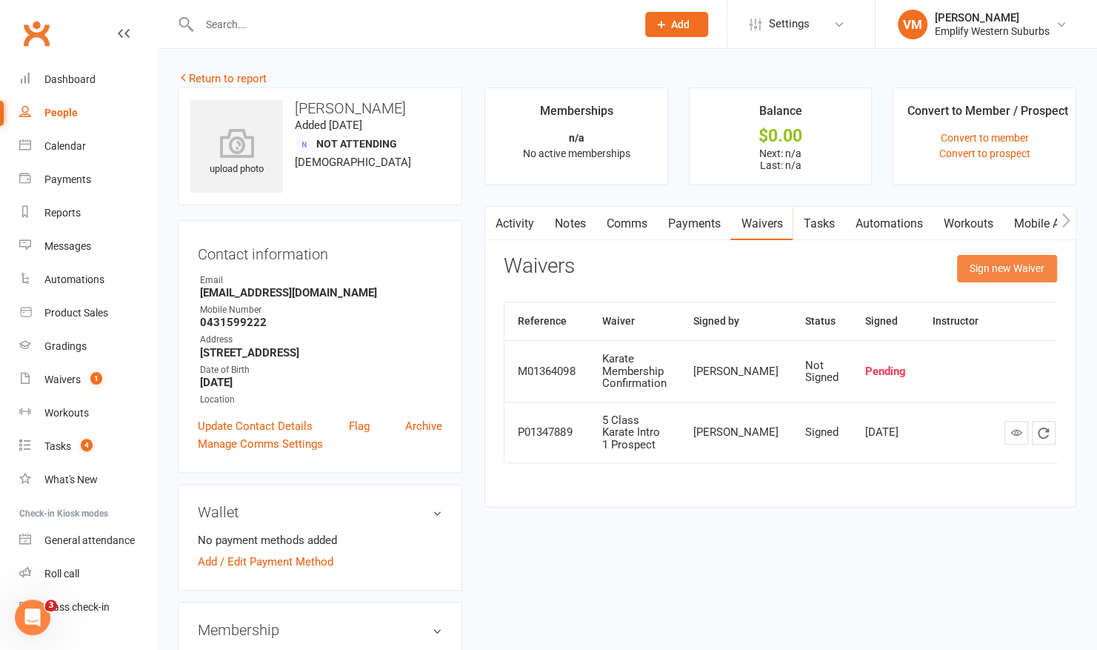
click at [997, 262] on button "Sign new Waiver" at bounding box center [1007, 268] width 100 height 27
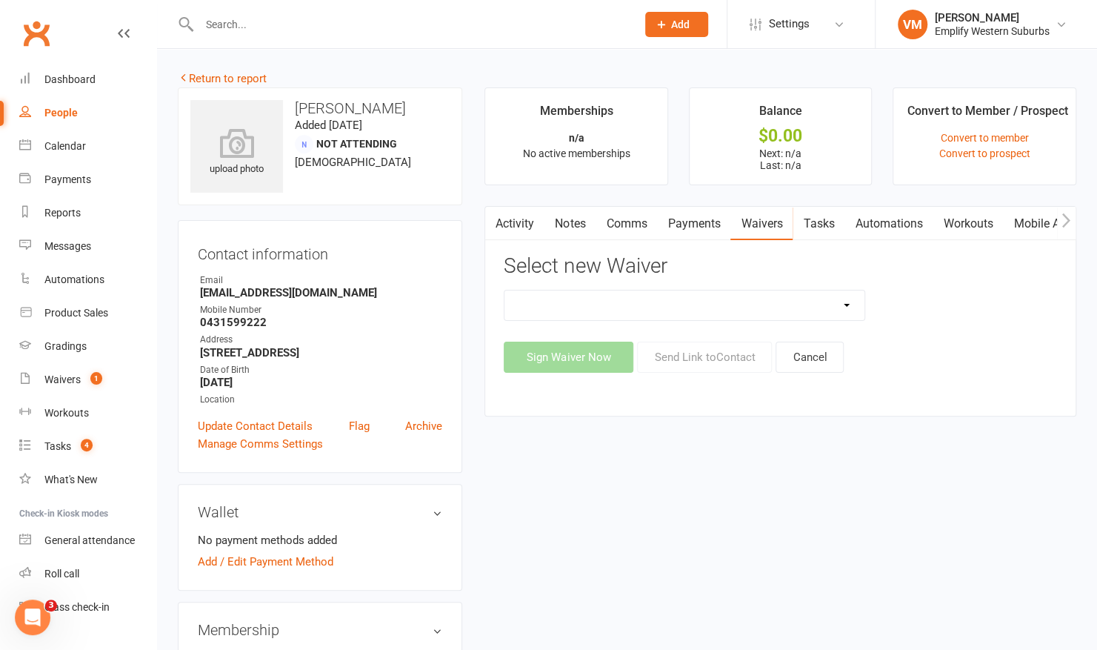
click at [805, 313] on select "5 Class Trial & Free Uniform Karate Membership Confirmation Karate Membership C…" at bounding box center [684, 305] width 360 height 30
select select "6813"
click at [504, 290] on select "5 Class Trial & Free Uniform Karate Membership Confirmation Karate Membership C…" at bounding box center [684, 305] width 360 height 30
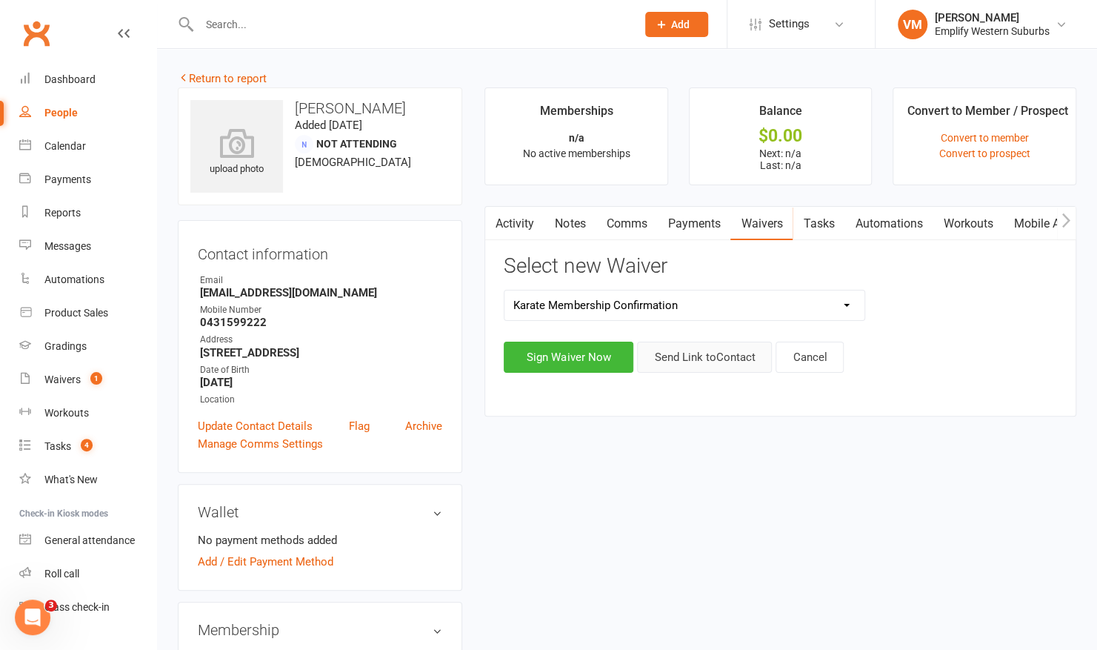
click at [693, 353] on button "Send Link to Contact" at bounding box center [704, 357] width 135 height 31
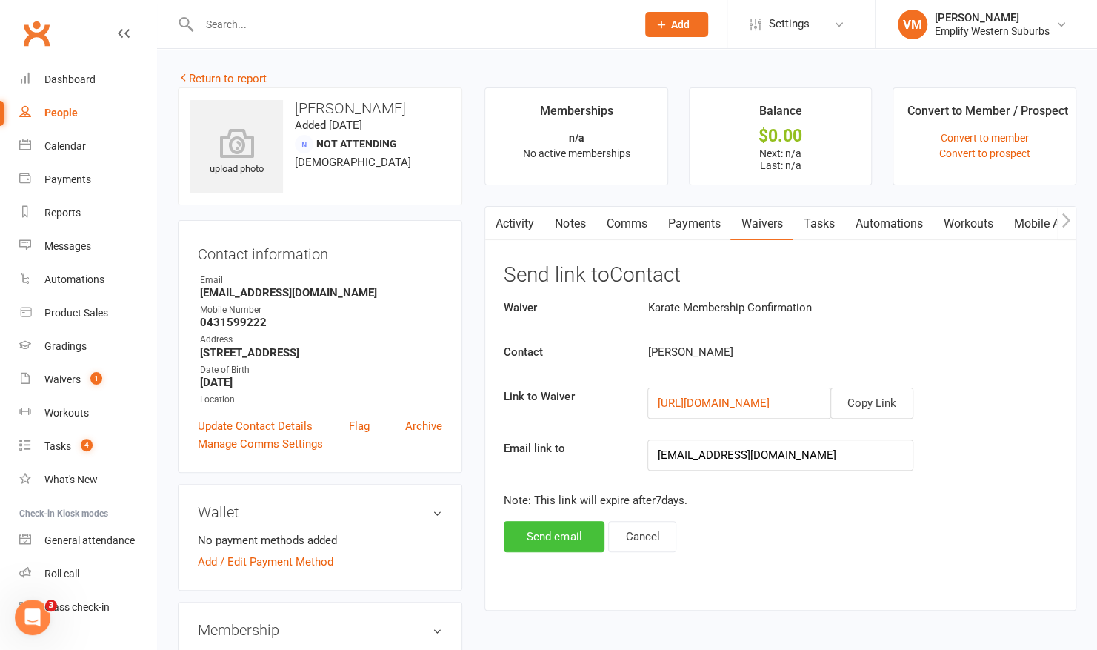
click at [536, 530] on button "Send email" at bounding box center [554, 536] width 101 height 31
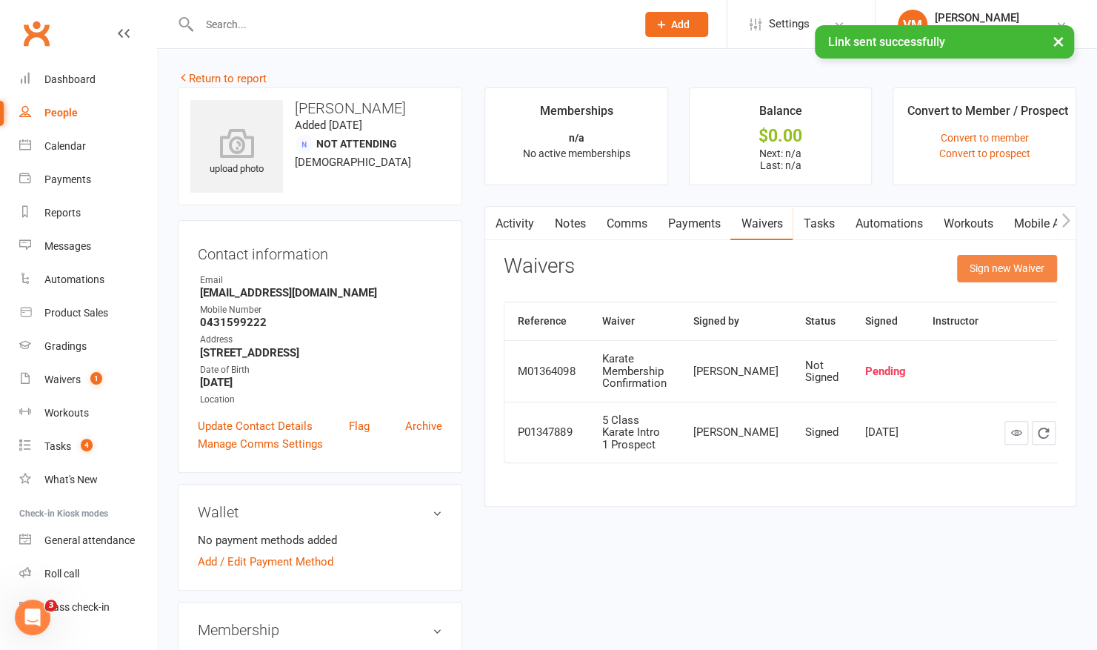
click at [990, 270] on button "Sign new Waiver" at bounding box center [1007, 268] width 100 height 27
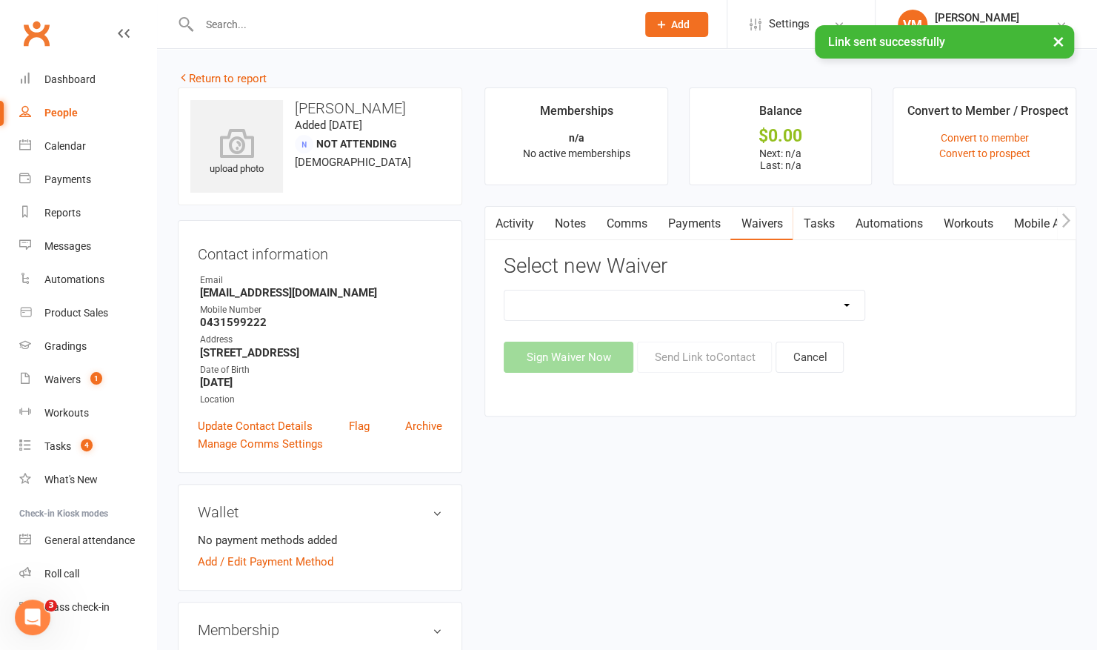
click at [770, 325] on div "5 Class Trial & Free Uniform Karate Membership Confirmation Karate Membership C…" at bounding box center [780, 331] width 553 height 83
click at [800, 305] on select "5 Class Trial & Free Uniform Karate Membership Confirmation Karate Membership C…" at bounding box center [684, 305] width 360 height 30
click at [699, 262] on h3 "Select new Waiver" at bounding box center [780, 266] width 553 height 23
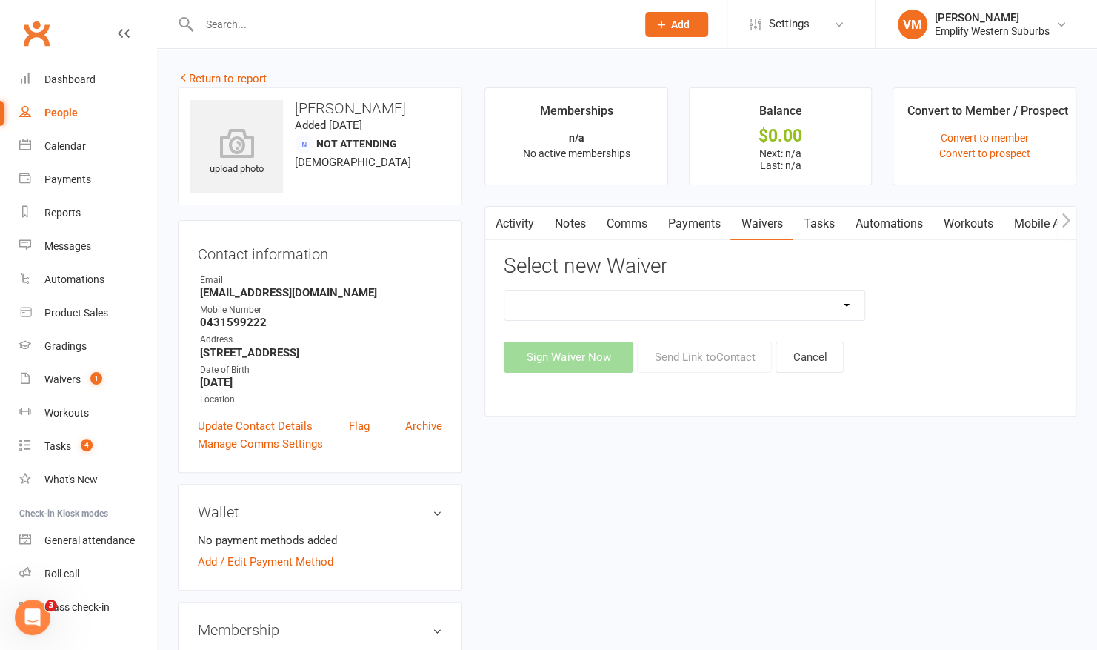
click at [624, 221] on link "Comms" at bounding box center [626, 224] width 61 height 34
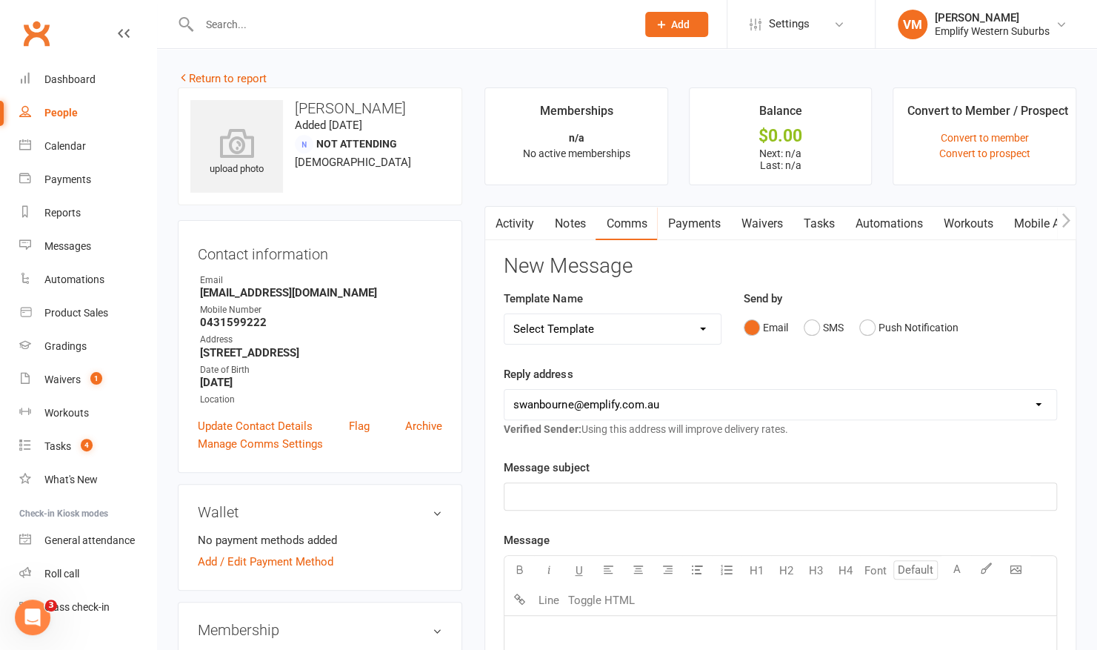
click at [688, 322] on select "Select Template [Email] 15 Days Absent (adult) [Email] 15 Days Absent (child) […" at bounding box center [612, 329] width 216 height 30
select select "62"
click at [504, 314] on select "Select Template [Email] 15 Days Absent (adult) [Email] 15 Days Absent (child) […" at bounding box center [612, 329] width 216 height 30
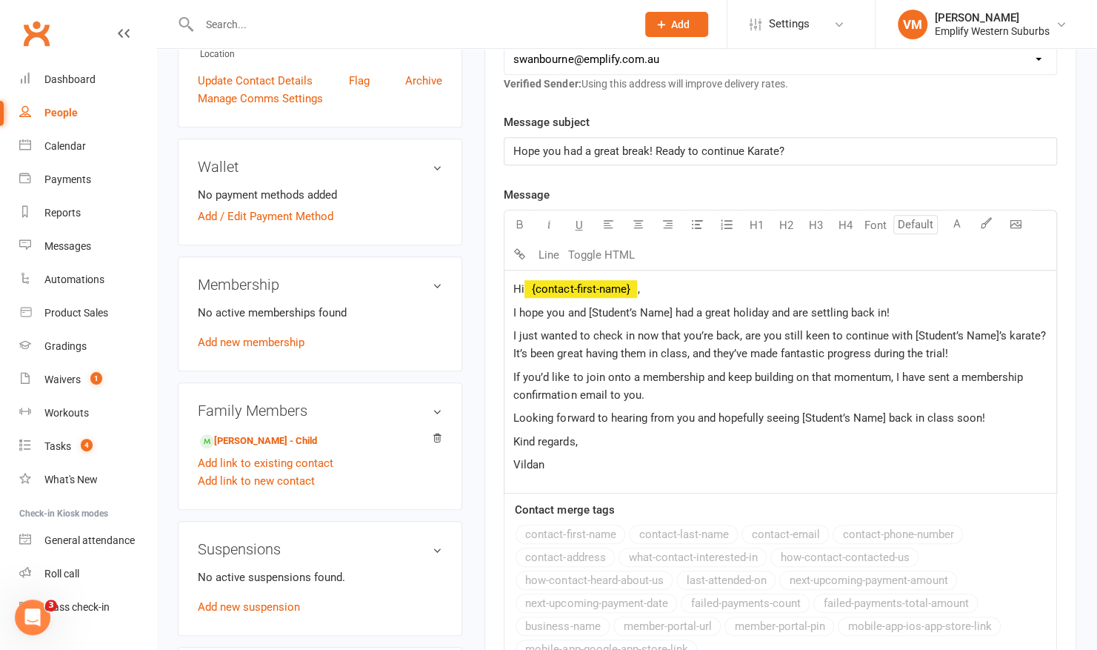
scroll to position [350, 0]
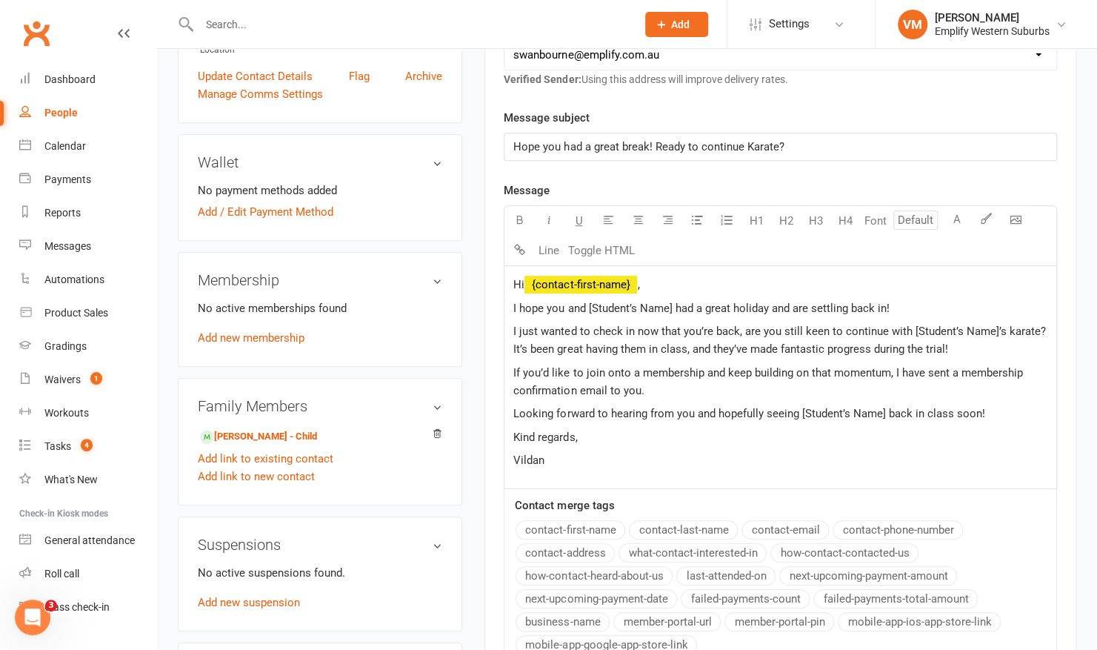
click at [650, 310] on span "I hope you and [Student’s Name] had a great holiday and are settling back in!" at bounding box center [701, 308] width 376 height 13
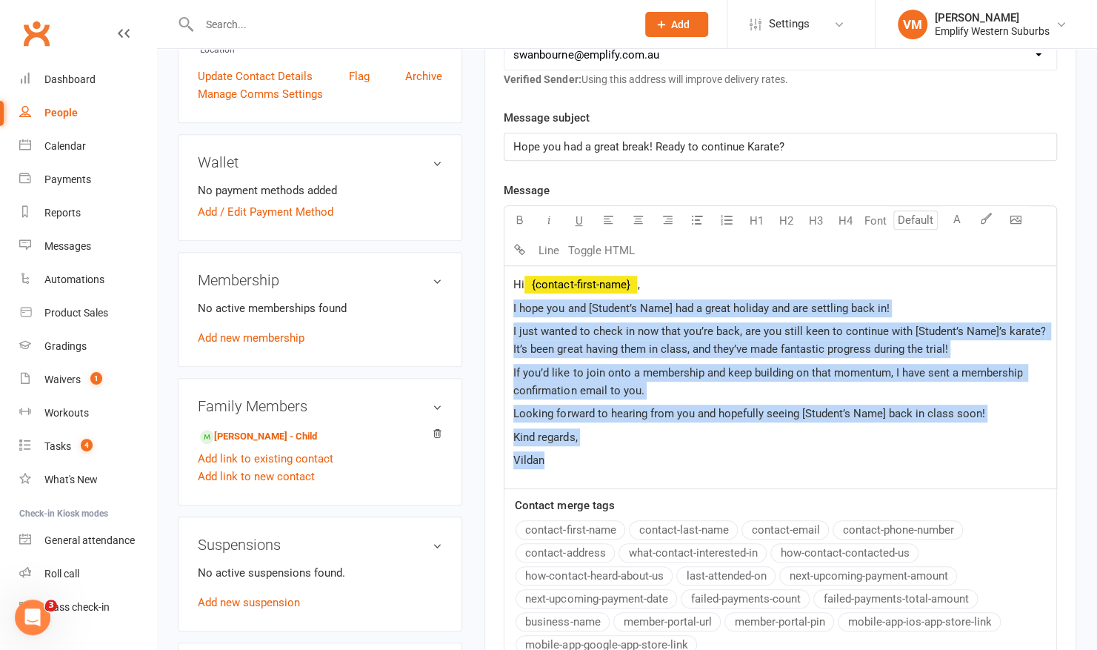
drag, startPoint x: 510, startPoint y: 305, endPoint x: 585, endPoint y: 459, distance: 171.6
click at [585, 459] on div "Hi ﻿ {contact-first-name} , I hope you and [Student’s Name] had a great holiday…" at bounding box center [780, 377] width 552 height 222
paste div
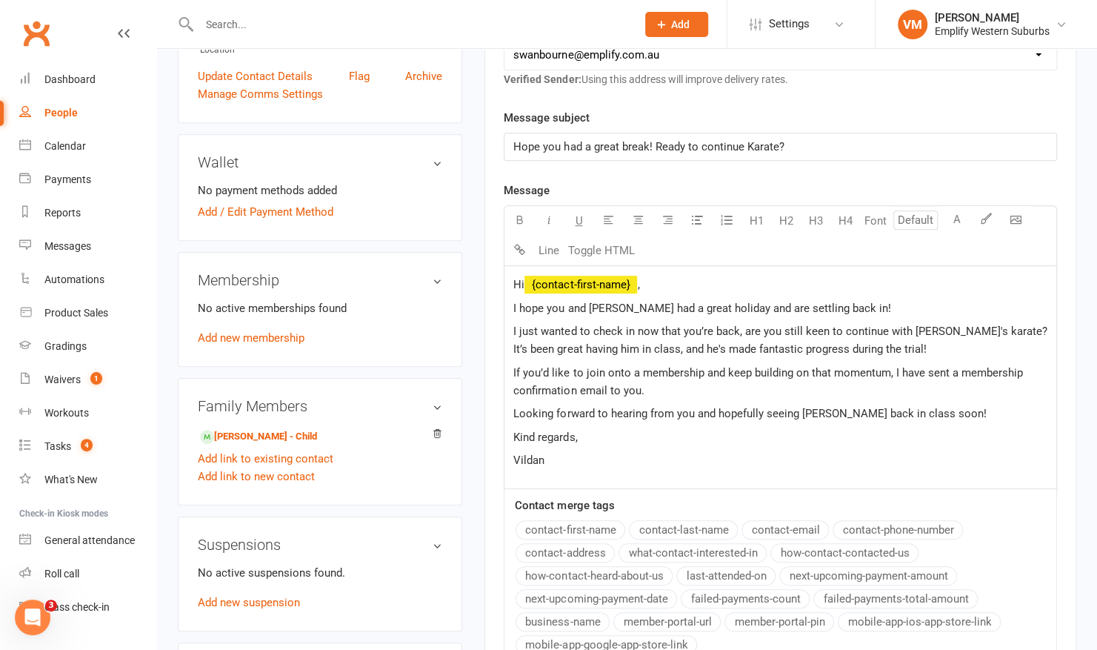
click at [598, 305] on span "I hope you and [PERSON_NAME] had a great holiday and are settling back in!" at bounding box center [701, 308] width 377 height 13
click at [926, 327] on span "I just wanted to check in now that you’re back, are you still keen to continue …" at bounding box center [781, 339] width 536 height 31
click at [819, 411] on span "Looking forward to hearing from you and hopefully seeing [PERSON_NAME] back in …" at bounding box center [749, 413] width 473 height 13
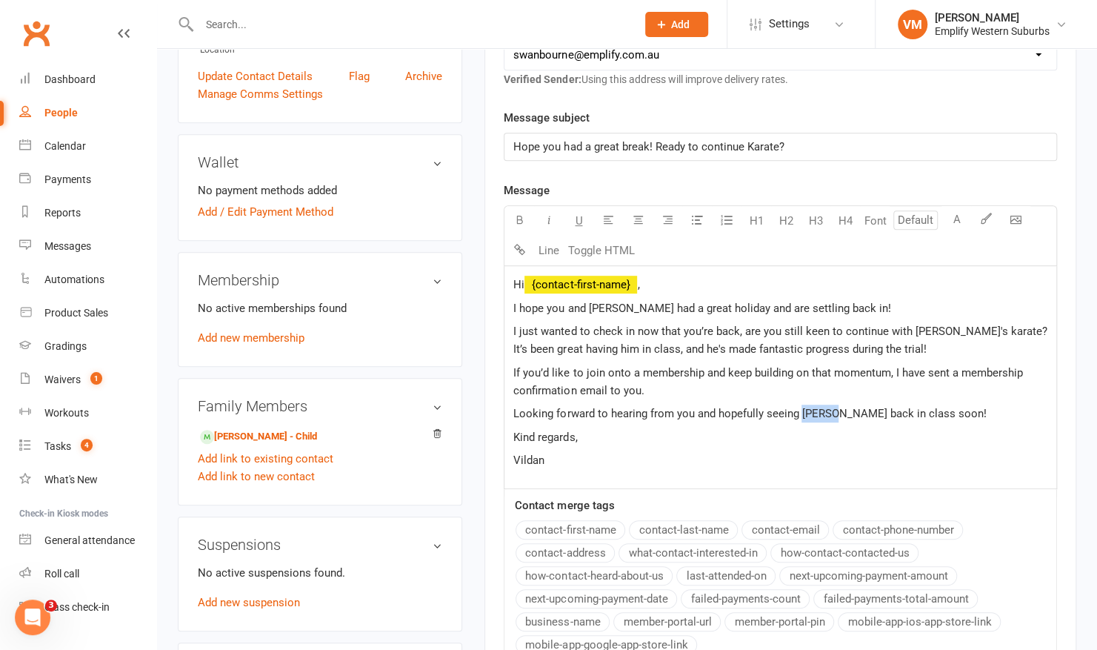
click at [819, 411] on span "Looking forward to hearing from you and hopefully seeing [PERSON_NAME] back in …" at bounding box center [749, 413] width 473 height 13
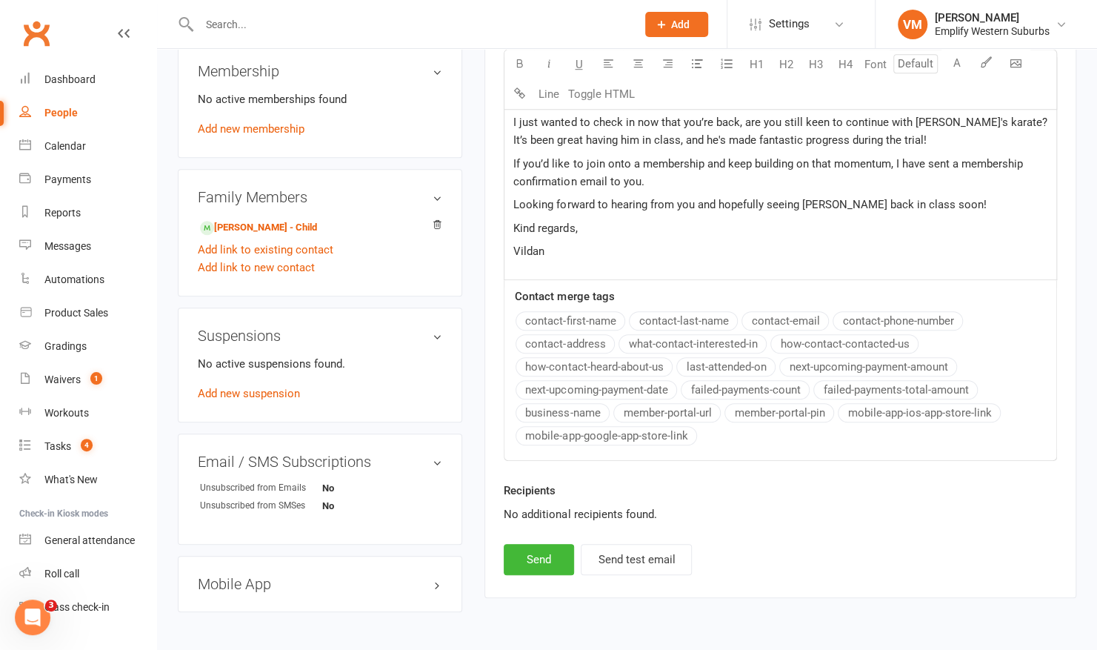
scroll to position [557, 0]
click at [549, 564] on button "Send" at bounding box center [539, 560] width 70 height 31
select select
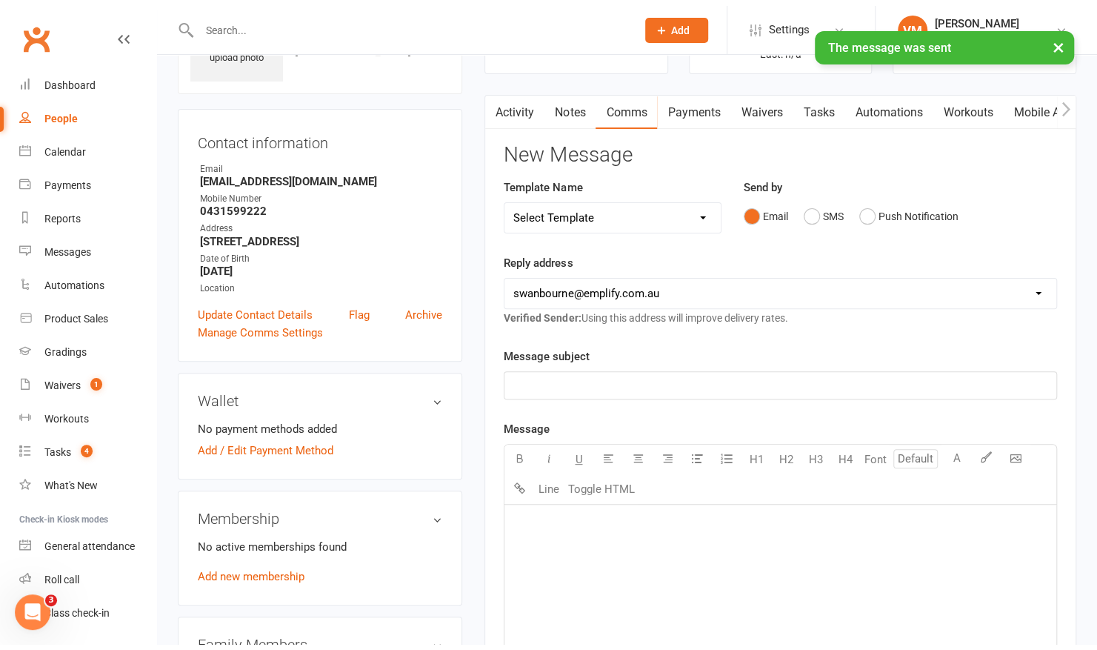
scroll to position [0, 0]
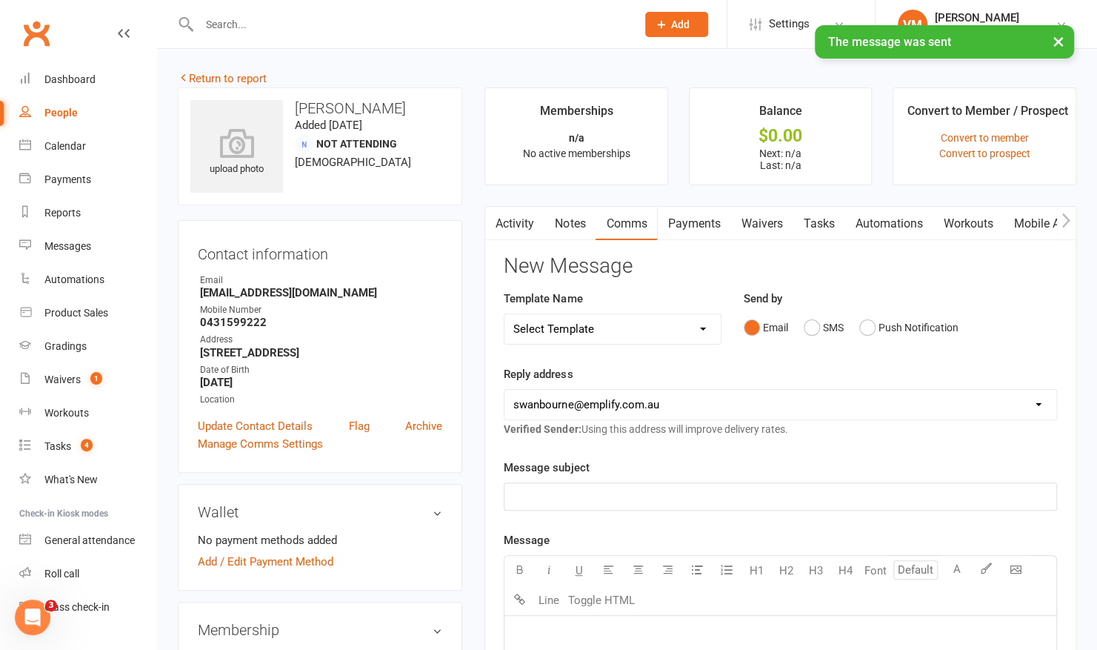
click at [785, 222] on link "Waivers" at bounding box center [761, 224] width 62 height 34
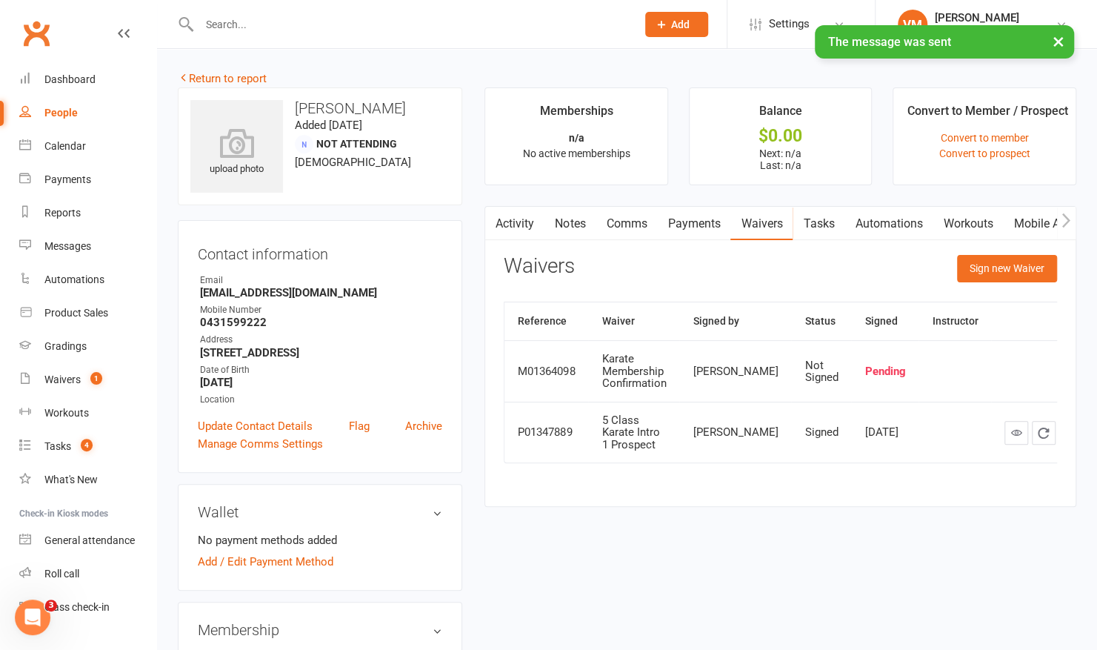
click at [517, 211] on link "Activity" at bounding box center [514, 224] width 59 height 34
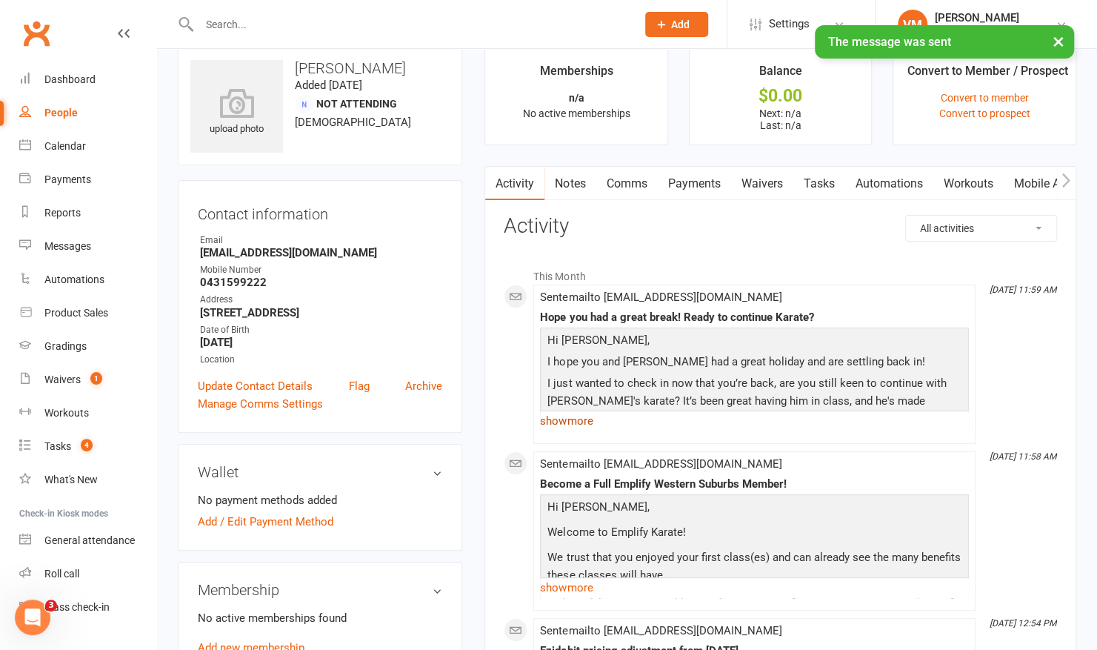
scroll to position [43, 0]
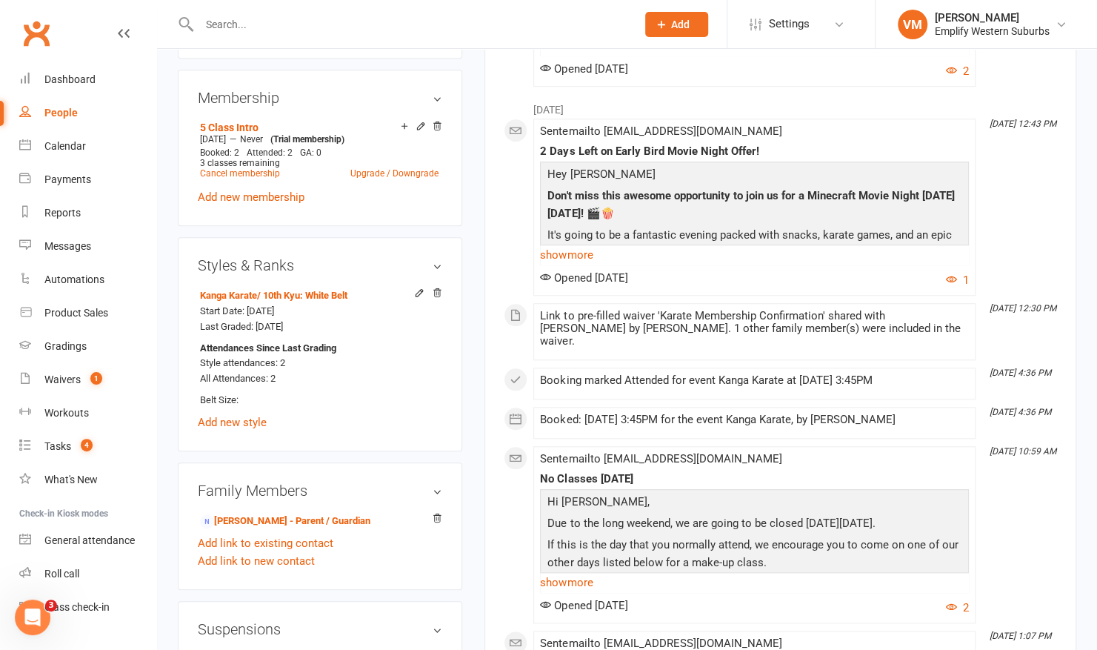
scroll to position [613, 0]
click at [299, 516] on link "[PERSON_NAME] - Parent / Guardian" at bounding box center [285, 521] width 170 height 16
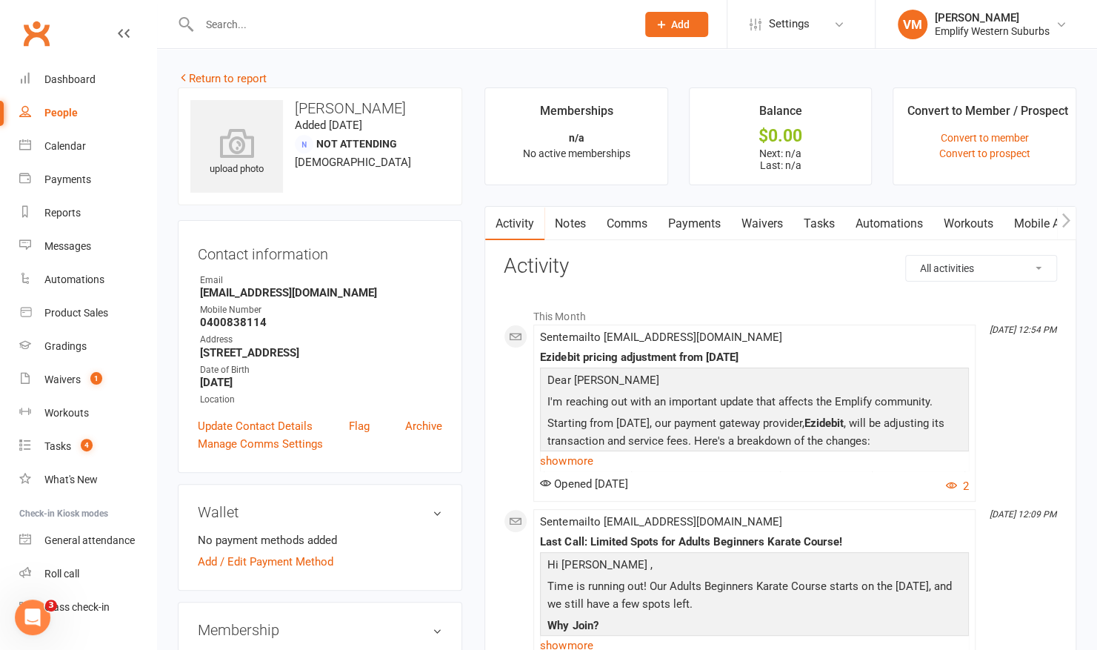
click at [612, 218] on link "Comms" at bounding box center [626, 224] width 61 height 34
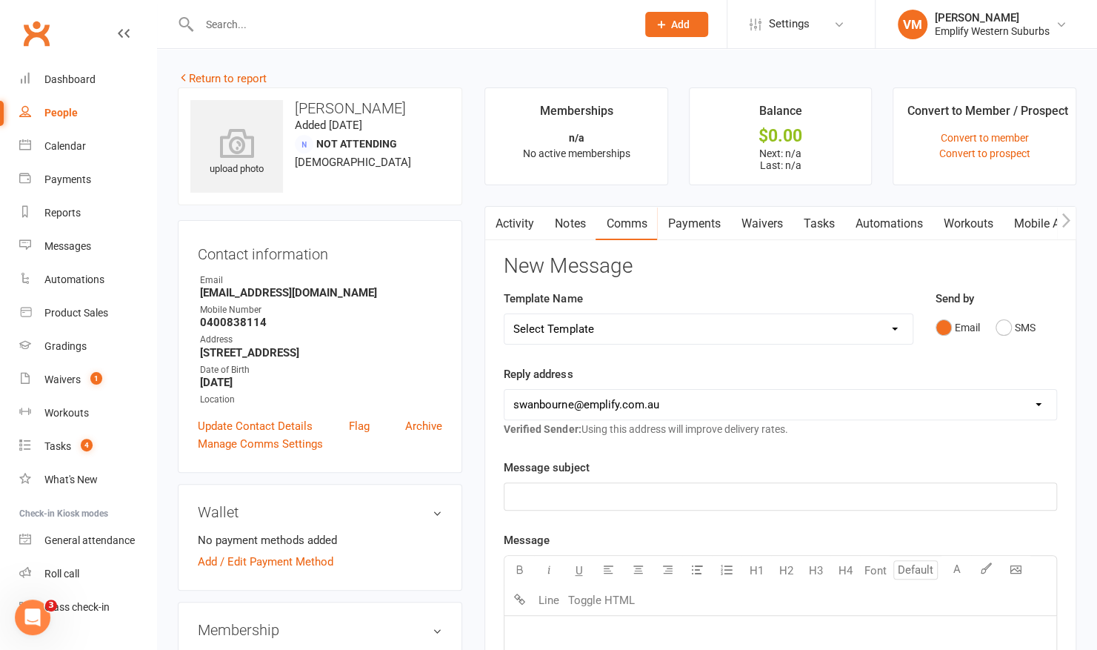
click at [772, 213] on link "Waivers" at bounding box center [761, 224] width 62 height 34
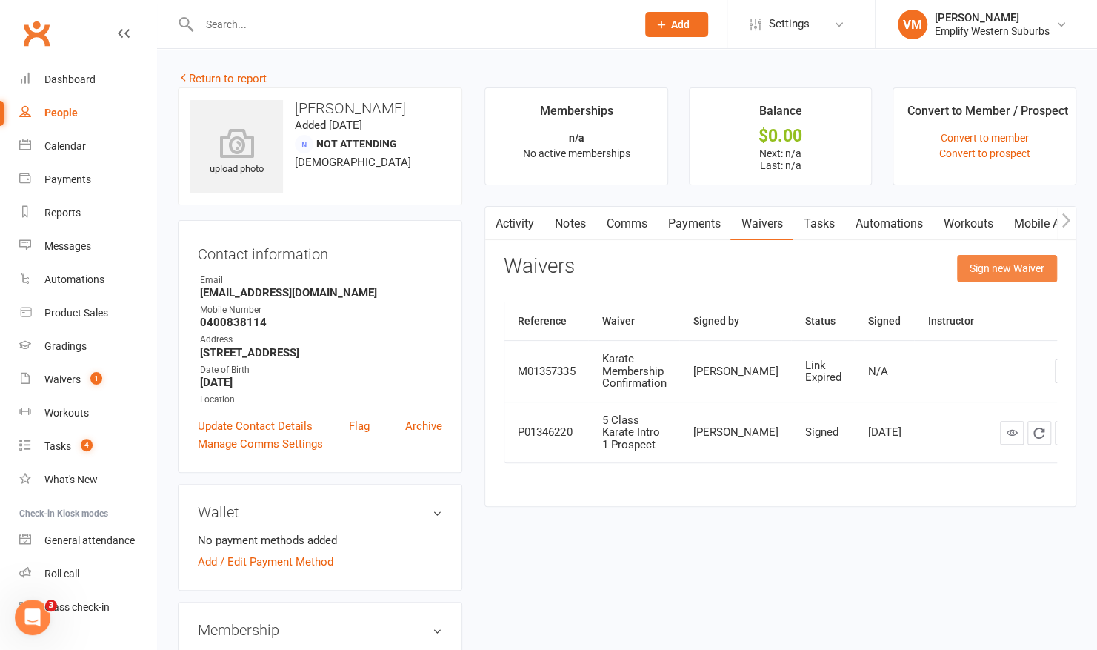
click at [1010, 256] on button "Sign new Waiver" at bounding box center [1007, 268] width 100 height 27
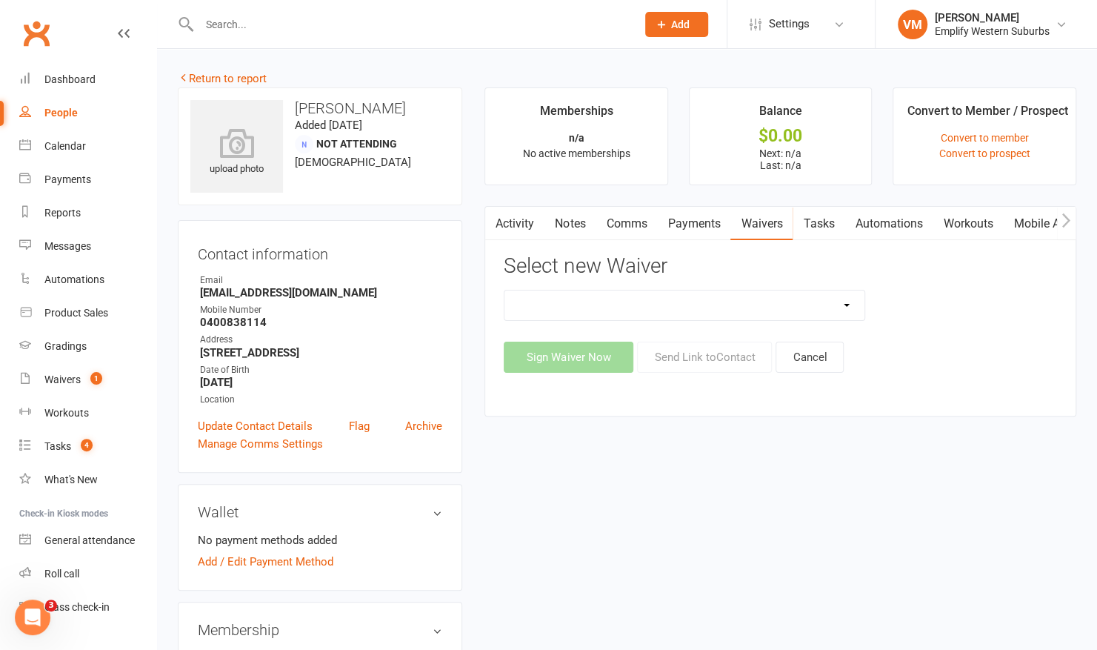
click at [815, 290] on select "5 Class Trial & Free Uniform Karate Membership Confirmation Karate Membership C…" at bounding box center [684, 305] width 360 height 30
select select "6813"
click at [504, 290] on select "5 Class Trial & Free Uniform Karate Membership Confirmation Karate Membership C…" at bounding box center [684, 305] width 360 height 30
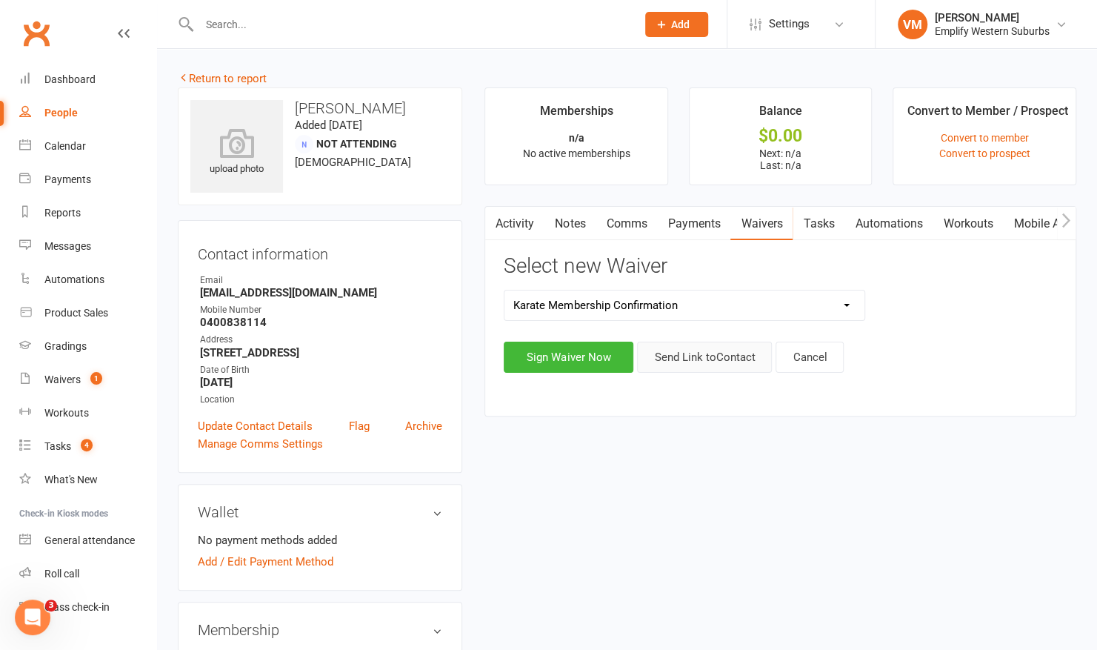
click at [688, 354] on button "Send Link to Contact" at bounding box center [704, 357] width 135 height 31
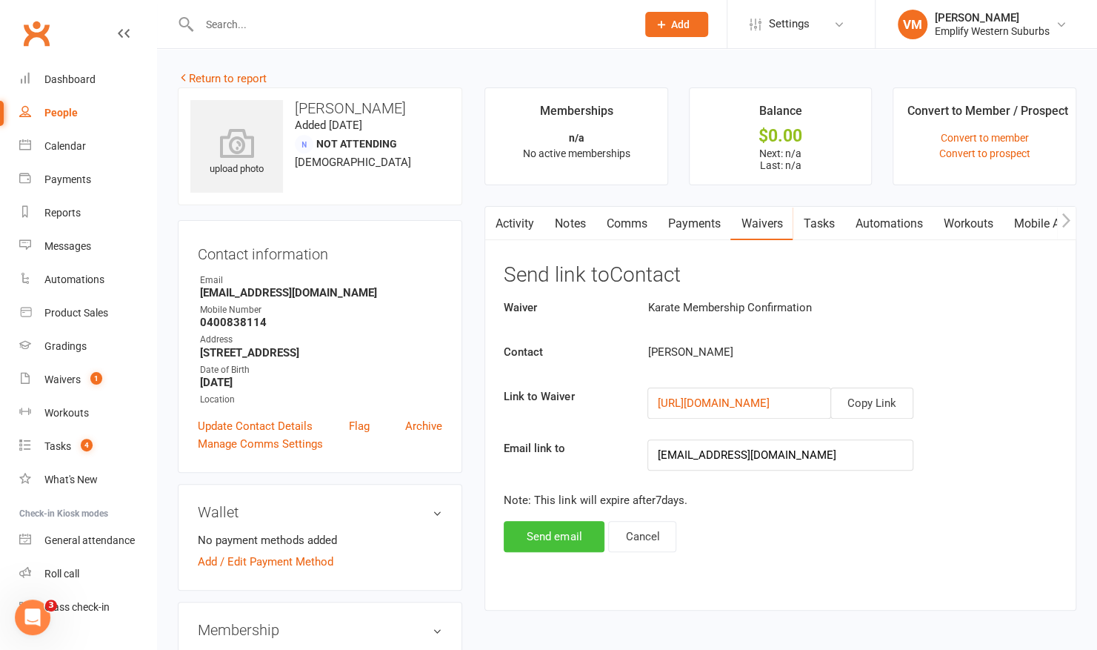
click at [548, 526] on button "Send email" at bounding box center [554, 536] width 101 height 31
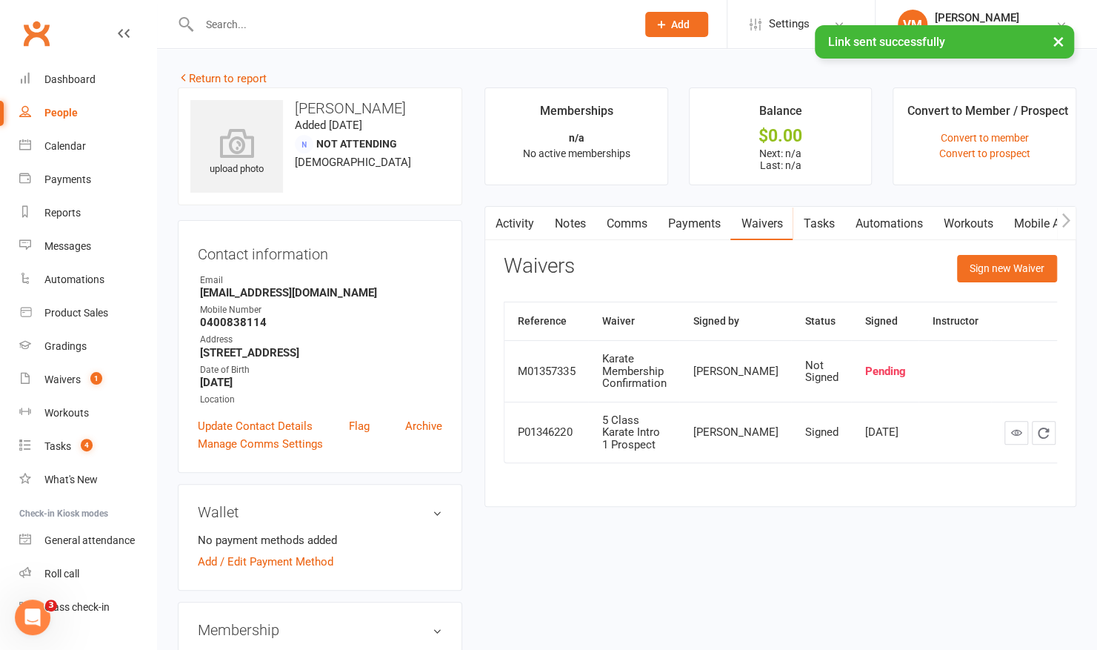
click at [613, 226] on link "Comms" at bounding box center [626, 224] width 61 height 34
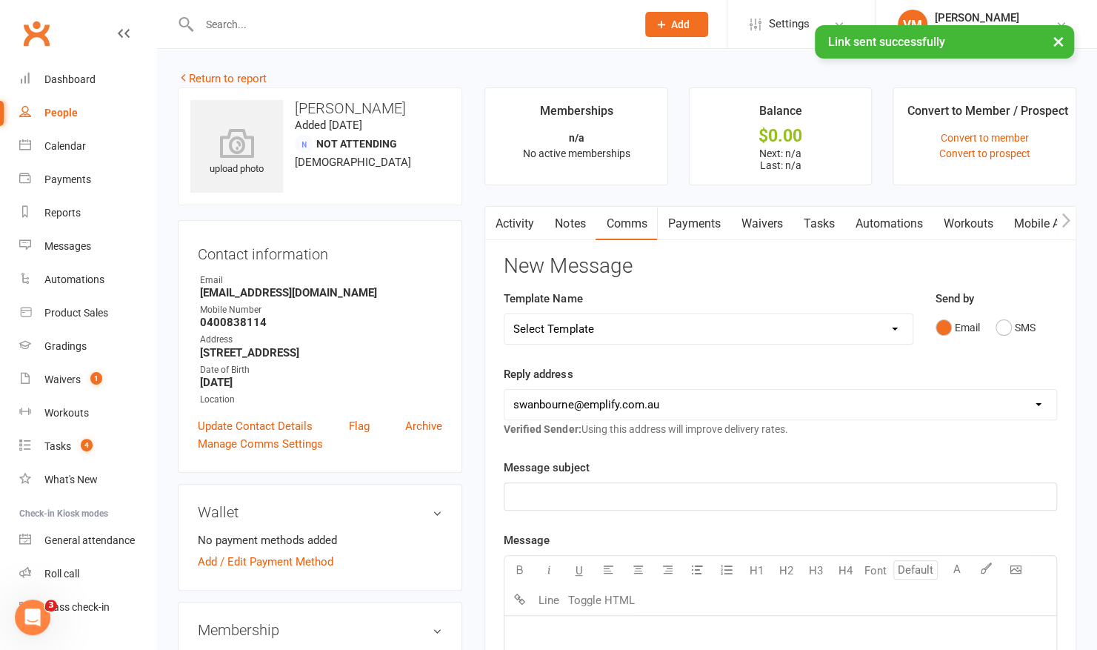
click at [863, 338] on select "Select Template [Email] 15 Days Absent (adult) [Email] 15 Days Absent (child) […" at bounding box center [707, 329] width 407 height 30
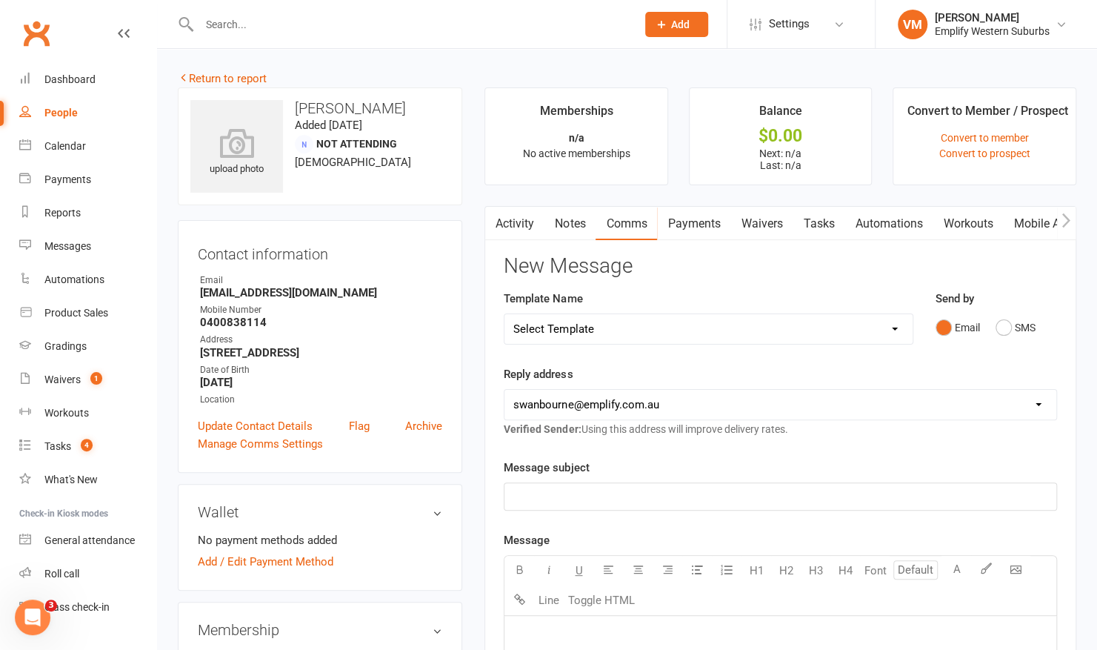
select select "62"
click at [504, 314] on select "Select Template [Email] 15 Days Absent (adult) [Email] 15 Days Absent (child) […" at bounding box center [707, 329] width 407 height 30
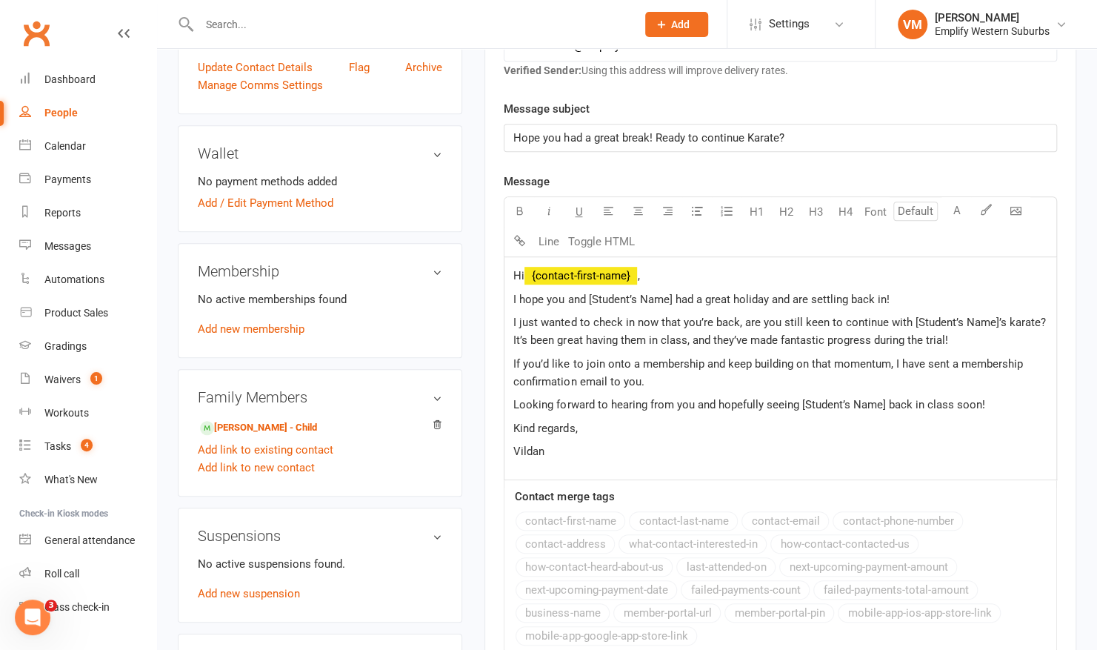
scroll to position [360, 0]
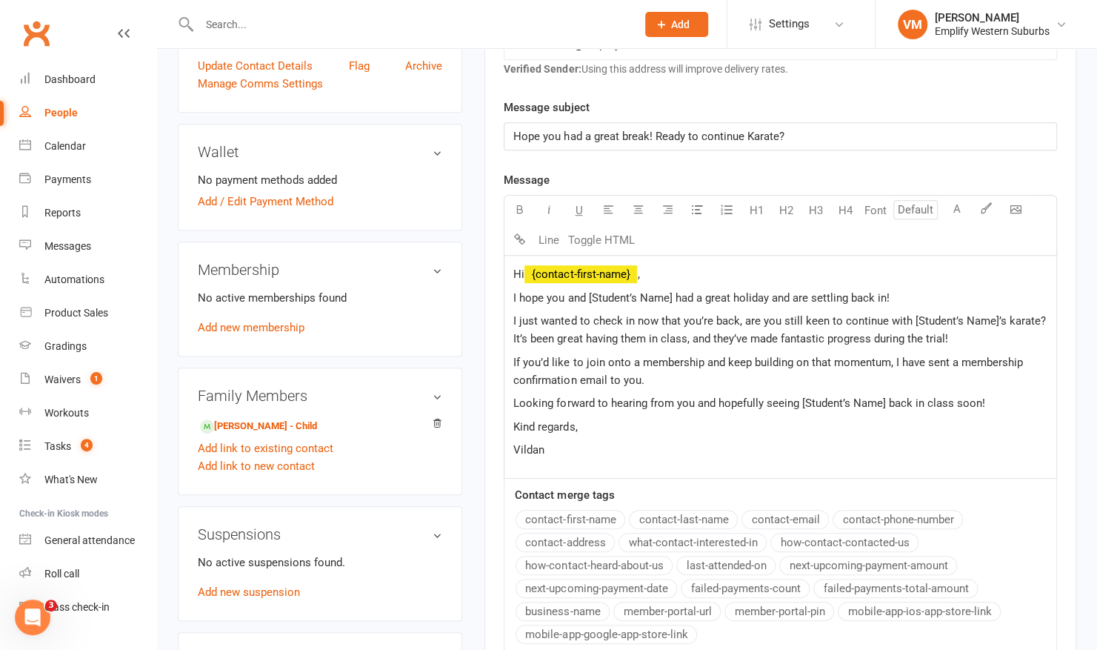
click at [587, 291] on span "I hope you and [Student’s Name] had a great holiday and are settling back in!" at bounding box center [701, 297] width 376 height 13
click at [908, 316] on span "I just wanted to check in now that you’re back, are you still keen to continue …" at bounding box center [780, 329] width 535 height 31
click at [587, 336] on span "I just wanted to check in now that you’re back, are you still keen to continue …" at bounding box center [781, 329] width 536 height 31
click at [675, 338] on span "I just wanted to check in now that you’re back, are you still keen to continue …" at bounding box center [781, 329] width 536 height 31
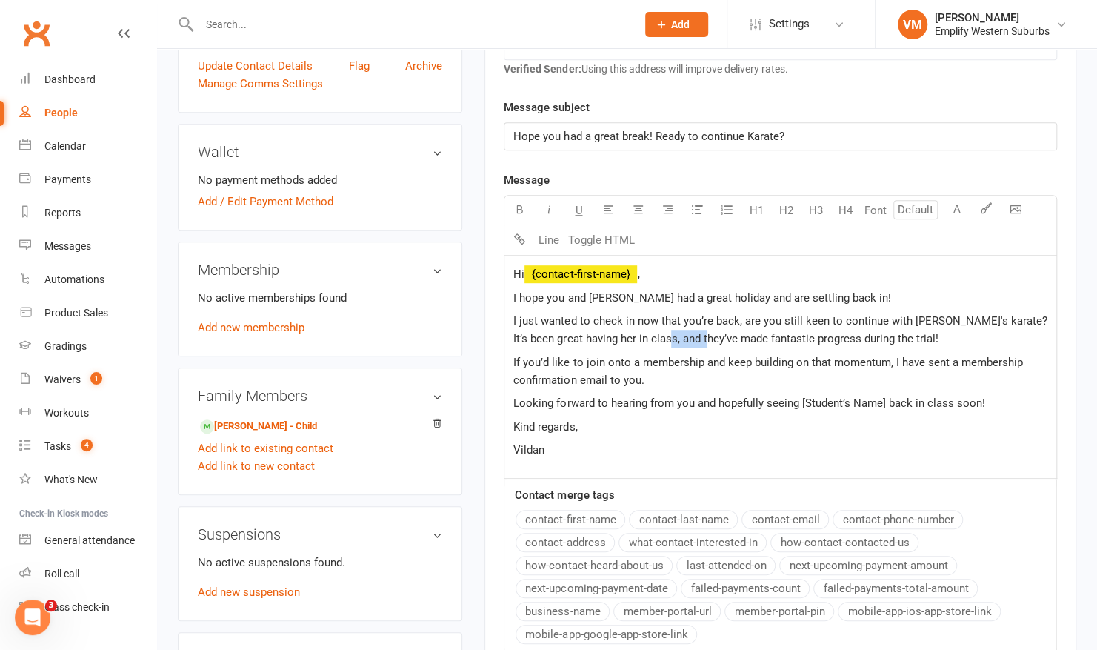
click at [675, 338] on span "I just wanted to check in now that you’re back, are you still keen to continue …" at bounding box center [781, 329] width 536 height 31
click at [799, 397] on span "Looking forward to hearing from you and hopefully seeing [Student’s Name] back …" at bounding box center [748, 402] width 471 height 13
click at [735, 317] on span "I just wanted to check in now that you’re back, are you still keen to continue …" at bounding box center [781, 329] width 536 height 31
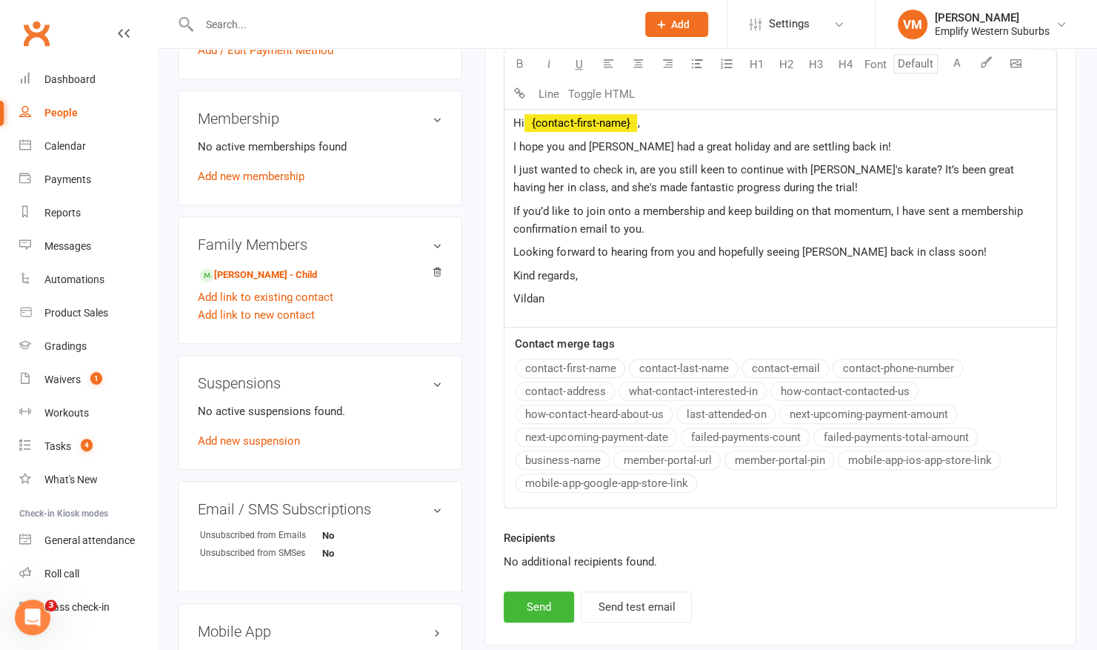
scroll to position [510, 0]
click at [535, 595] on button "Send" at bounding box center [539, 608] width 70 height 31
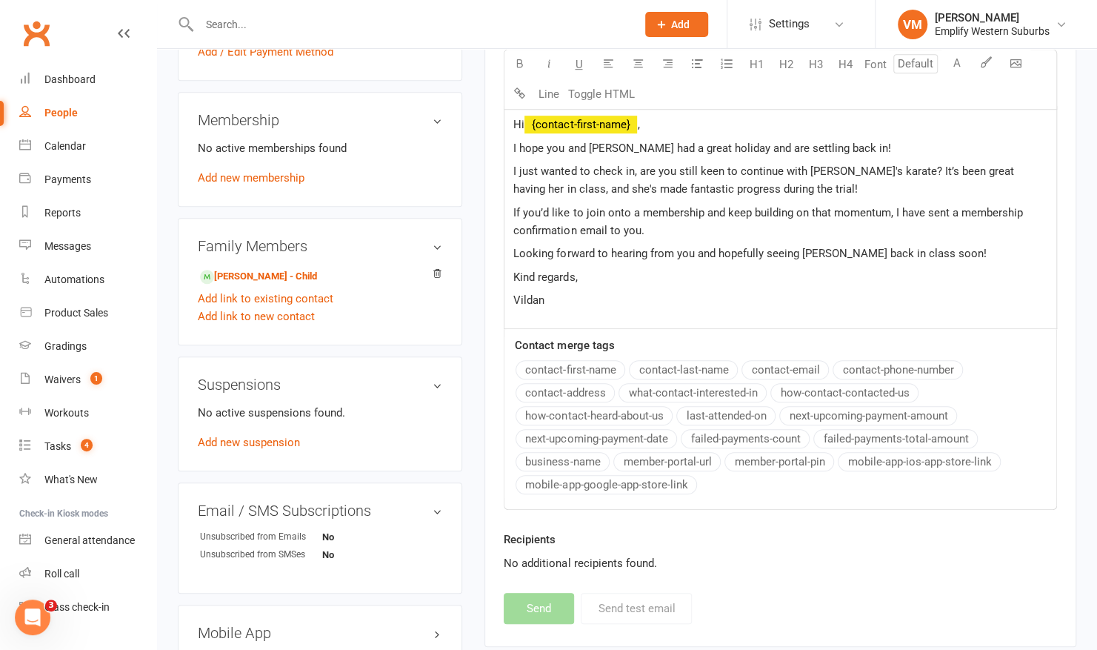
select select
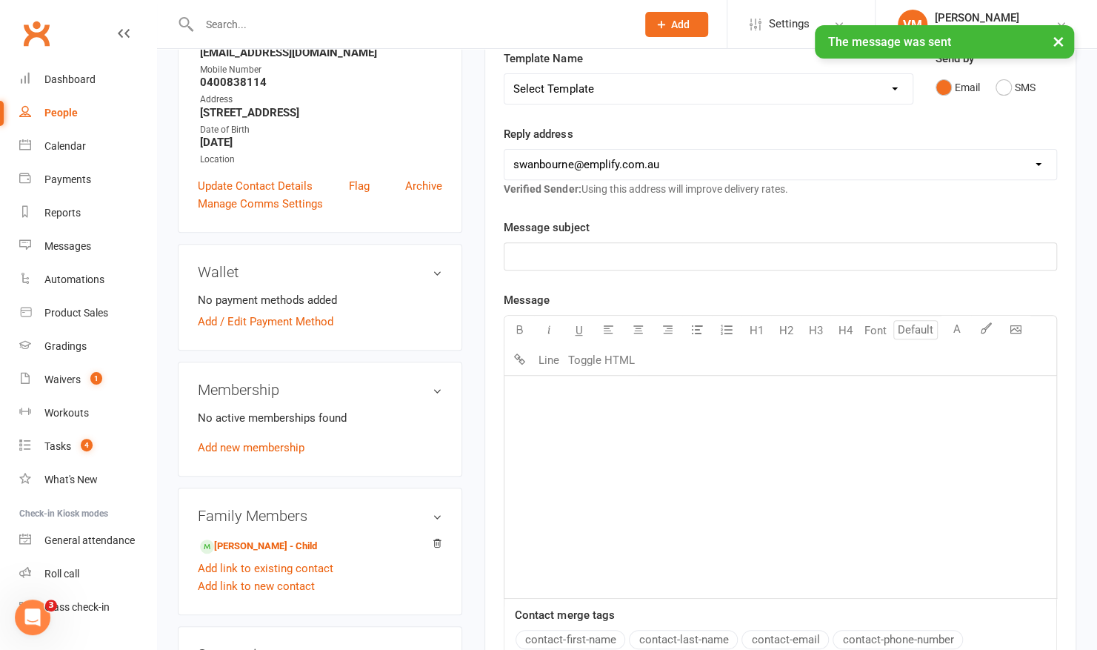
scroll to position [222, 0]
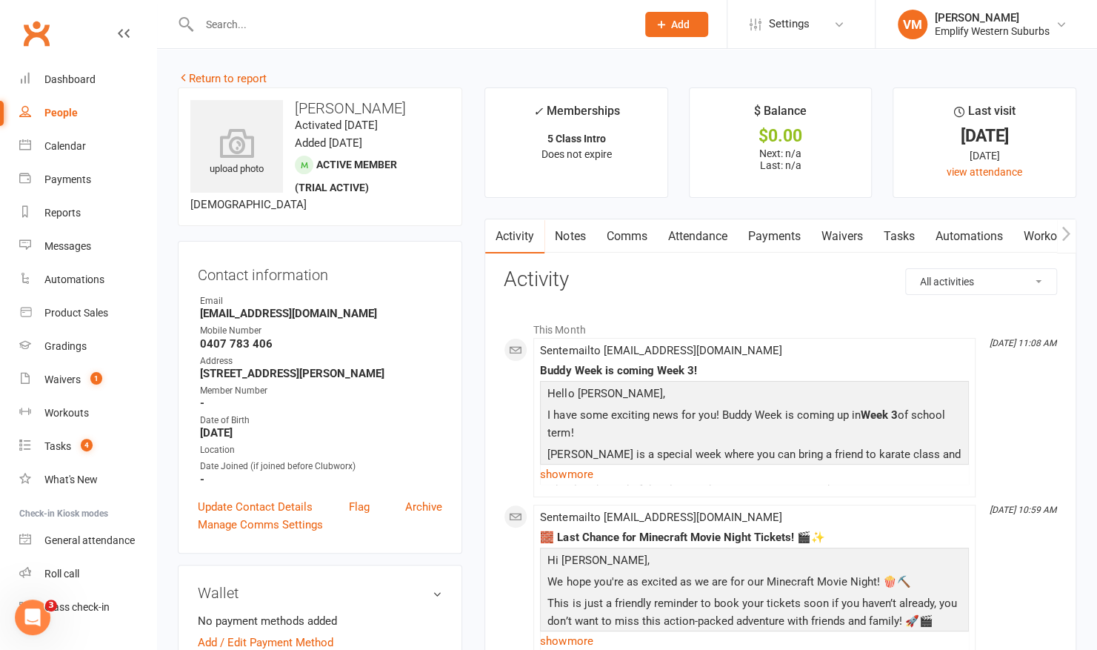
click at [615, 236] on link "Comms" at bounding box center [626, 236] width 61 height 34
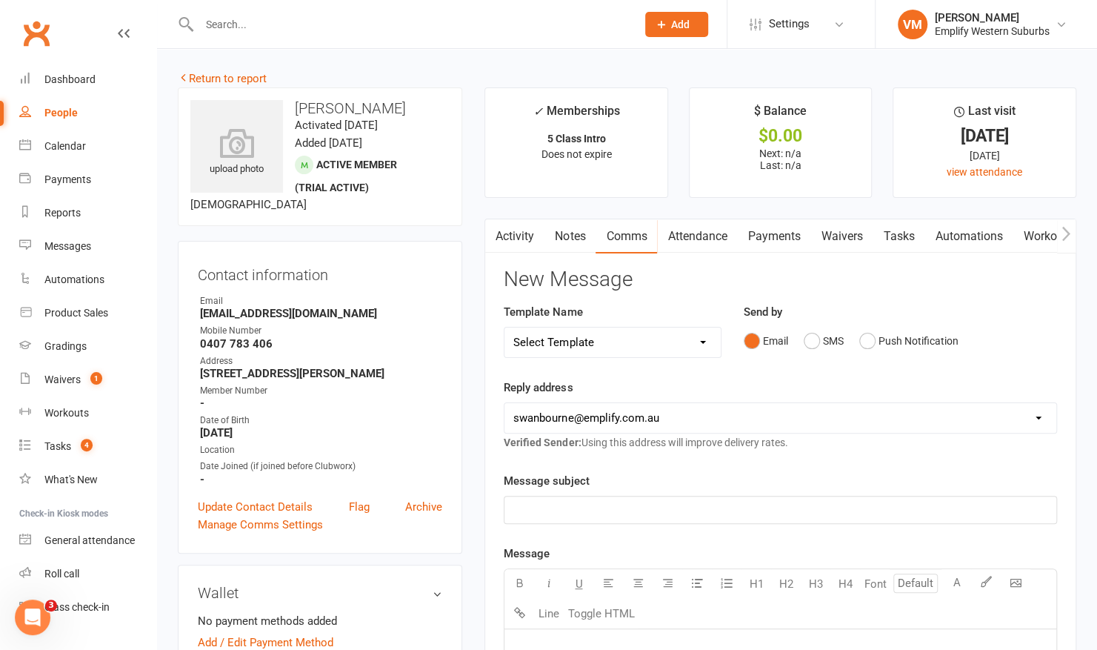
click at [665, 339] on select "Select Template [Email] 15 Days Absent (adult) [Email] 15 Days Absent (child) […" at bounding box center [612, 342] width 216 height 30
click at [379, 396] on strong "-" at bounding box center [321, 402] width 242 height 13
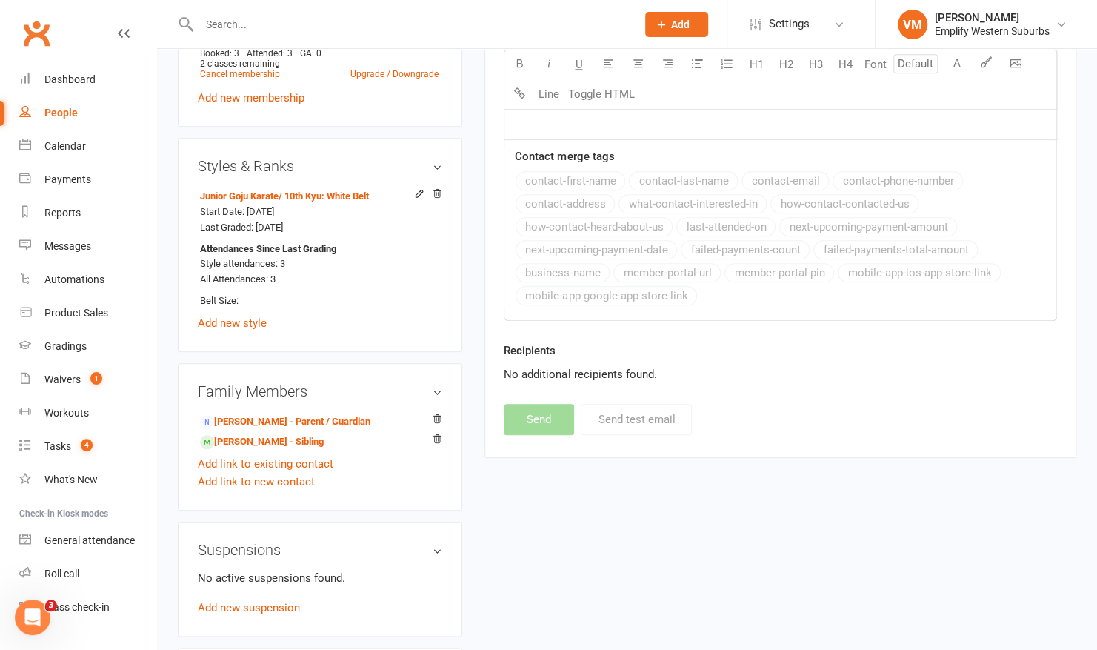
scroll to position [737, 0]
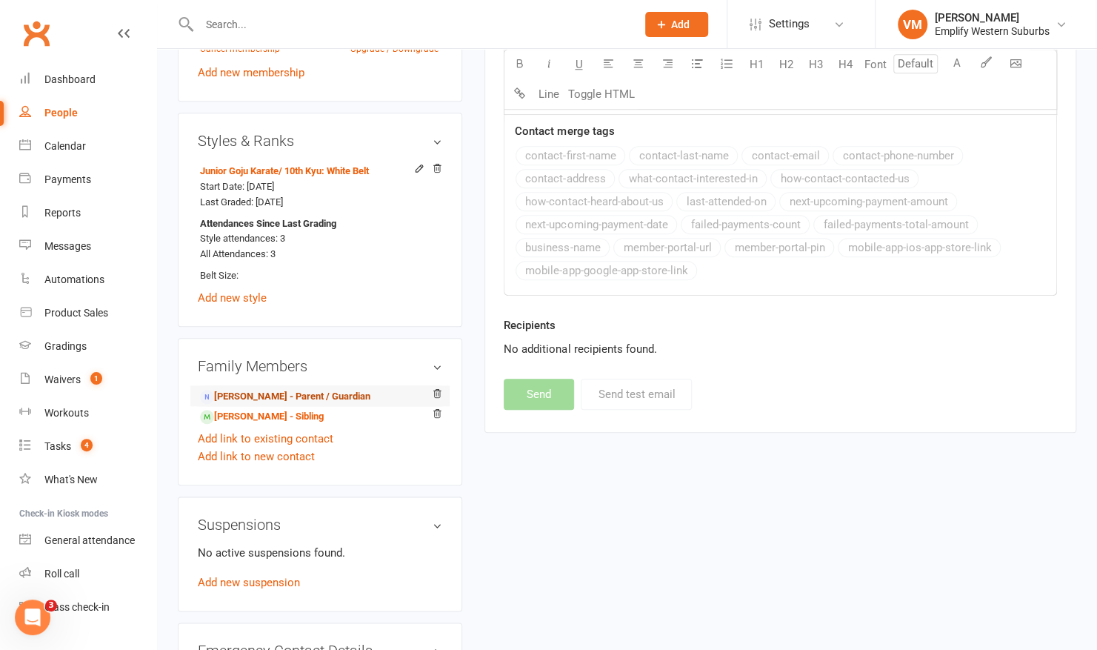
click at [292, 394] on link "[PERSON_NAME] - Parent / Guardian" at bounding box center [285, 397] width 170 height 16
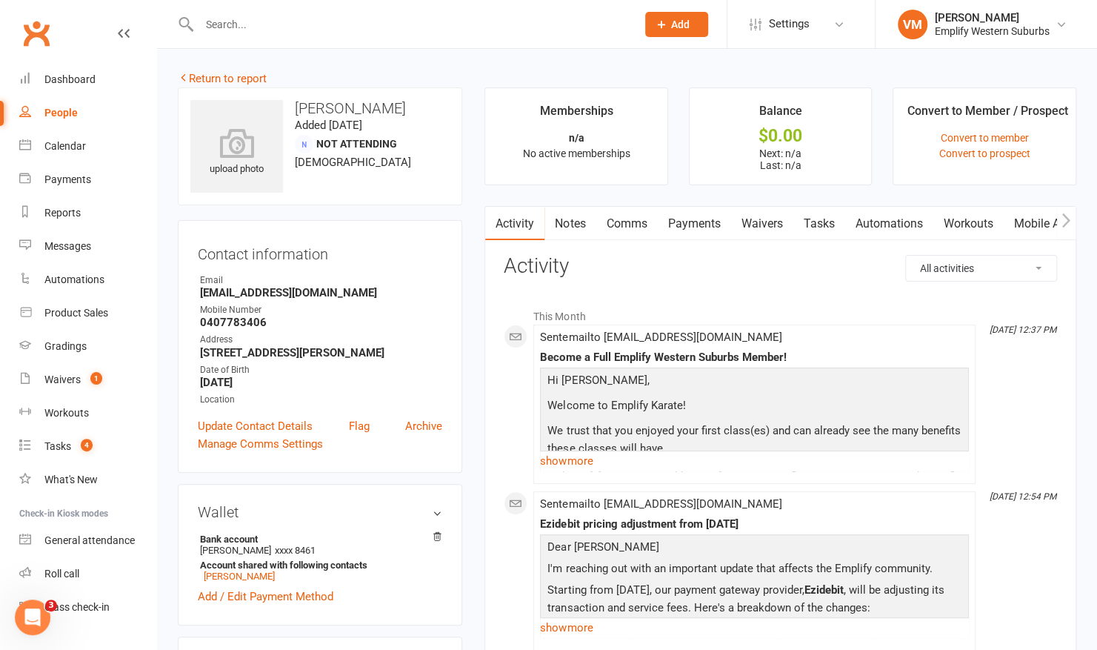
click at [759, 219] on link "Waivers" at bounding box center [761, 224] width 62 height 34
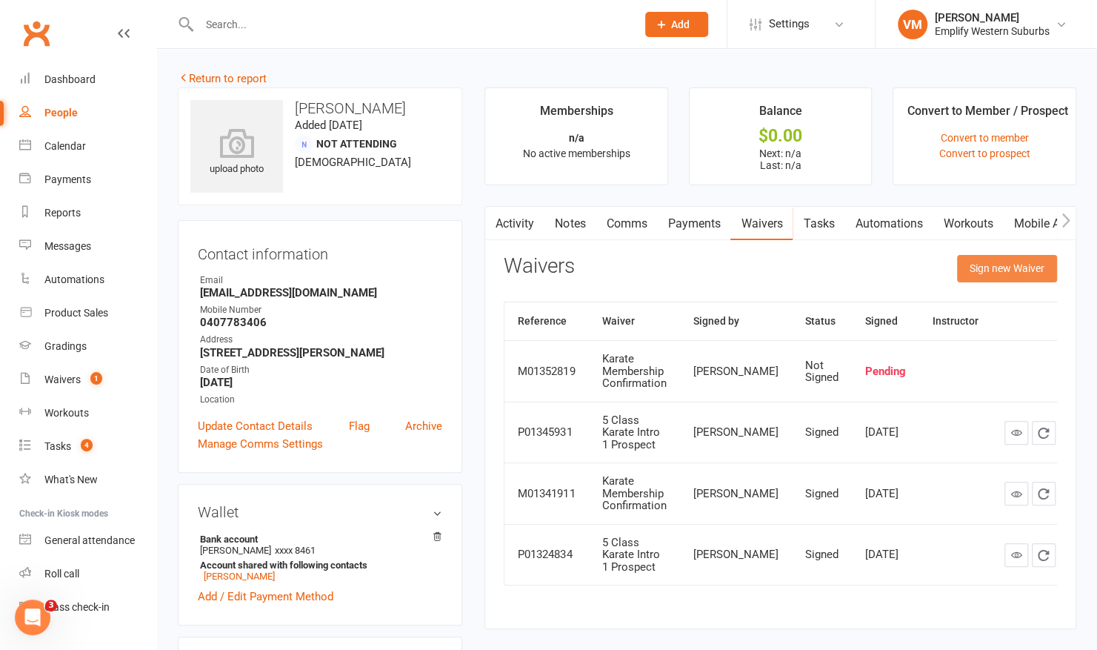
click at [1002, 267] on button "Sign new Waiver" at bounding box center [1007, 268] width 100 height 27
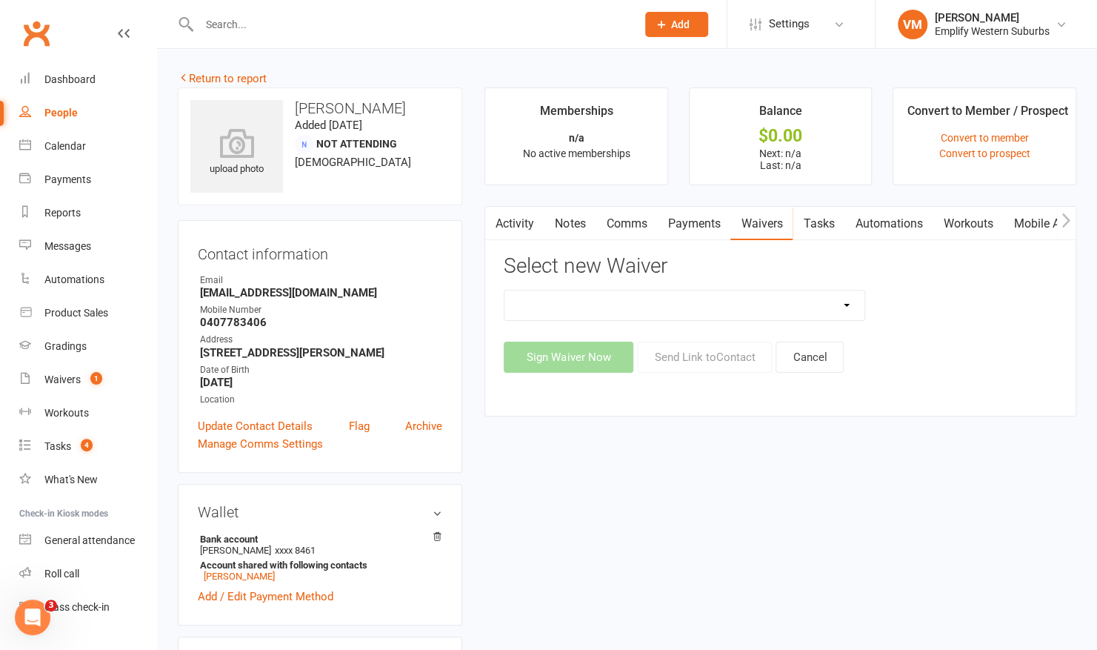
click at [813, 302] on select "5 Class Trial & Free Uniform Karate Membership Confirmation Karate Membership C…" at bounding box center [684, 305] width 360 height 30
select select "6813"
click at [504, 290] on select "5 Class Trial & Free Uniform Karate Membership Confirmation Karate Membership C…" at bounding box center [684, 305] width 360 height 30
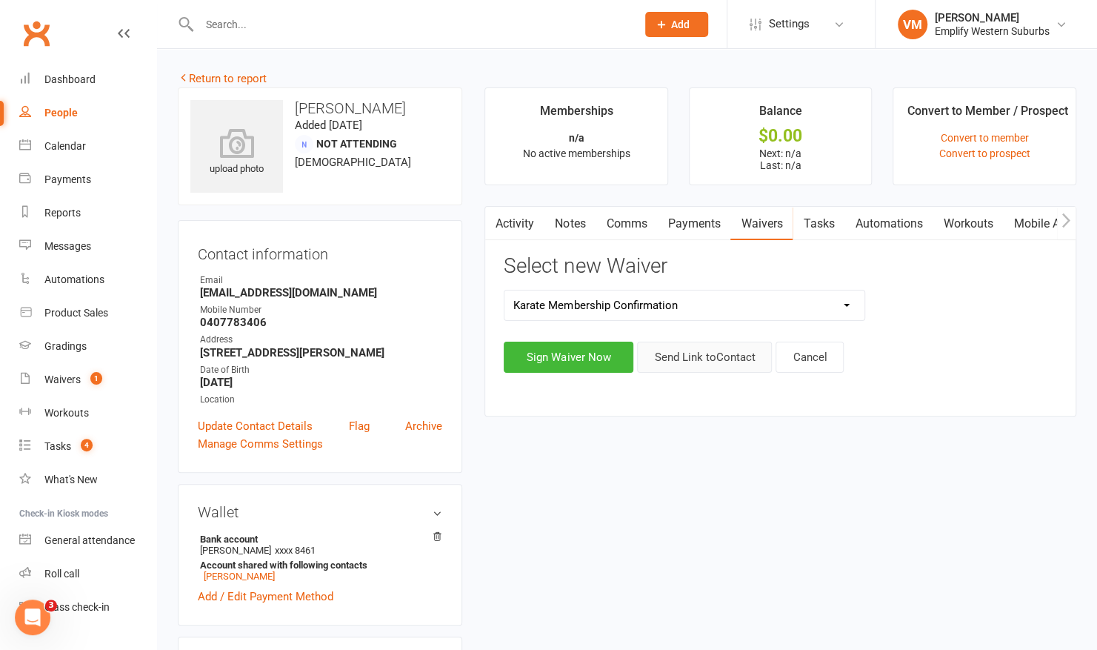
click at [690, 347] on button "Send Link to Contact" at bounding box center [704, 357] width 135 height 31
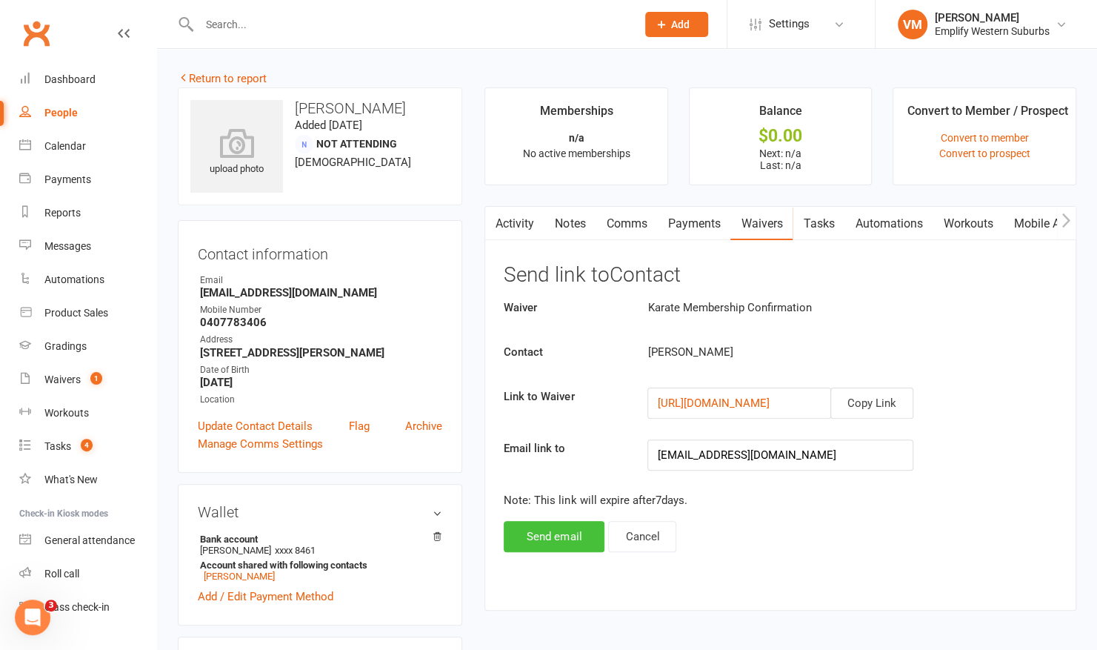
click at [550, 527] on button "Send email" at bounding box center [554, 536] width 101 height 31
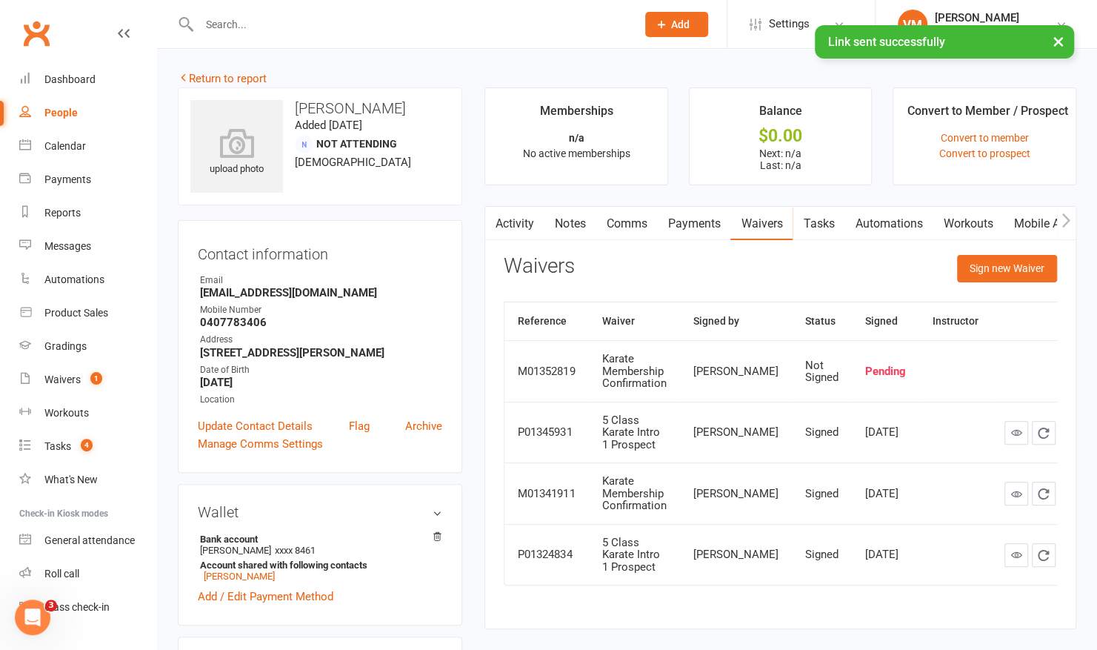
click at [633, 221] on link "Comms" at bounding box center [626, 224] width 61 height 34
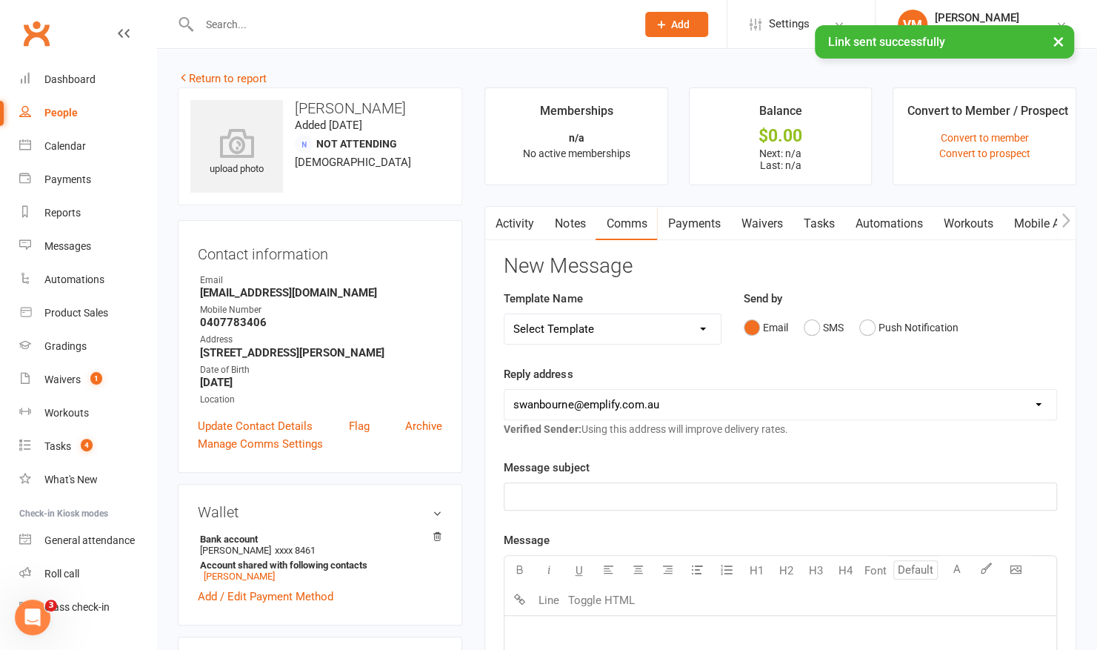
click at [676, 331] on select "Select Template [Email] 15 Days Absent (adult) [Email] 15 Days Absent (child) […" at bounding box center [612, 329] width 216 height 30
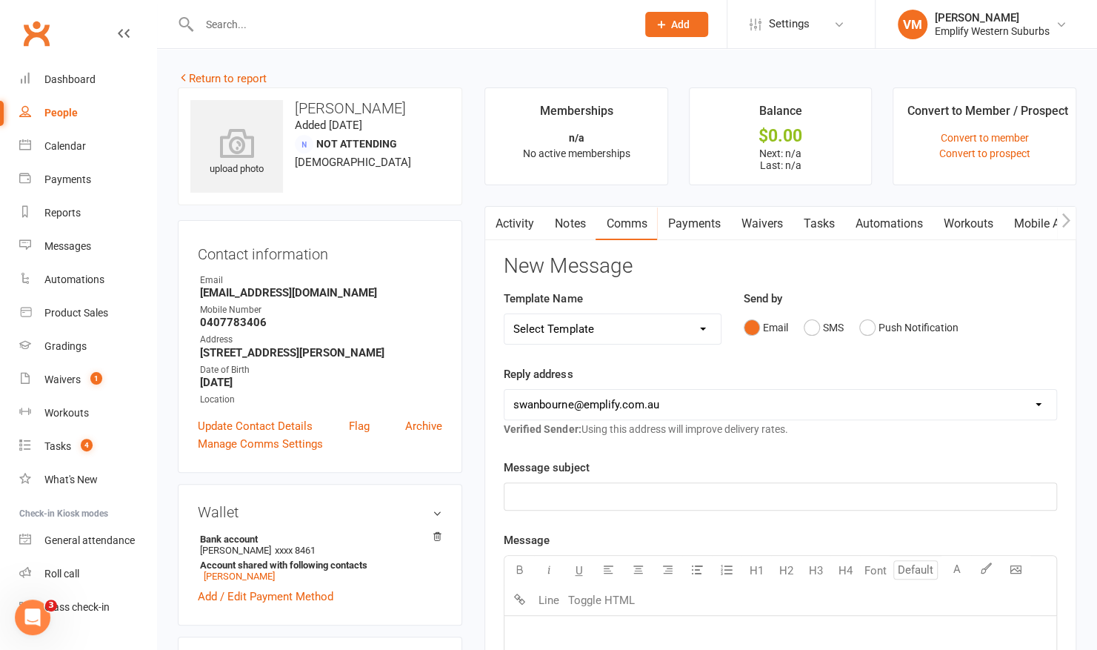
select select "62"
click at [504, 314] on select "Select Template [Email] 15 Days Absent (adult) [Email] 15 Days Absent (child) […" at bounding box center [612, 329] width 216 height 30
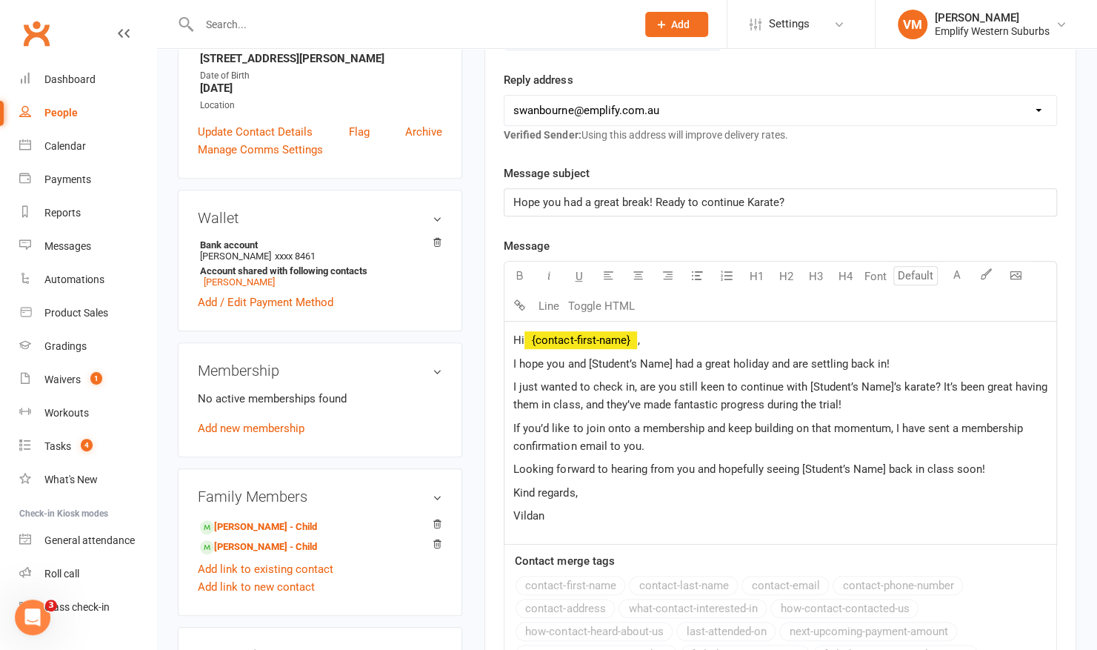
scroll to position [295, 0]
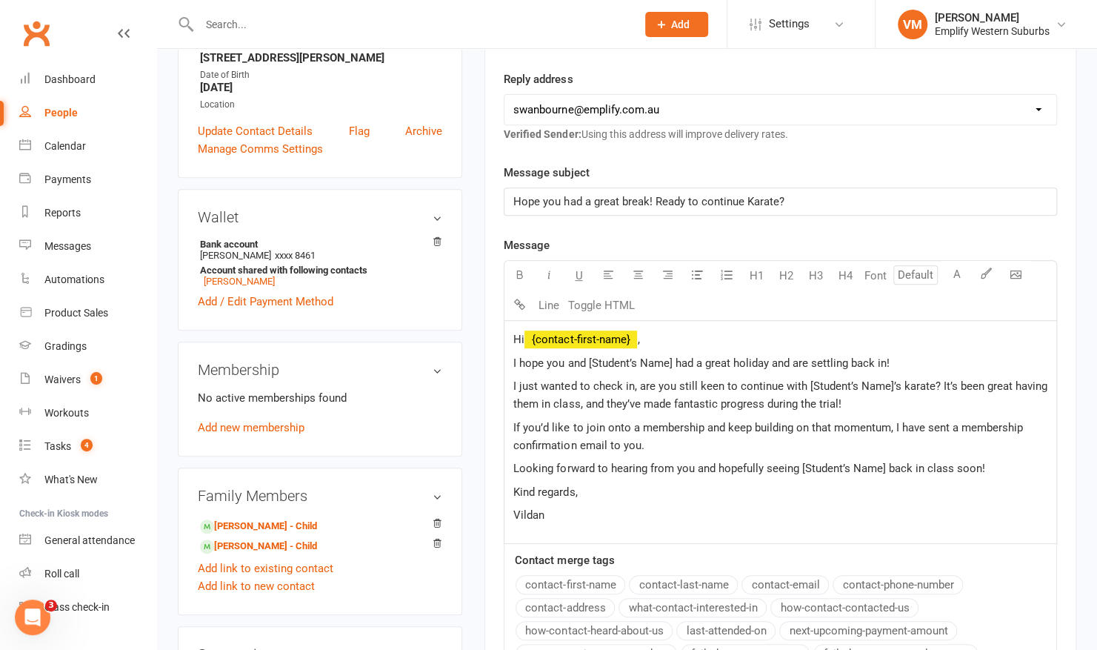
click at [587, 359] on span "I hope you and [Student’s Name] had a great holiday and are settling back in!" at bounding box center [701, 362] width 376 height 13
click at [807, 384] on span "I just wanted to check in, are you still keen to continue with [Student’s Name]…" at bounding box center [781, 394] width 536 height 31
click at [994, 382] on span "I just wanted to check in, are you still keen to continue with Arya's karate? I…" at bounding box center [764, 394] width 503 height 31
click at [544, 400] on span "I just wanted to check in, are you still keen to continue with Arya's karate? I…" at bounding box center [764, 394] width 503 height 31
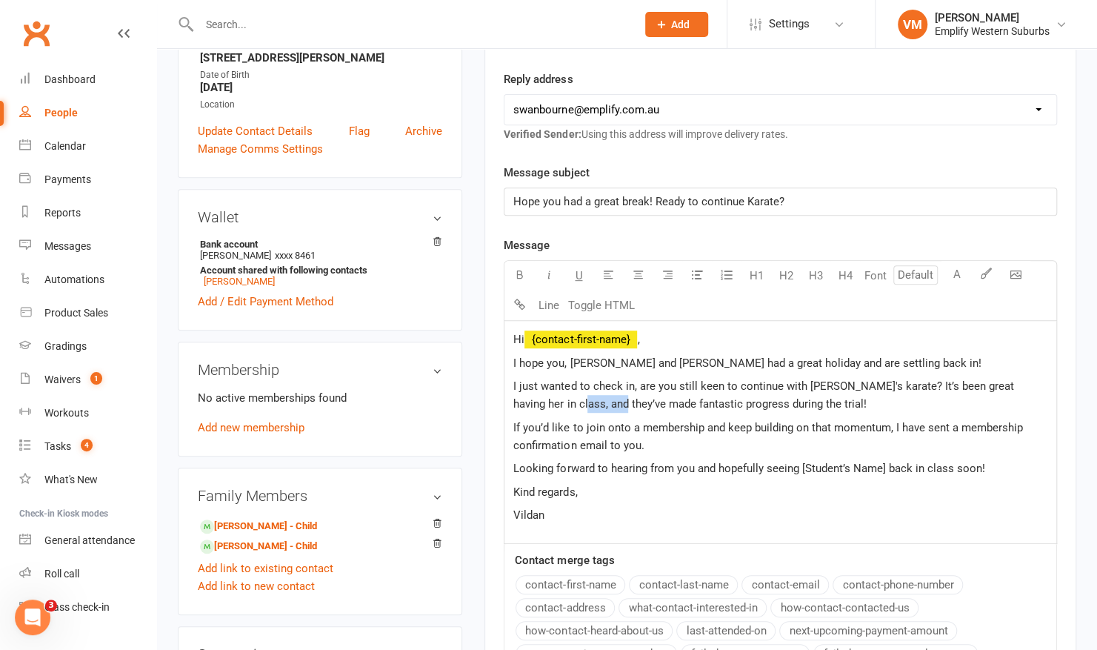
click at [544, 400] on span "I just wanted to check in, are you still keen to continue with Arya's karate? I…" at bounding box center [764, 394] width 503 height 31
click at [802, 465] on span "Looking forward to hearing from you and hopefully seeing [Student’s Name] back …" at bounding box center [748, 468] width 471 height 13
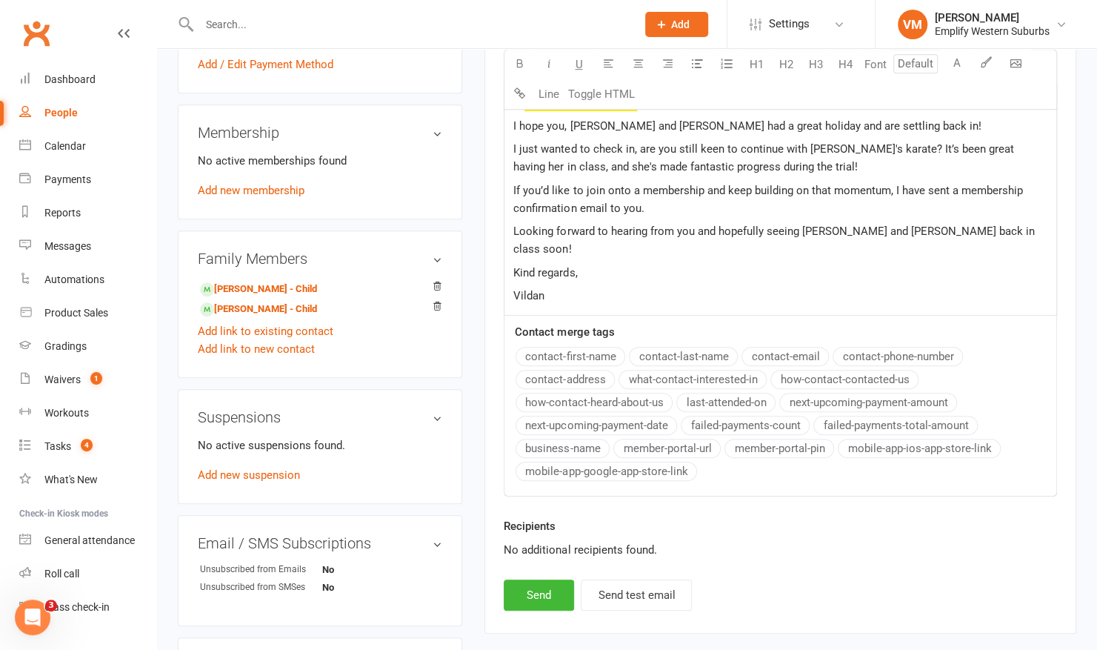
scroll to position [533, 0]
click at [522, 579] on button "Send" at bounding box center [539, 594] width 70 height 31
select select
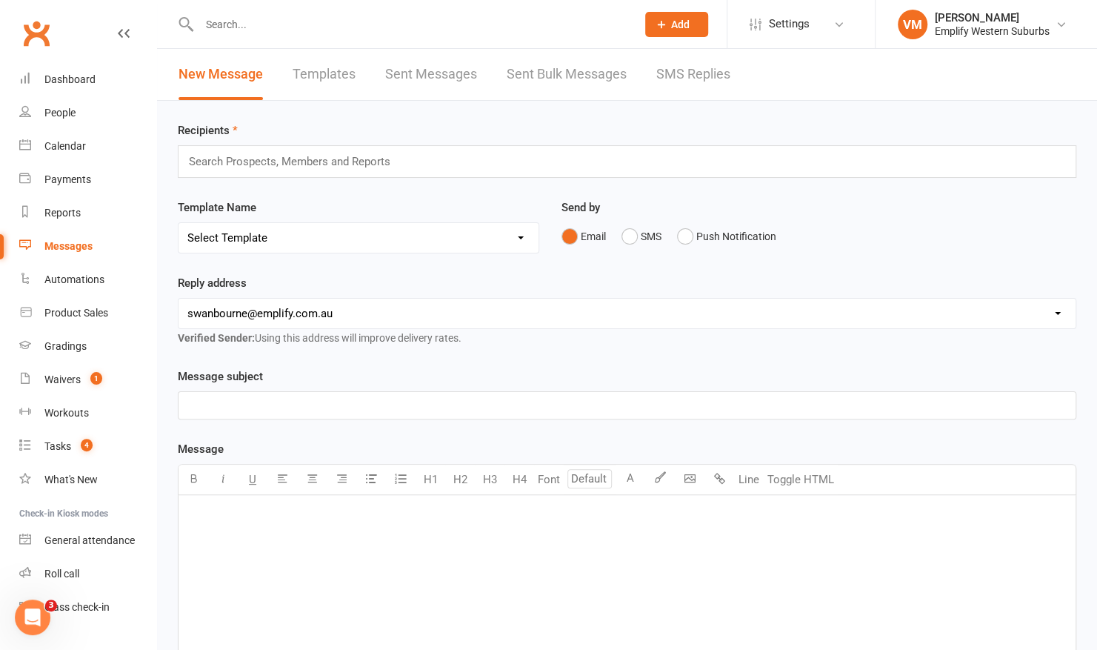
click at [339, 74] on link "Templates" at bounding box center [324, 74] width 63 height 51
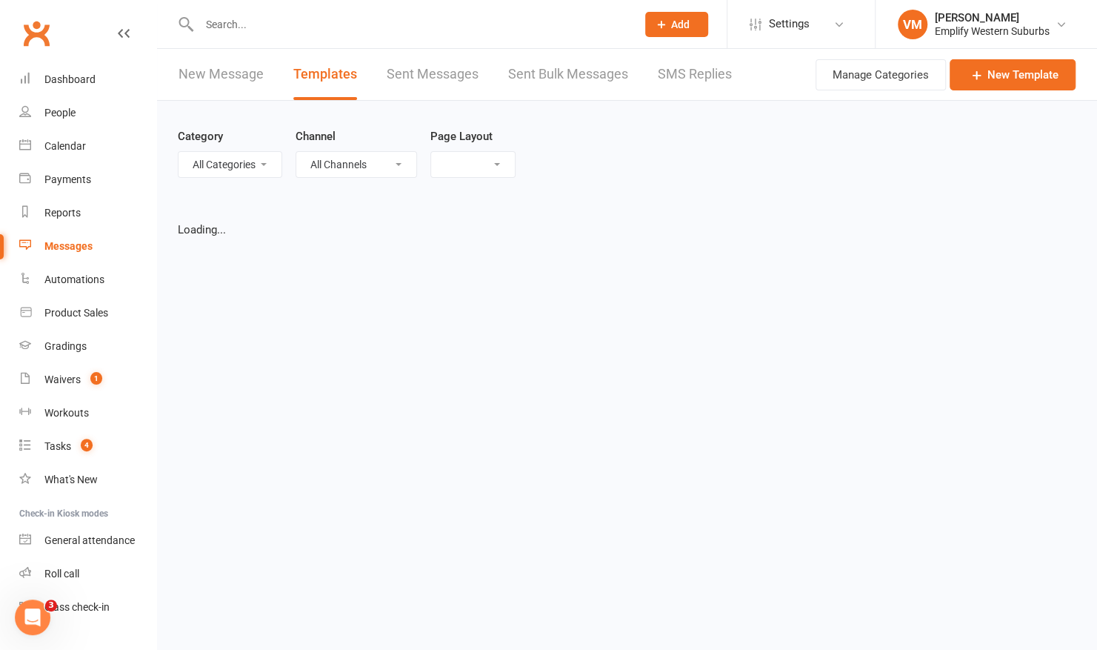
select select "grid"
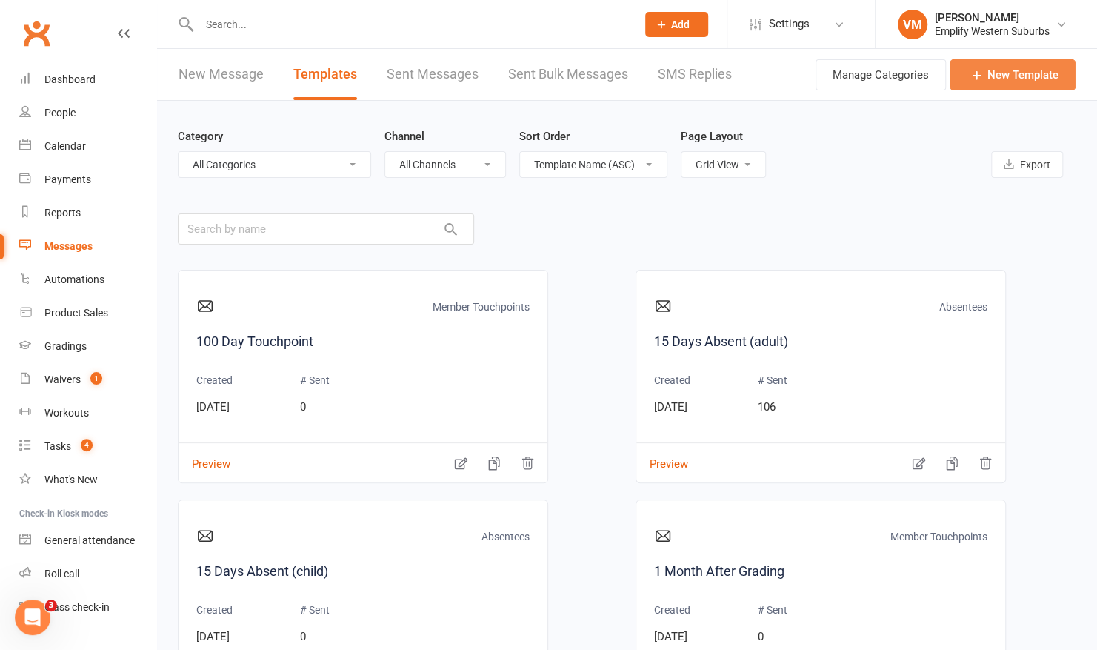
click at [994, 74] on link "New Template" at bounding box center [1013, 74] width 126 height 31
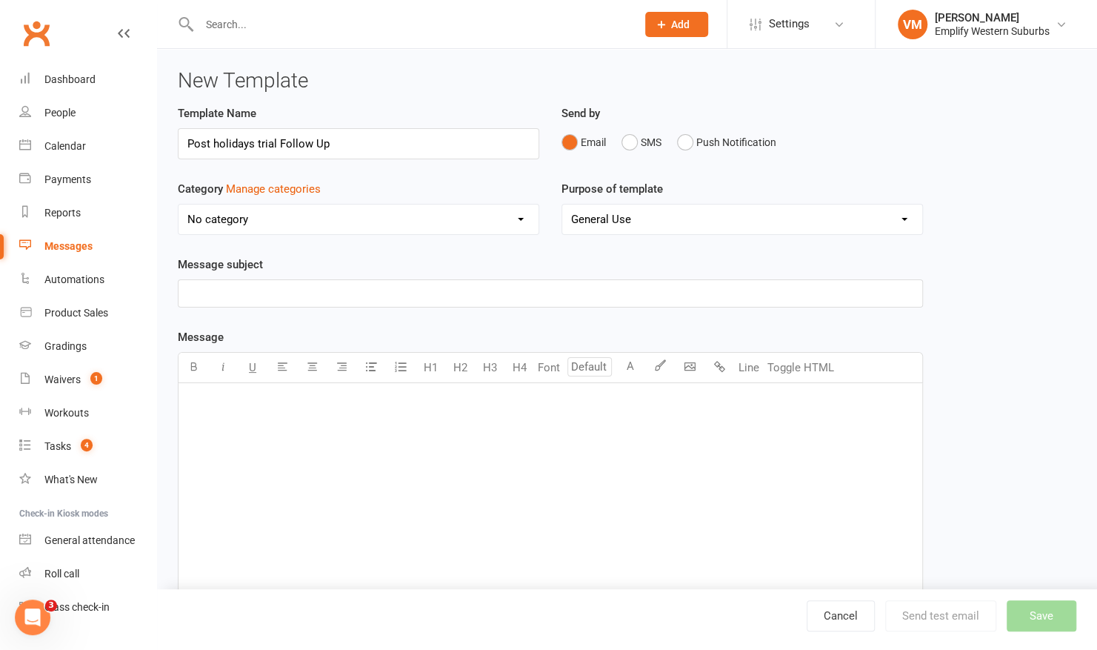
click at [259, 140] on input "Post holidays trial Follow Up" at bounding box center [359, 143] width 362 height 31
click at [219, 144] on input "Post holidays Trial Follow Up" at bounding box center [359, 143] width 362 height 31
type input "Post Holidays Trial Follow Up"
click at [295, 219] on select "No category Absentees General Grading Instructor Development Pathway Marketing …" at bounding box center [359, 219] width 360 height 30
select select "6774"
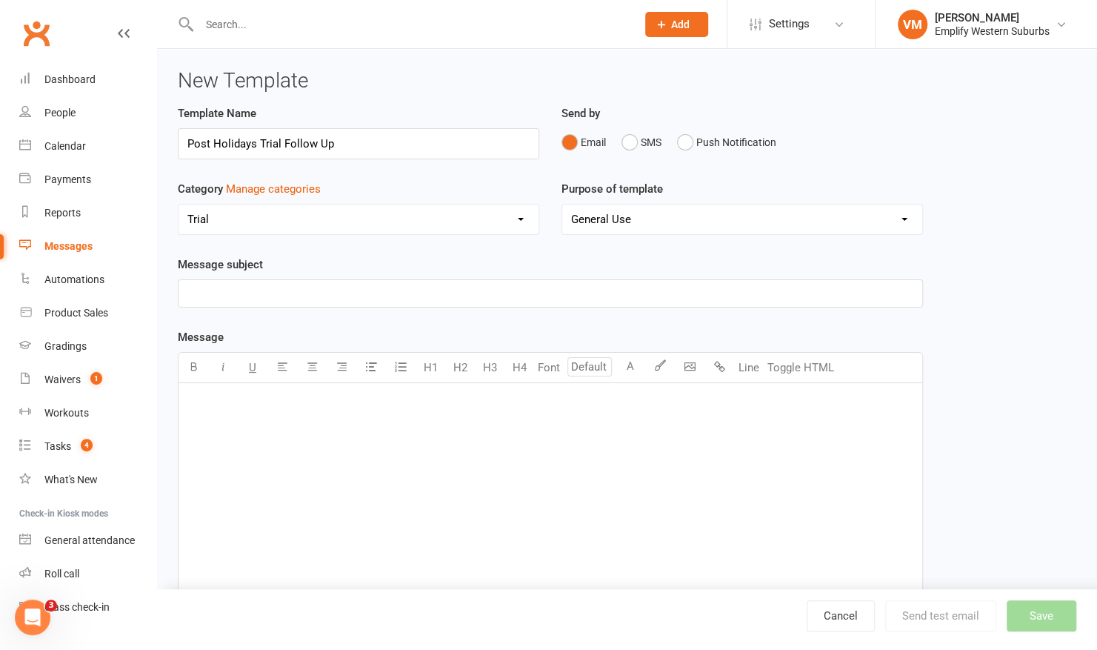
click at [179, 204] on select "No category Absentees General Grading Instructor Development Pathway Marketing …" at bounding box center [359, 219] width 360 height 30
click at [236, 426] on div "﻿" at bounding box center [551, 494] width 744 height 222
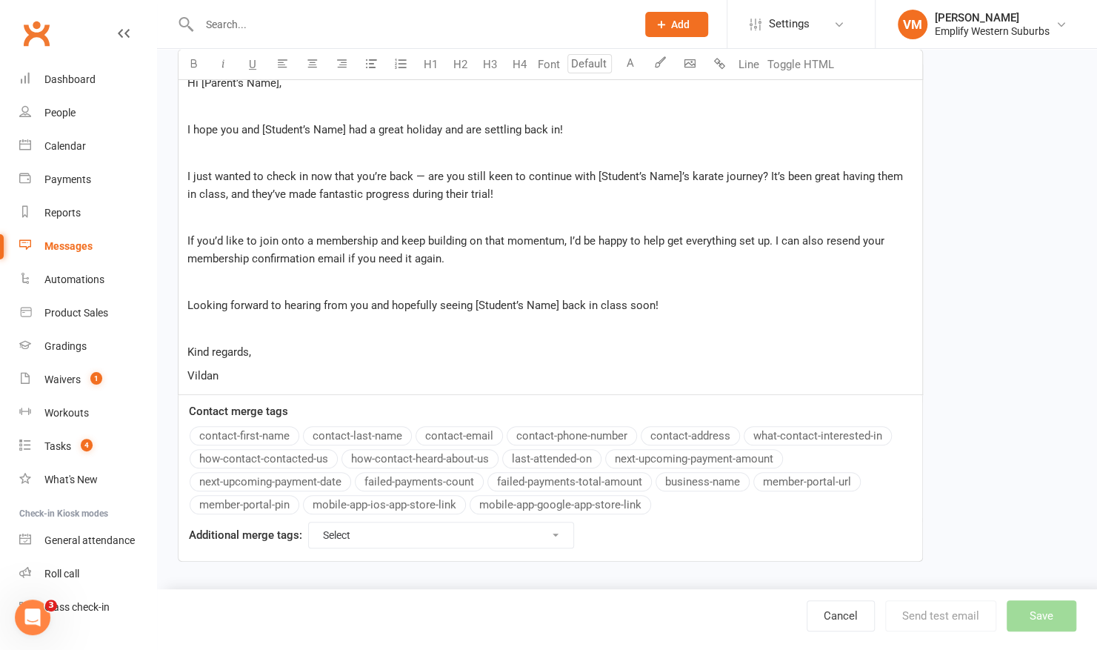
scroll to position [232, 0]
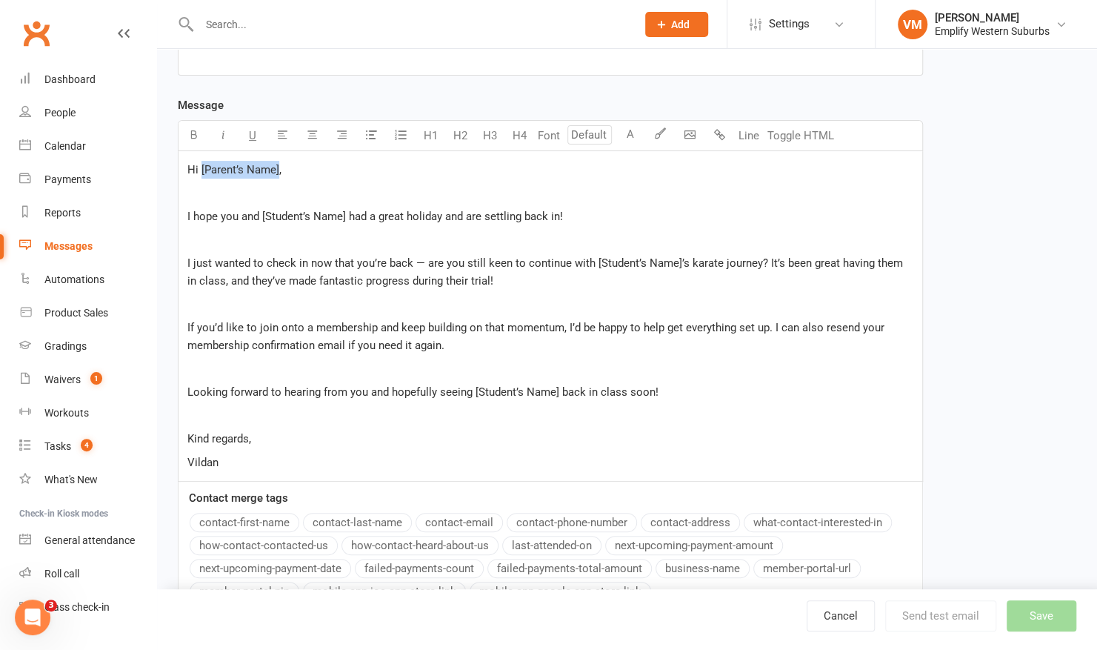
drag, startPoint x: 279, startPoint y: 167, endPoint x: 200, endPoint y: 169, distance: 78.5
click at [200, 169] on span "Hi [Parent’s Name]," at bounding box center [234, 169] width 94 height 13
click at [247, 515] on button "contact-first-name" at bounding box center [245, 522] width 110 height 19
click at [228, 189] on p "﻿" at bounding box center [550, 193] width 726 height 18
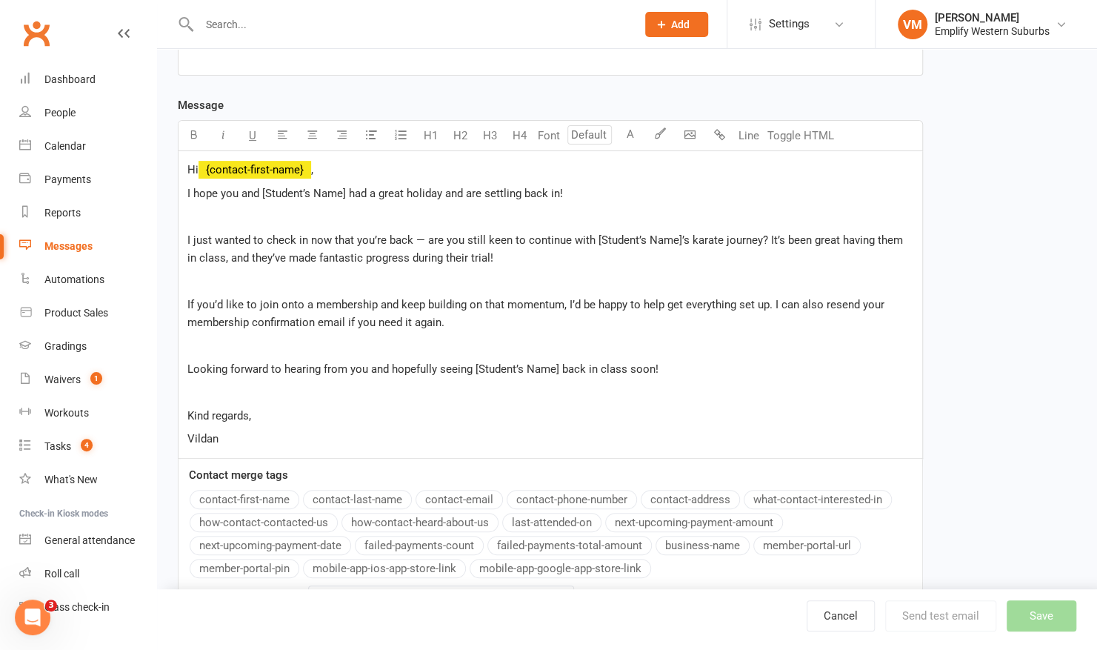
click at [206, 210] on p "﻿" at bounding box center [550, 216] width 726 height 18
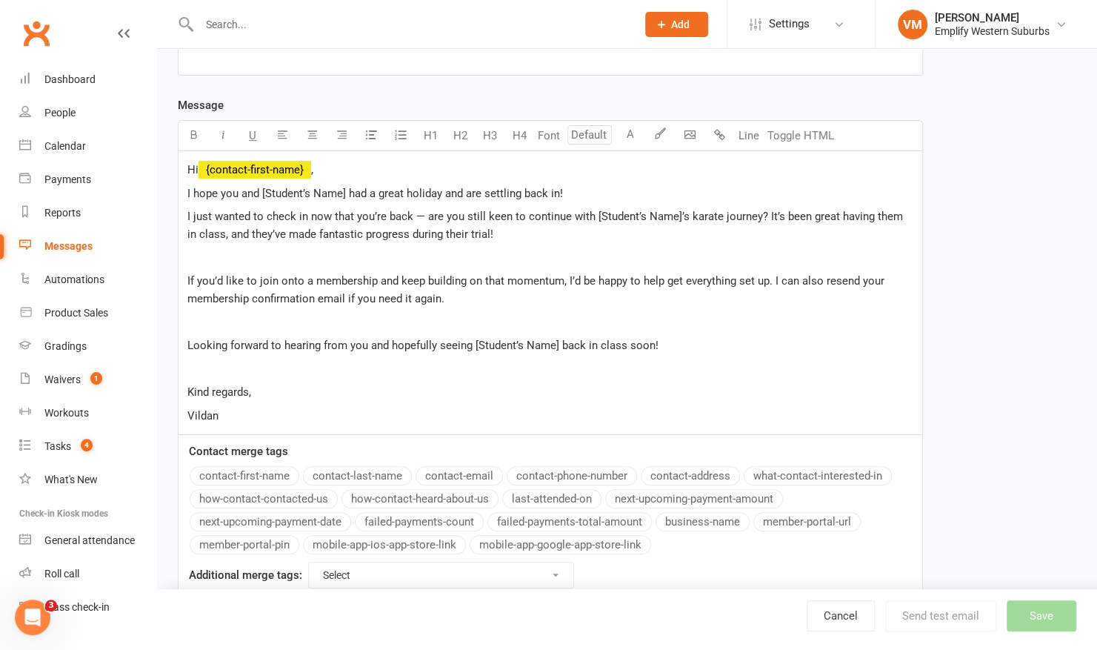
click at [193, 256] on p "﻿" at bounding box center [550, 258] width 726 height 18
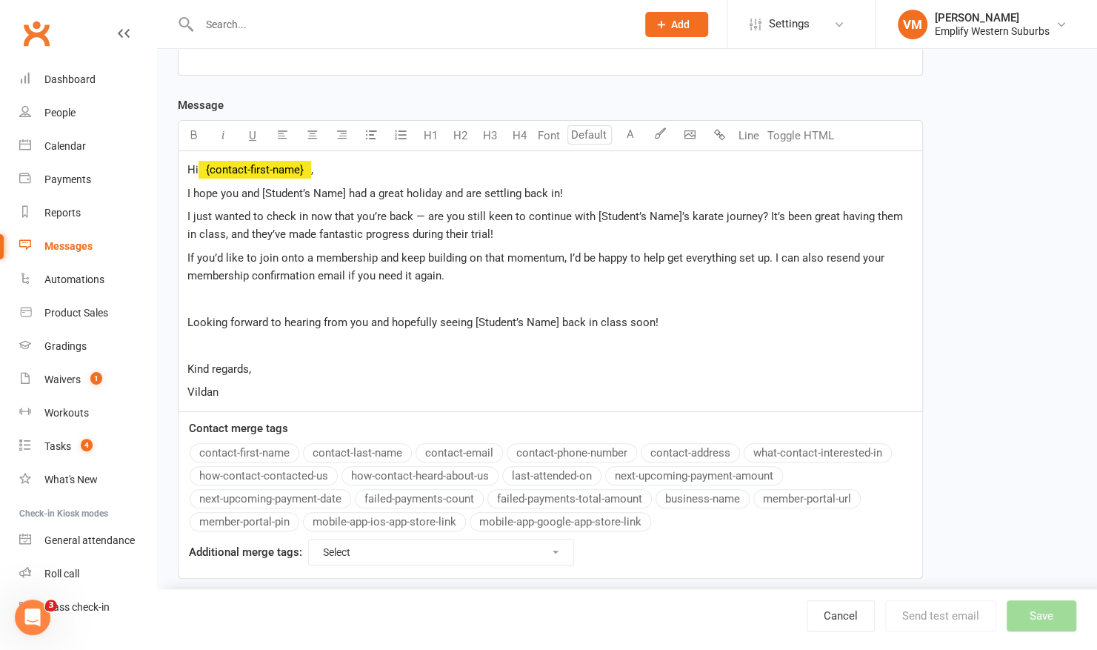
click at [188, 293] on p "﻿" at bounding box center [550, 299] width 726 height 18
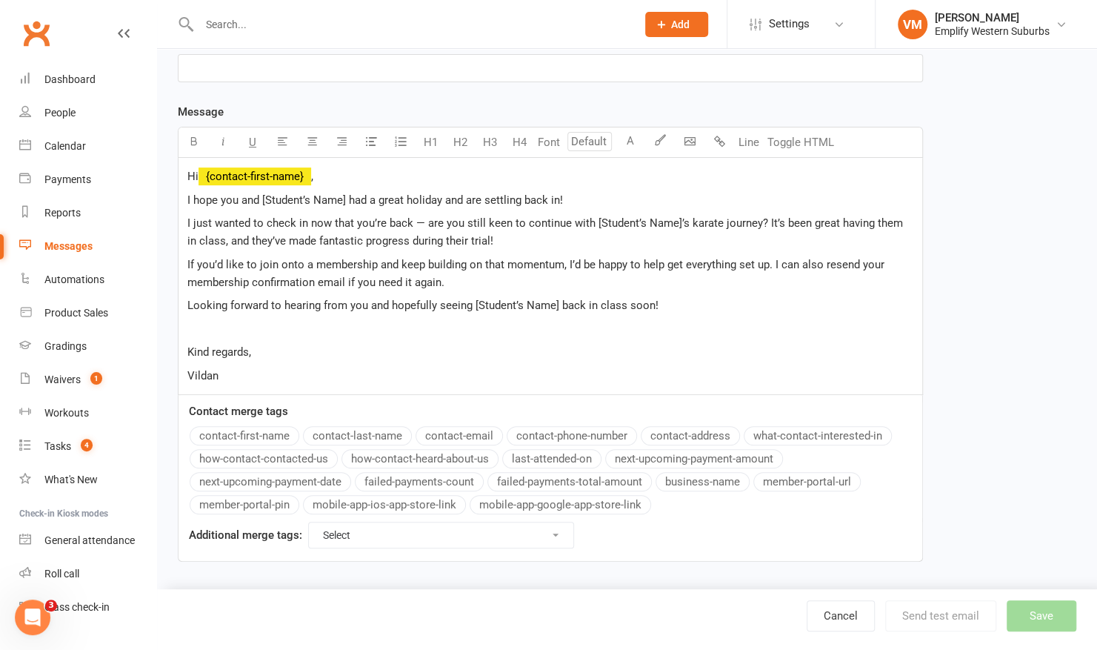
click at [193, 324] on p "﻿" at bounding box center [550, 329] width 726 height 18
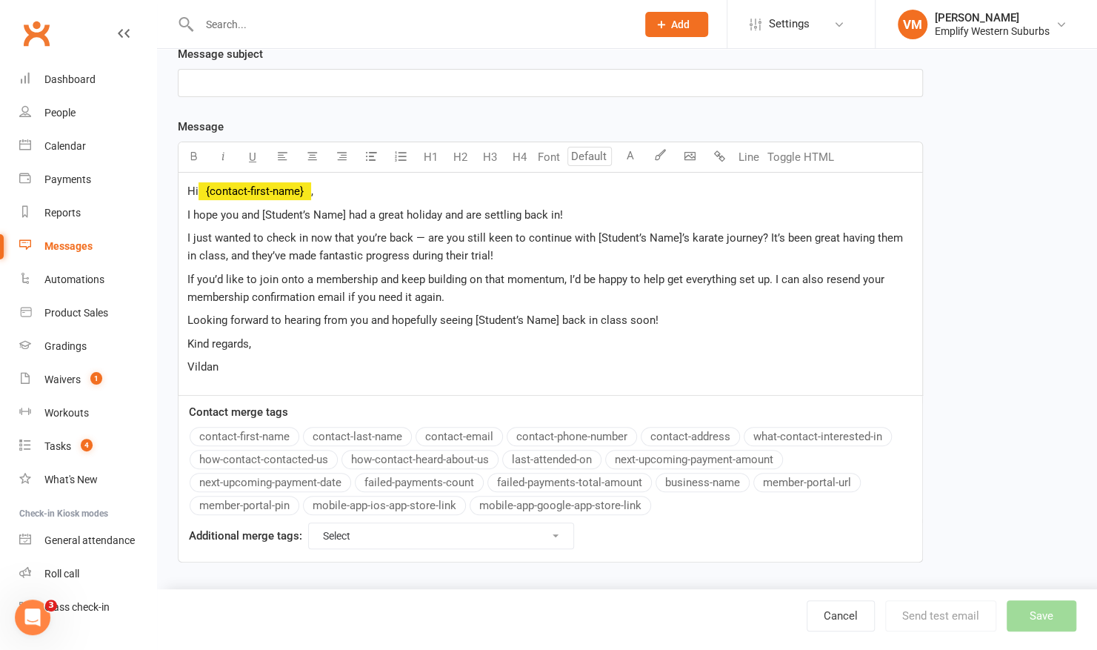
click at [421, 234] on span "I just wanted to check in now that you’re back — are you still keen to continue…" at bounding box center [546, 246] width 719 height 31
click at [723, 236] on span "I just wanted to check in now that you’re back, are you still keen to continue …" at bounding box center [547, 246] width 721 height 31
click at [572, 274] on span "If you’d like to join onto a membership and keep building on that momentum, I’d…" at bounding box center [537, 288] width 700 height 31
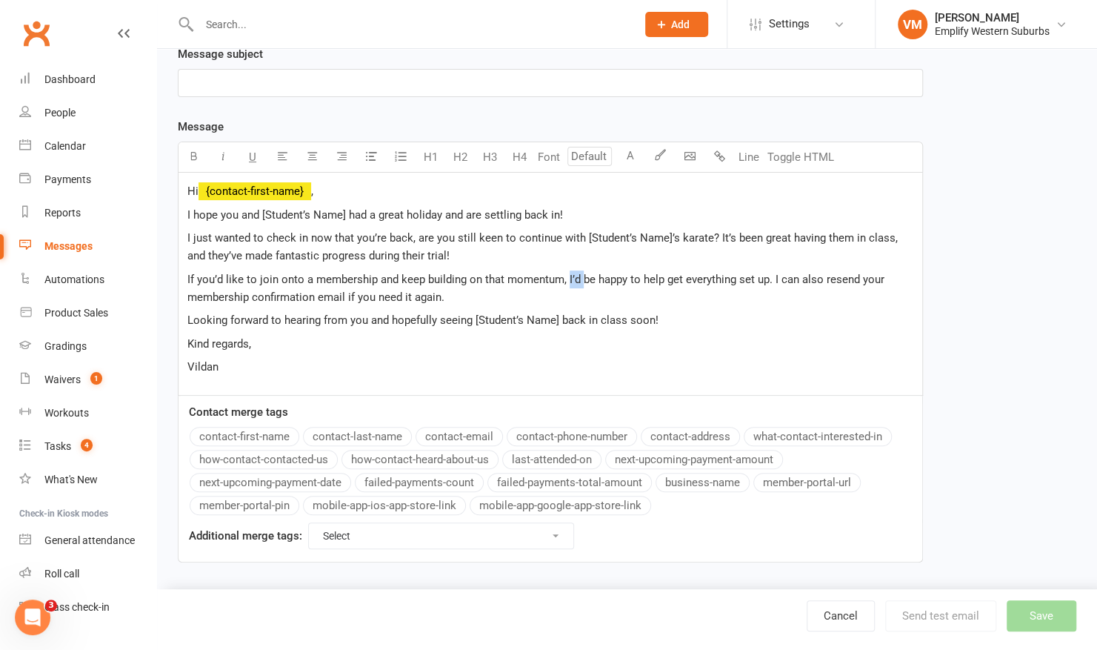
click at [567, 274] on span "If you’d like to join onto a membership and keep building on that momentum, I’d…" at bounding box center [537, 288] width 700 height 31
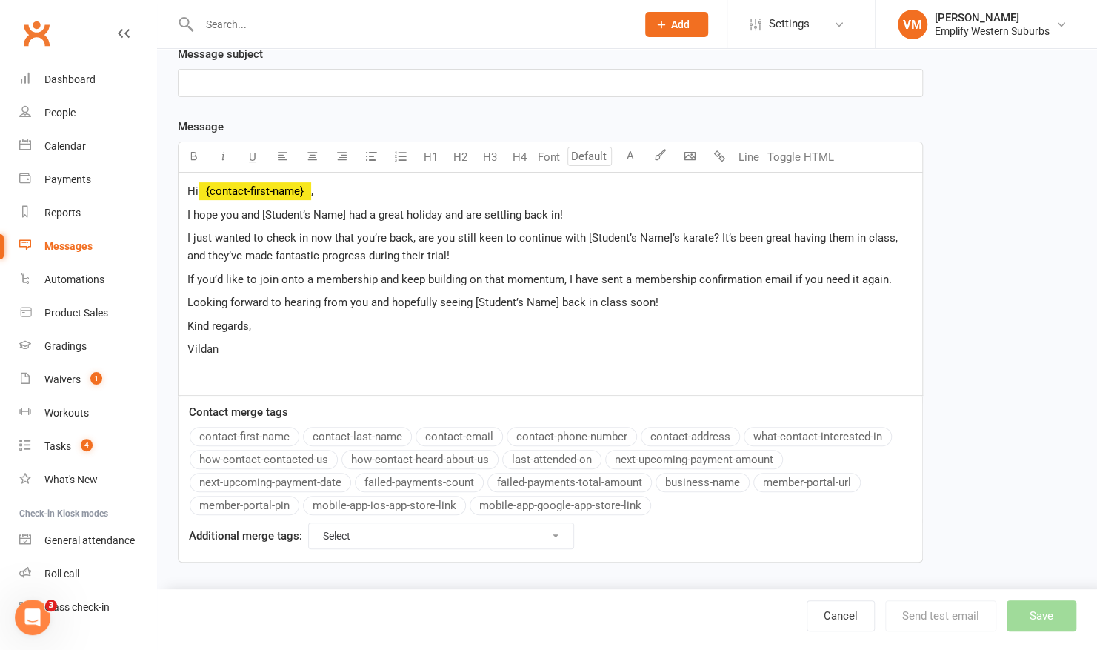
click at [883, 279] on span "If you’d like to join onto a membership and keep building on that momentum, I h…" at bounding box center [539, 279] width 705 height 13
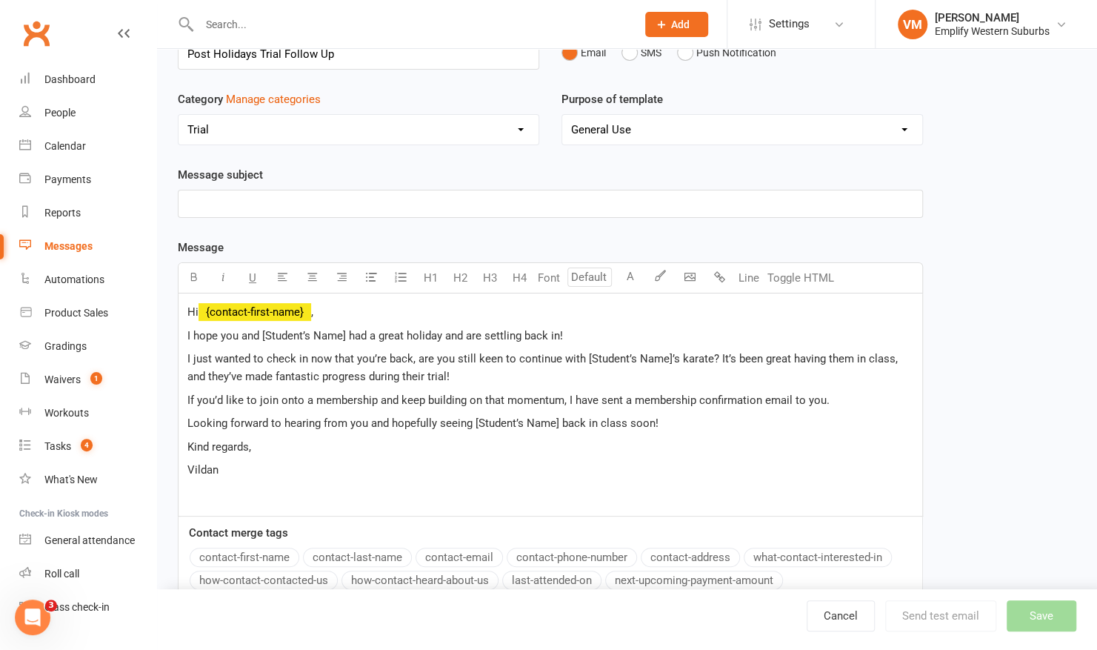
scroll to position [87, 0]
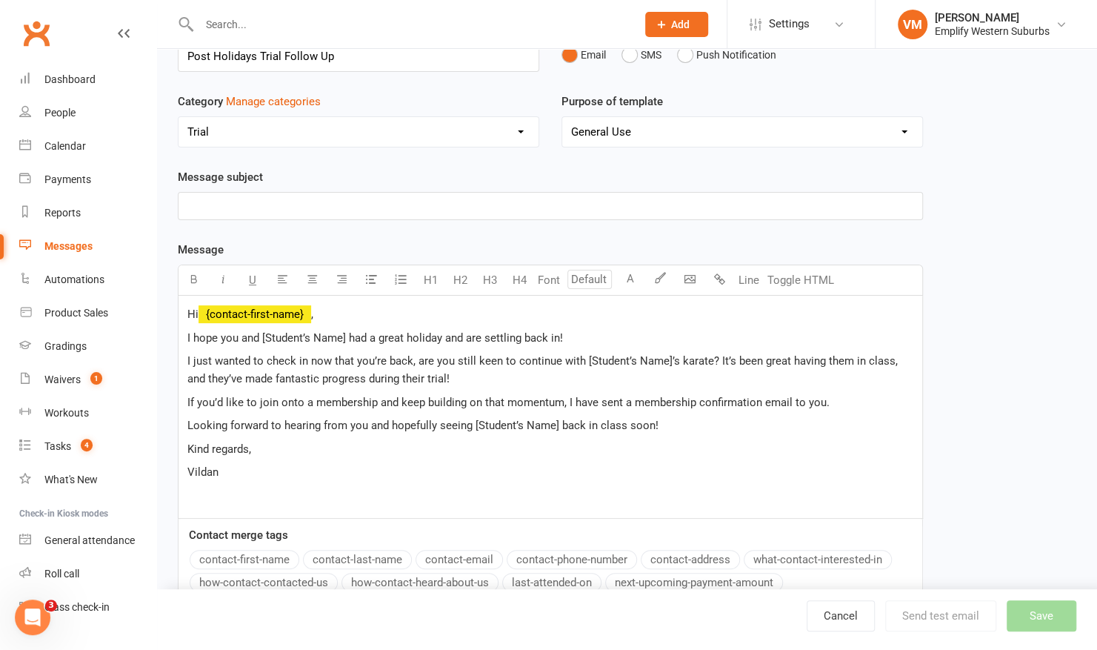
click at [276, 206] on p "﻿" at bounding box center [550, 206] width 726 height 18
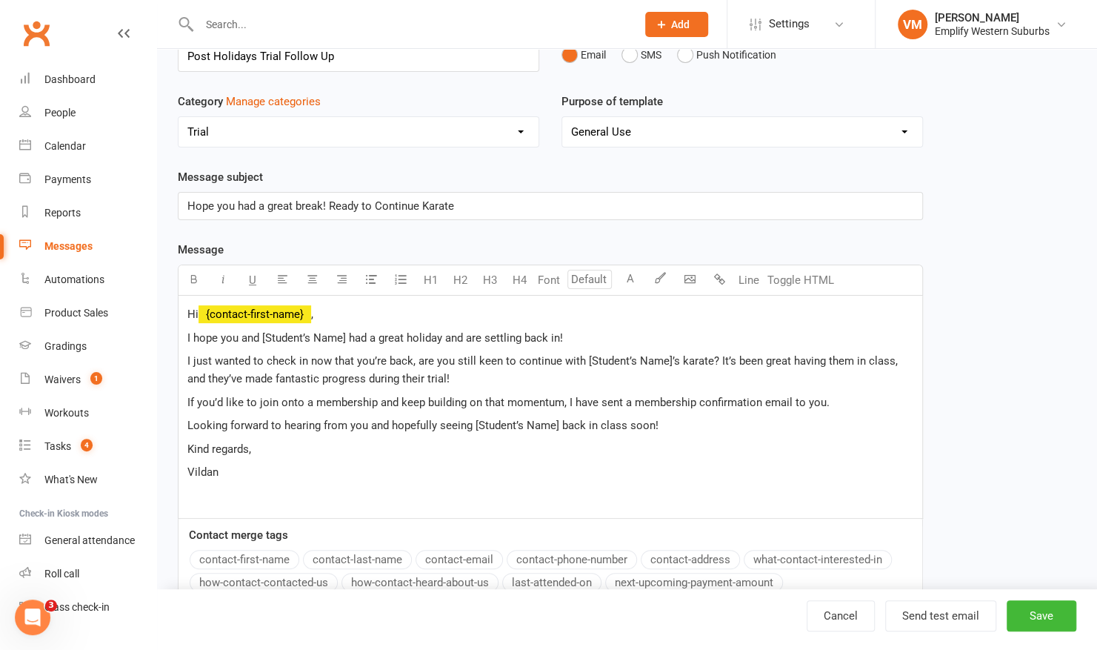
click at [379, 201] on span "Hope you had a great break! Ready to Continue Karate" at bounding box center [320, 205] width 267 height 13
click at [459, 204] on p "Hope you had a great break! Ready to continue Karate" at bounding box center [550, 206] width 726 height 18
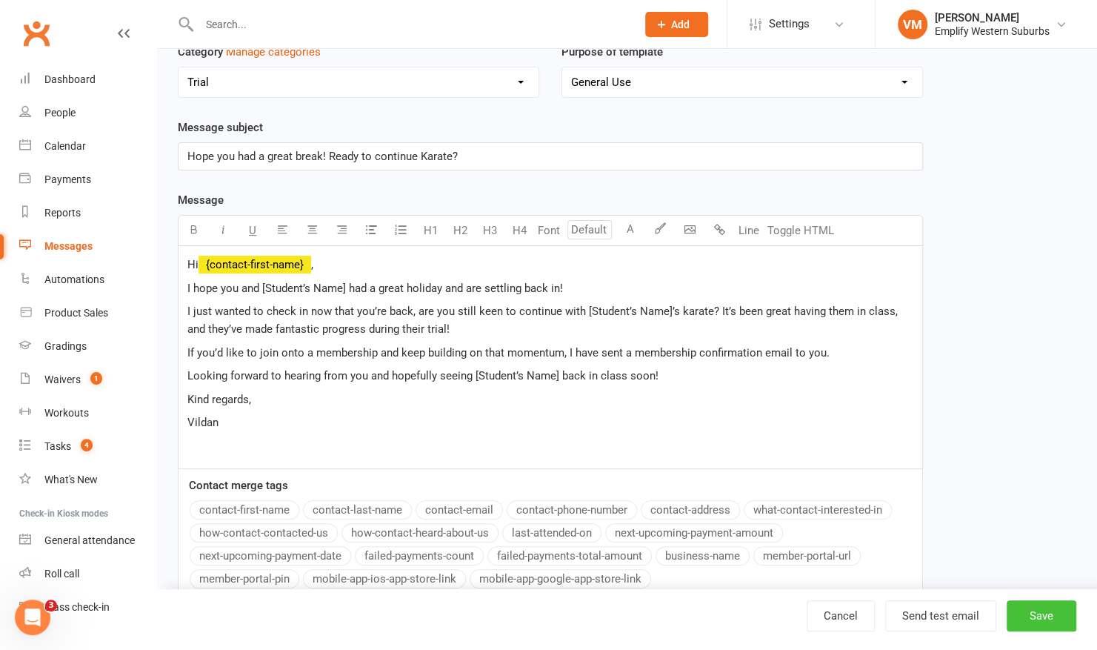
click at [1061, 610] on button "Save" at bounding box center [1042, 615] width 70 height 31
select select "grid"
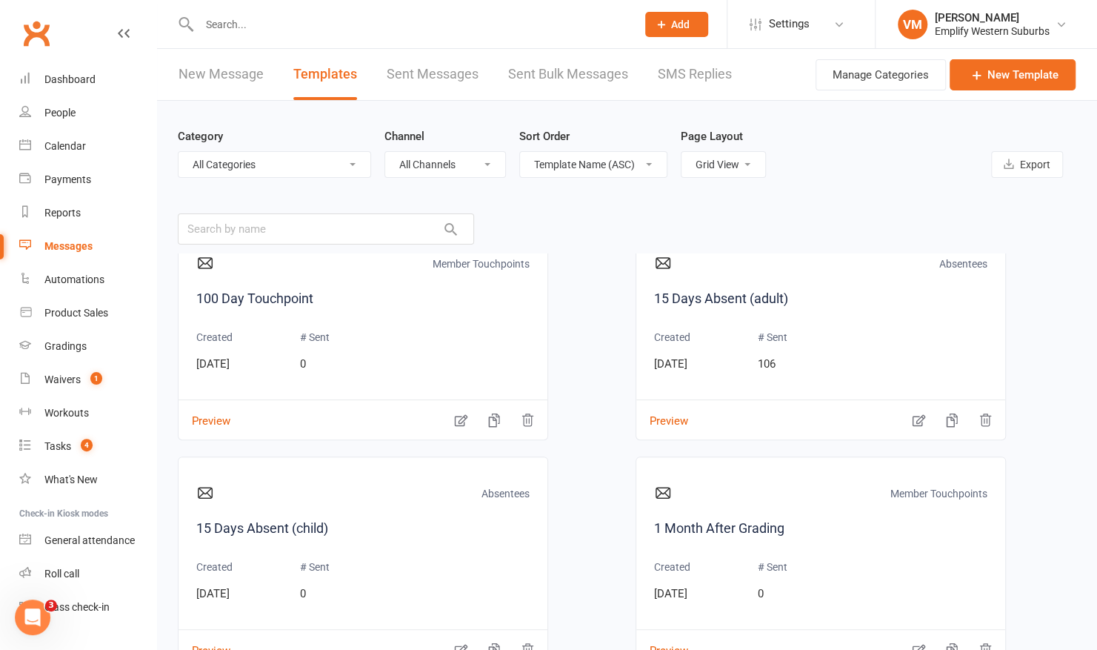
scroll to position [42, 0]
click at [378, 232] on input "text" at bounding box center [326, 228] width 296 height 31
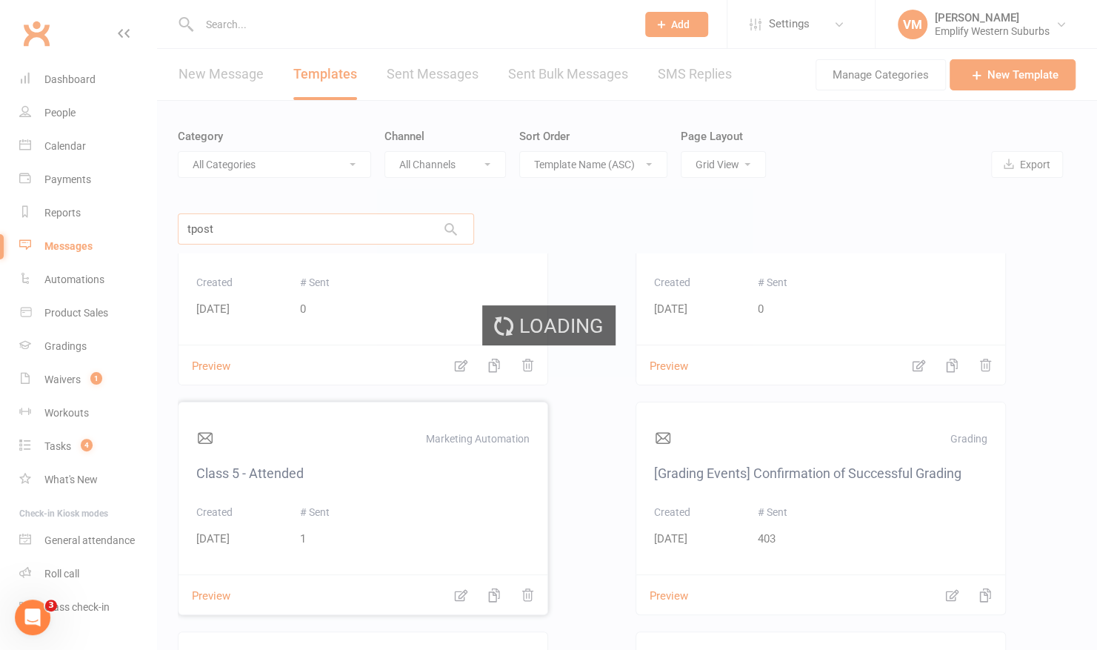
scroll to position [0, 0]
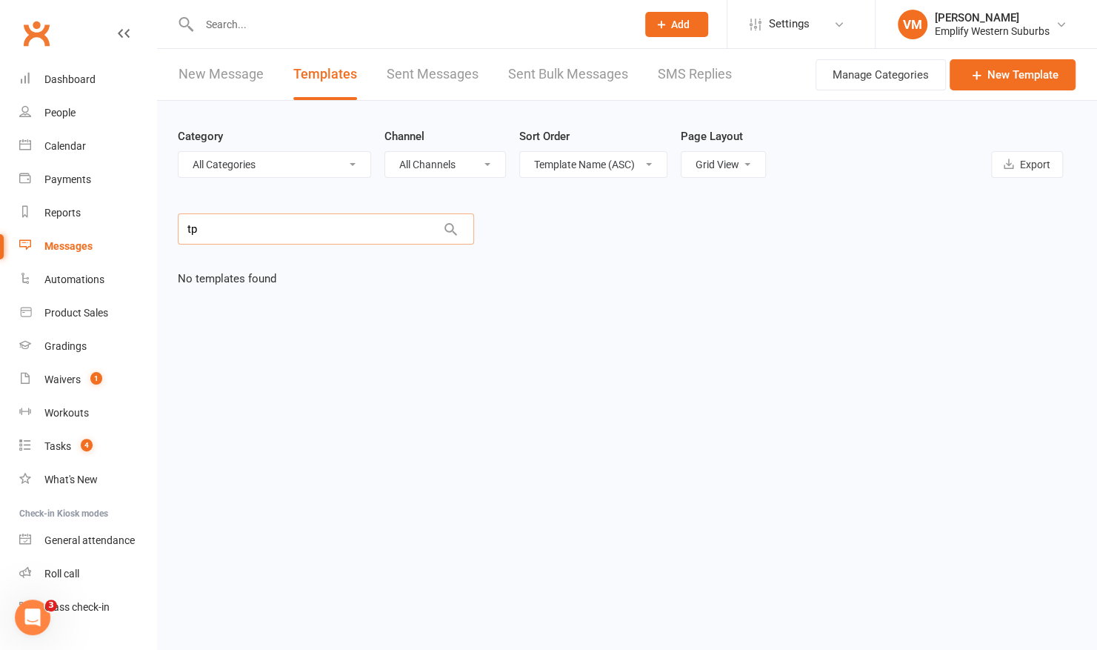
type input "t"
type input "post"
click at [459, 459] on icon "button" at bounding box center [460, 463] width 15 height 15
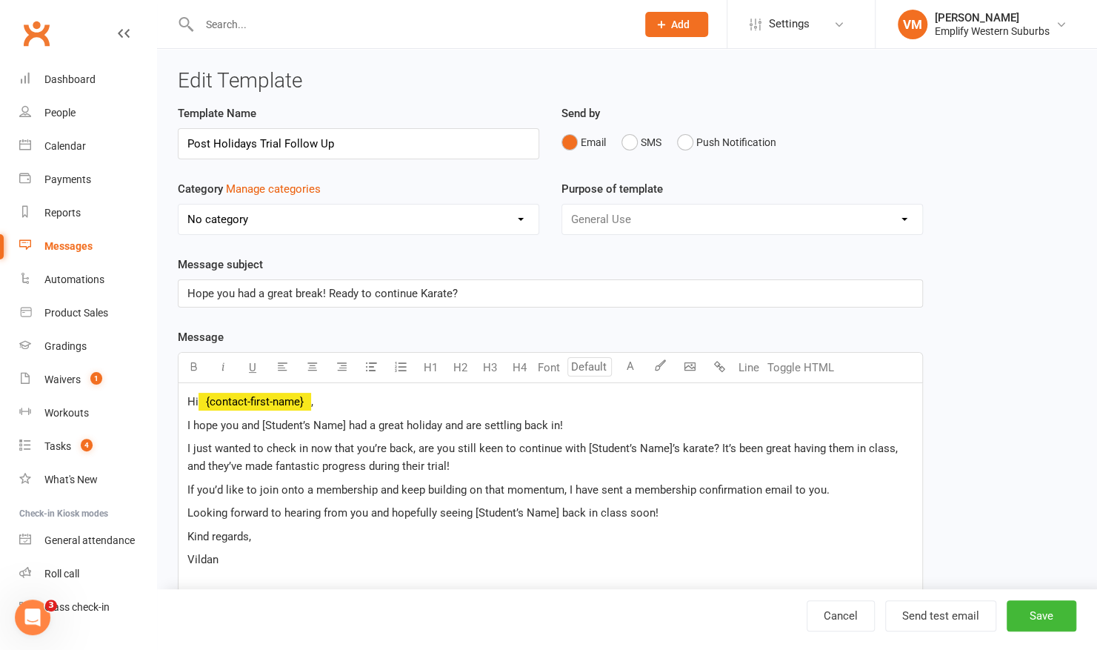
select select "6774"
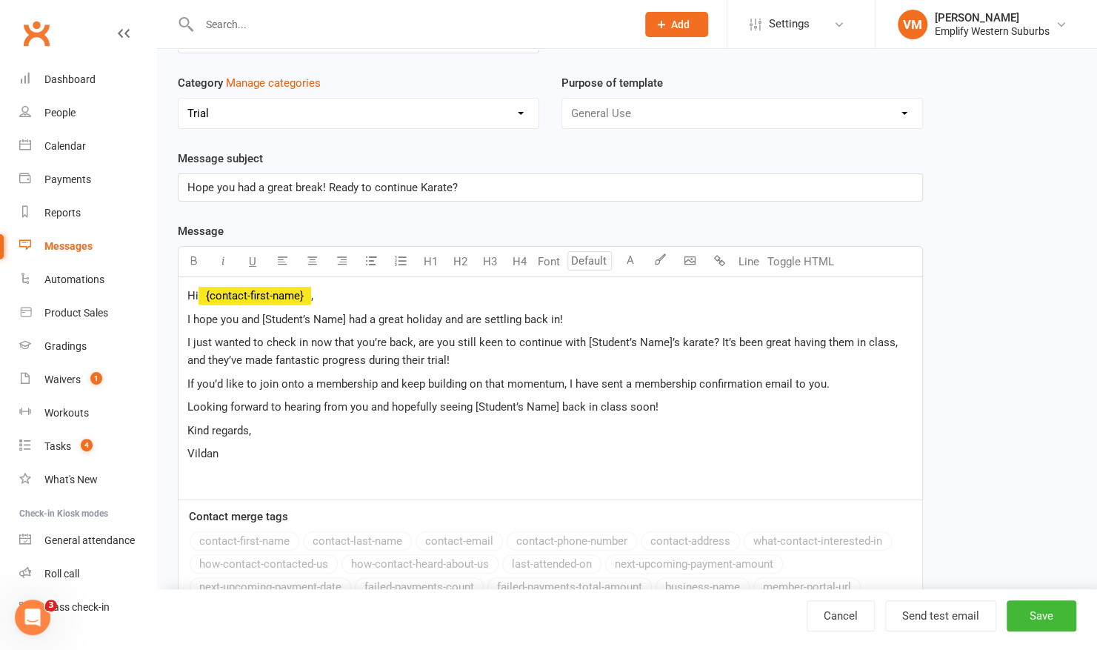
scroll to position [117, 0]
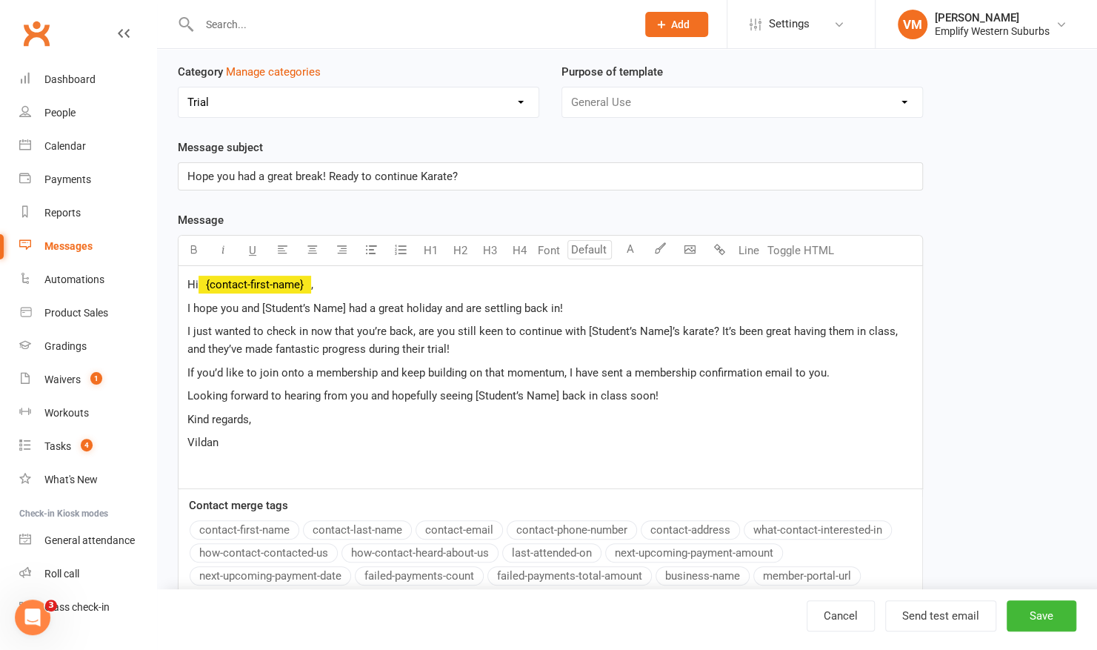
click at [393, 344] on span "I just wanted to check in now that you’re back, are you still keen to continue …" at bounding box center [543, 339] width 713 height 31
click at [1058, 613] on button "Save" at bounding box center [1042, 615] width 70 height 31
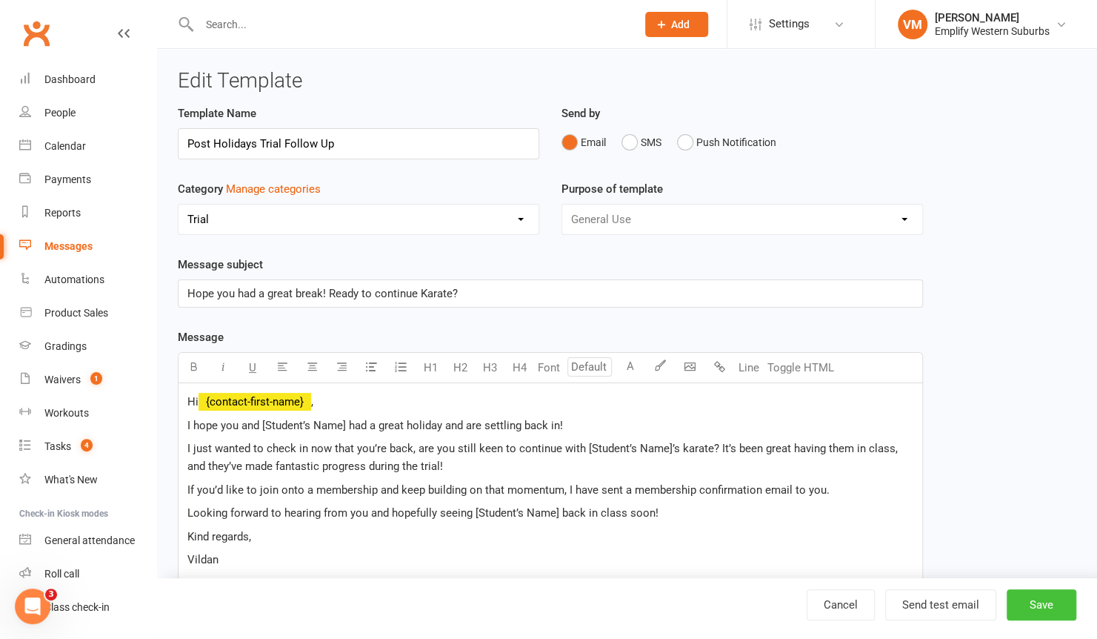
select select "grid"
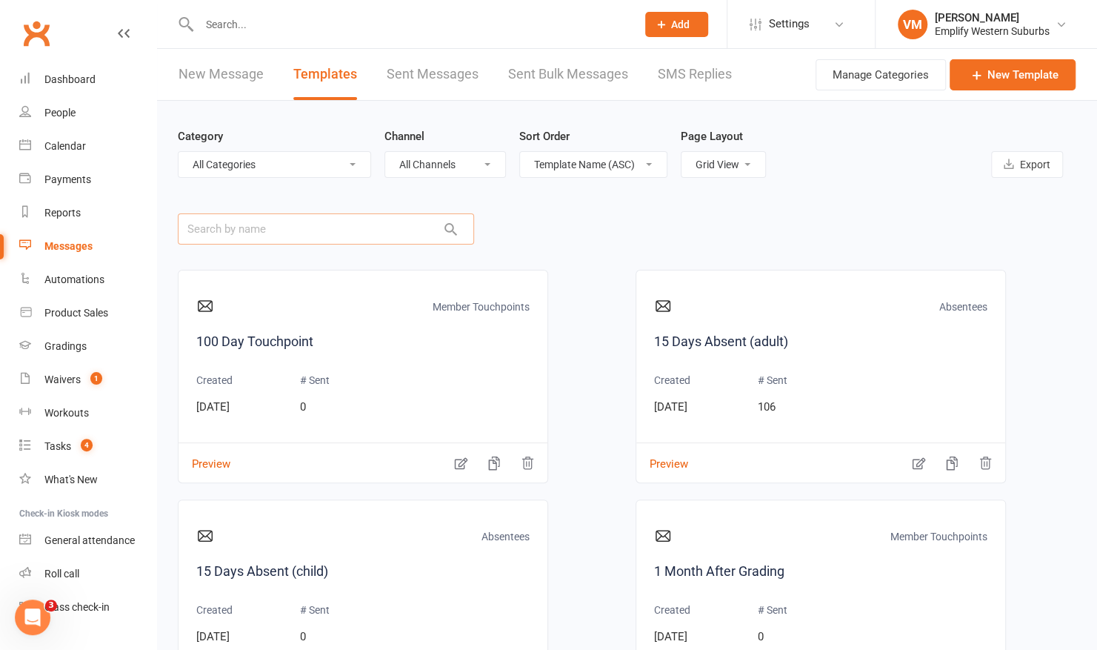
click at [282, 233] on input "text" at bounding box center [326, 228] width 296 height 31
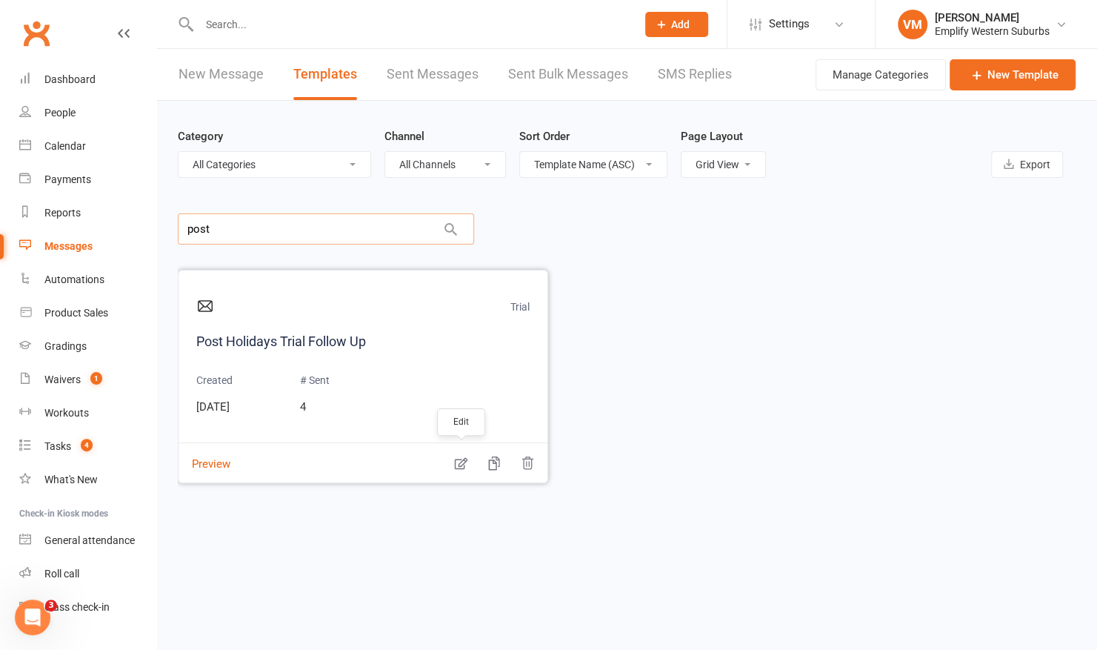
type input "post"
click at [458, 462] on icon "button" at bounding box center [460, 463] width 15 height 15
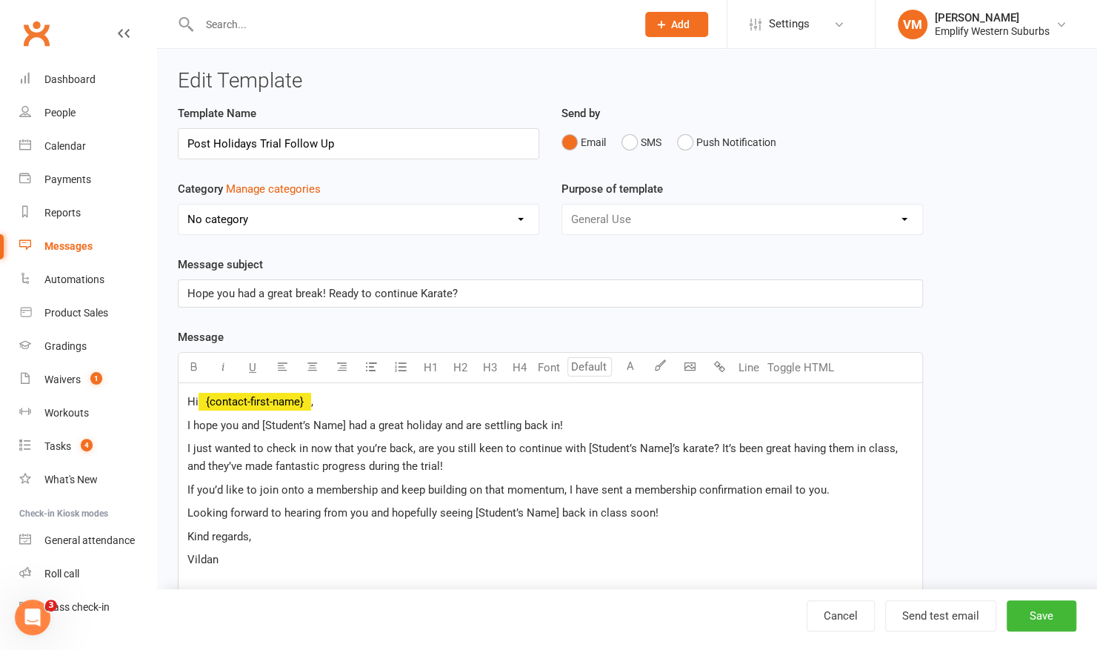
select select "6774"
drag, startPoint x: 407, startPoint y: 445, endPoint x: 310, endPoint y: 450, distance: 97.2
click at [310, 450] on span "I just wanted to check in now that you’re back, are you still keen to continue …" at bounding box center [543, 457] width 713 height 31
click at [1046, 617] on button "Save" at bounding box center [1042, 615] width 70 height 31
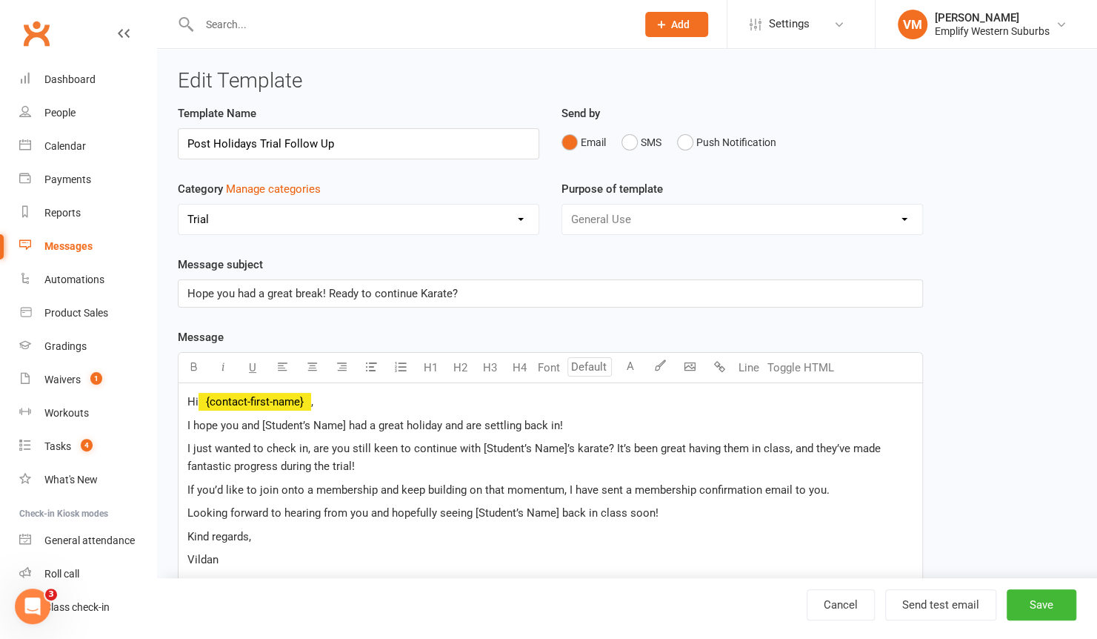
select select "grid"
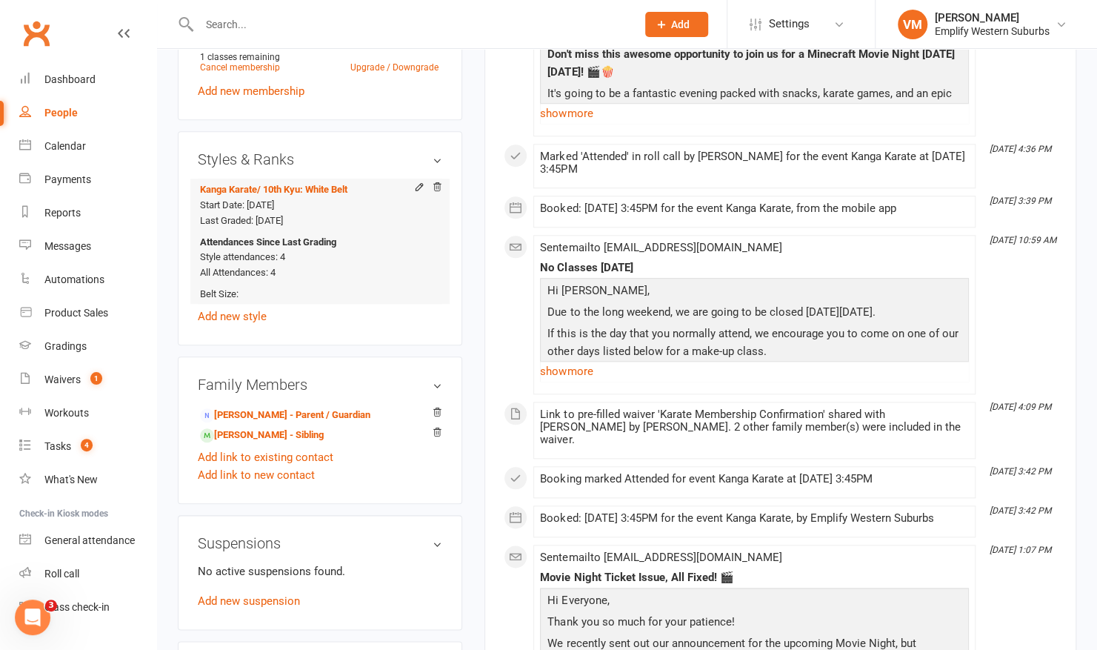
scroll to position [727, 0]
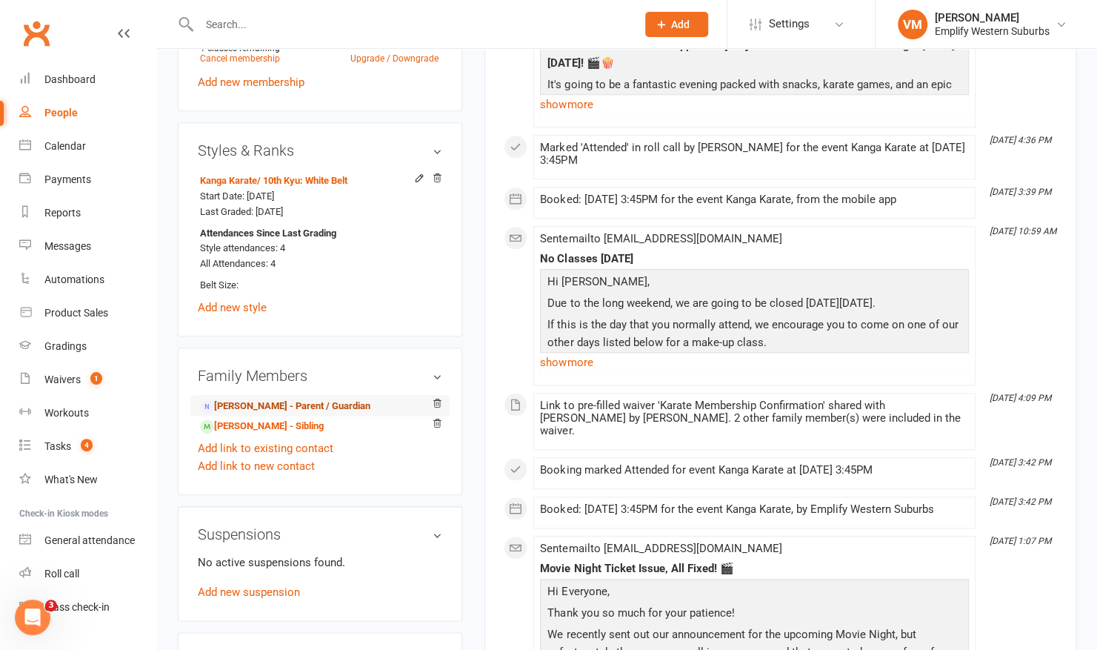
click at [247, 414] on link "Elle Taylor - Parent / Guardian" at bounding box center [285, 407] width 170 height 16
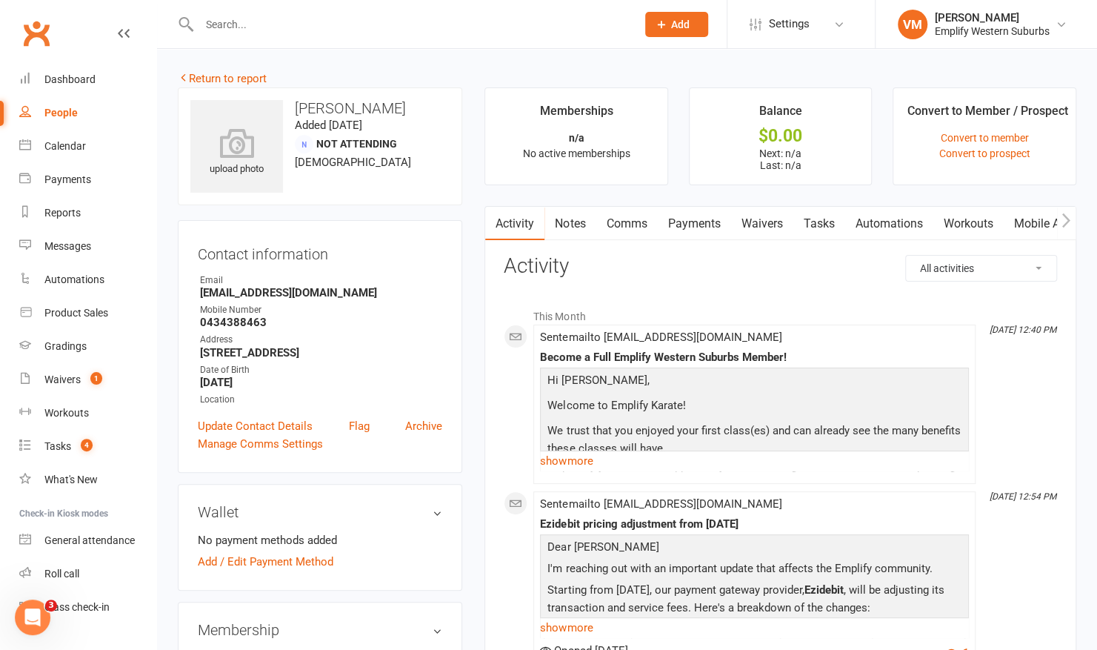
click at [775, 229] on link "Waivers" at bounding box center [761, 224] width 62 height 34
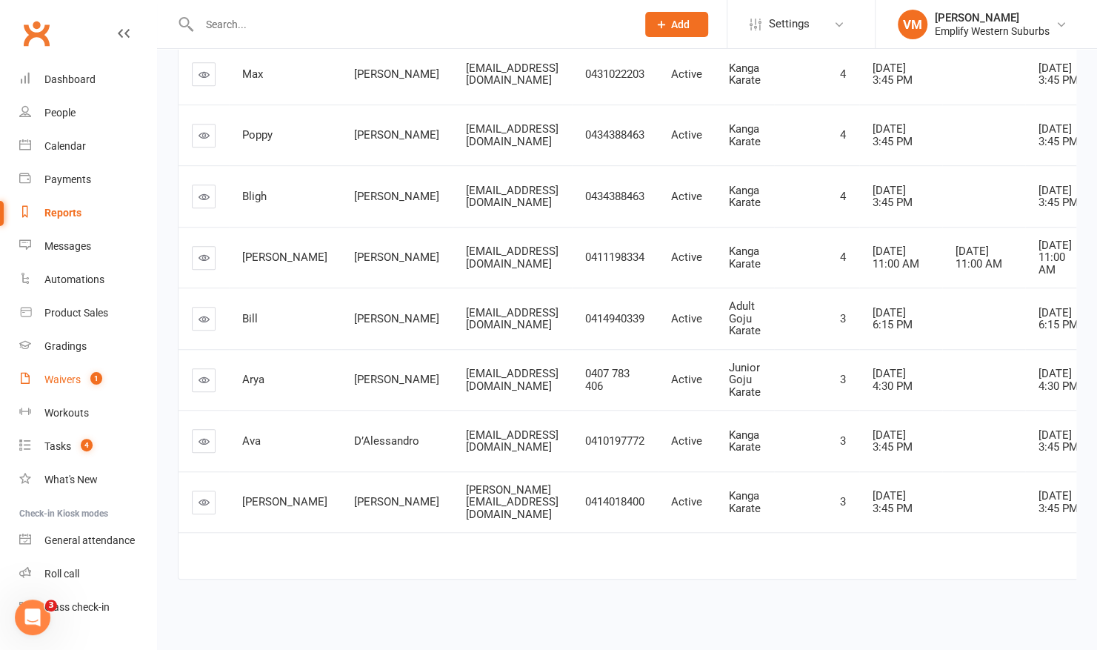
click at [70, 367] on link "Waivers 1" at bounding box center [87, 379] width 137 height 33
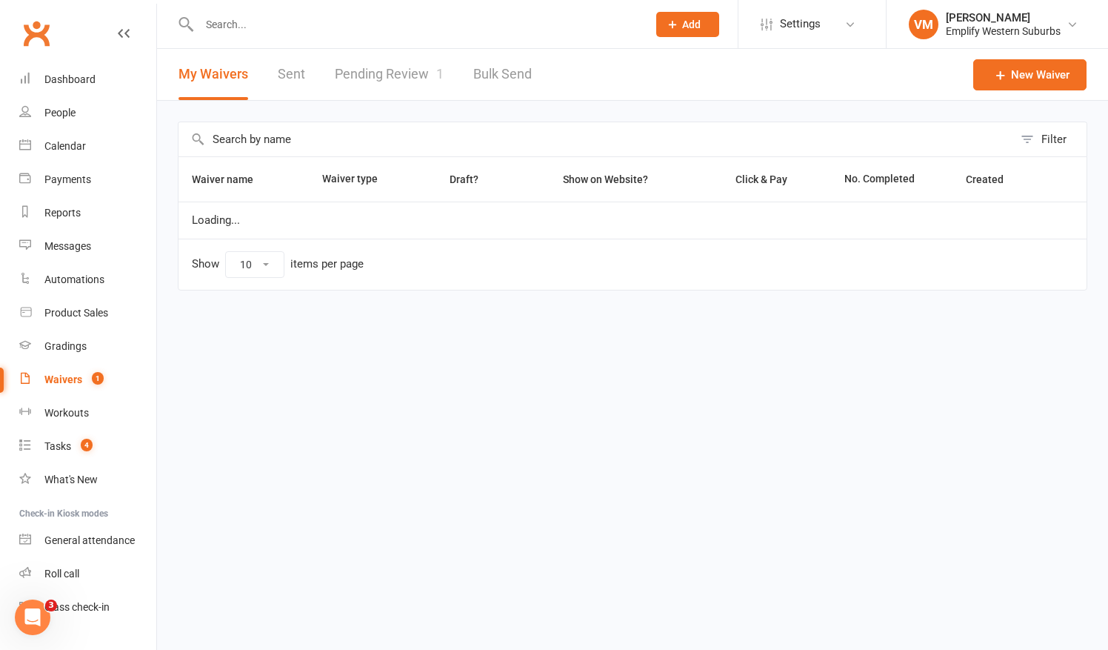
click at [383, 71] on link "Pending Review 1" at bounding box center [389, 74] width 109 height 51
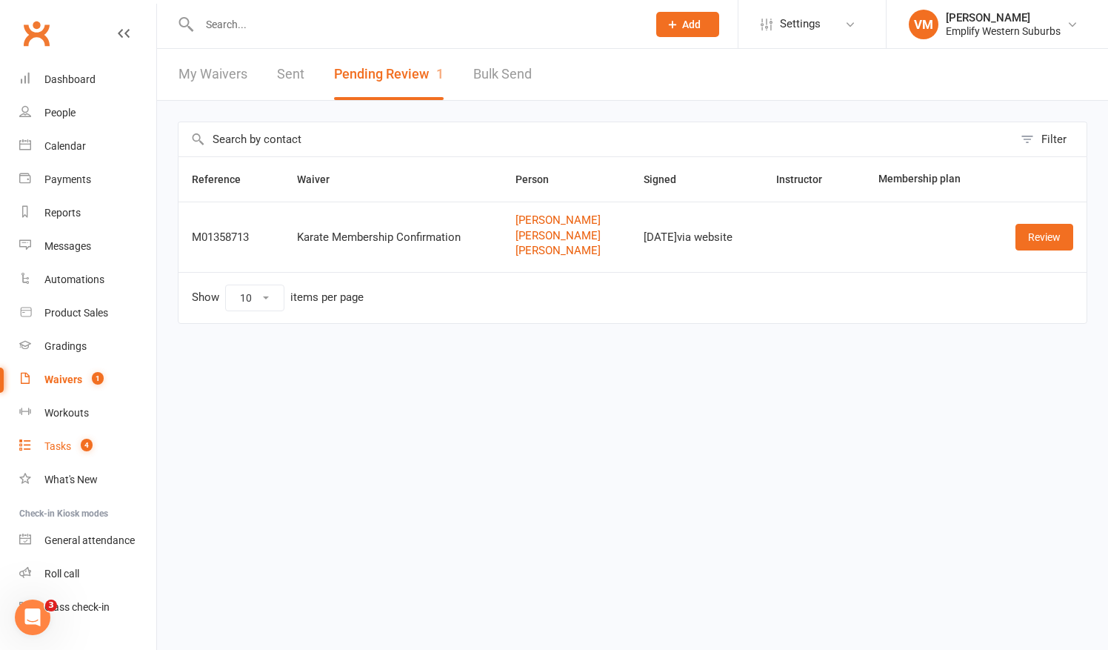
click at [58, 433] on link "Tasks 4" at bounding box center [87, 446] width 137 height 33
